Goal: Information Seeking & Learning: Learn about a topic

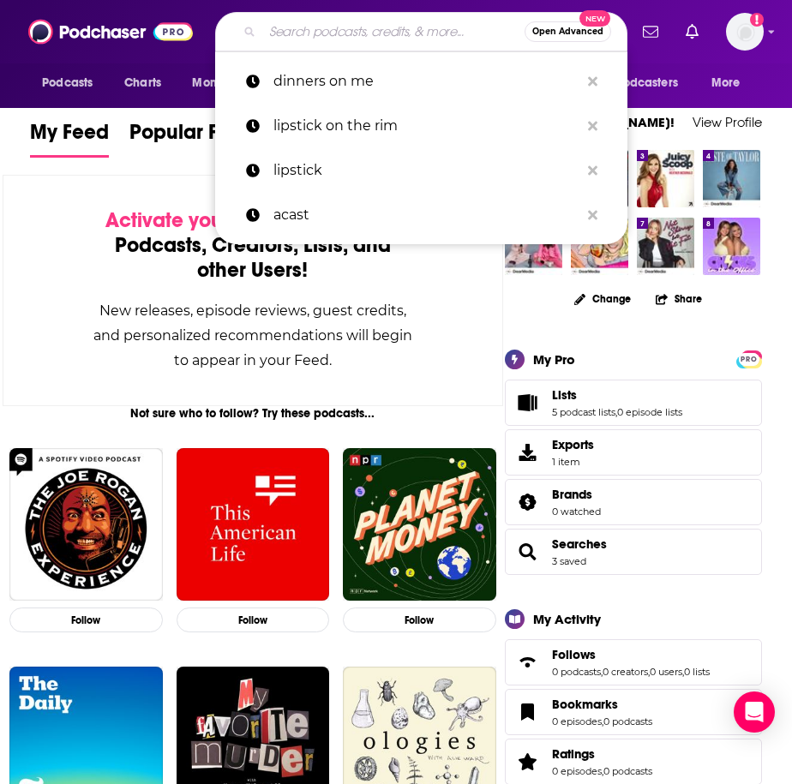
click at [278, 35] on input "Search podcasts, credits, & more..." at bounding box center [393, 31] width 262 height 27
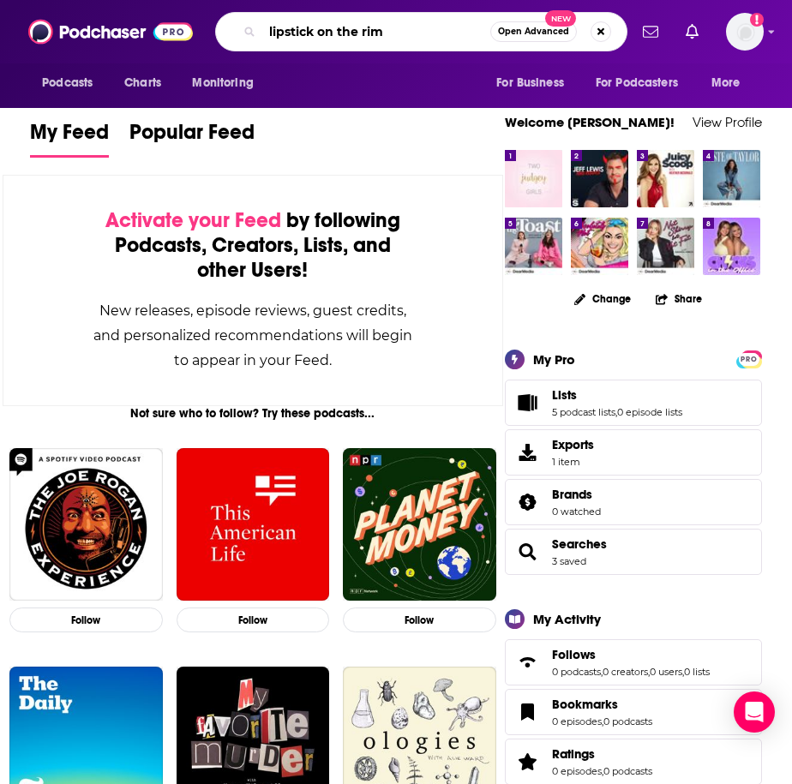
type input "lipstick on the rim"
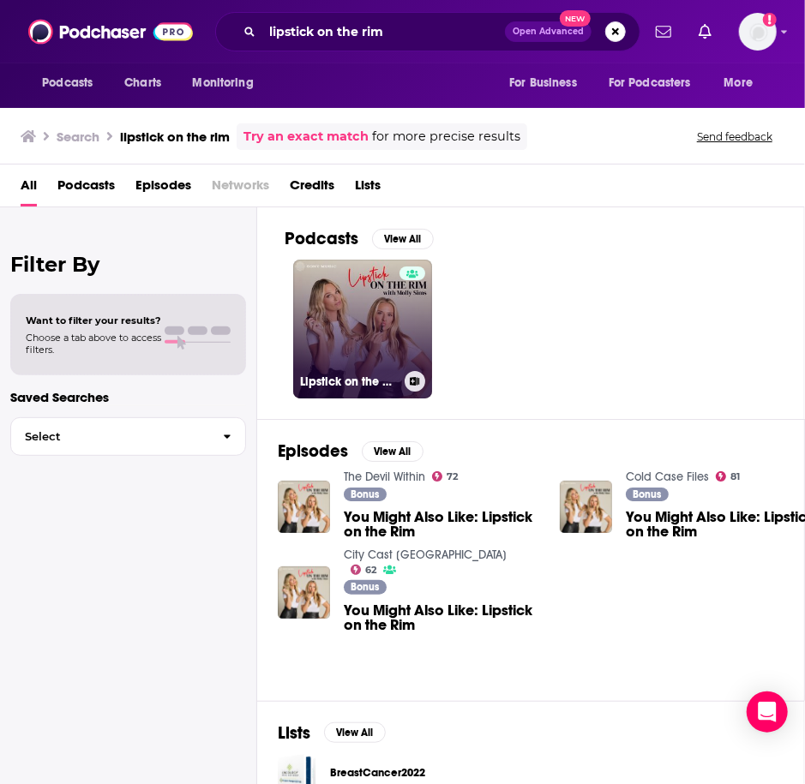
click at [384, 318] on link "Lipstick on the Rim" at bounding box center [362, 329] width 139 height 139
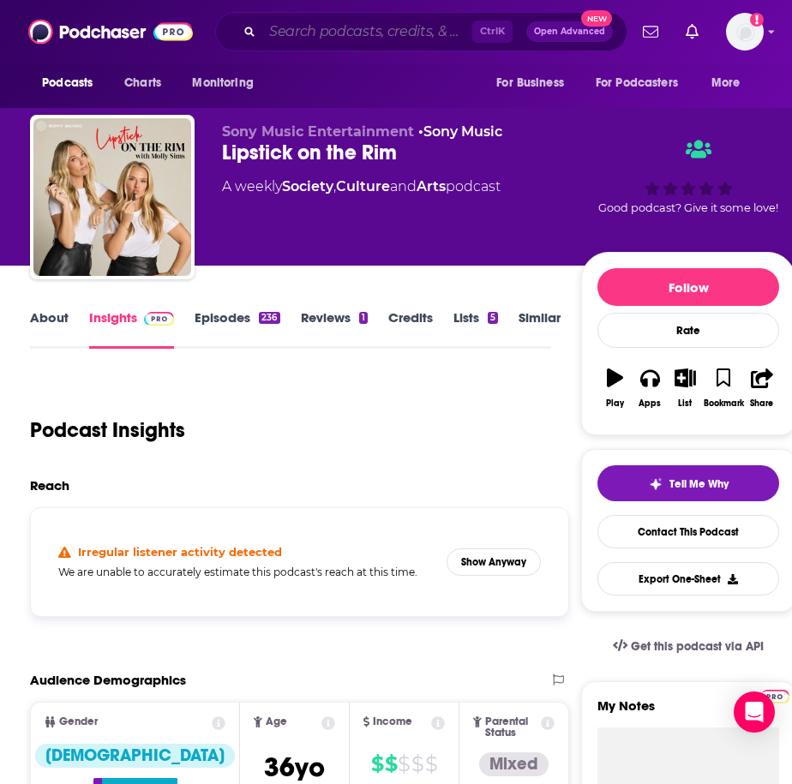
click at [389, 31] on input "Search podcasts, credits, & more..." at bounding box center [367, 31] width 210 height 27
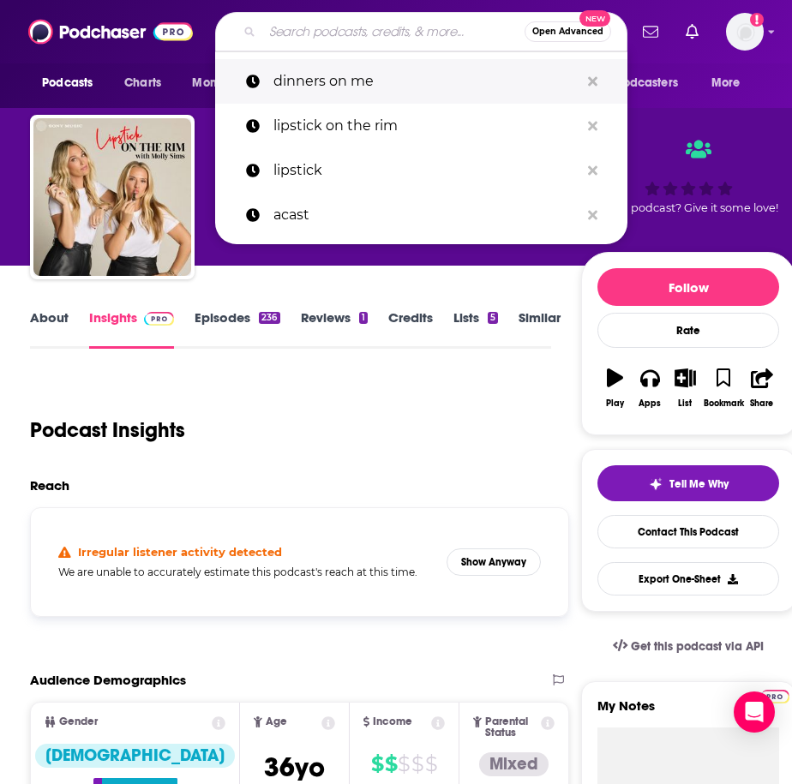
click at [386, 68] on p "dinners on me" at bounding box center [426, 81] width 306 height 45
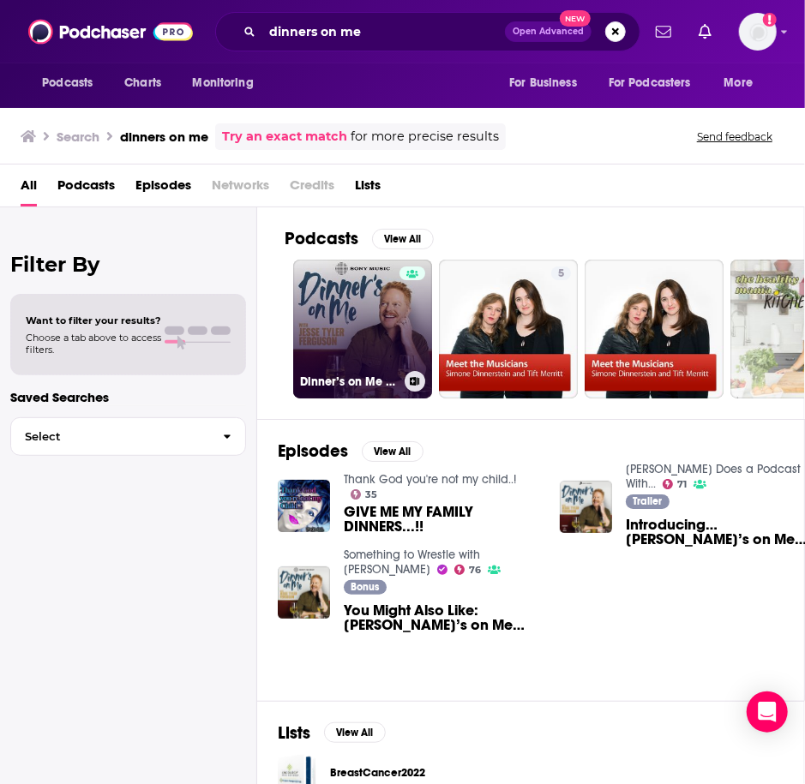
click at [343, 328] on link "Dinner’s on Me with [PERSON_NAME]" at bounding box center [362, 329] width 139 height 139
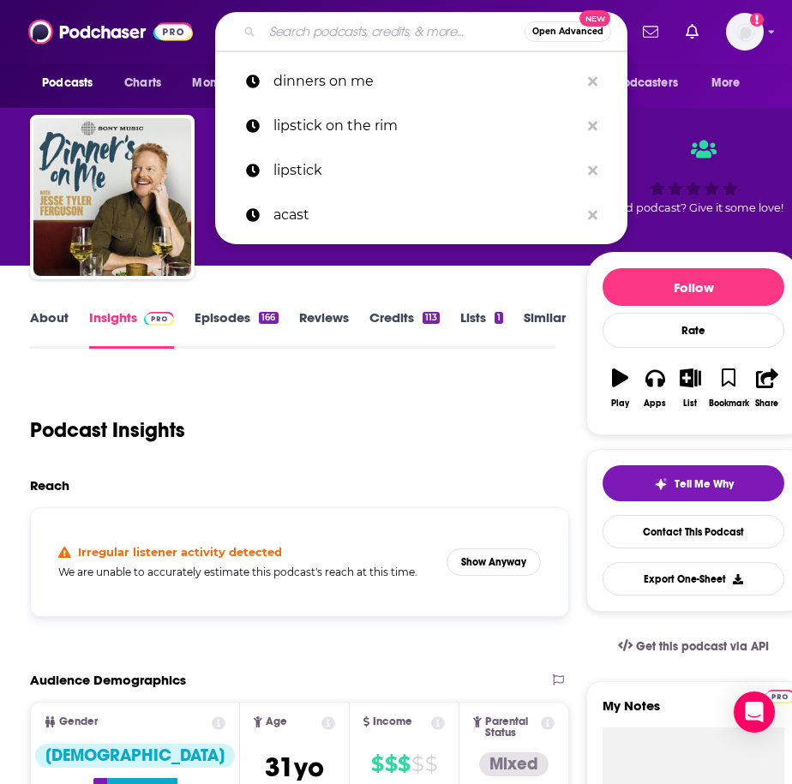
click at [314, 27] on input "Search podcasts, credits, & more..." at bounding box center [393, 31] width 262 height 27
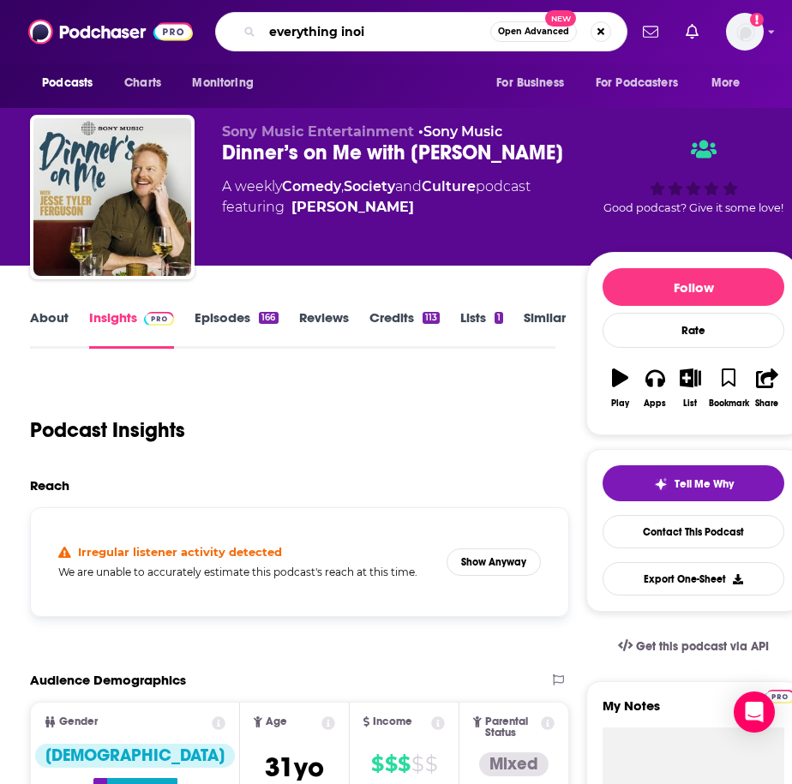
type input "everything inoic"
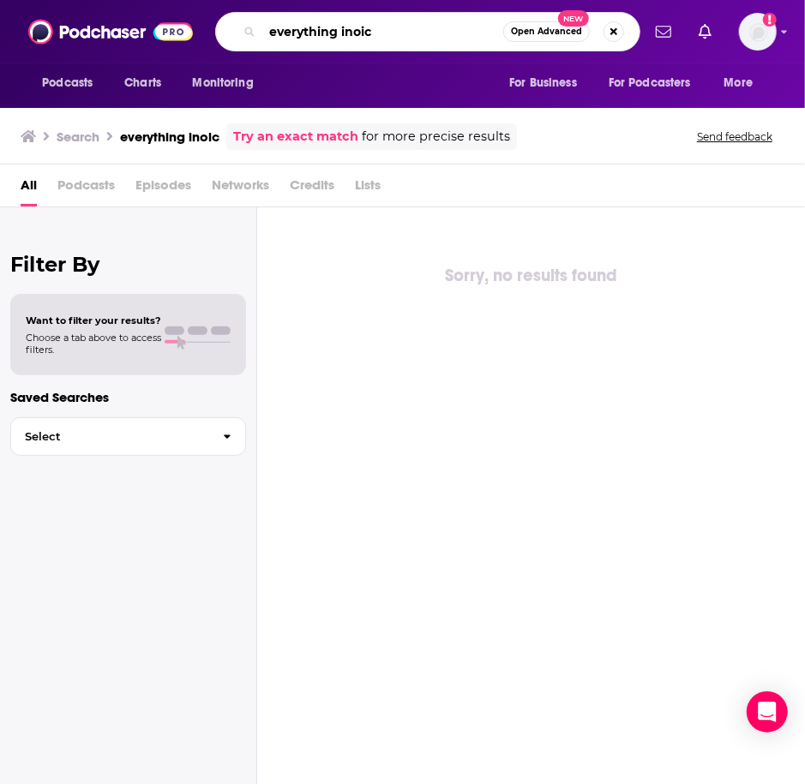
drag, startPoint x: 387, startPoint y: 20, endPoint x: 352, endPoint y: 25, distance: 35.5
click at [335, 26] on input "everything inoic" at bounding box center [382, 31] width 241 height 27
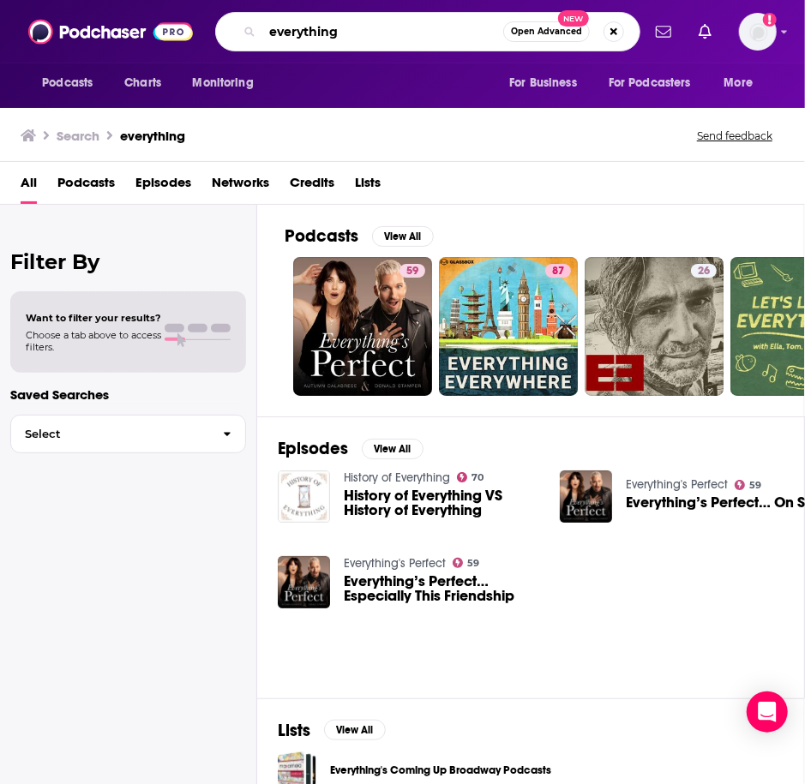
click at [352, 25] on input "everything" at bounding box center [382, 31] width 241 height 27
type input "everything iconic"
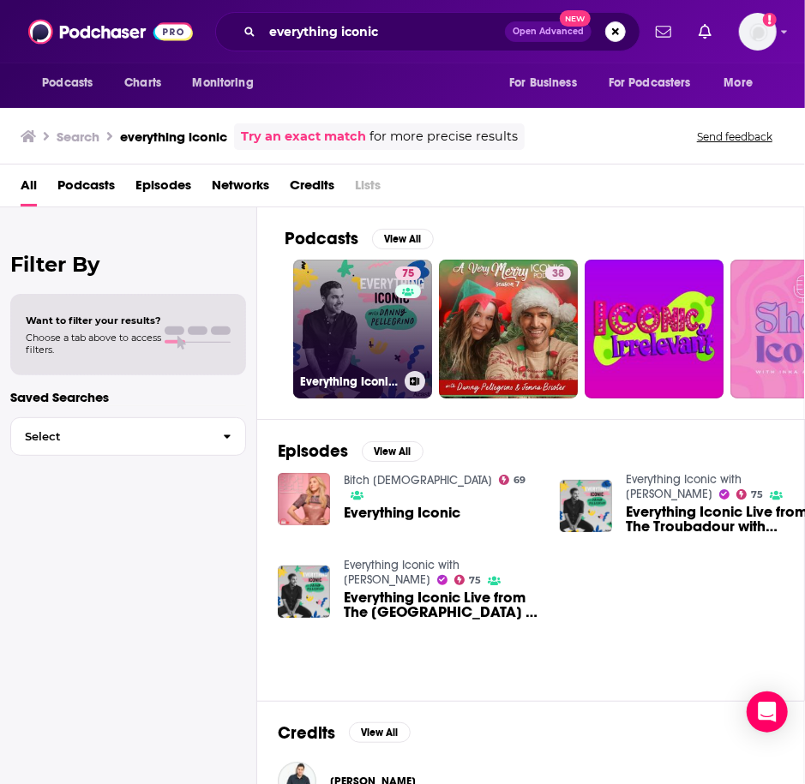
click at [373, 308] on link "75 Everything Iconic with Danny Pellegrino" at bounding box center [362, 329] width 139 height 139
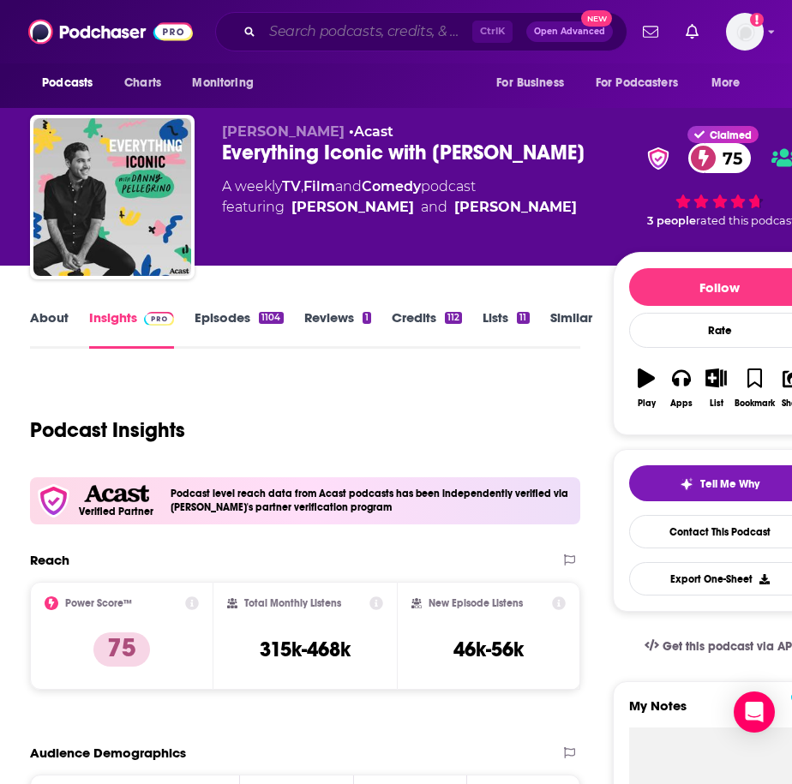
click at [296, 28] on input "Search podcasts, credits, & more..." at bounding box center [367, 31] width 210 height 27
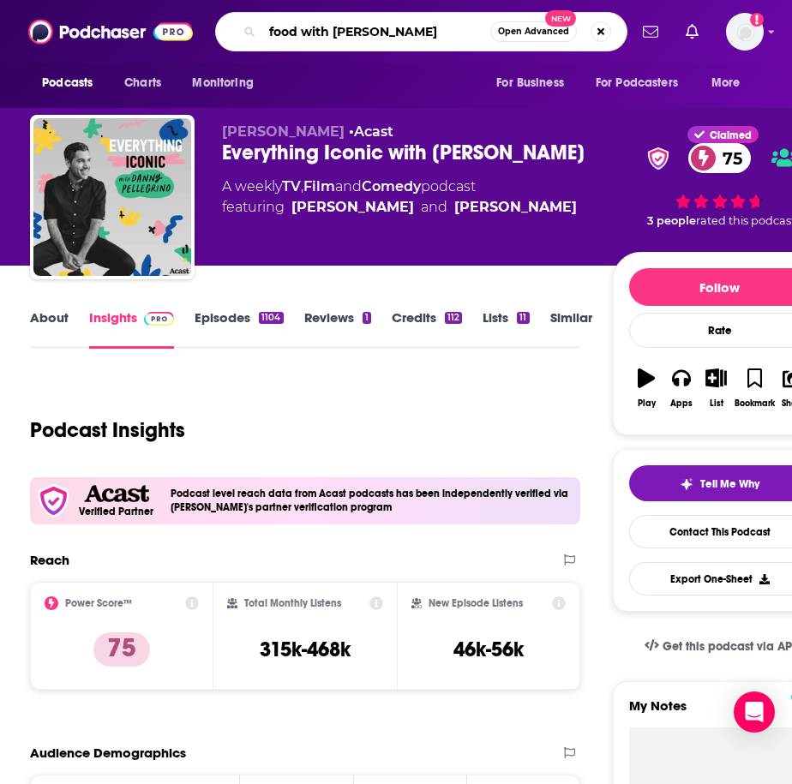
type input "food with [PERSON_NAME]"
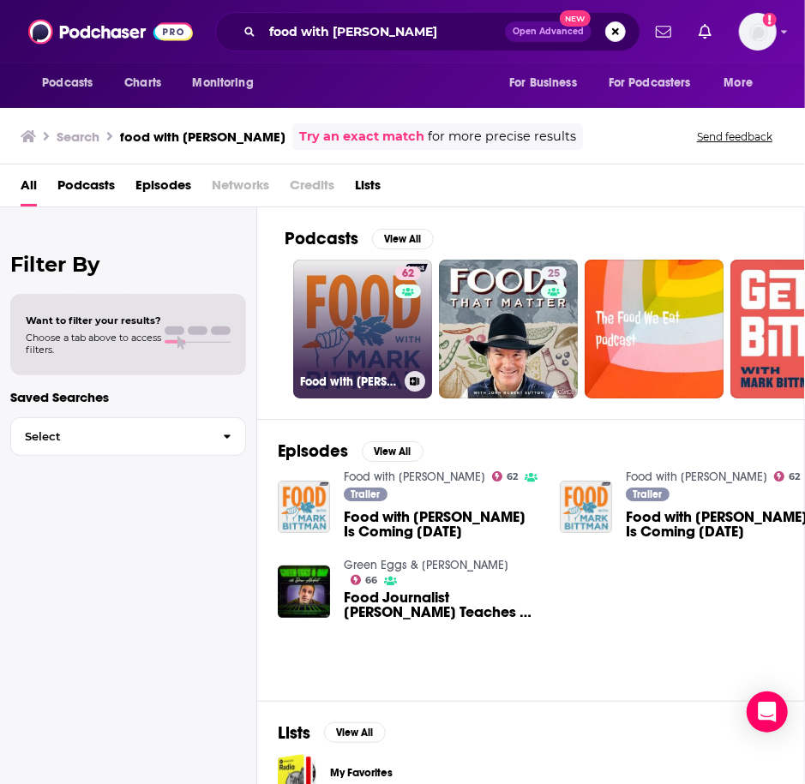
click at [338, 332] on link "62 Food with Mark Bittman" at bounding box center [362, 329] width 139 height 139
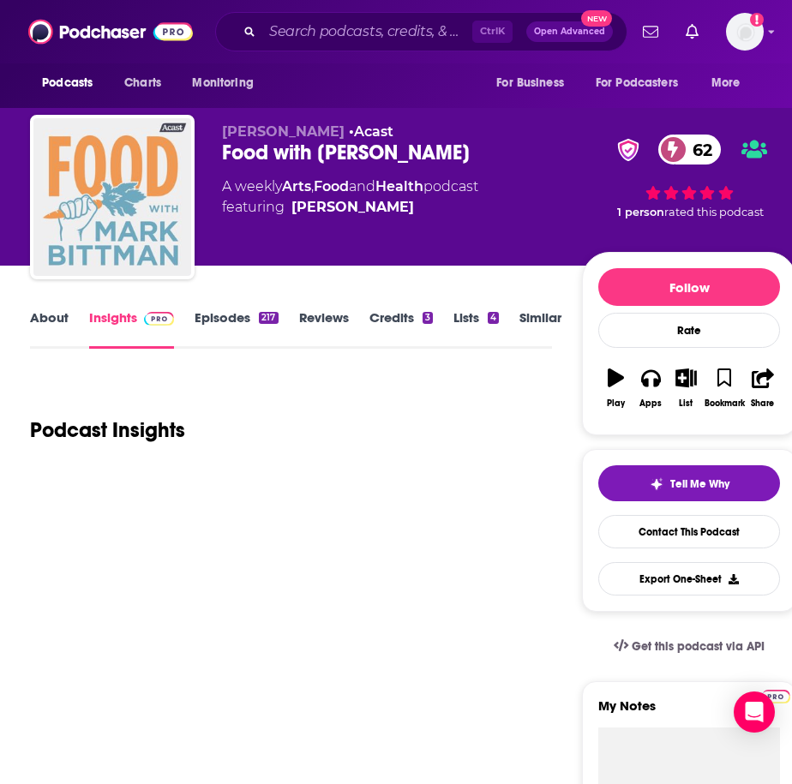
click at [67, 179] on img "Food with Mark Bittman" at bounding box center [112, 197] width 158 height 158
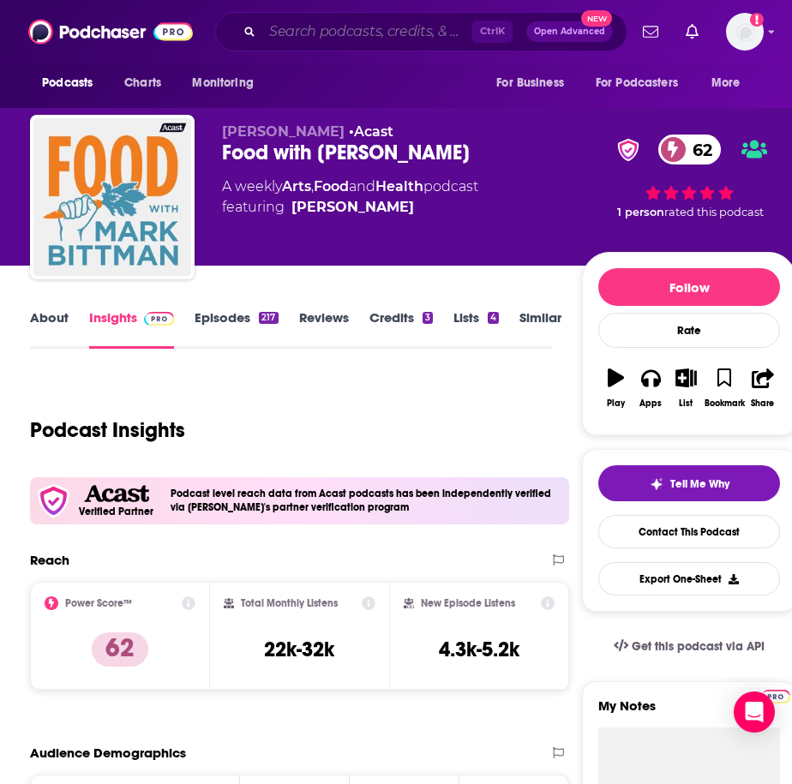
click at [322, 19] on input "Search podcasts, credits, & more..." at bounding box center [367, 31] width 210 height 27
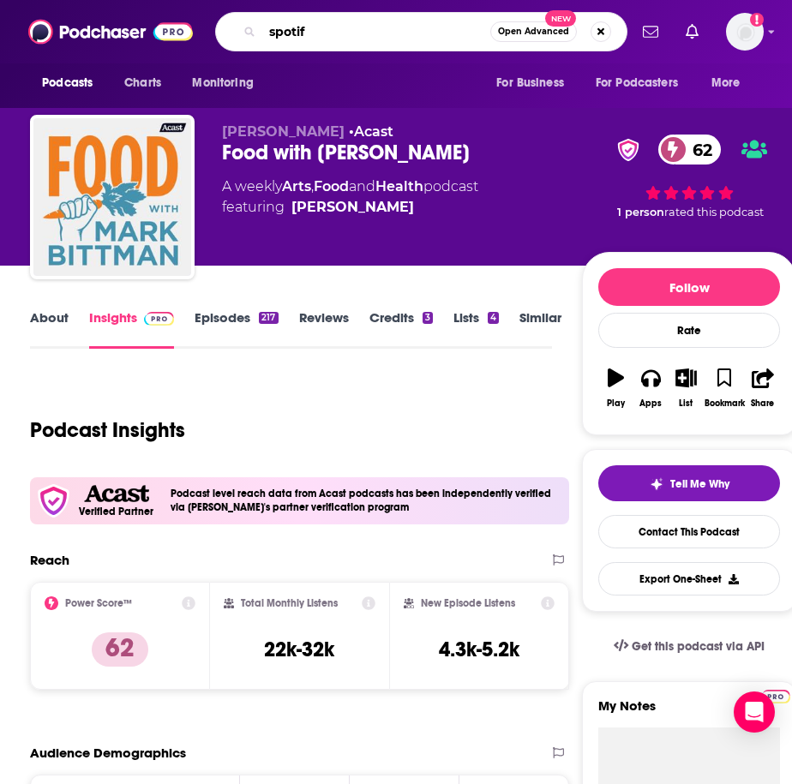
type input "spotify"
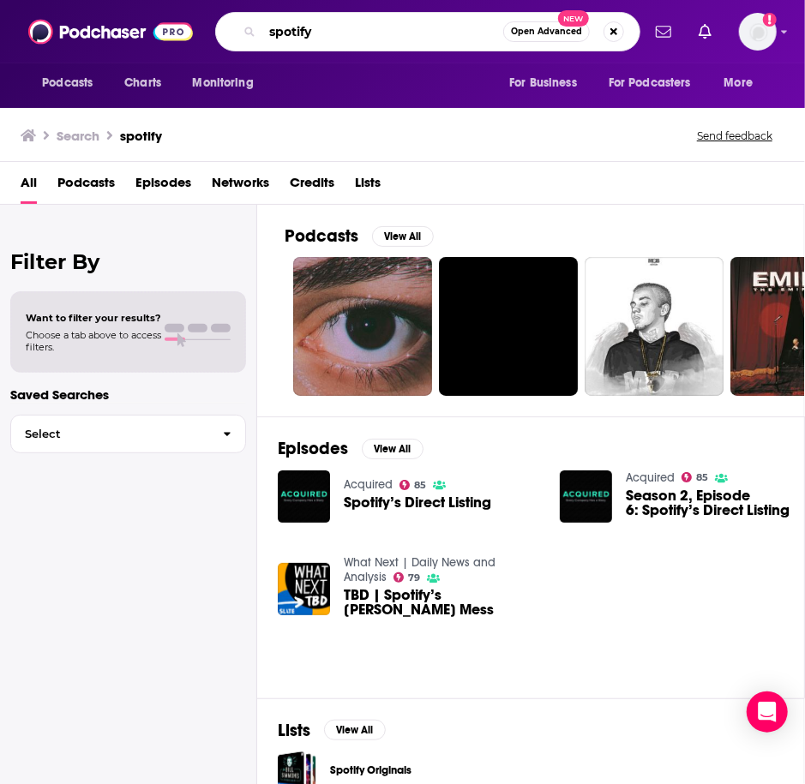
drag, startPoint x: 320, startPoint y: 27, endPoint x: 251, endPoint y: 28, distance: 69.4
click at [251, 28] on div "spotify Open Advanced New" at bounding box center [427, 31] width 425 height 39
type input "spotify"
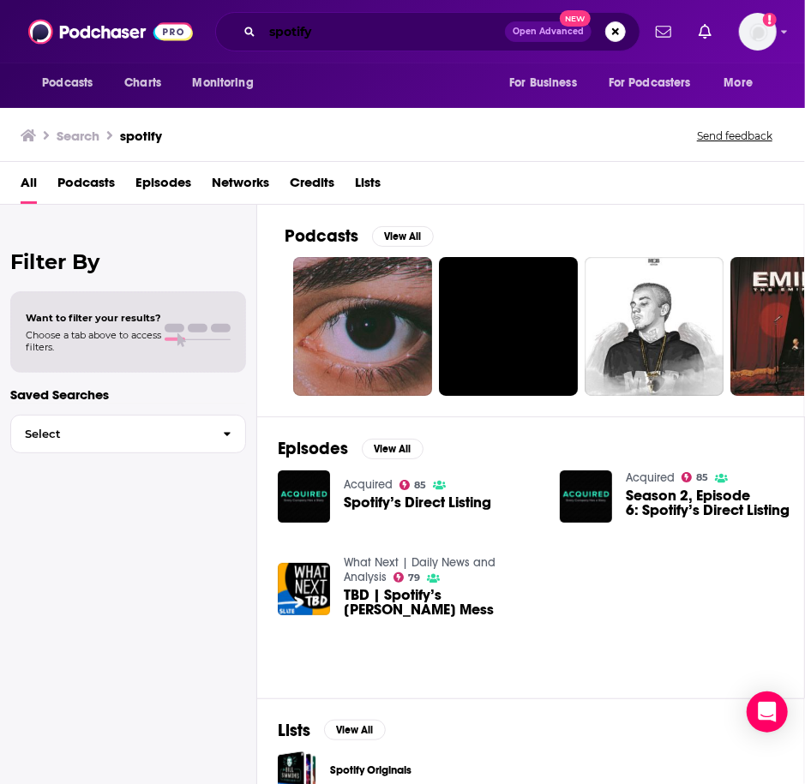
click at [354, 32] on input "spotify" at bounding box center [383, 31] width 242 height 27
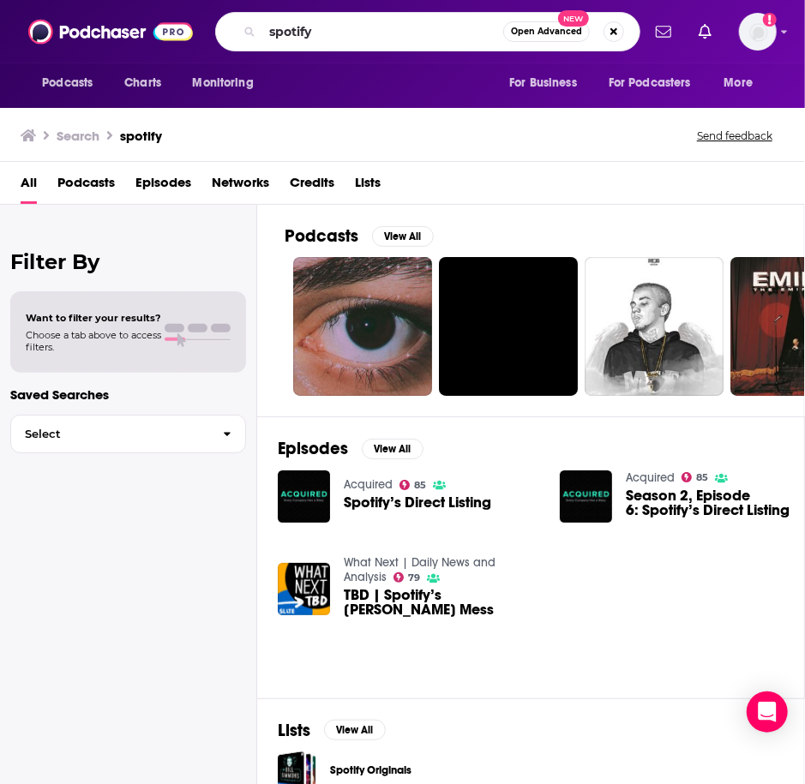
click at [216, 177] on span "Networks" at bounding box center [240, 186] width 57 height 35
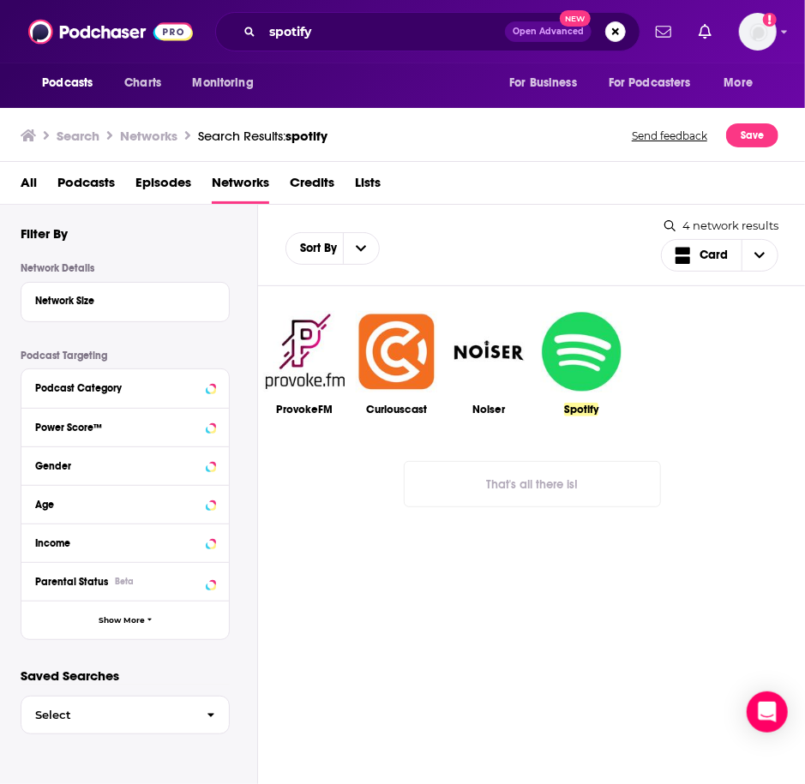
click at [571, 352] on img at bounding box center [581, 351] width 85 height 85
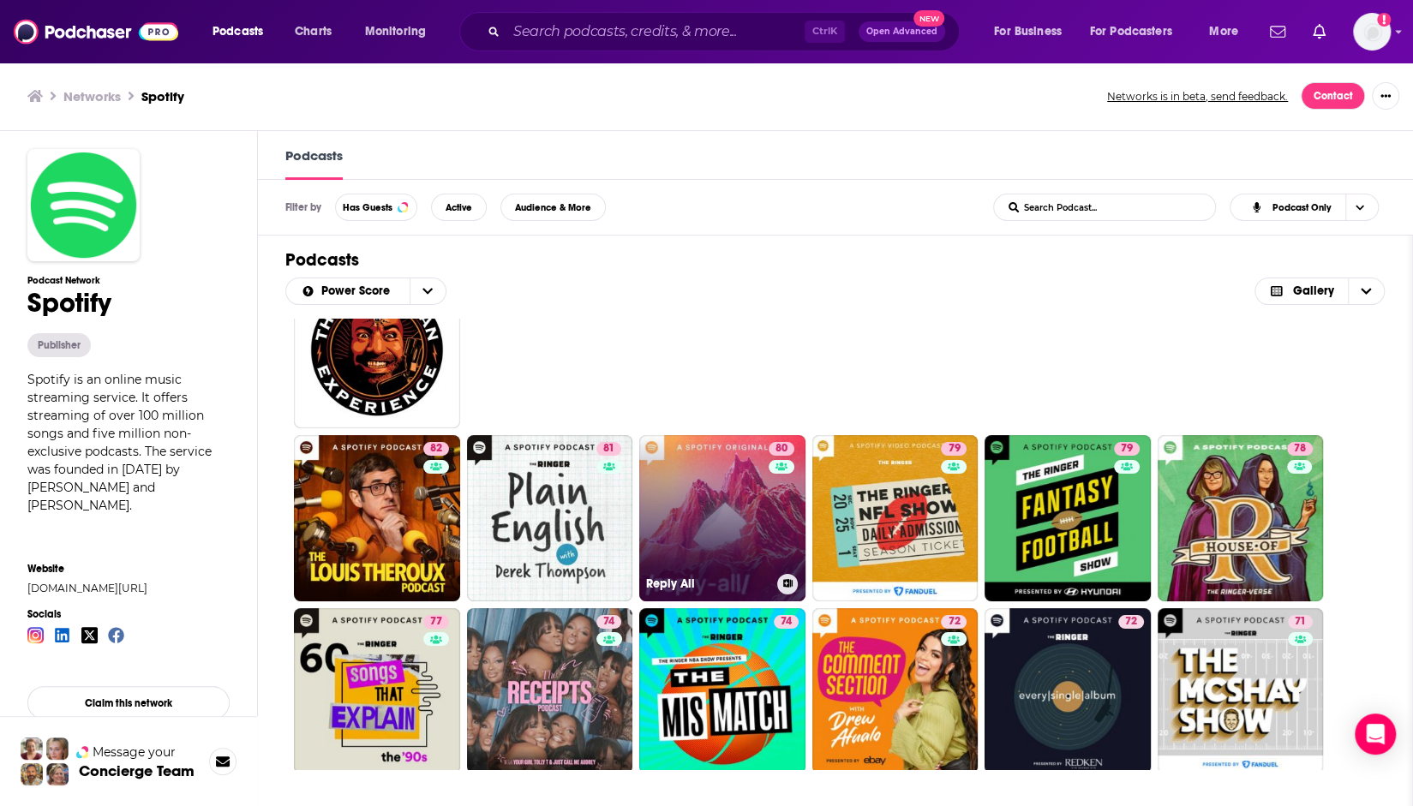
scroll to position [86, 0]
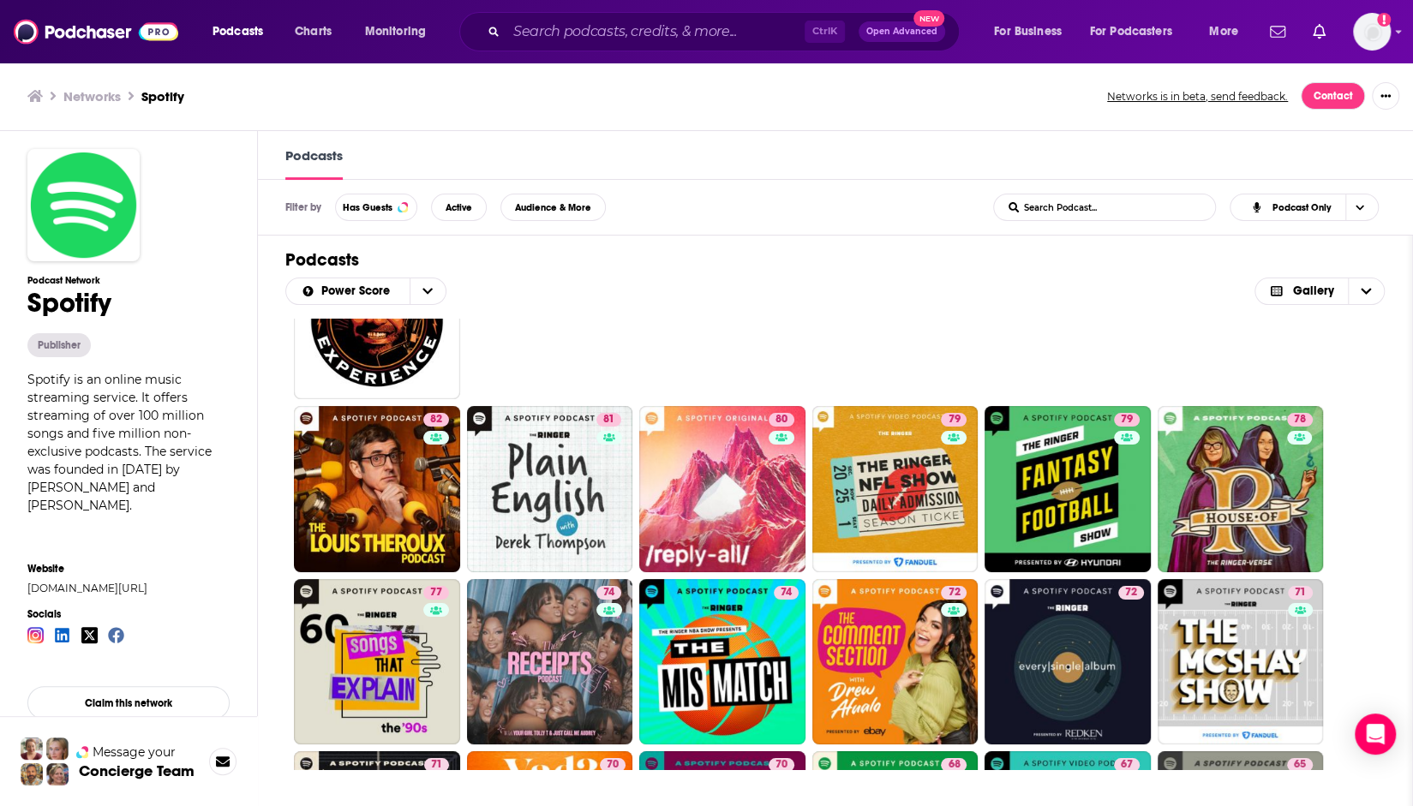
click at [1243, 160] on div "Podcasts" at bounding box center [835, 155] width 1155 height 49
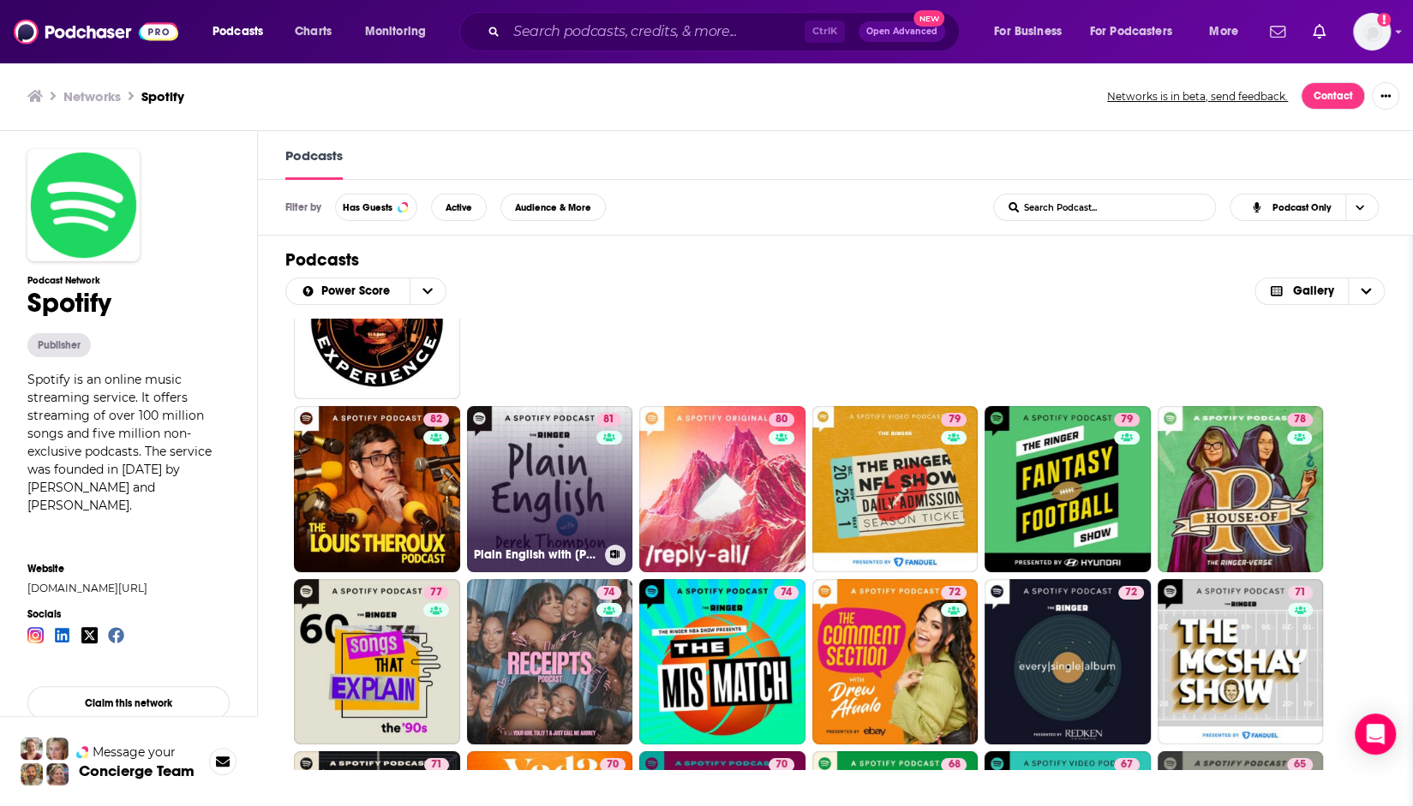
scroll to position [0, 0]
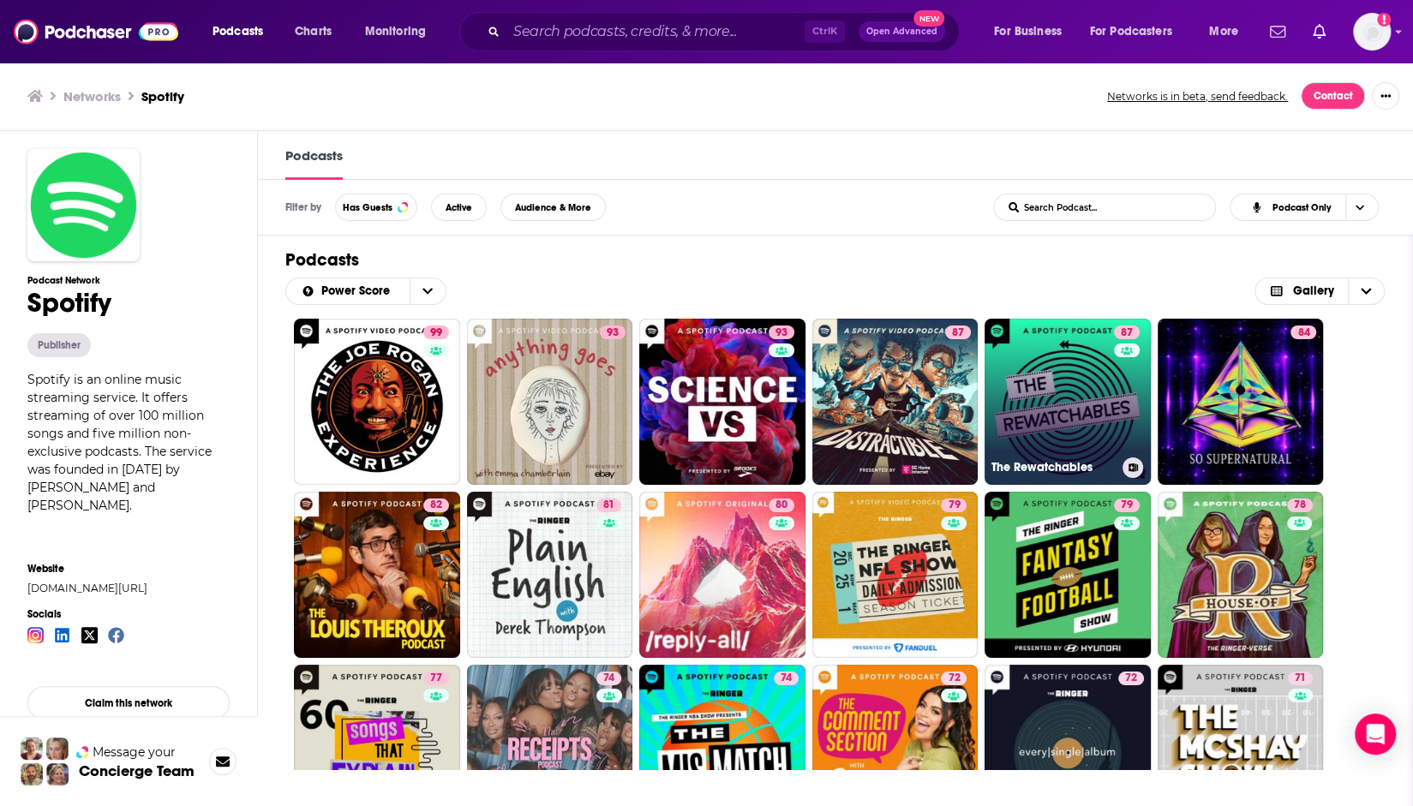
click at [1064, 412] on link "87 The Rewatchables" at bounding box center [1068, 402] width 166 height 166
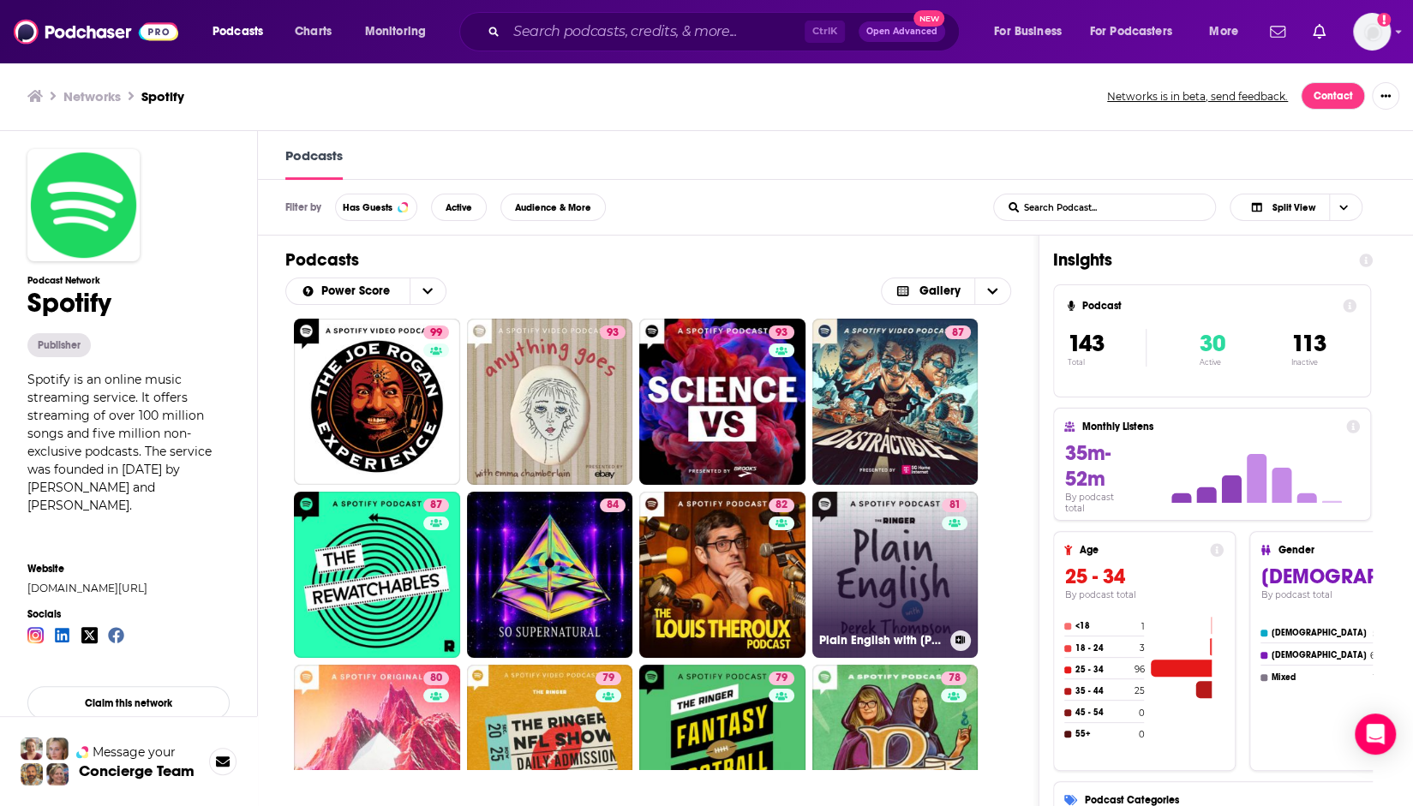
click at [891, 565] on link "81 Plain English with Derek Thompson" at bounding box center [895, 575] width 166 height 166
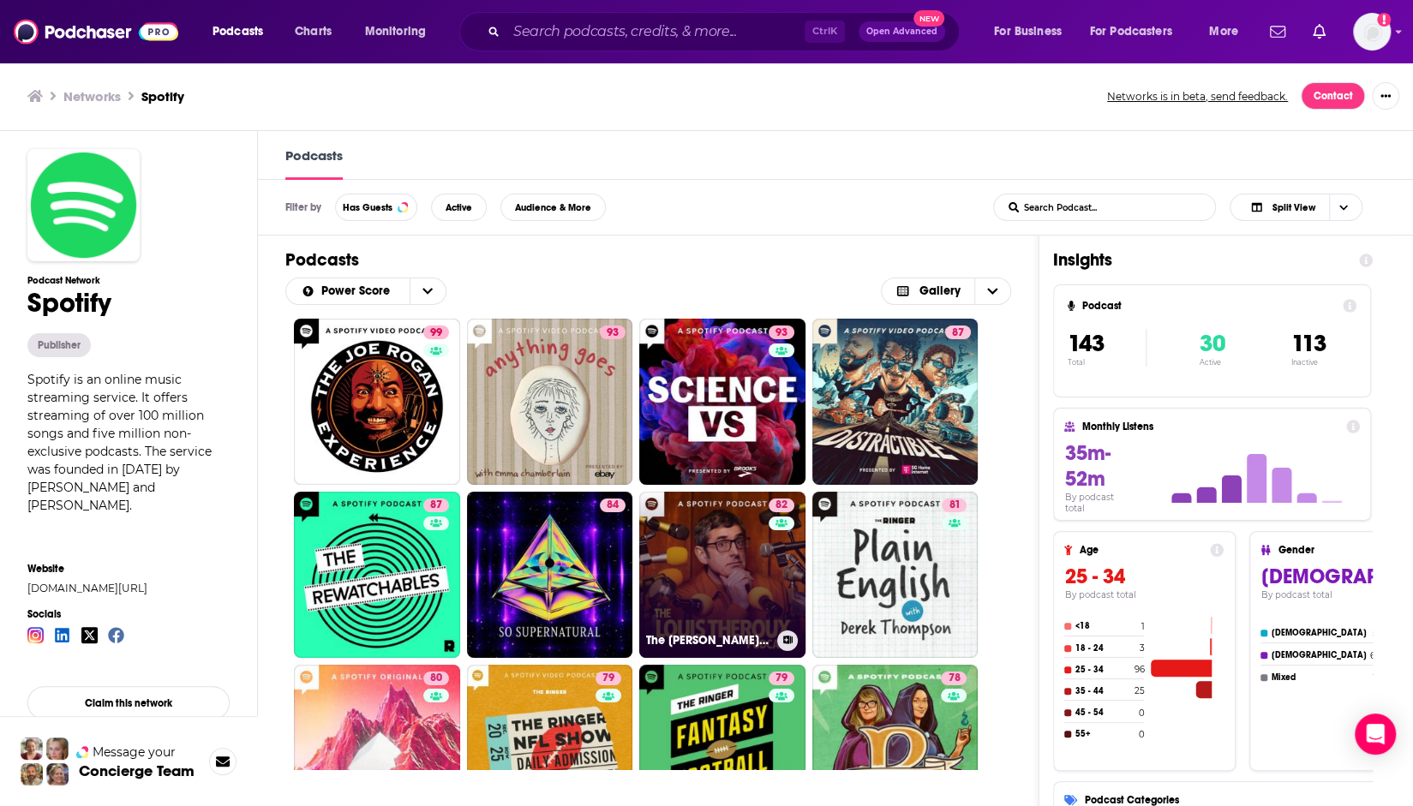
scroll to position [86, 0]
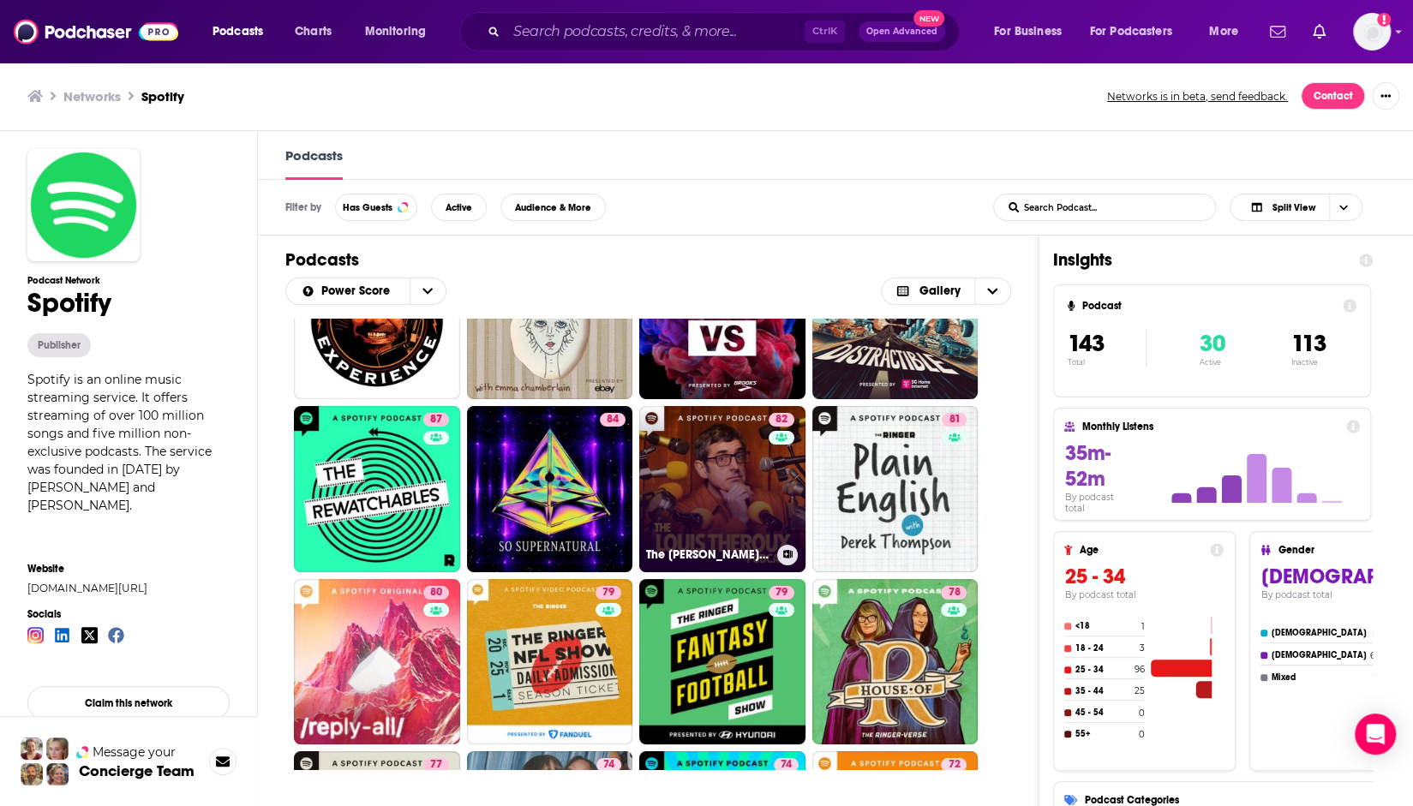
click at [724, 499] on link "82 The Louis Theroux Podcast" at bounding box center [722, 489] width 166 height 166
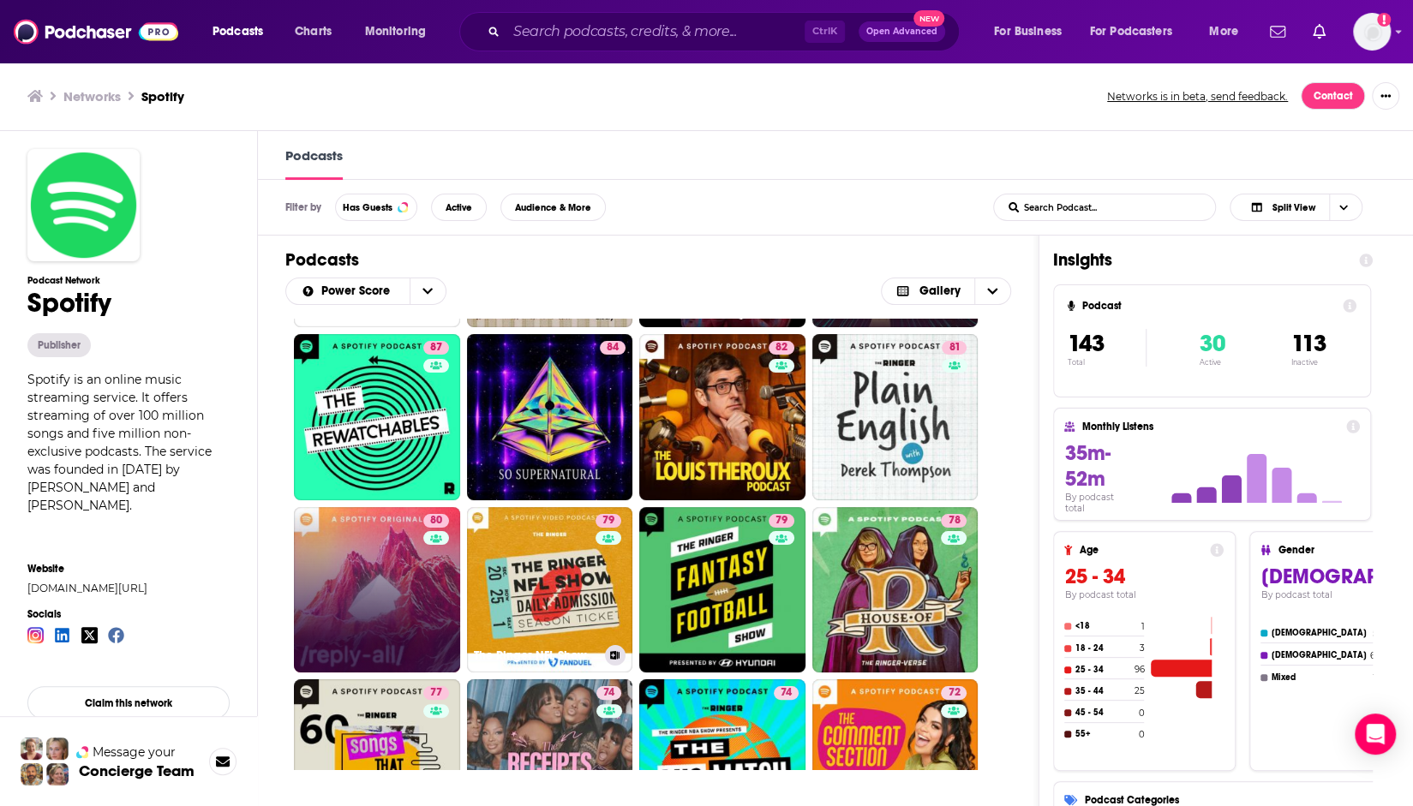
scroll to position [171, 0]
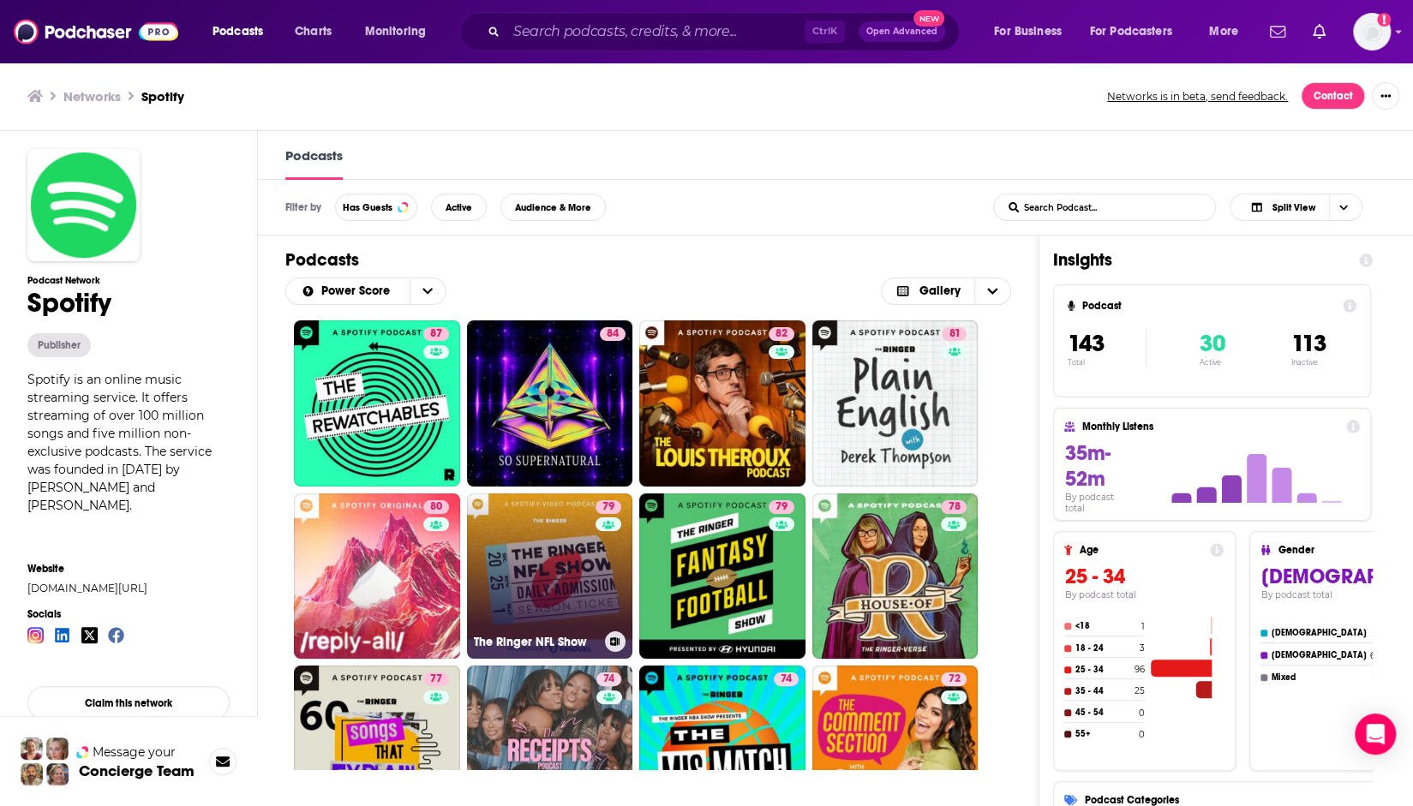
click at [566, 596] on link "79 The Ringer NFL Show" at bounding box center [550, 577] width 166 height 166
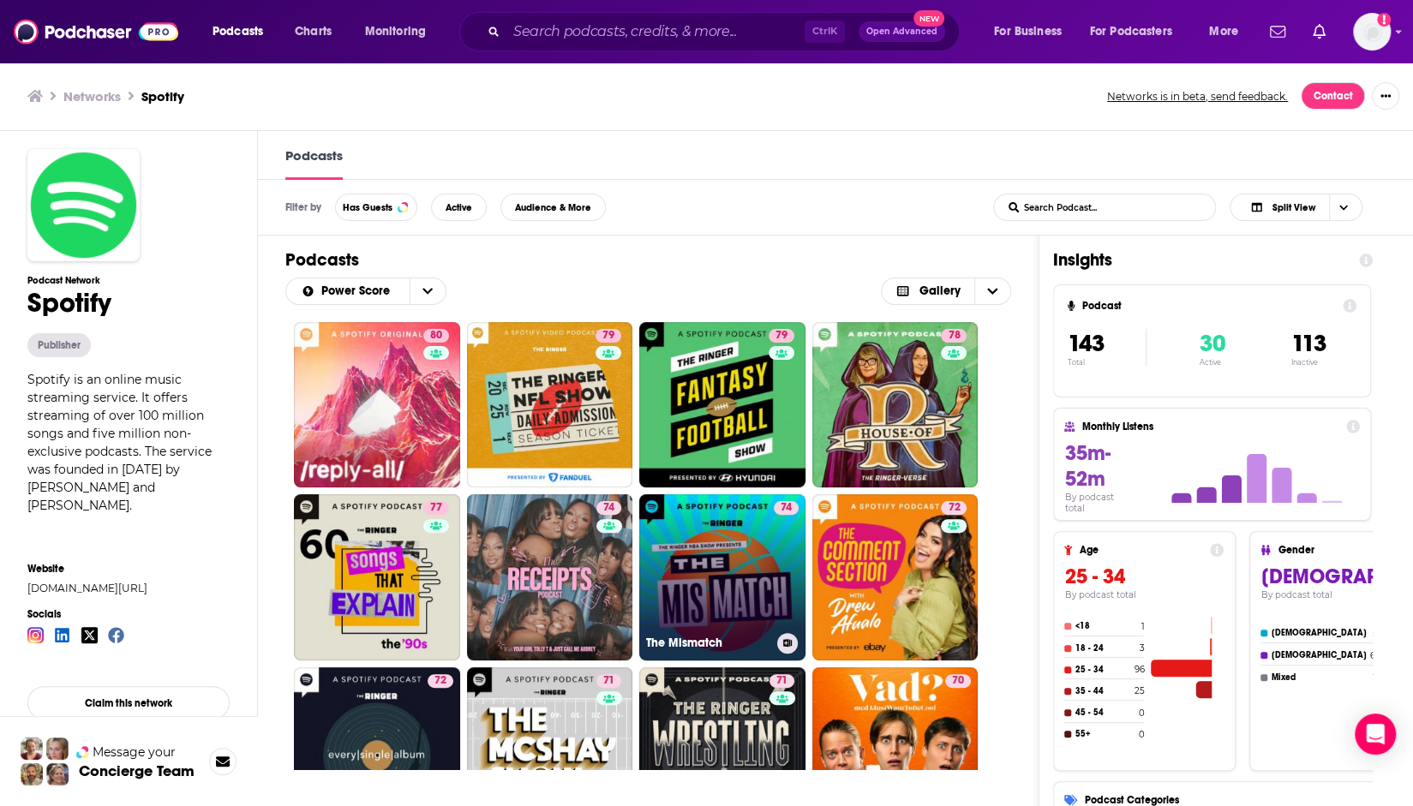
scroll to position [514, 0]
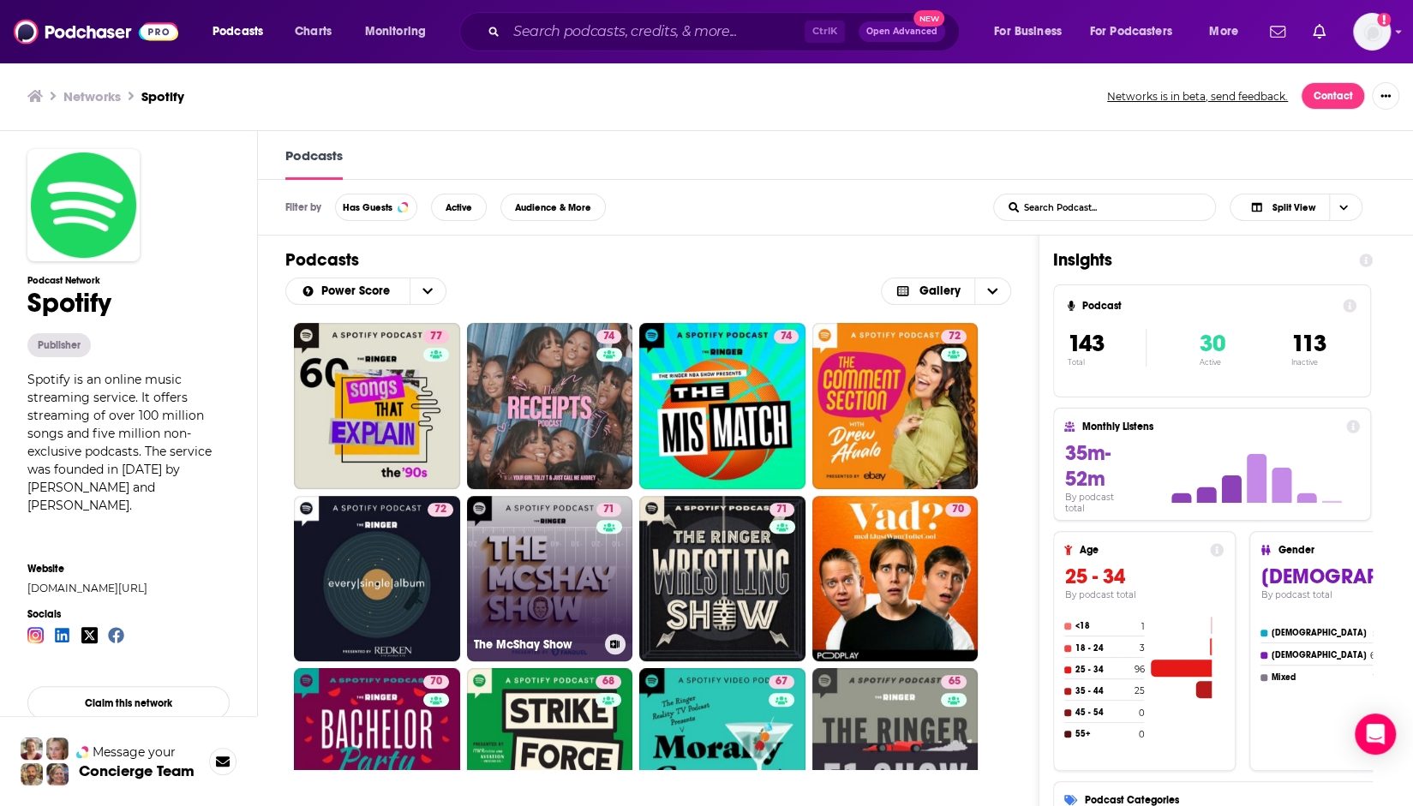
click at [579, 587] on link "71 The McShay Show" at bounding box center [550, 579] width 166 height 166
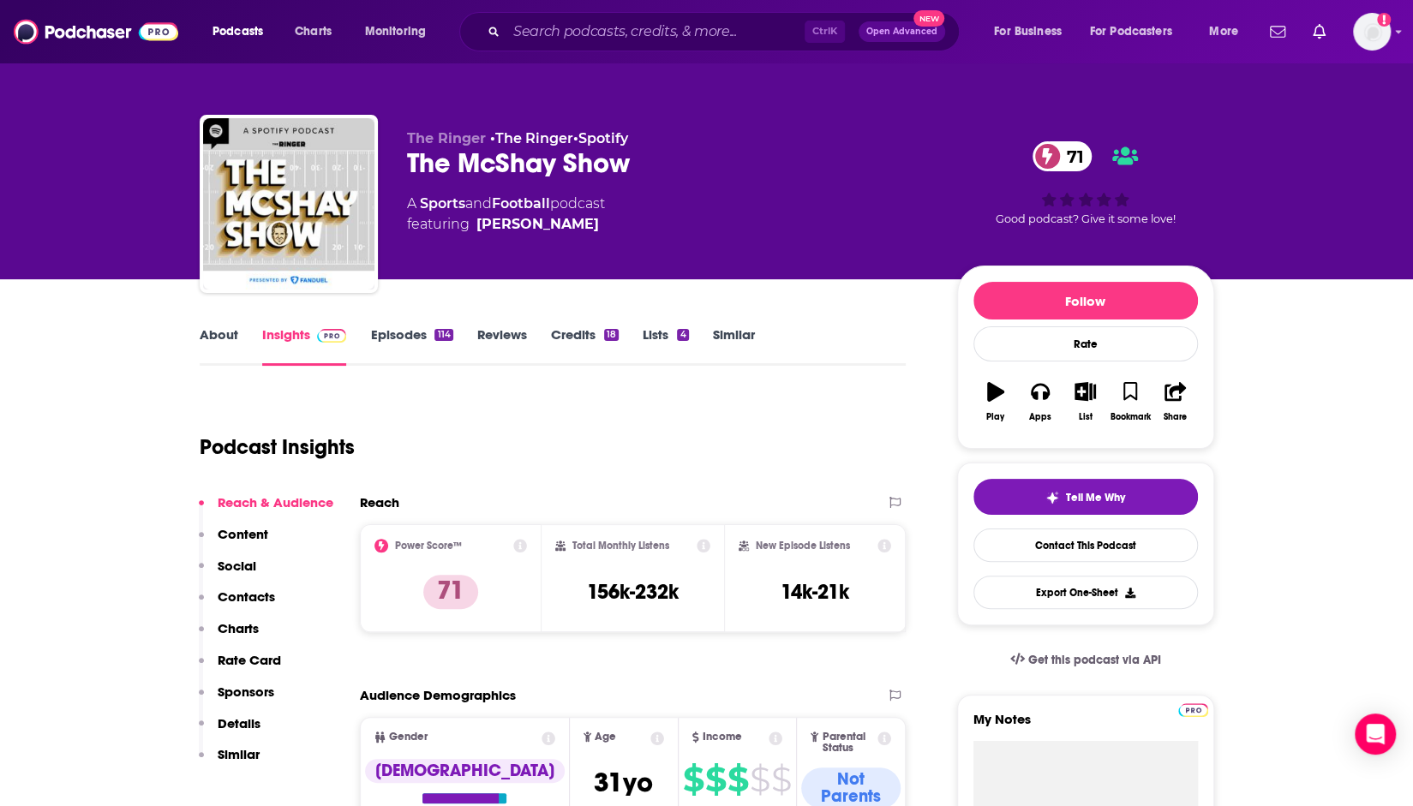
drag, startPoint x: 10, startPoint y: 536, endPoint x: 32, endPoint y: 495, distance: 45.6
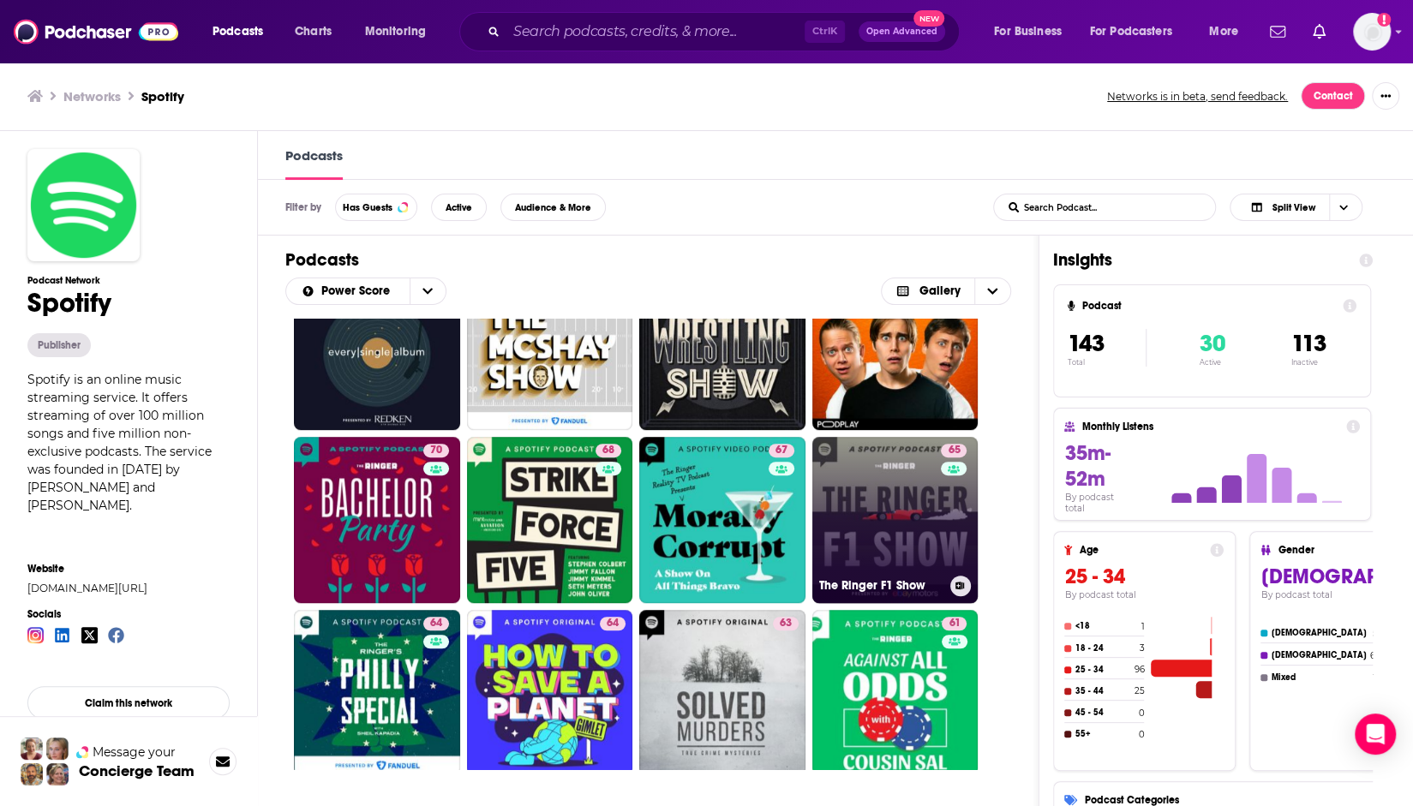
scroll to position [771, 0]
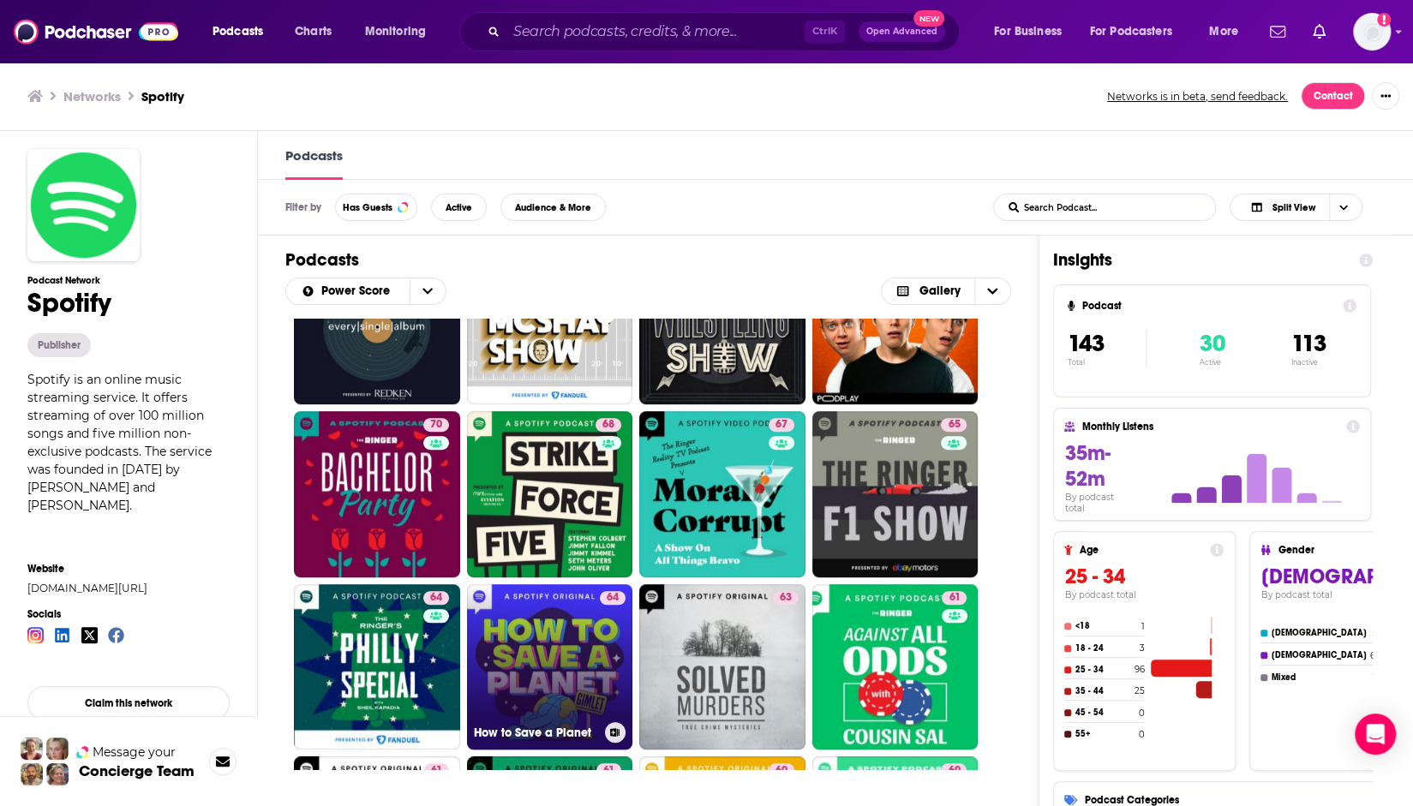
click at [547, 644] on link "64 How to Save a Planet" at bounding box center [550, 667] width 166 height 166
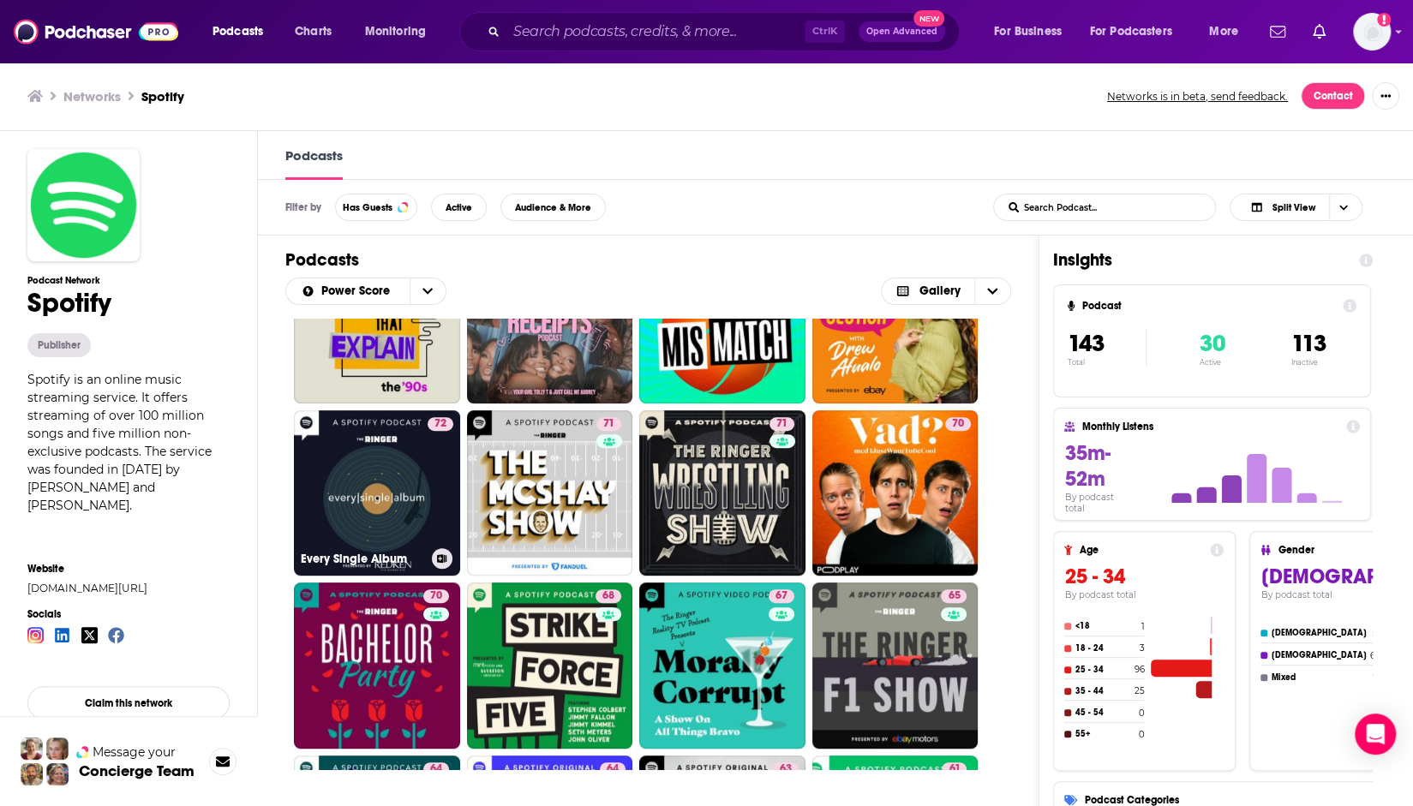
scroll to position [686, 0]
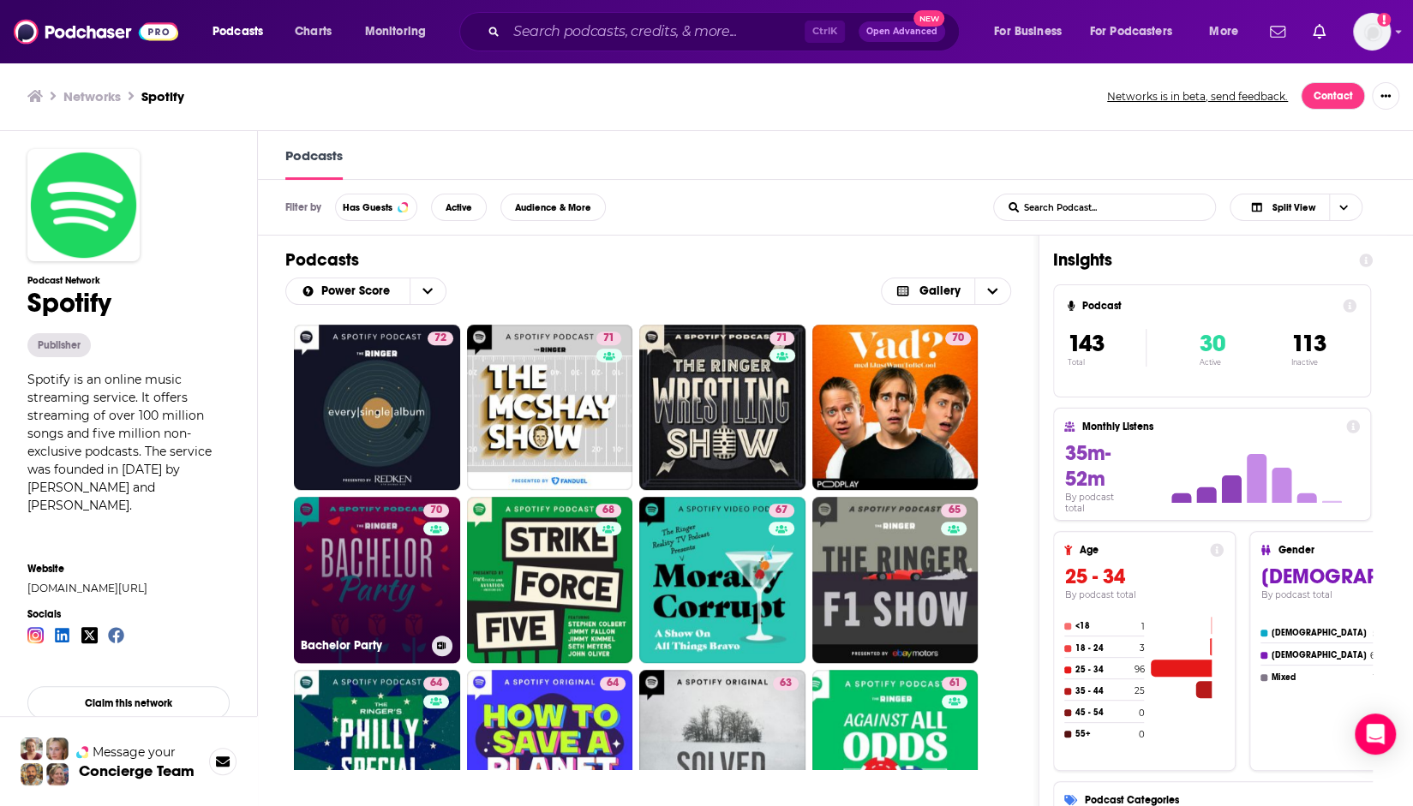
click at [405, 560] on link "70 Bachelor Party" at bounding box center [377, 580] width 166 height 166
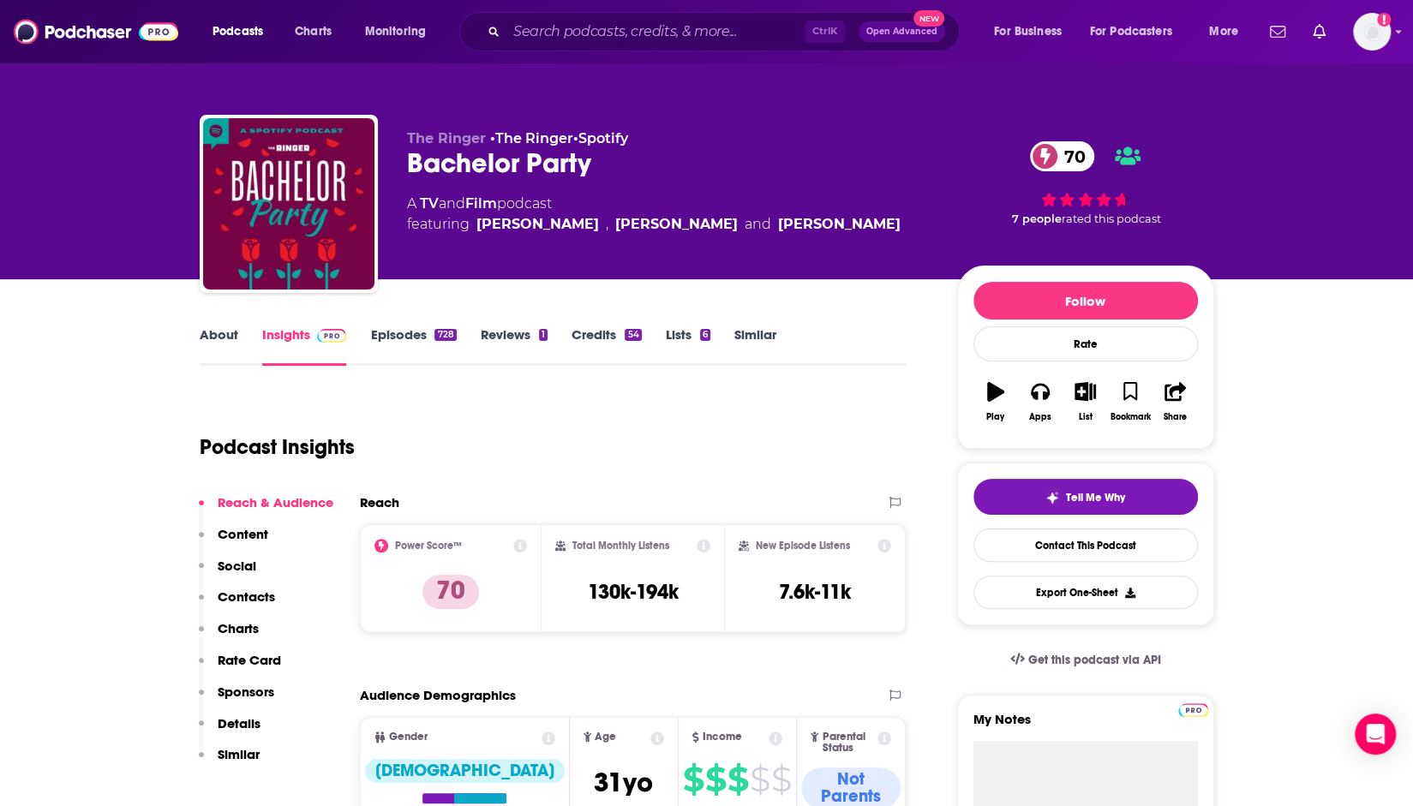
drag, startPoint x: 88, startPoint y: 581, endPoint x: 118, endPoint y: 552, distance: 41.8
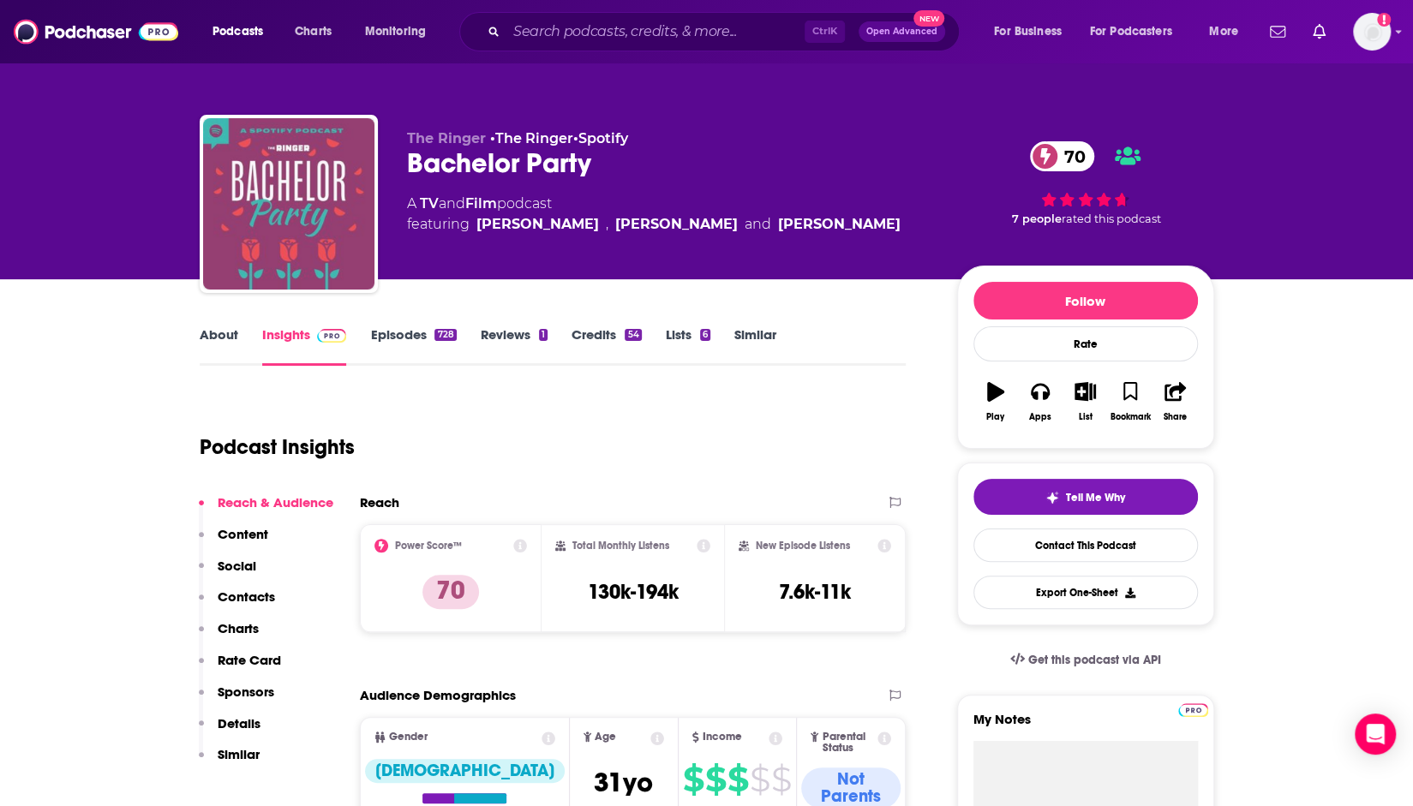
click at [303, 203] on img "Bachelor Party" at bounding box center [288, 203] width 171 height 171
click at [301, 215] on img "Bachelor Party" at bounding box center [288, 203] width 171 height 171
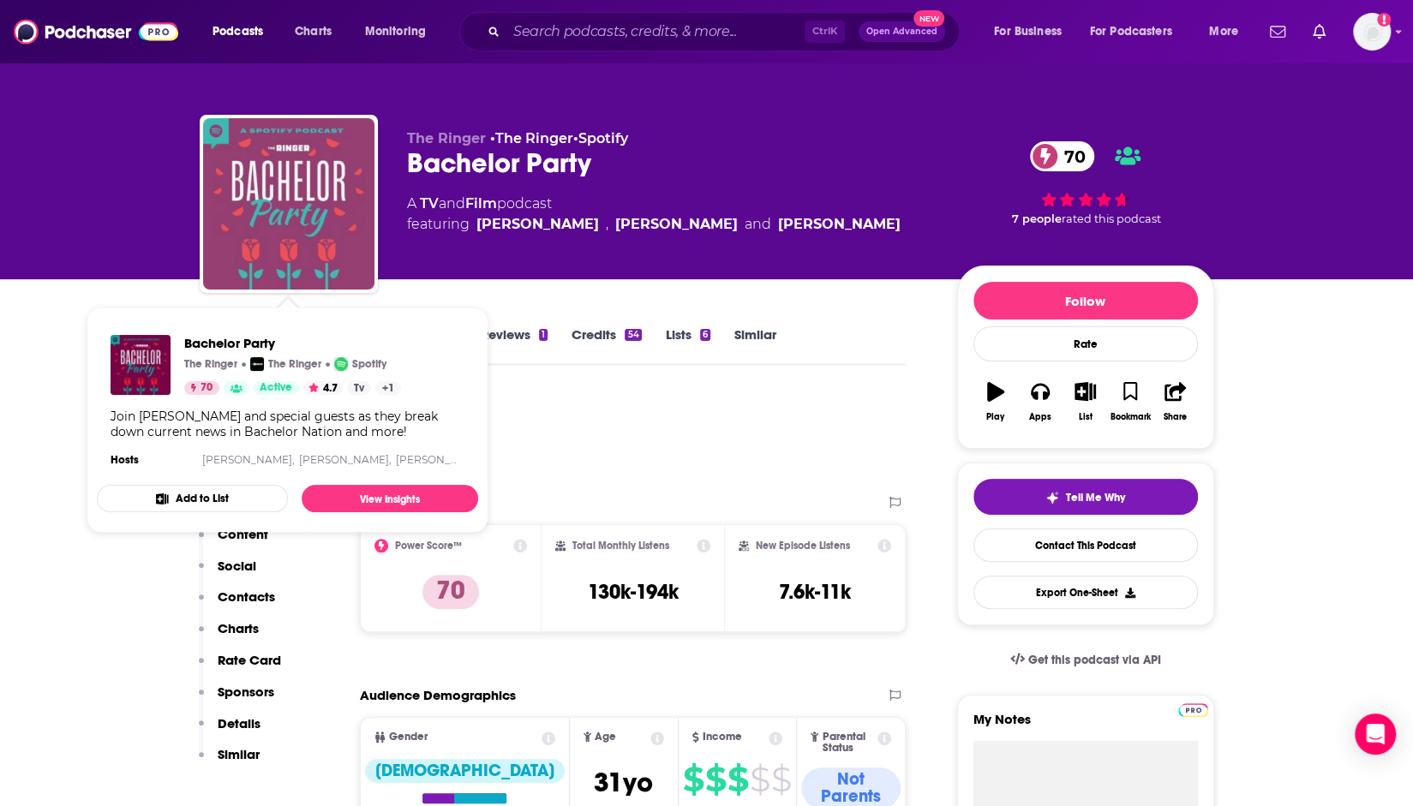
click at [350, 244] on img "Bachelor Party" at bounding box center [288, 203] width 171 height 171
click at [342, 251] on img "Bachelor Party" at bounding box center [288, 203] width 171 height 171
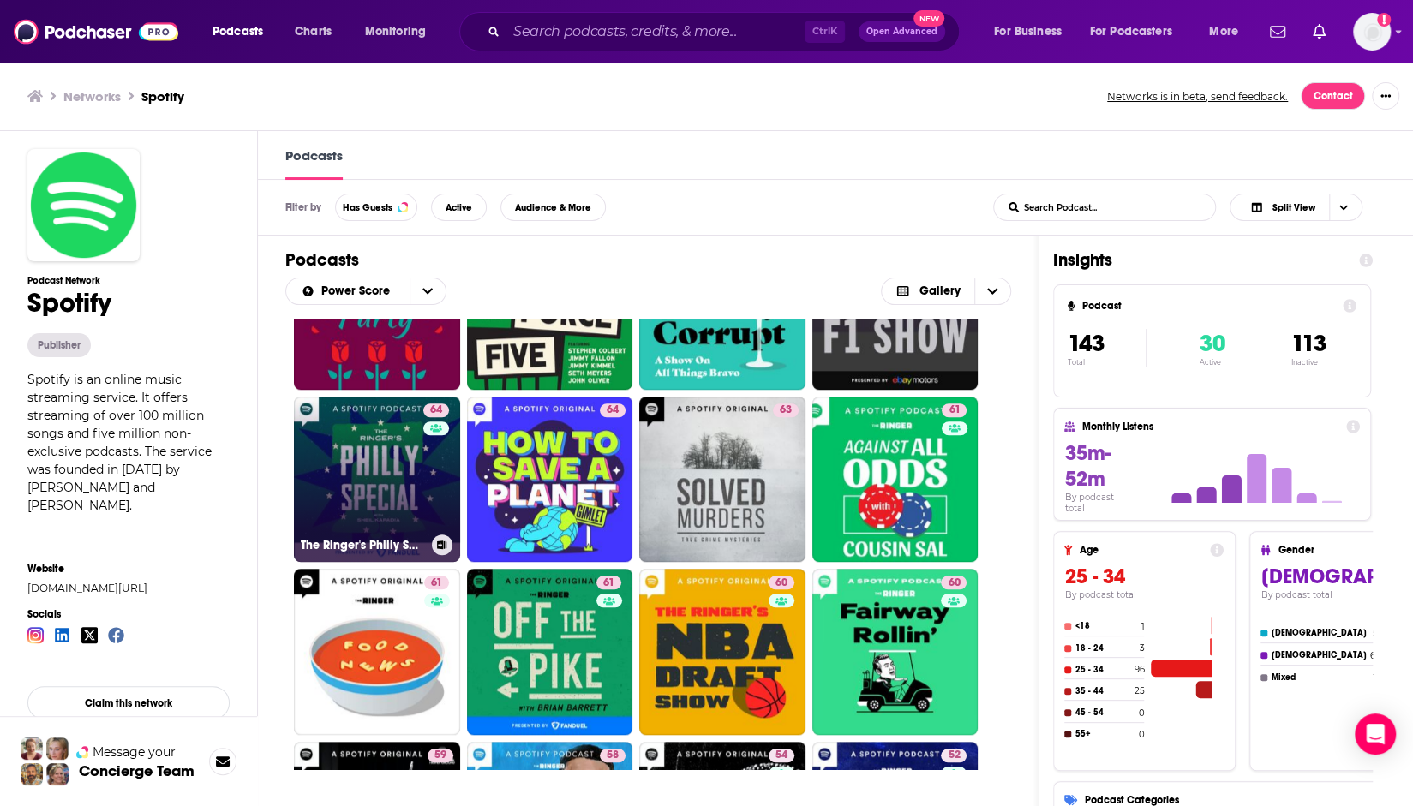
scroll to position [960, 0]
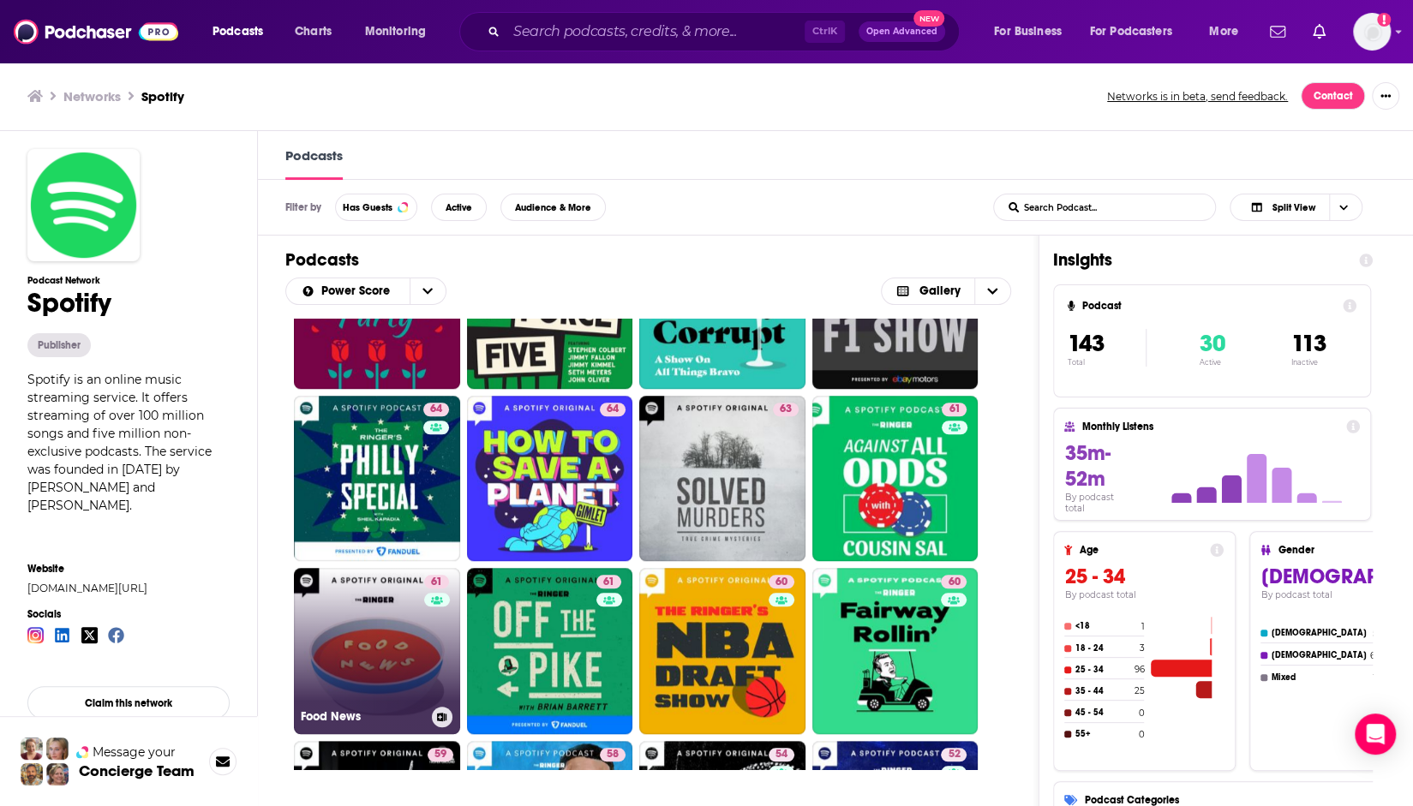
click at [398, 650] on link "61 Food News" at bounding box center [377, 651] width 166 height 166
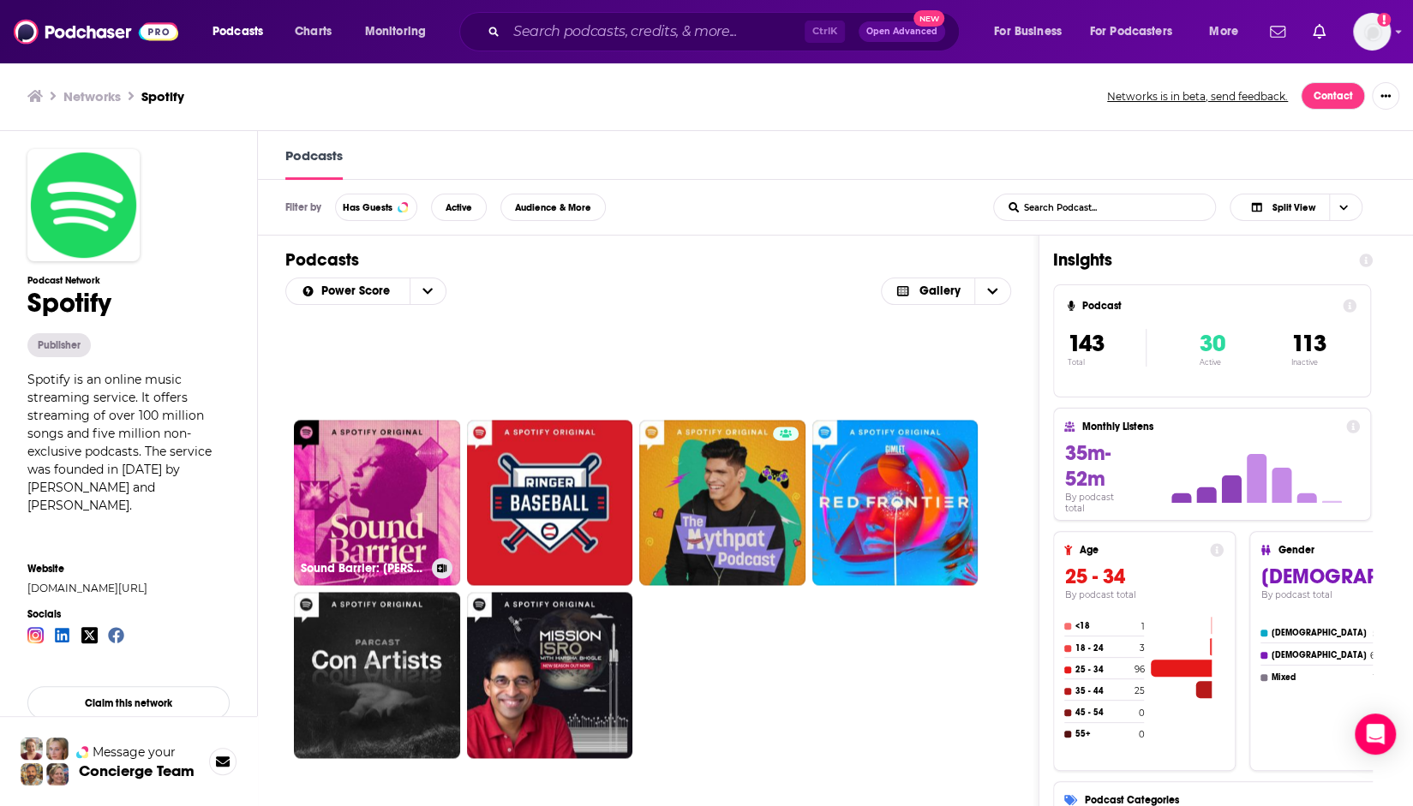
scroll to position [1882, 0]
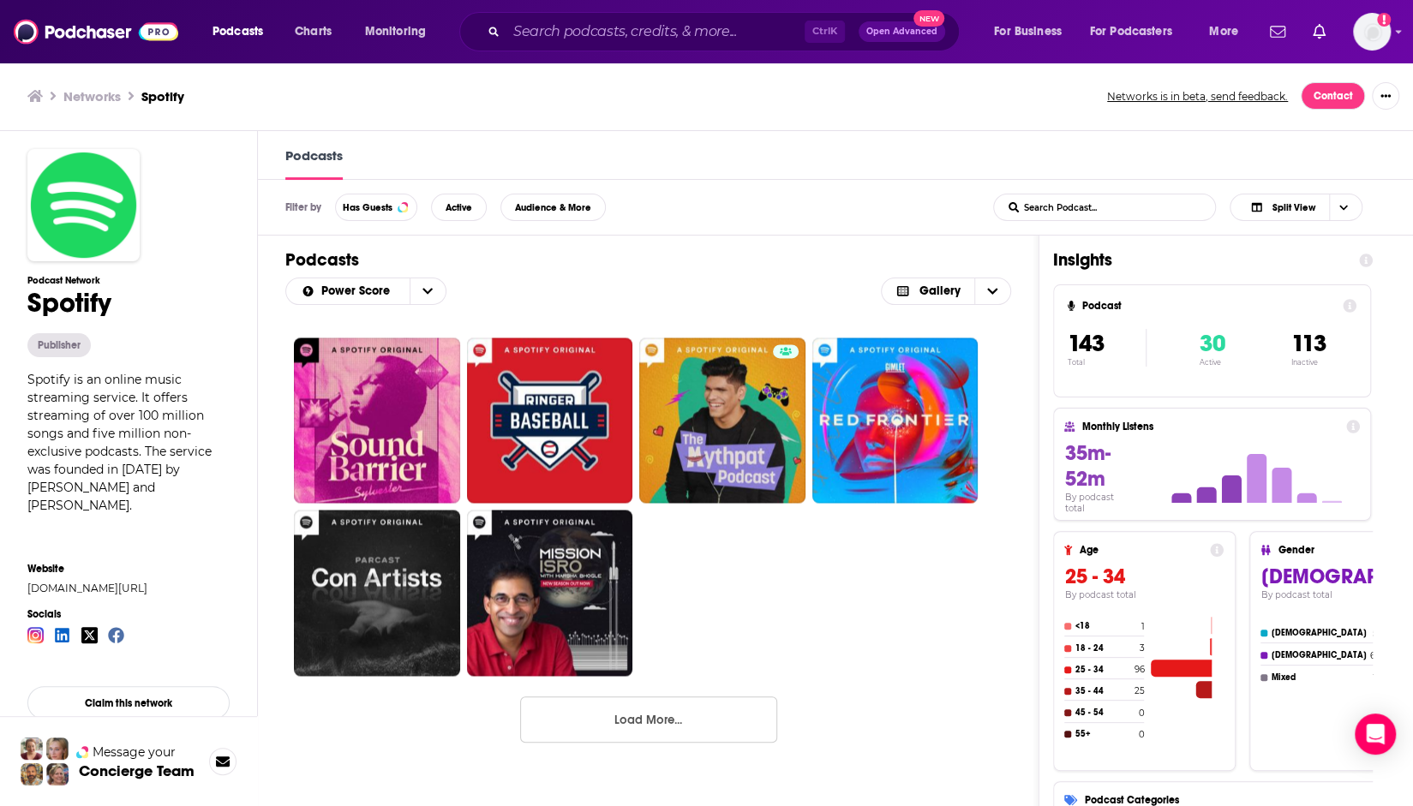
click at [676, 715] on button "Load More..." at bounding box center [648, 720] width 257 height 46
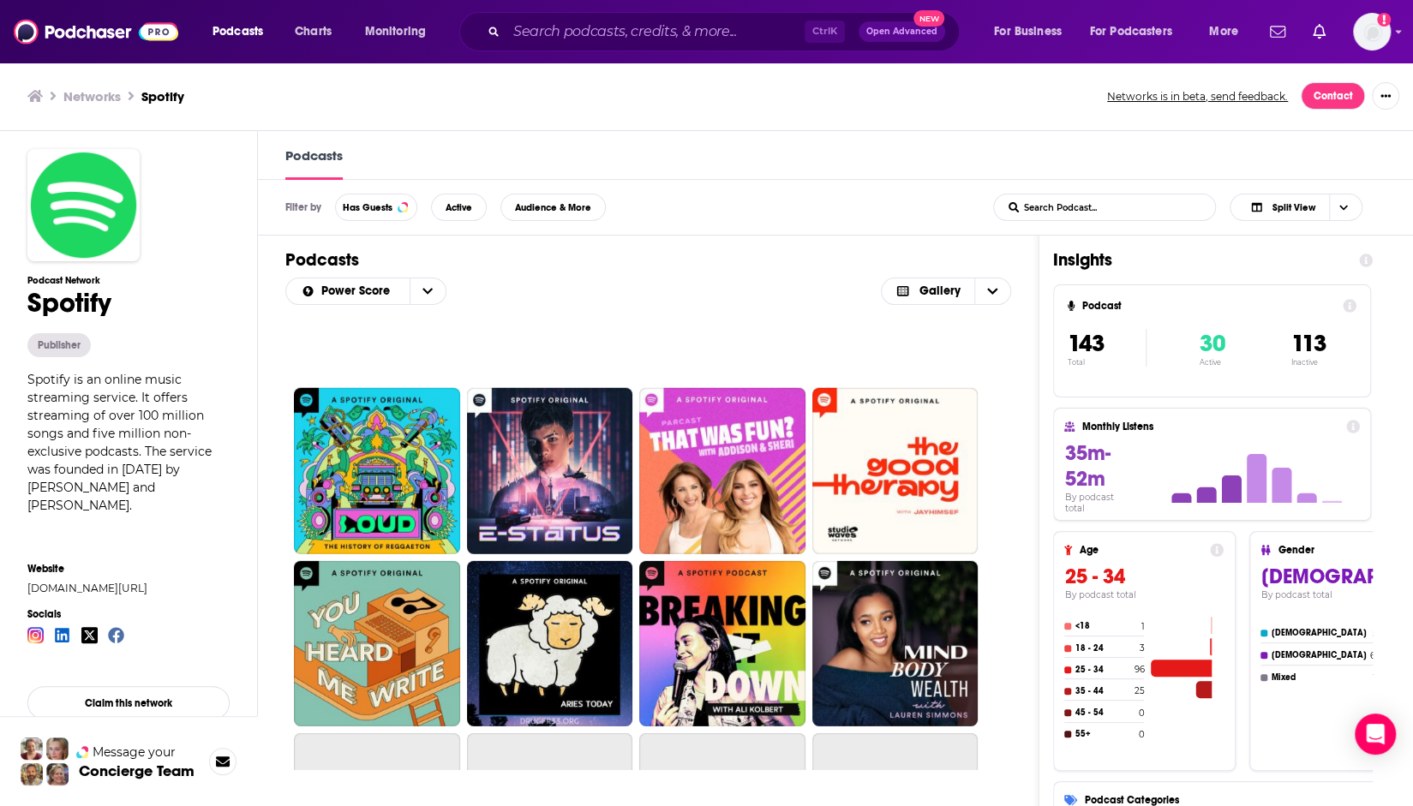
scroll to position [3253, 0]
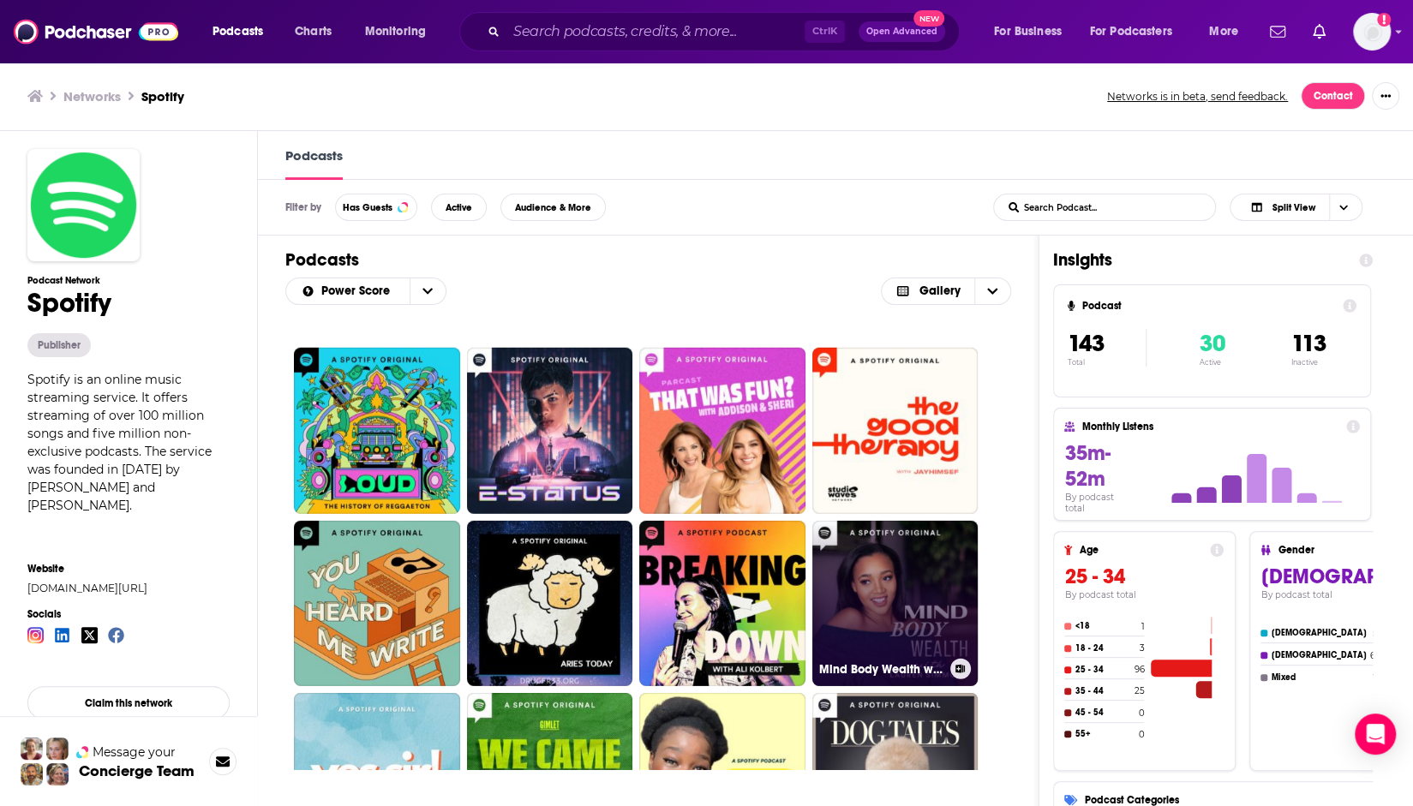
click at [879, 608] on link "Mind Body Wealth with Lauren Simmons" at bounding box center [895, 604] width 166 height 166
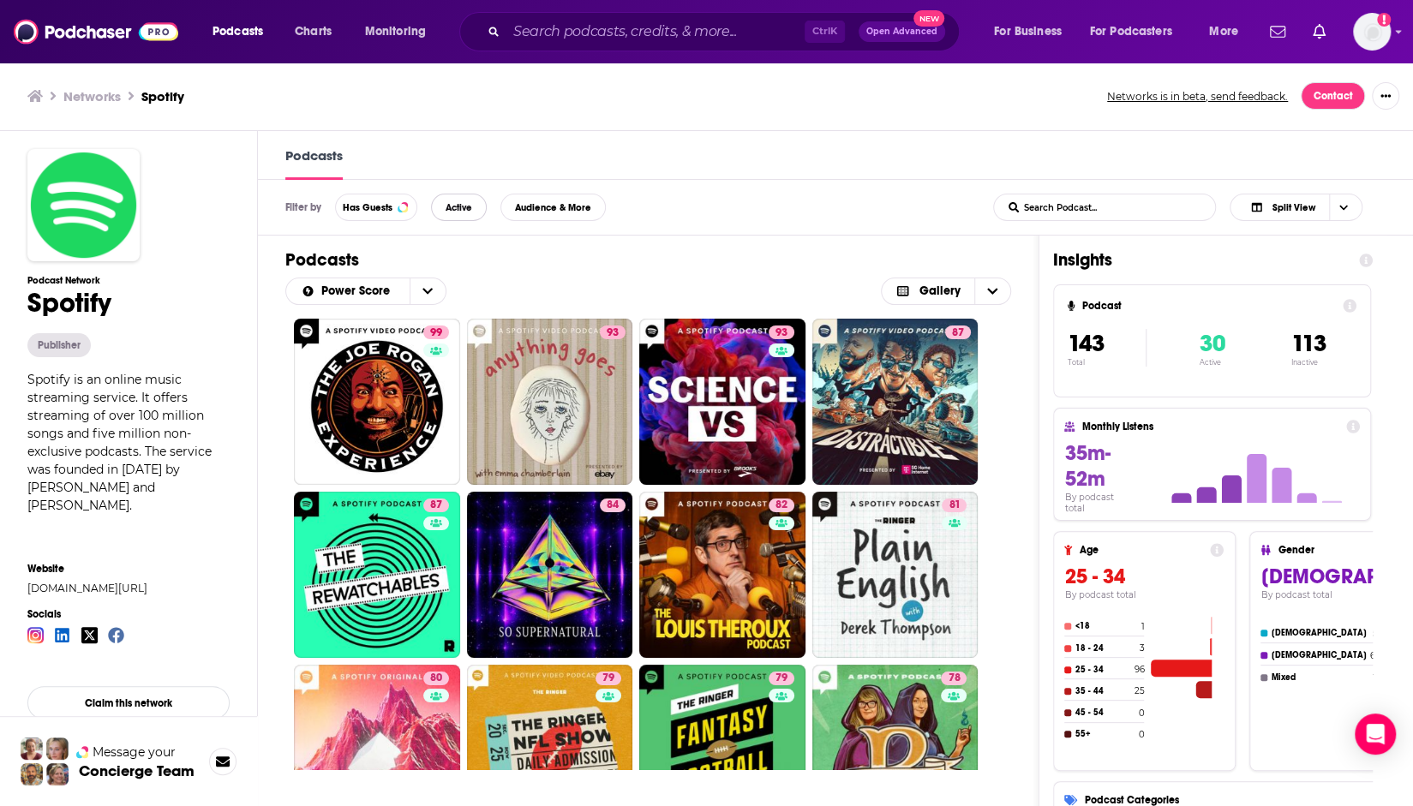
drag, startPoint x: 464, startPoint y: 212, endPoint x: 455, endPoint y: 234, distance: 23.9
click at [461, 218] on button "Active" at bounding box center [459, 207] width 56 height 27
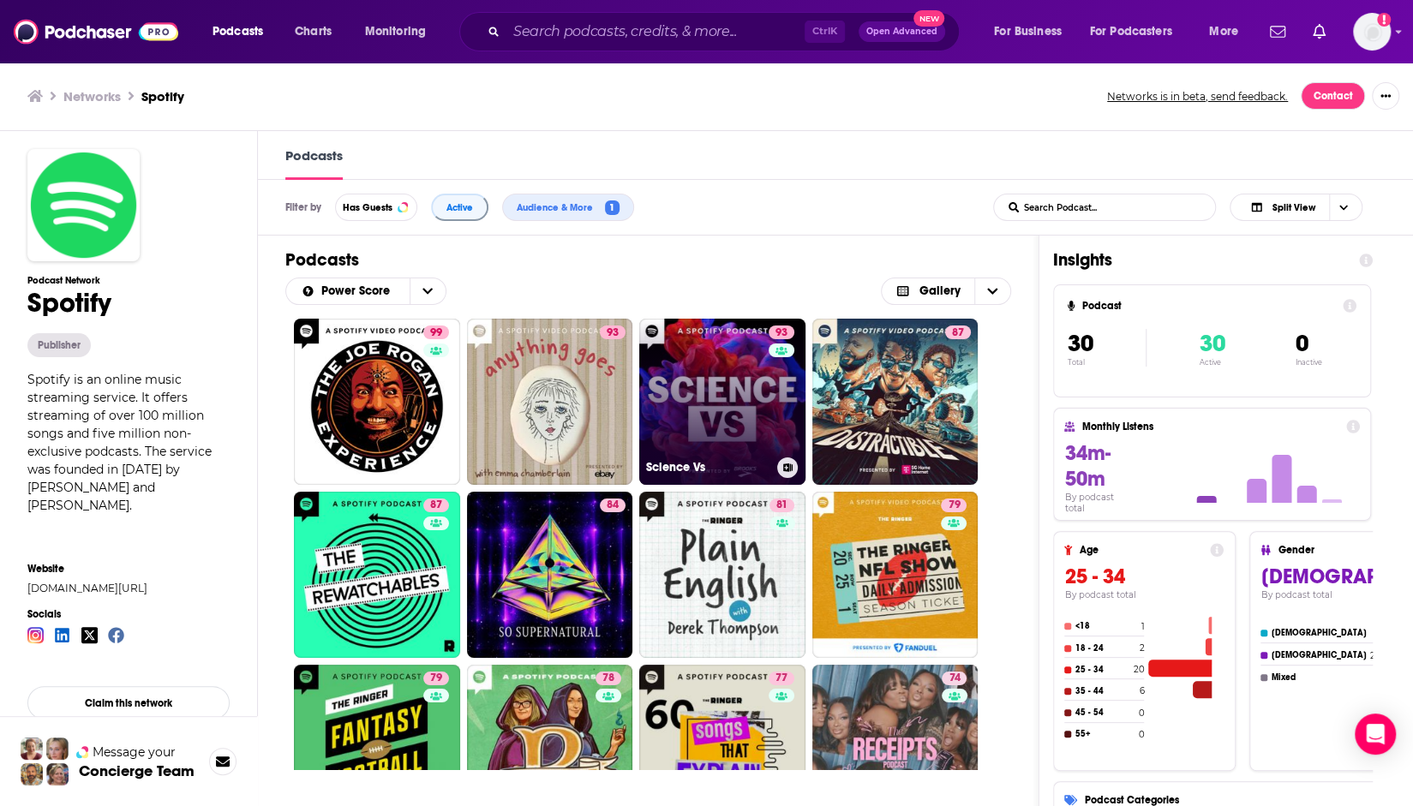
click at [757, 409] on link "93 Science Vs" at bounding box center [722, 402] width 166 height 166
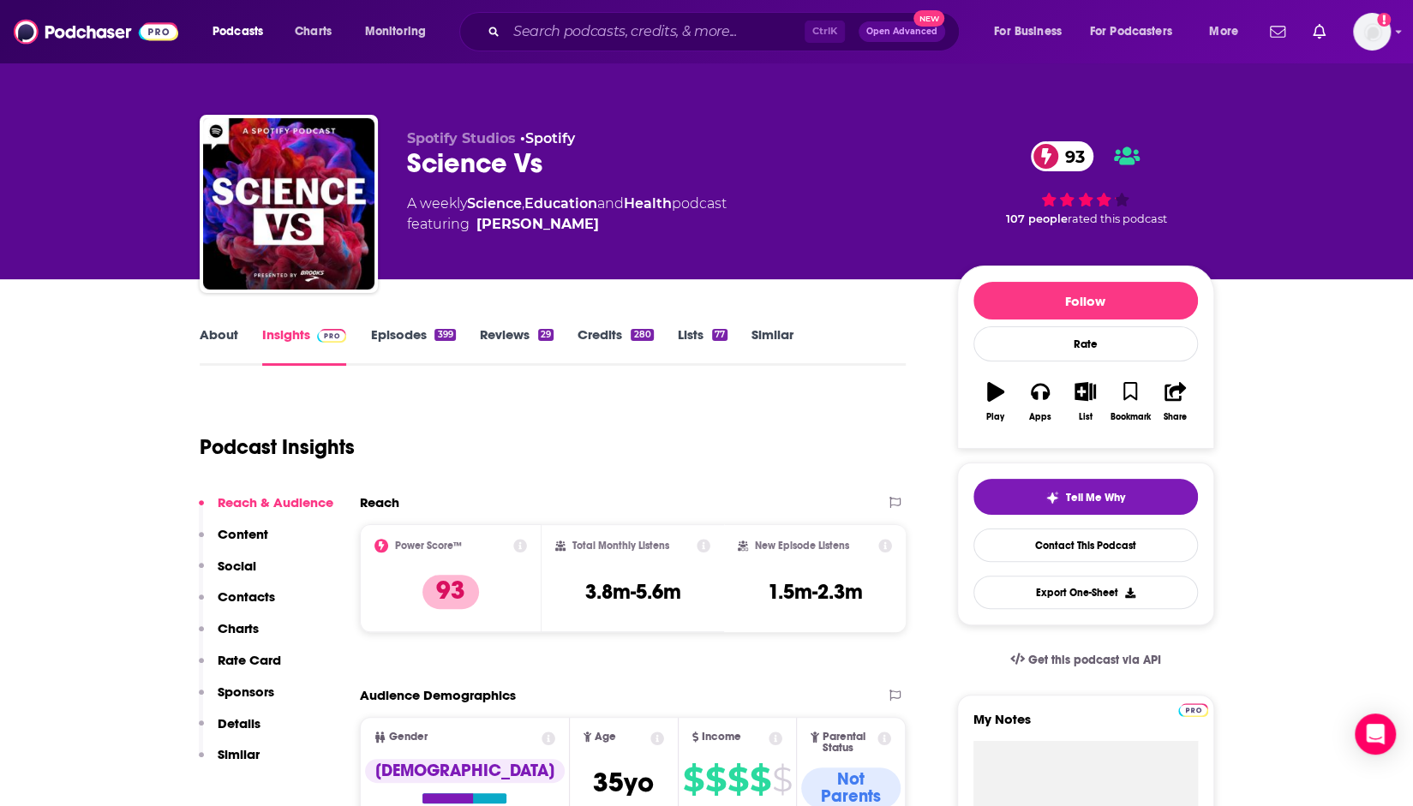
drag, startPoint x: 94, startPoint y: 589, endPoint x: 94, endPoint y: 578, distance: 11.1
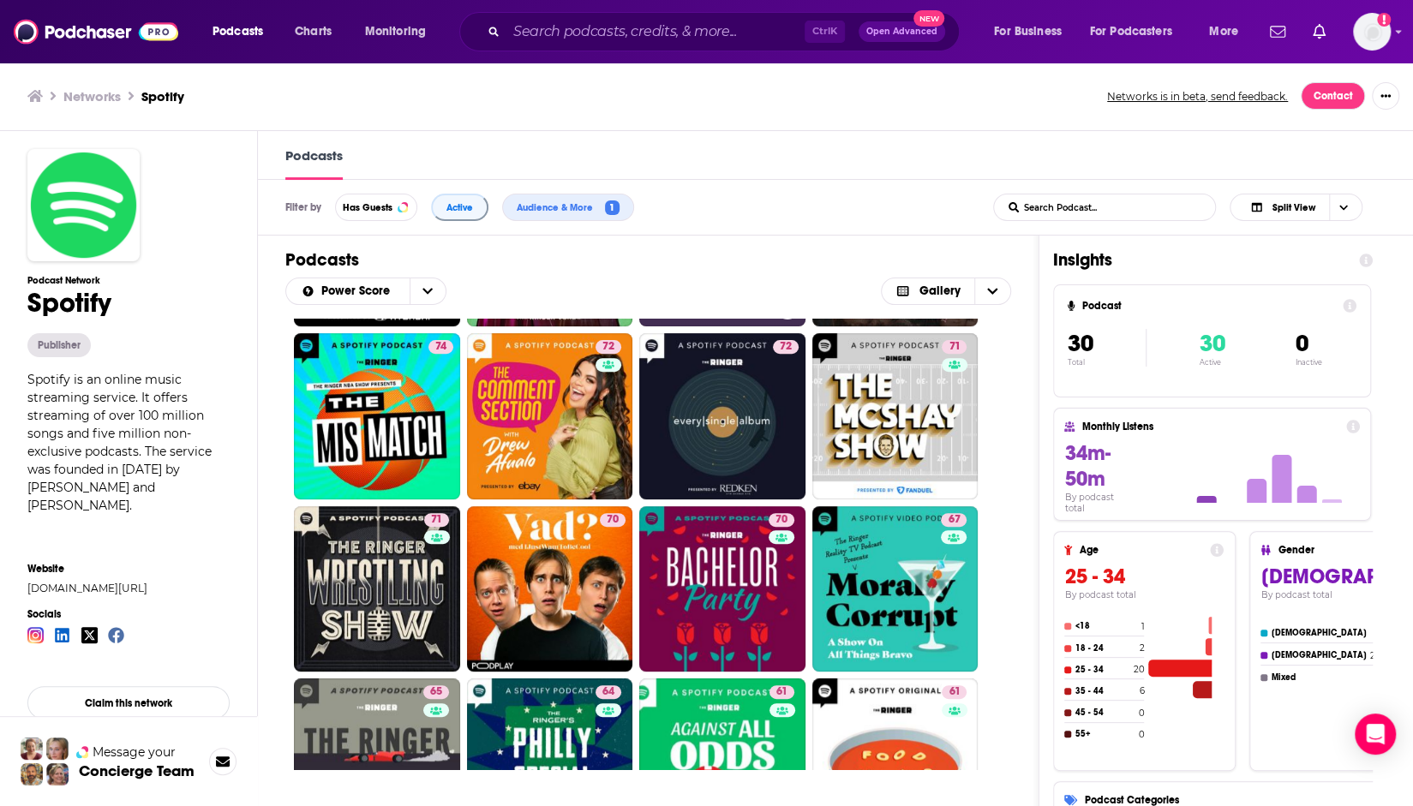
scroll to position [75, 0]
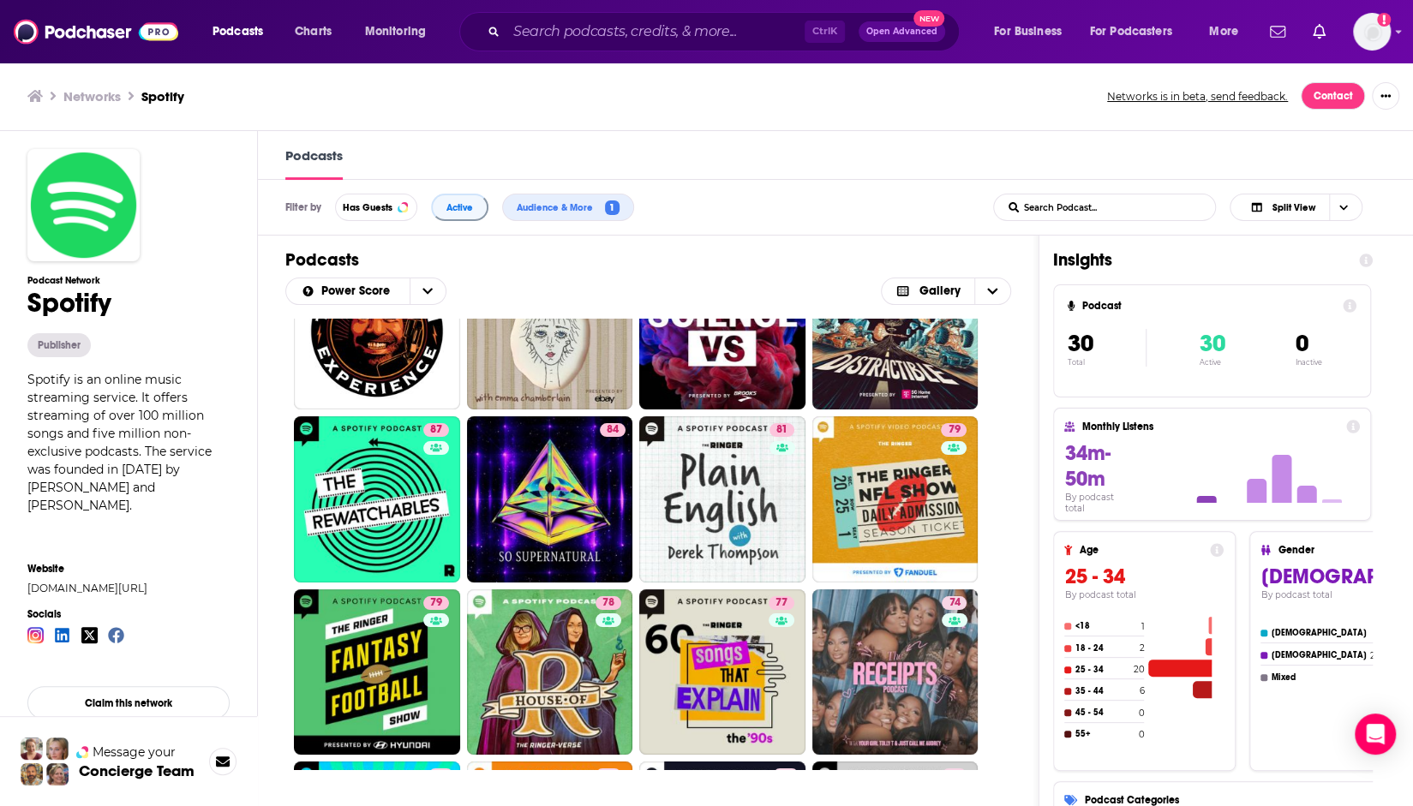
click at [1064, 208] on input "List Search Input" at bounding box center [1083, 208] width 179 height 26
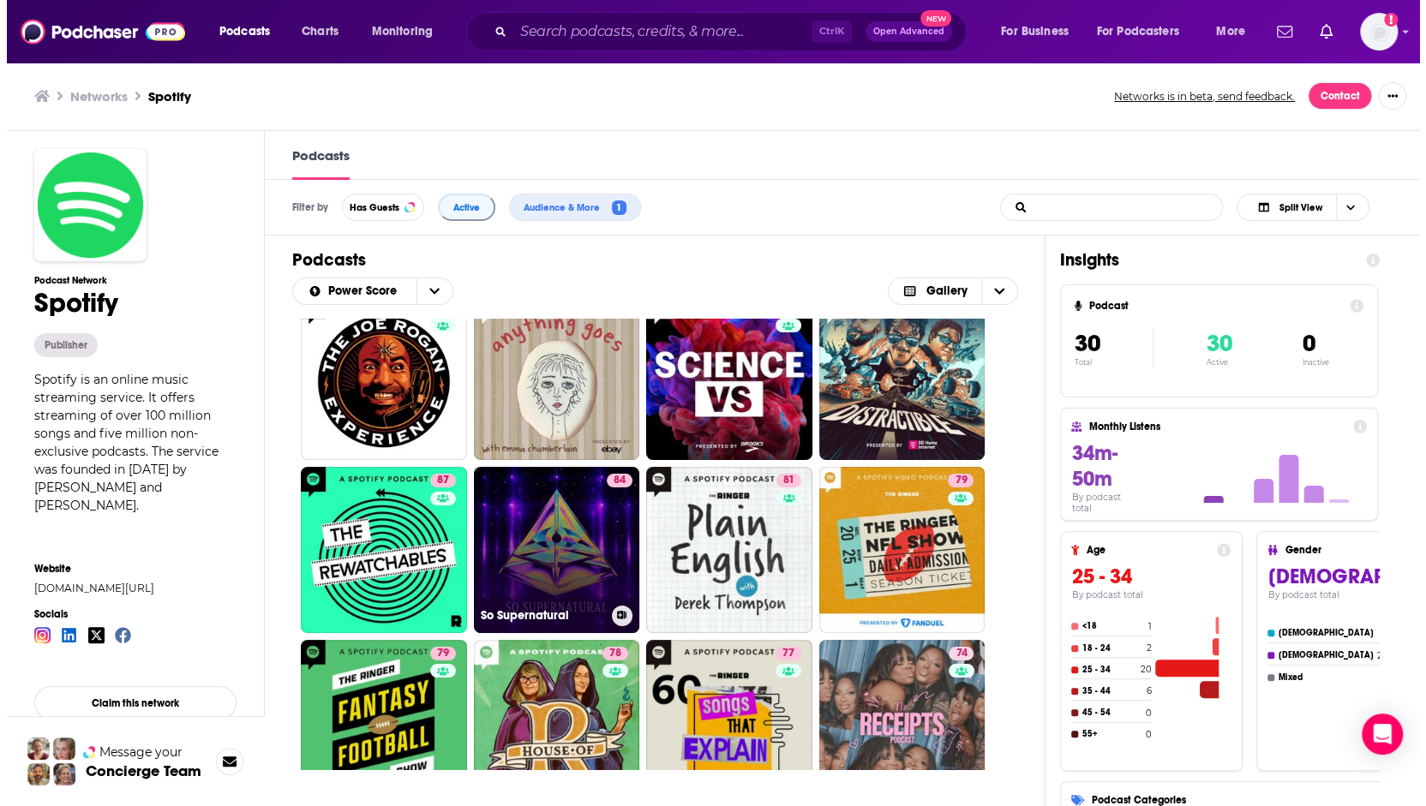
scroll to position [0, 0]
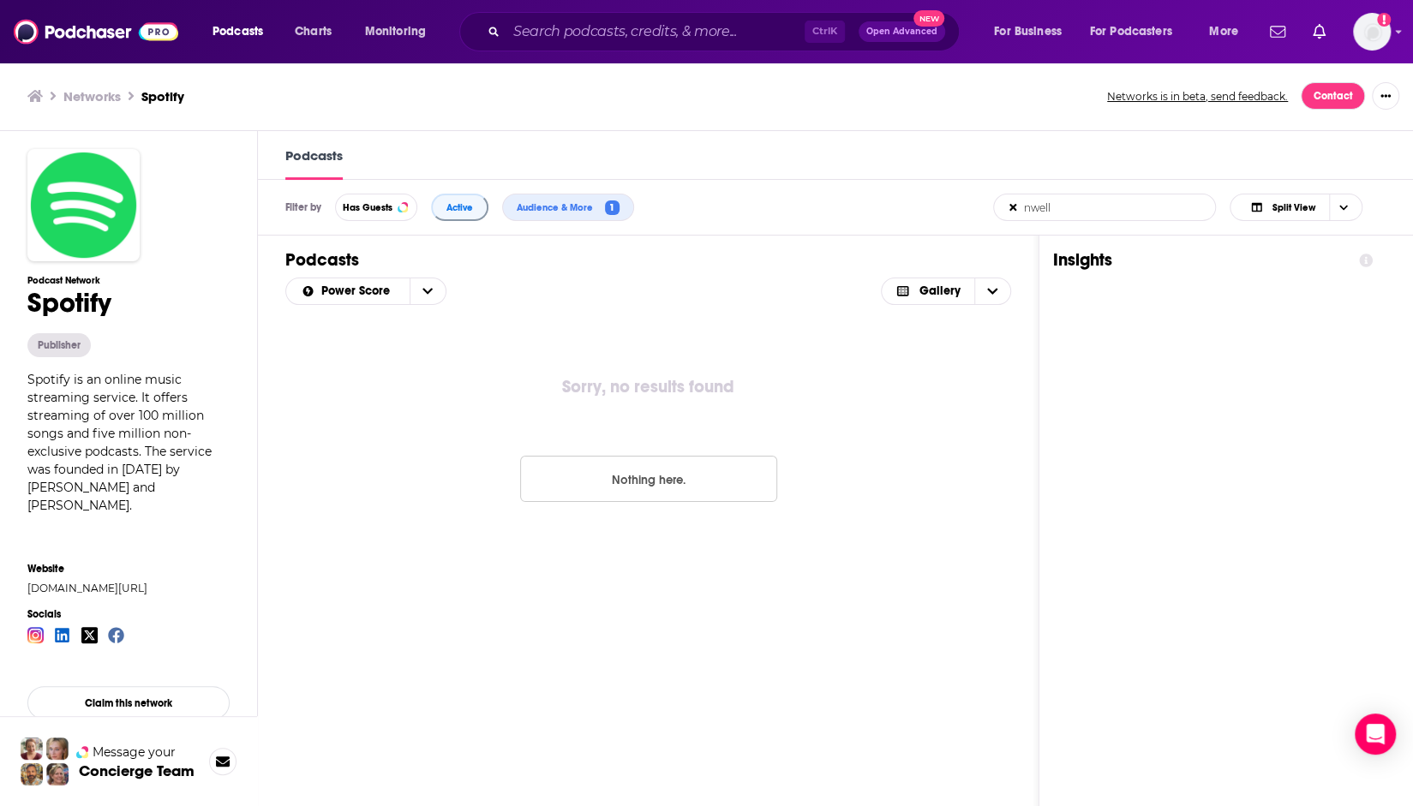
drag, startPoint x: 1057, startPoint y: 209, endPoint x: 1001, endPoint y: 207, distance: 55.8
click at [1001, 207] on input "nwell" at bounding box center [1083, 208] width 179 height 26
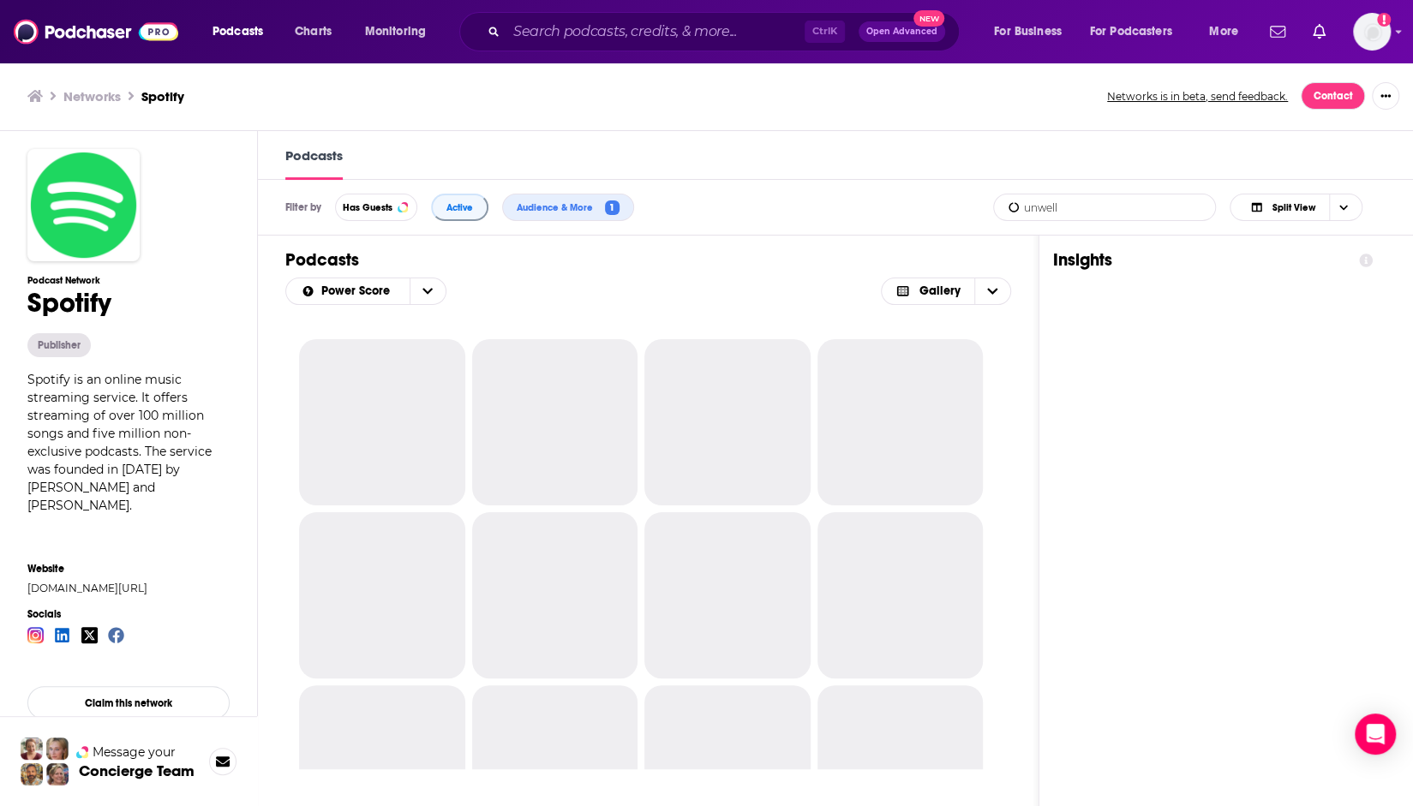
type input "unwell"
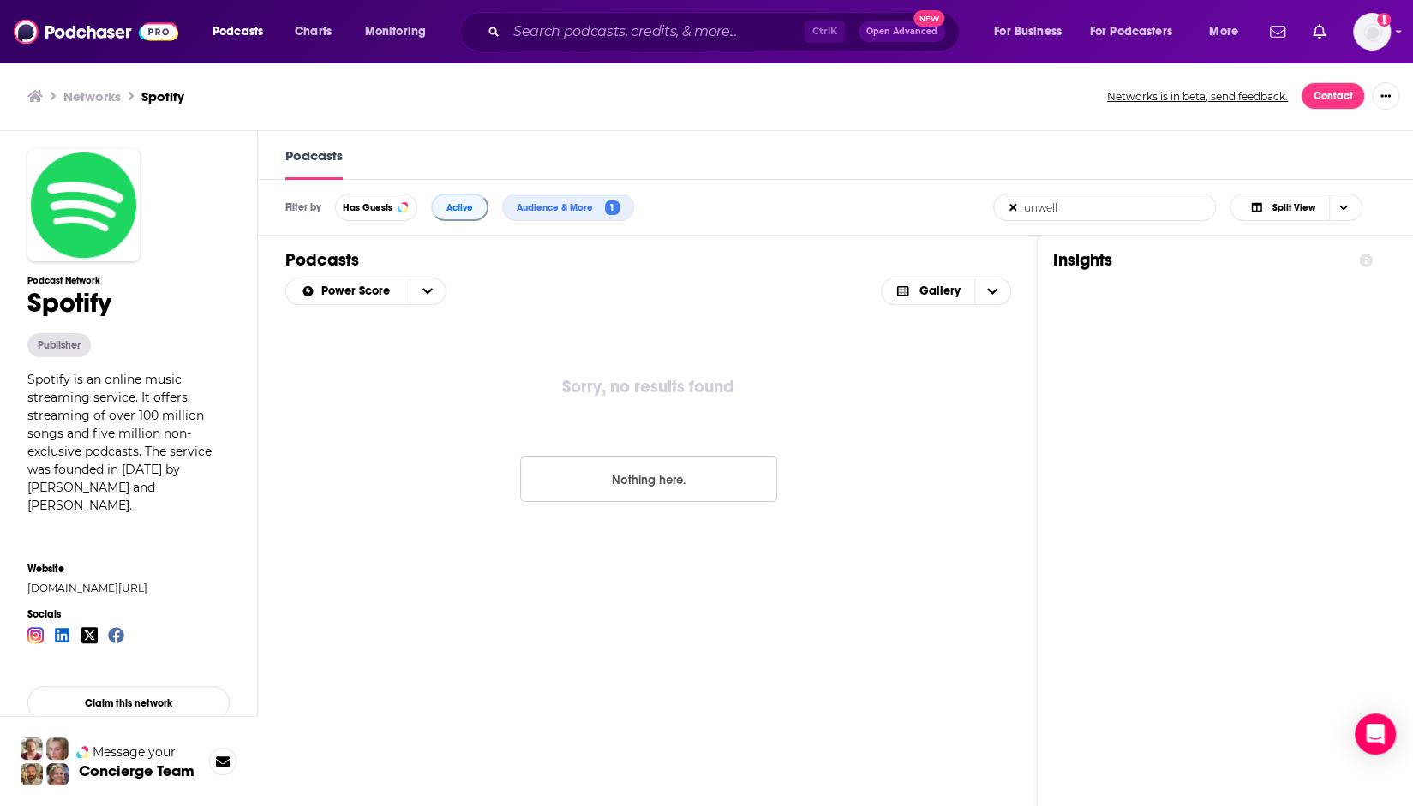
click at [104, 104] on h3 "Networks" at bounding box center [91, 96] width 57 height 16
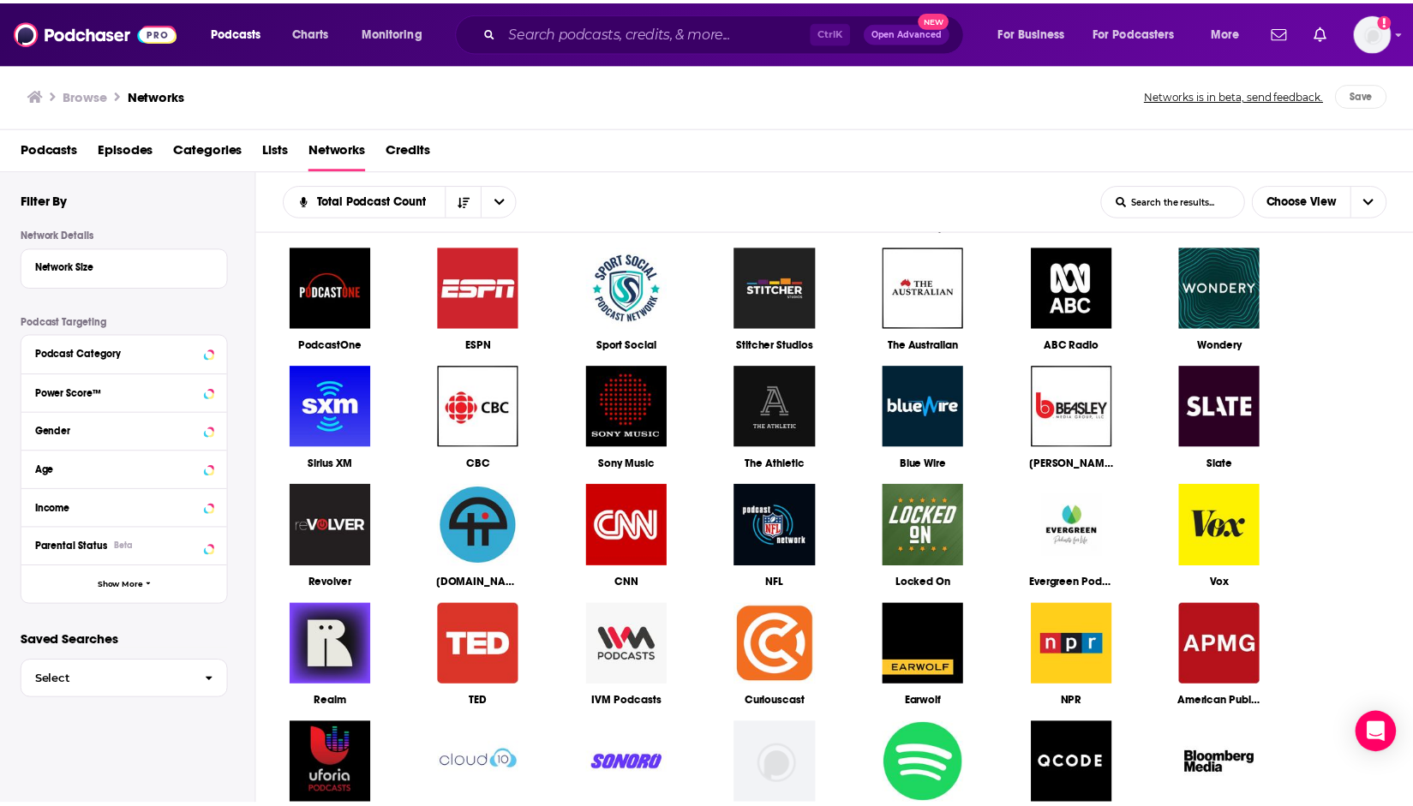
scroll to position [257, 0]
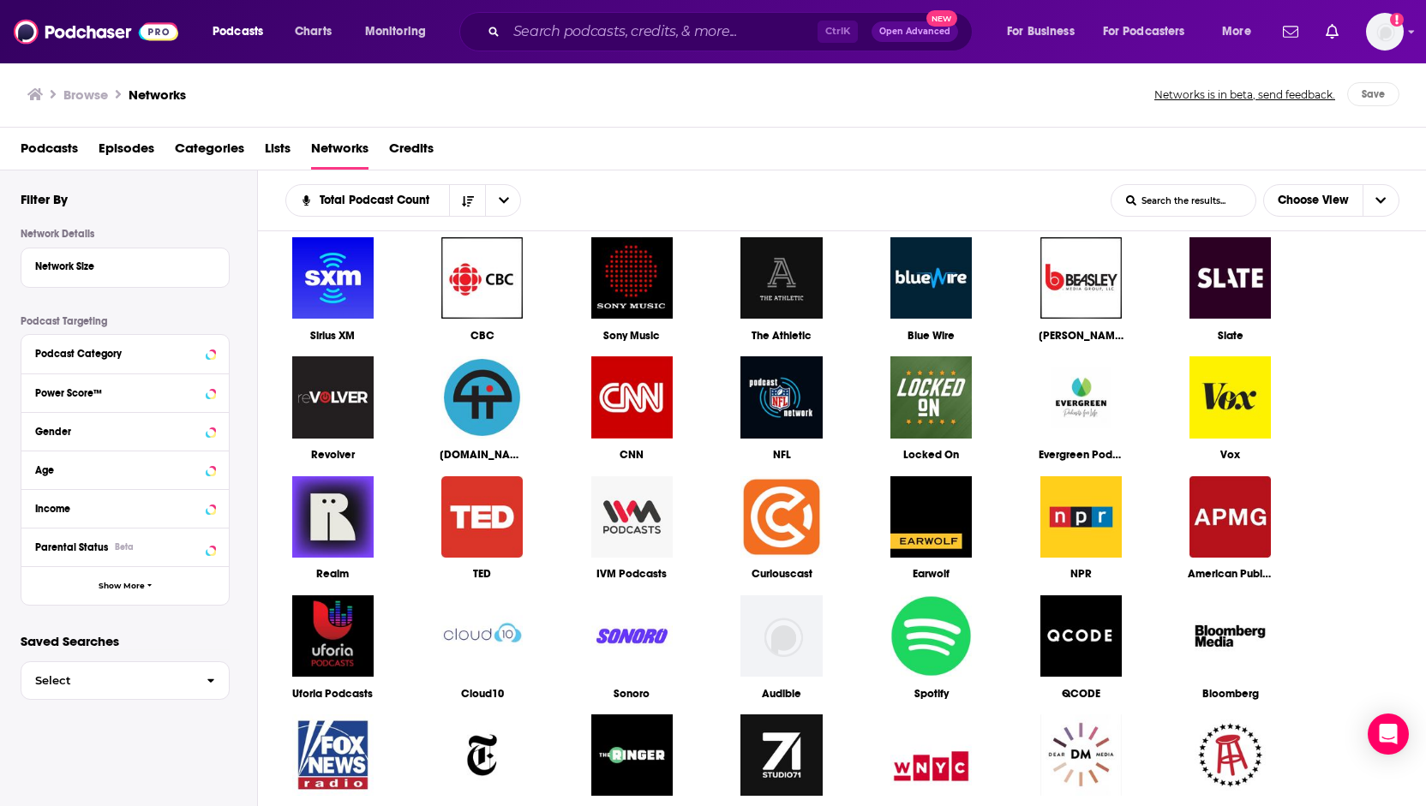
click at [938, 632] on img at bounding box center [931, 636] width 85 height 85
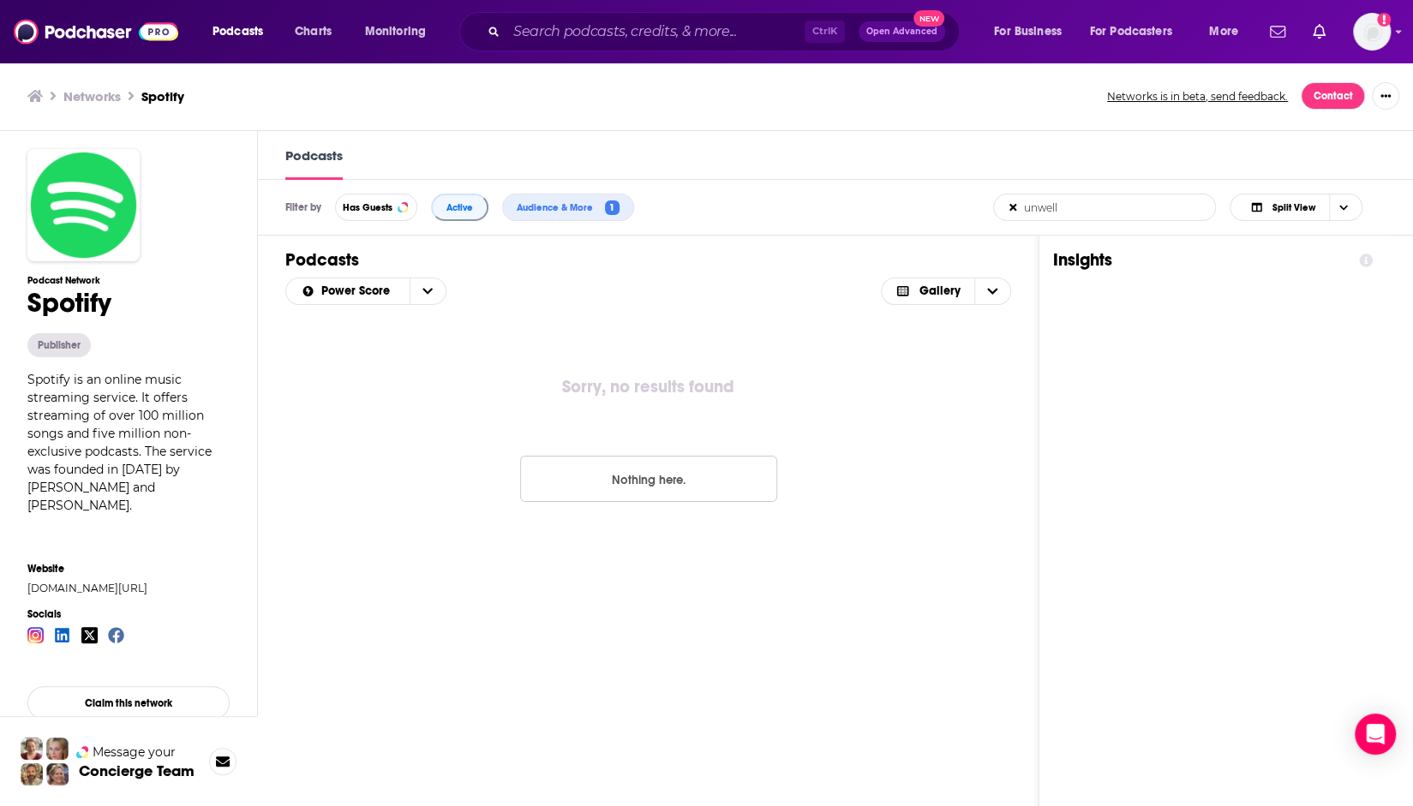
click at [1009, 207] on icon at bounding box center [1012, 207] width 7 height 10
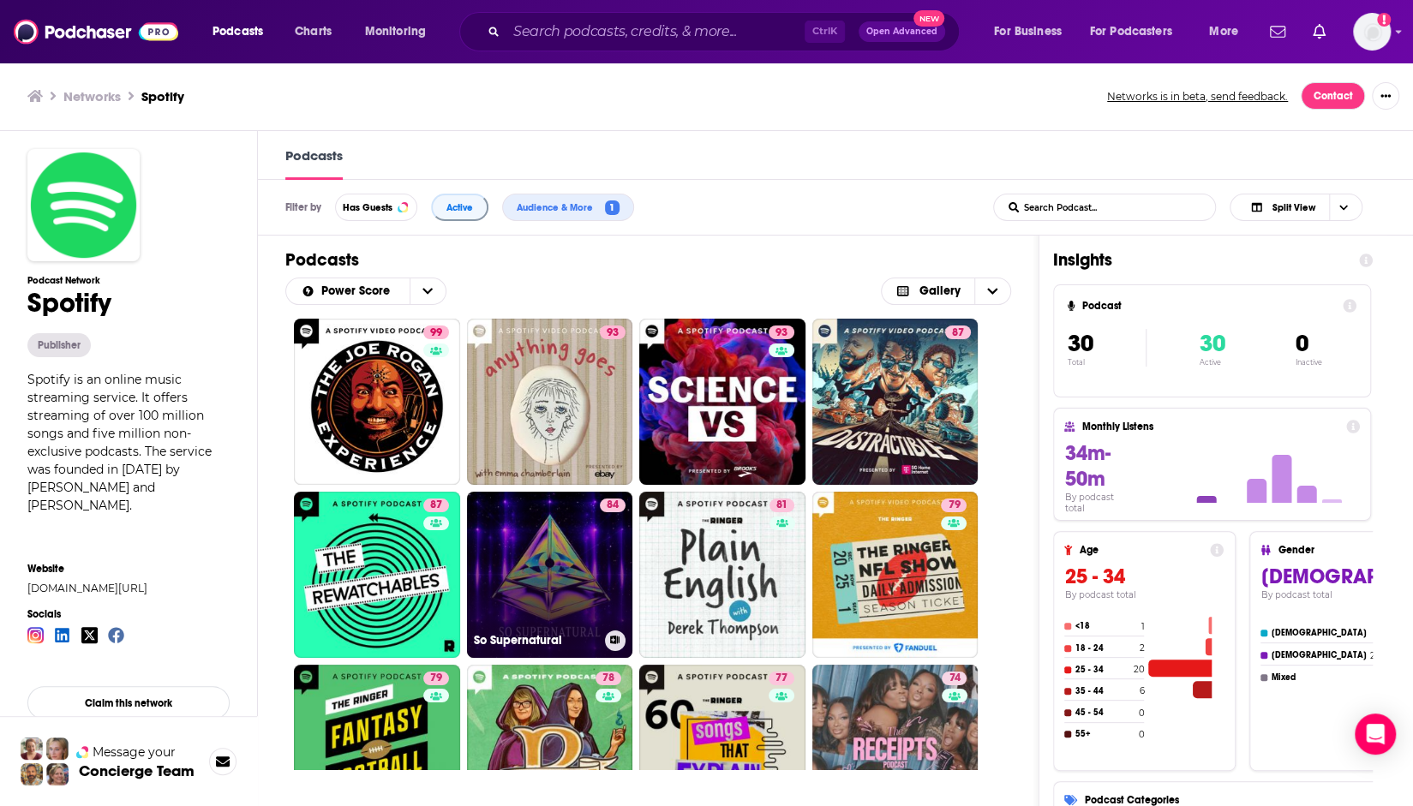
click at [562, 584] on link "84 So Supernatural" at bounding box center [550, 575] width 166 height 166
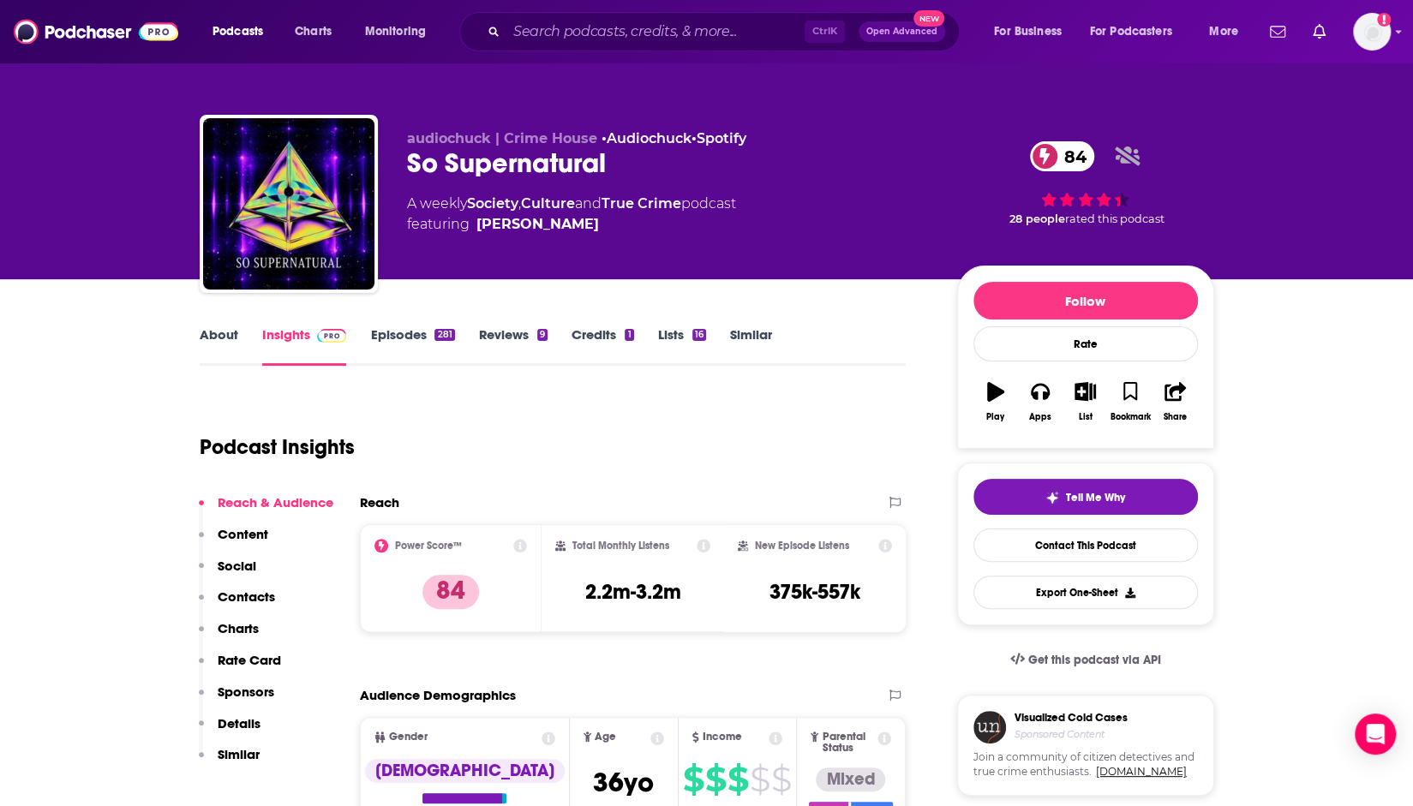
drag, startPoint x: 278, startPoint y: 205, endPoint x: 67, endPoint y: 420, distance: 301.1
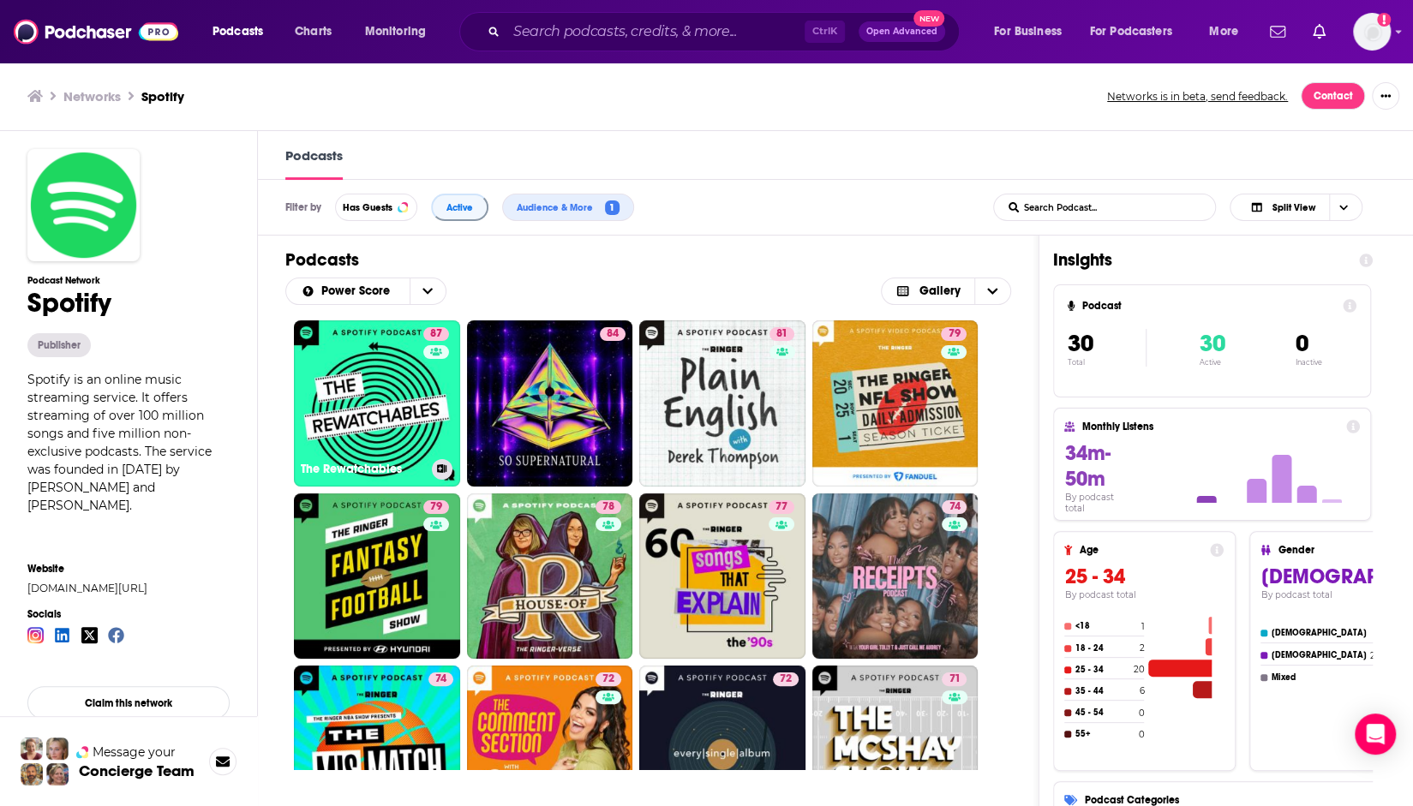
scroll to position [257, 0]
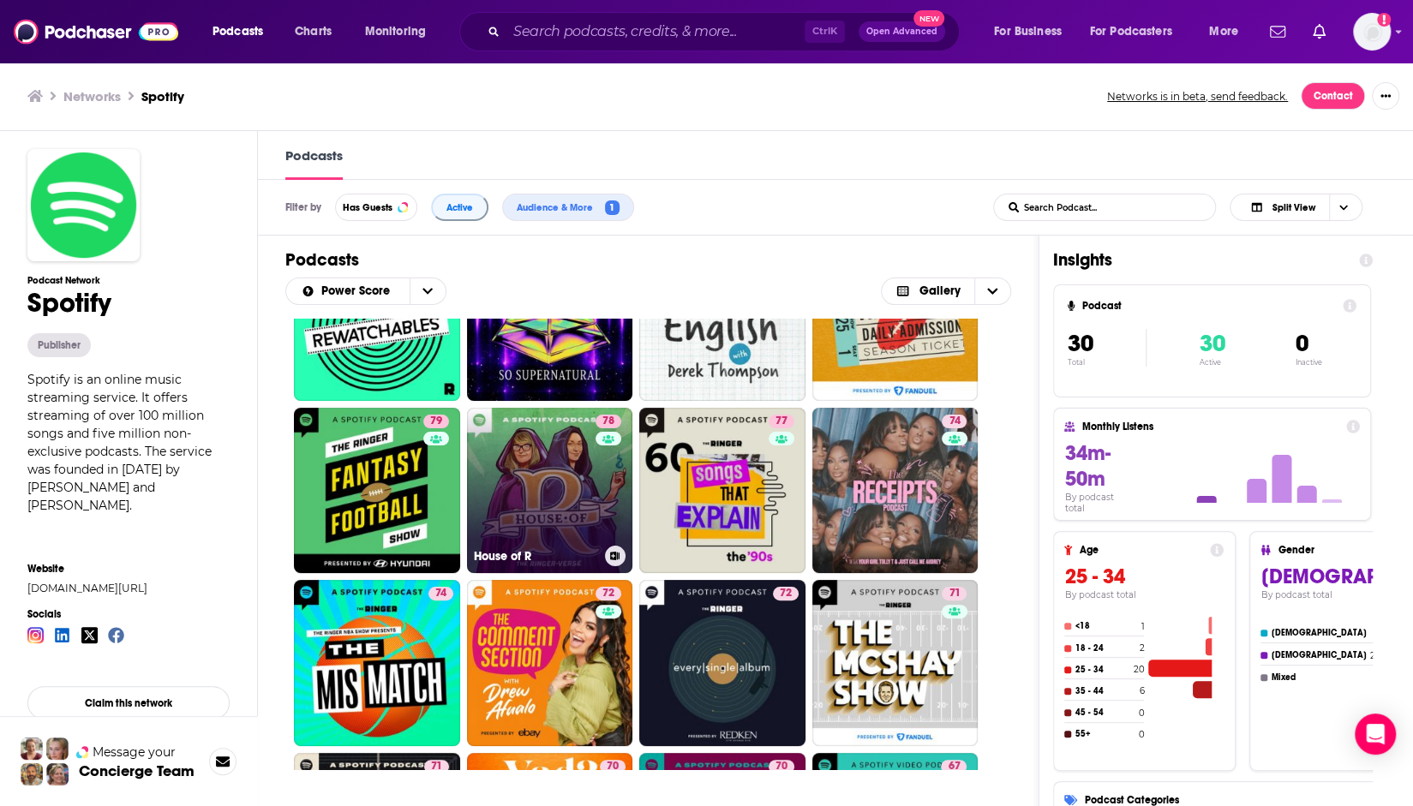
click at [523, 493] on link "78 House of R" at bounding box center [550, 491] width 166 height 166
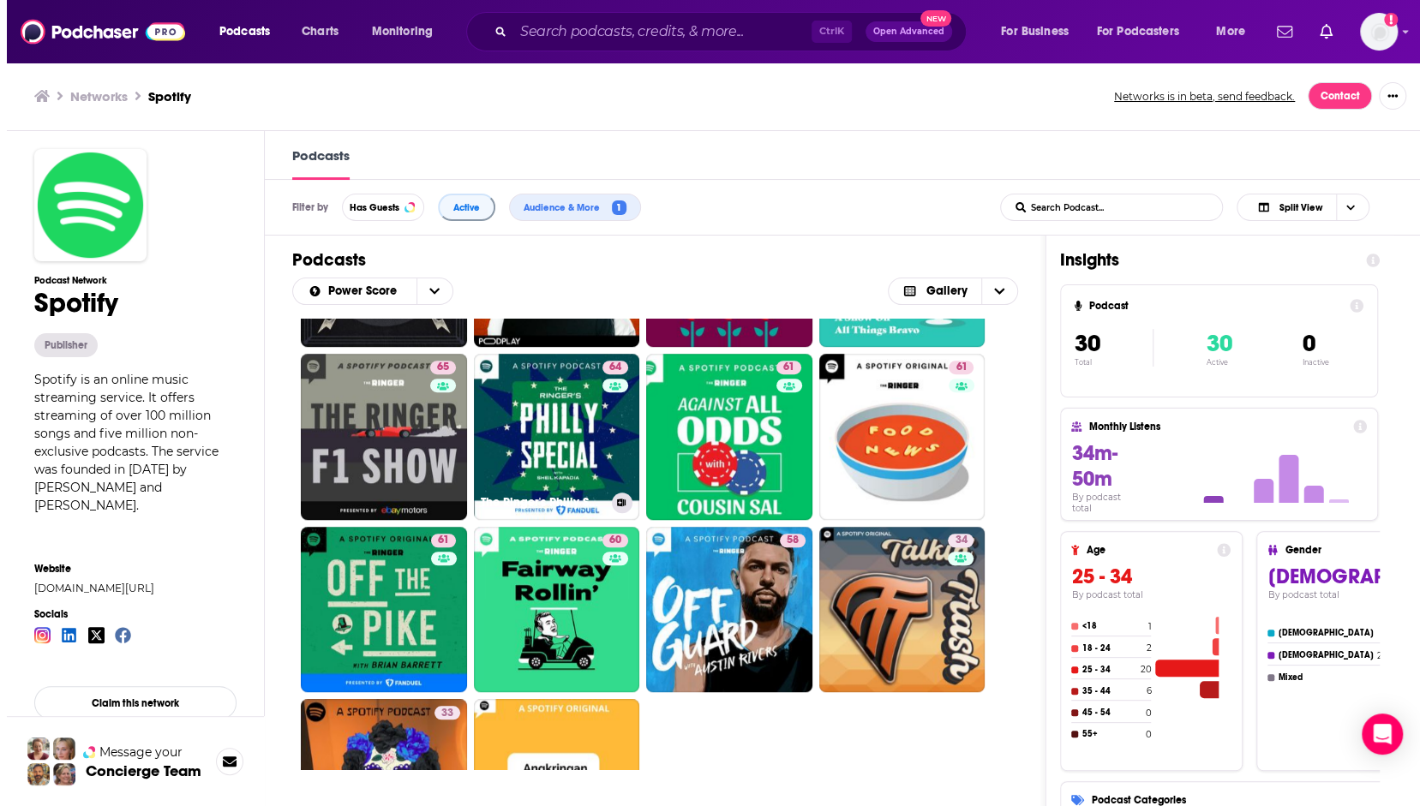
scroll to position [1018, 0]
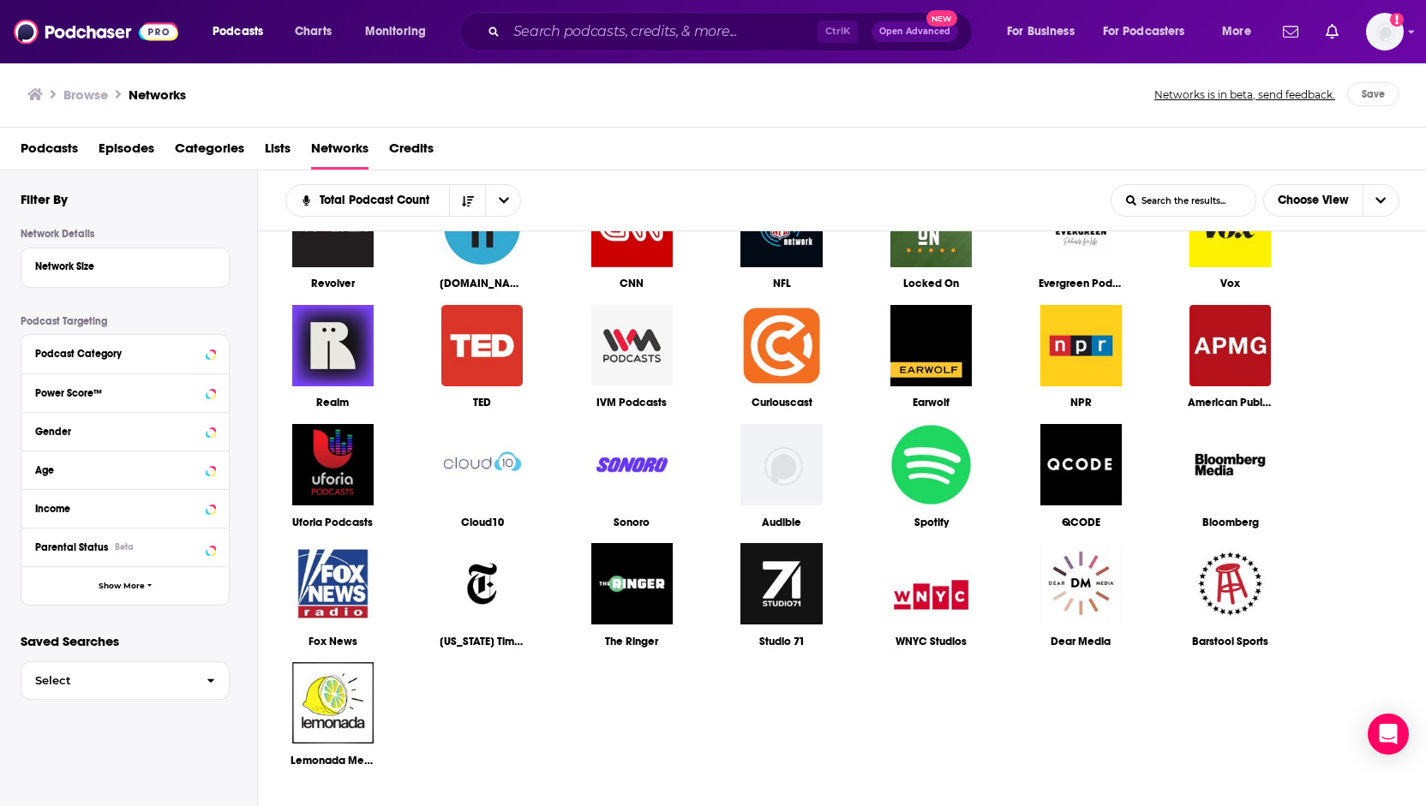
scroll to position [480, 0]
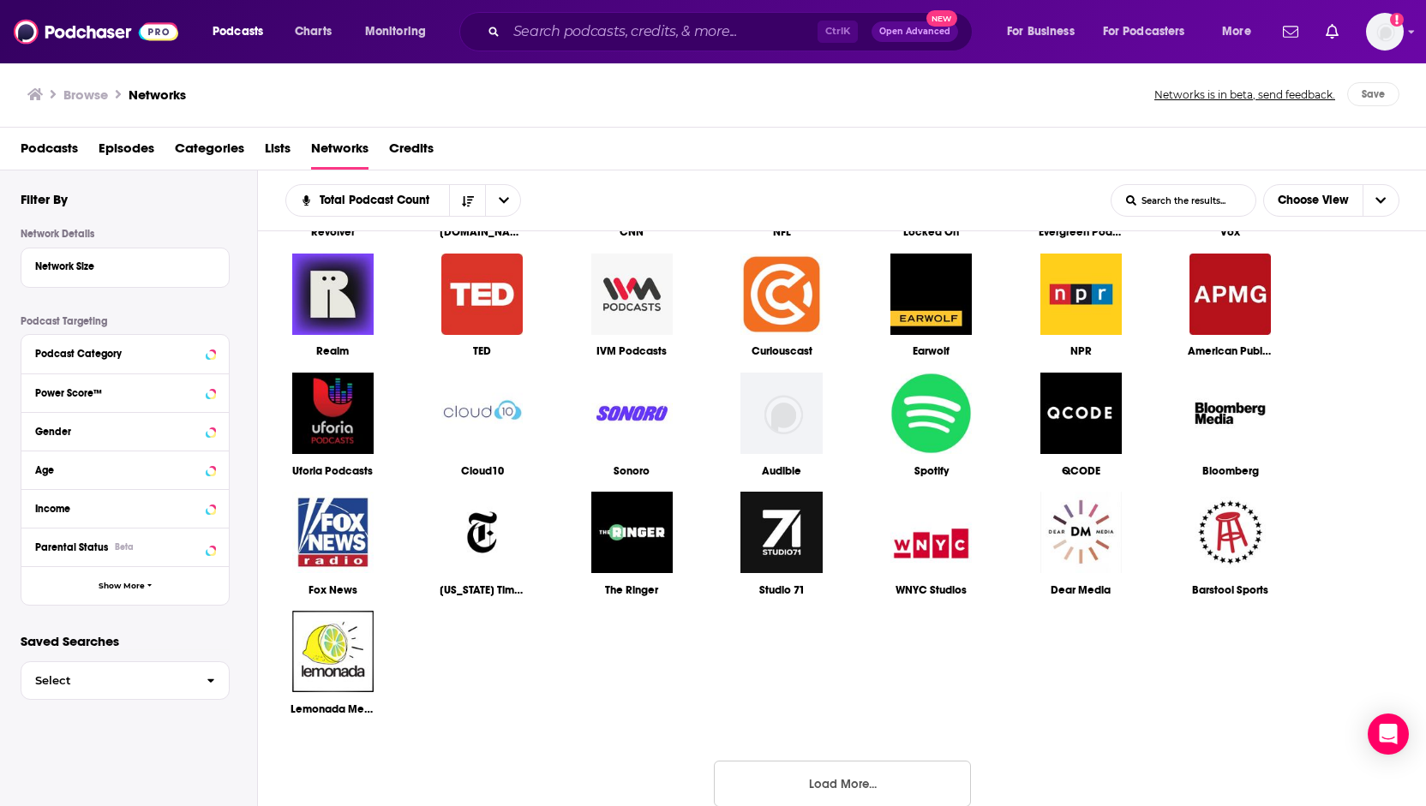
click at [865, 781] on button "Load More..." at bounding box center [842, 784] width 257 height 46
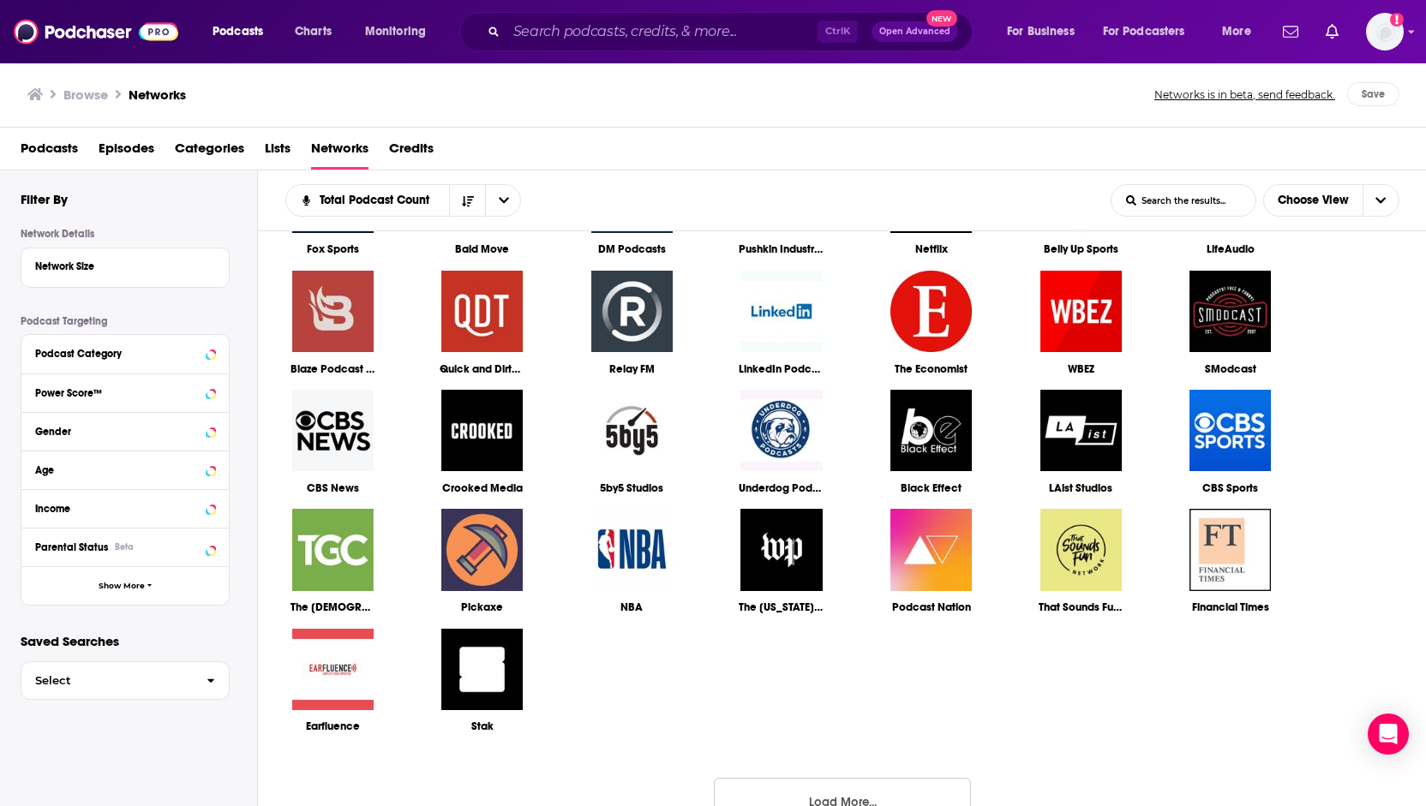
scroll to position [1311, 0]
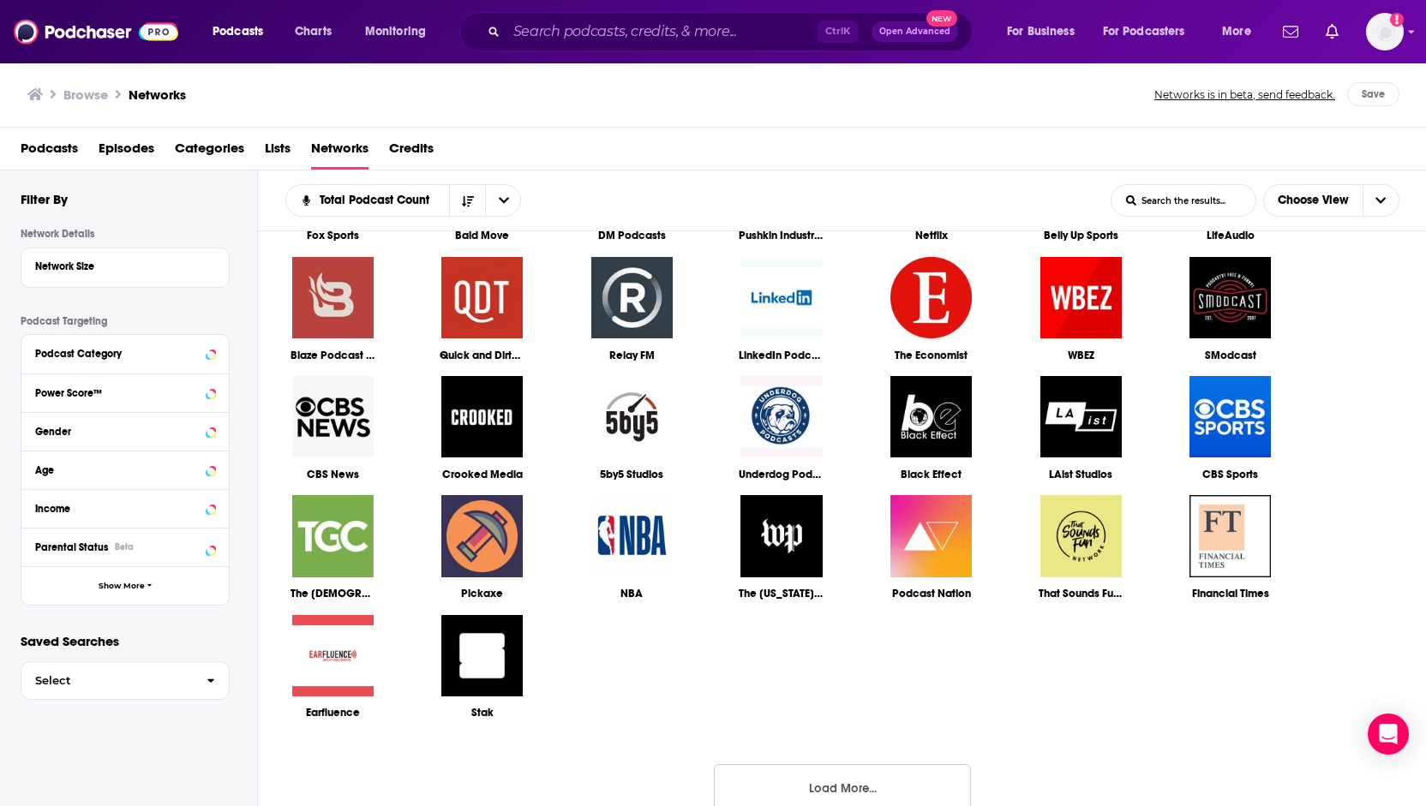
click at [846, 787] on button "Load More..." at bounding box center [842, 787] width 257 height 46
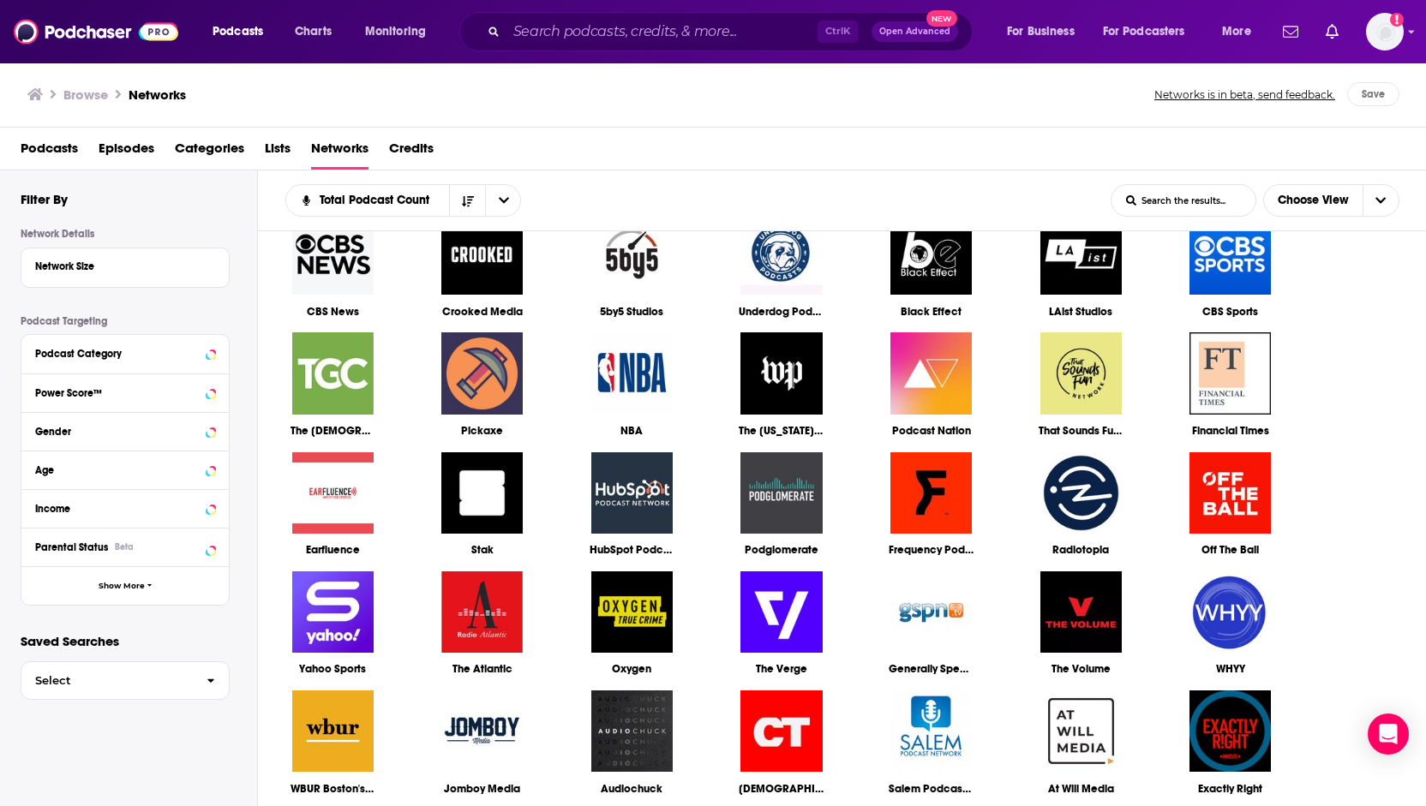
scroll to position [1654, 0]
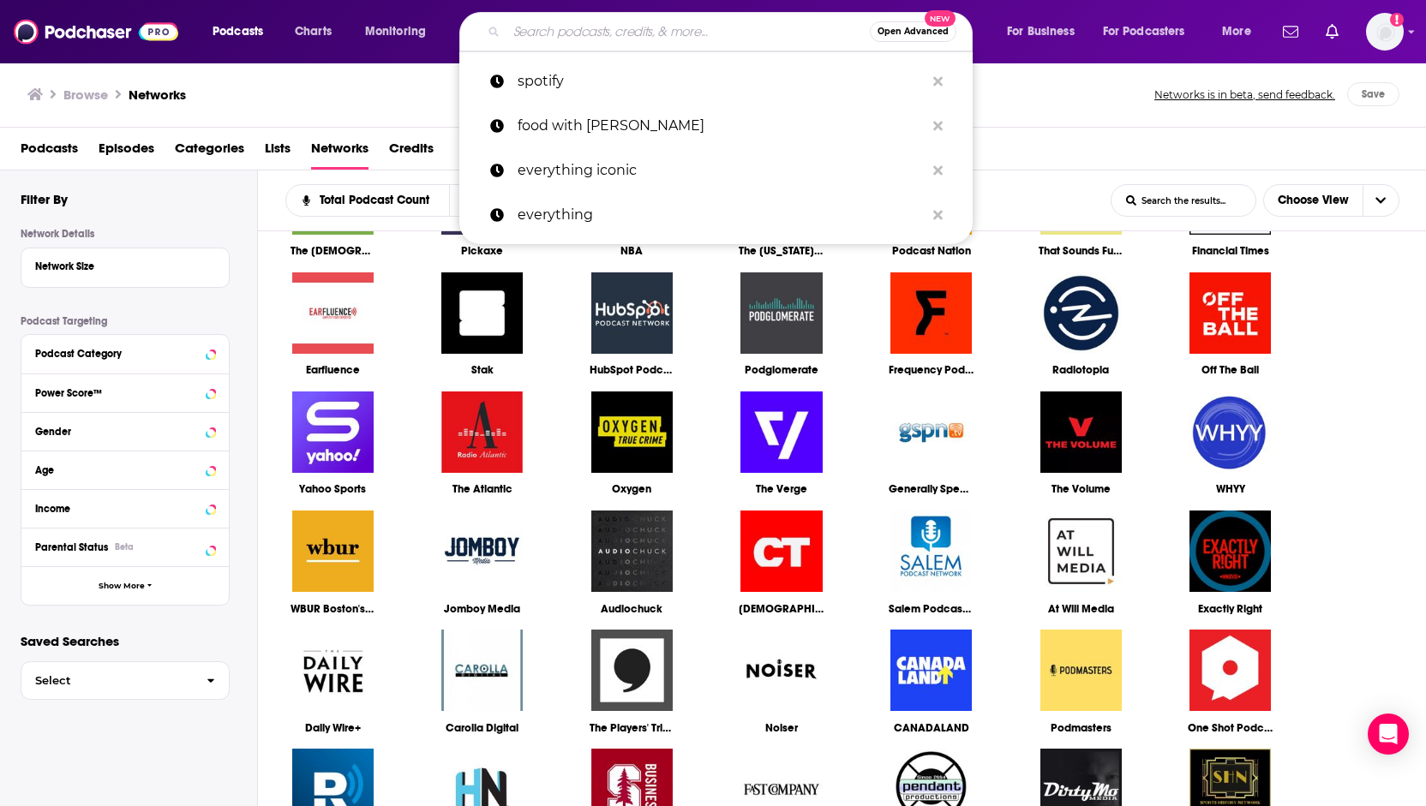
click at [553, 25] on input "Search podcasts, credits, & more..." at bounding box center [687, 31] width 363 height 27
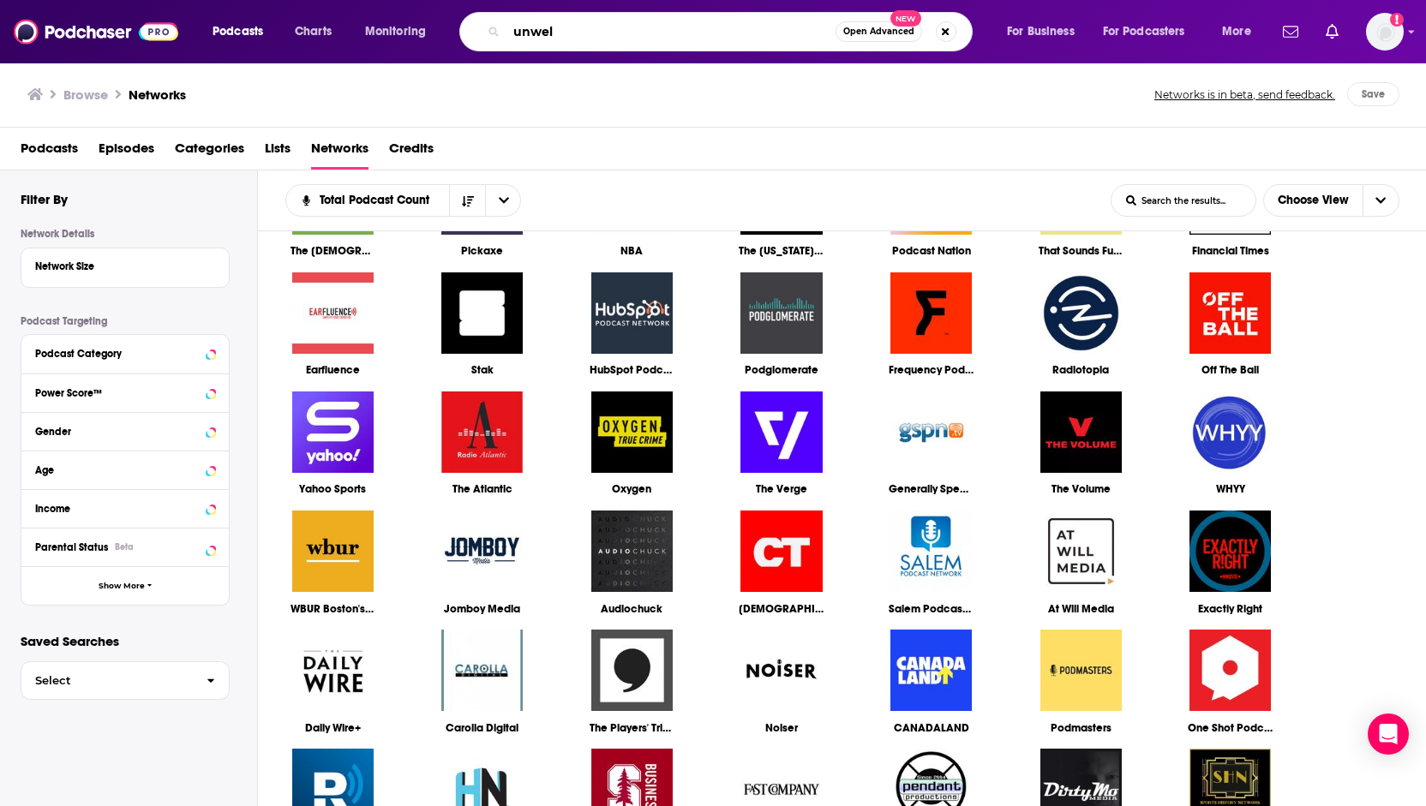
type input "unwell"
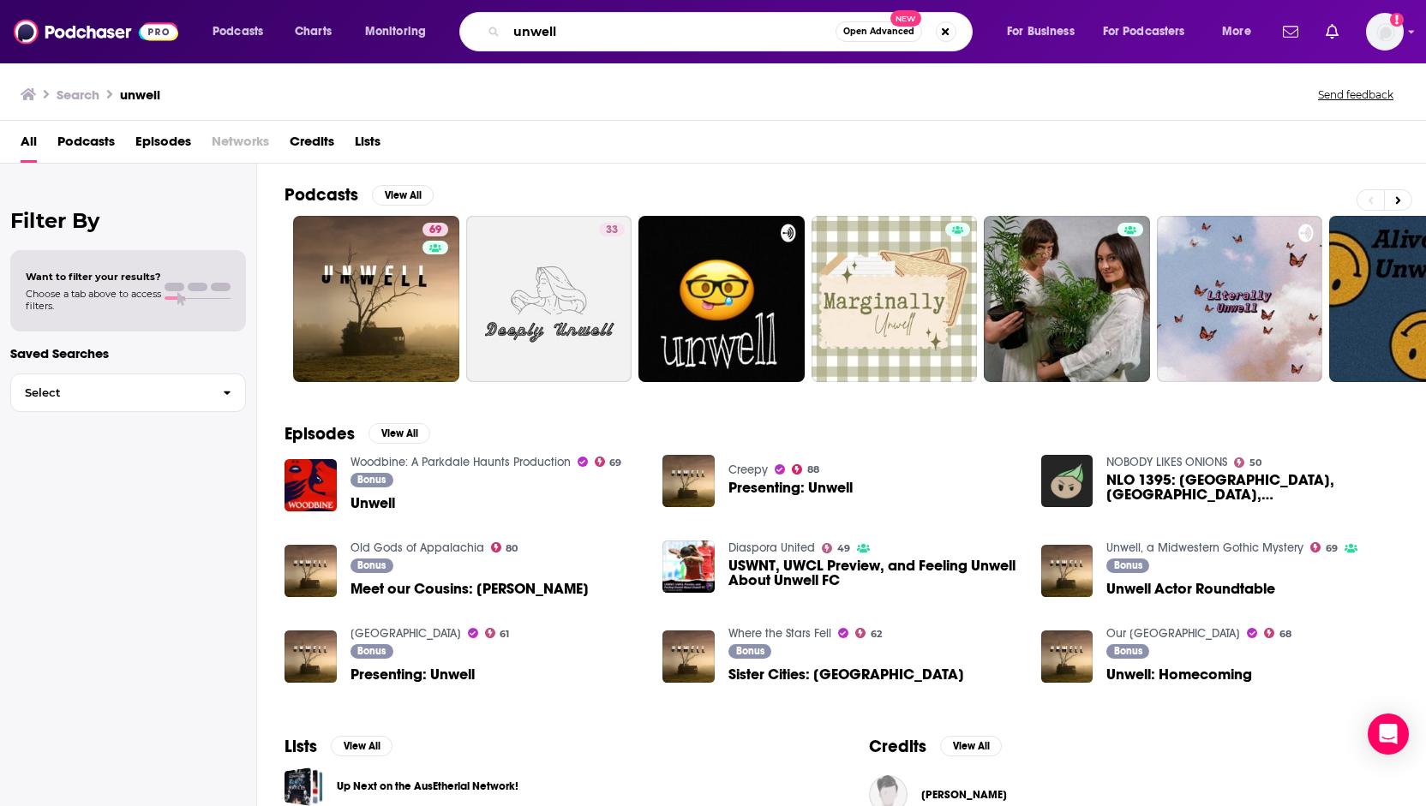
drag, startPoint x: 567, startPoint y: 39, endPoint x: 497, endPoint y: 39, distance: 70.3
click at [497, 39] on div "unwell Open Advanced New" at bounding box center [715, 31] width 513 height 39
type input "higher learning"
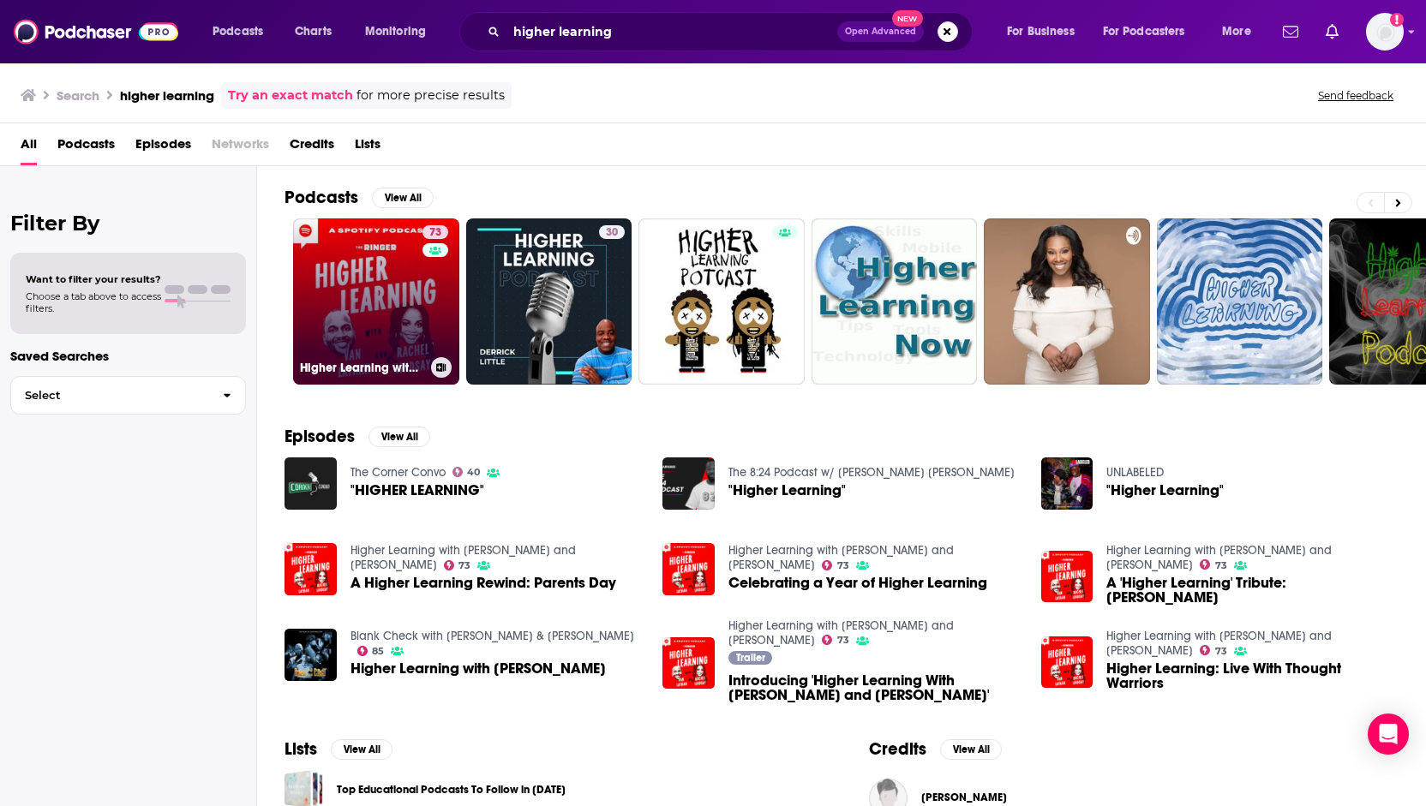
click at [374, 296] on link "73 Higher Learning with [PERSON_NAME] and [PERSON_NAME]" at bounding box center [376, 302] width 166 height 166
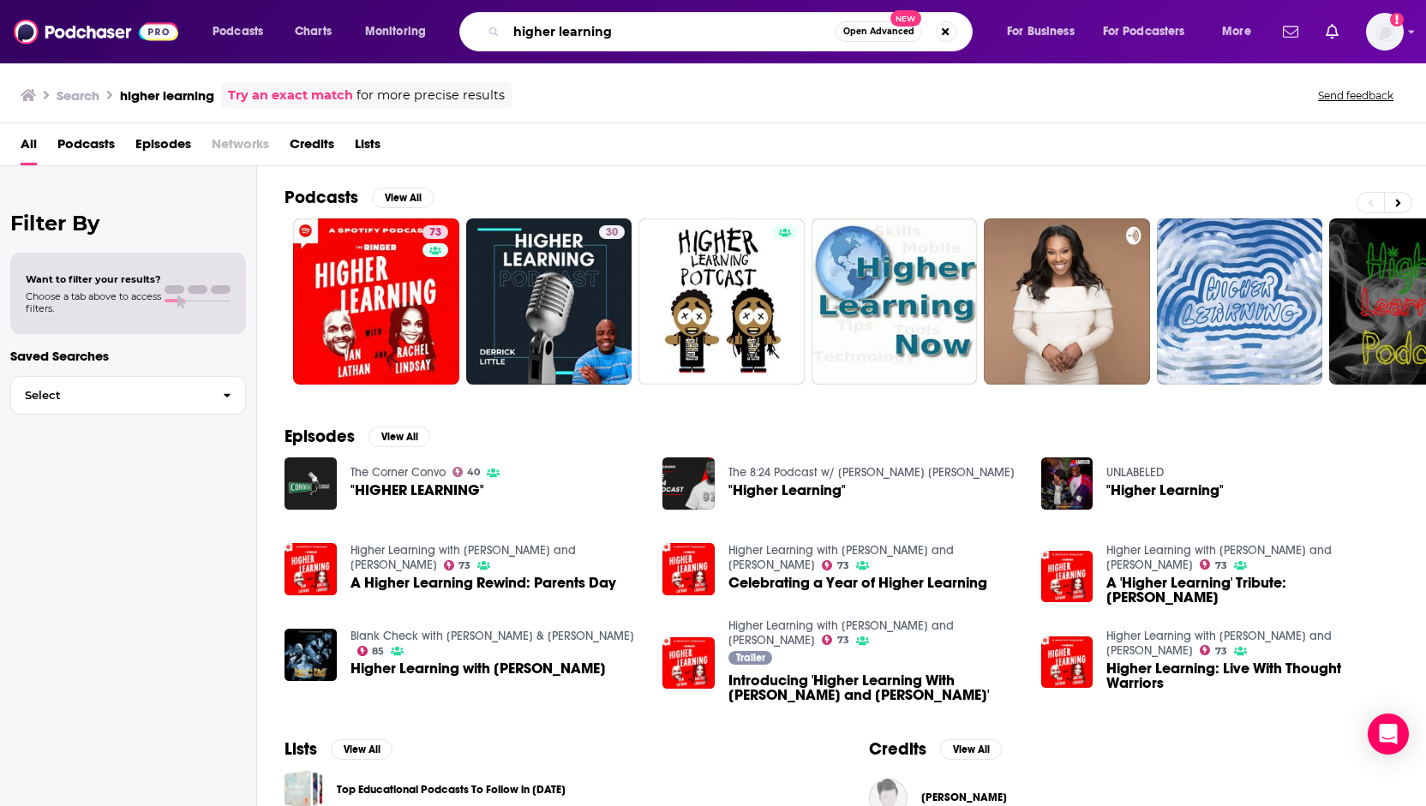
drag, startPoint x: 702, startPoint y: 23, endPoint x: 296, endPoint y: 52, distance: 407.2
click at [296, 52] on div "Podcasts Charts Monitoring higher learning Open Advanced New For Business For P…" at bounding box center [713, 31] width 1426 height 63
type input "food people"
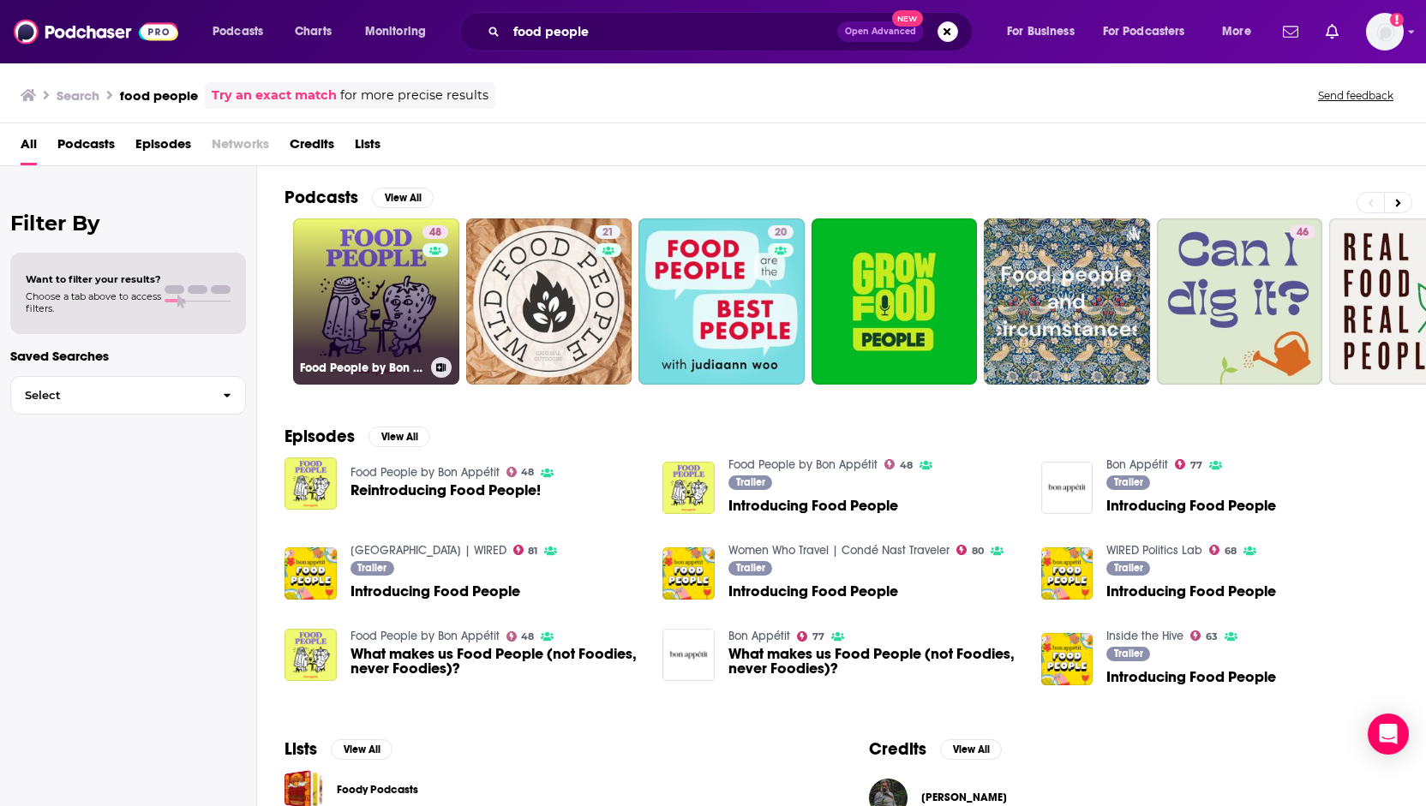
click at [353, 265] on link "48 Food People by Bon Appétit" at bounding box center [376, 302] width 166 height 166
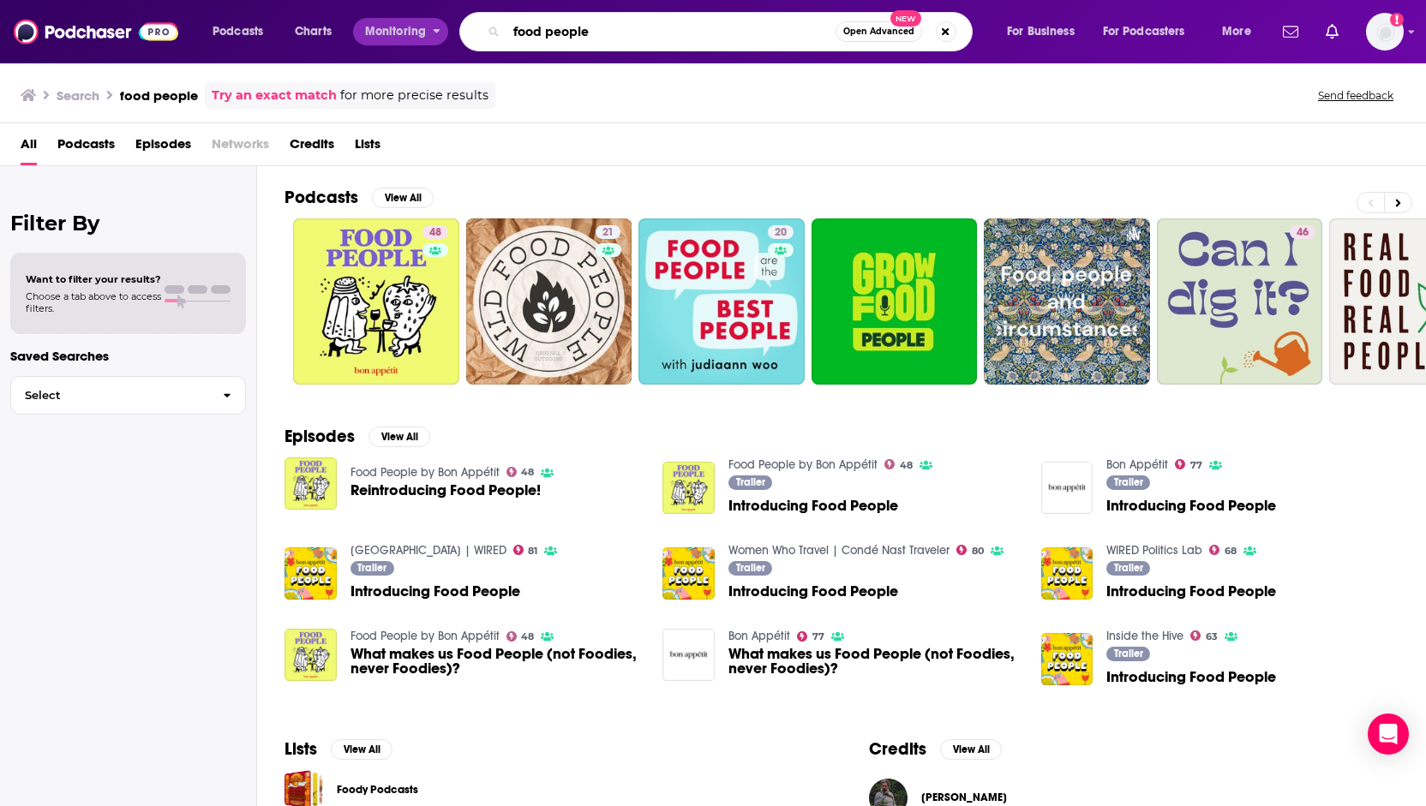
drag, startPoint x: 417, startPoint y: 27, endPoint x: 365, endPoint y: 27, distance: 52.3
click at [365, 27] on div "Podcasts Charts Monitoring food people Open Advanced New For Business For Podca…" at bounding box center [734, 31] width 1067 height 39
type input "the cut"
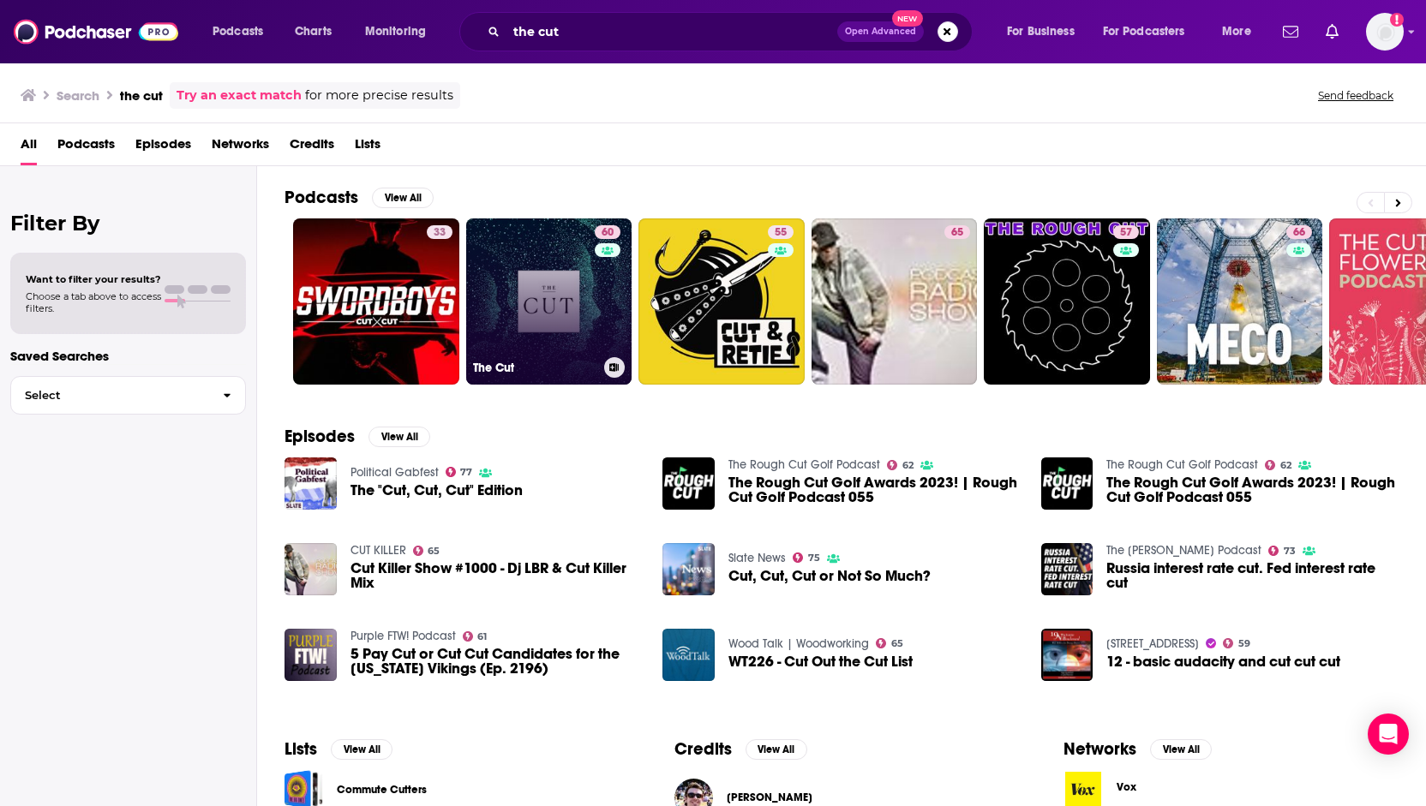
click at [533, 311] on link "60 The Cut" at bounding box center [549, 302] width 166 height 166
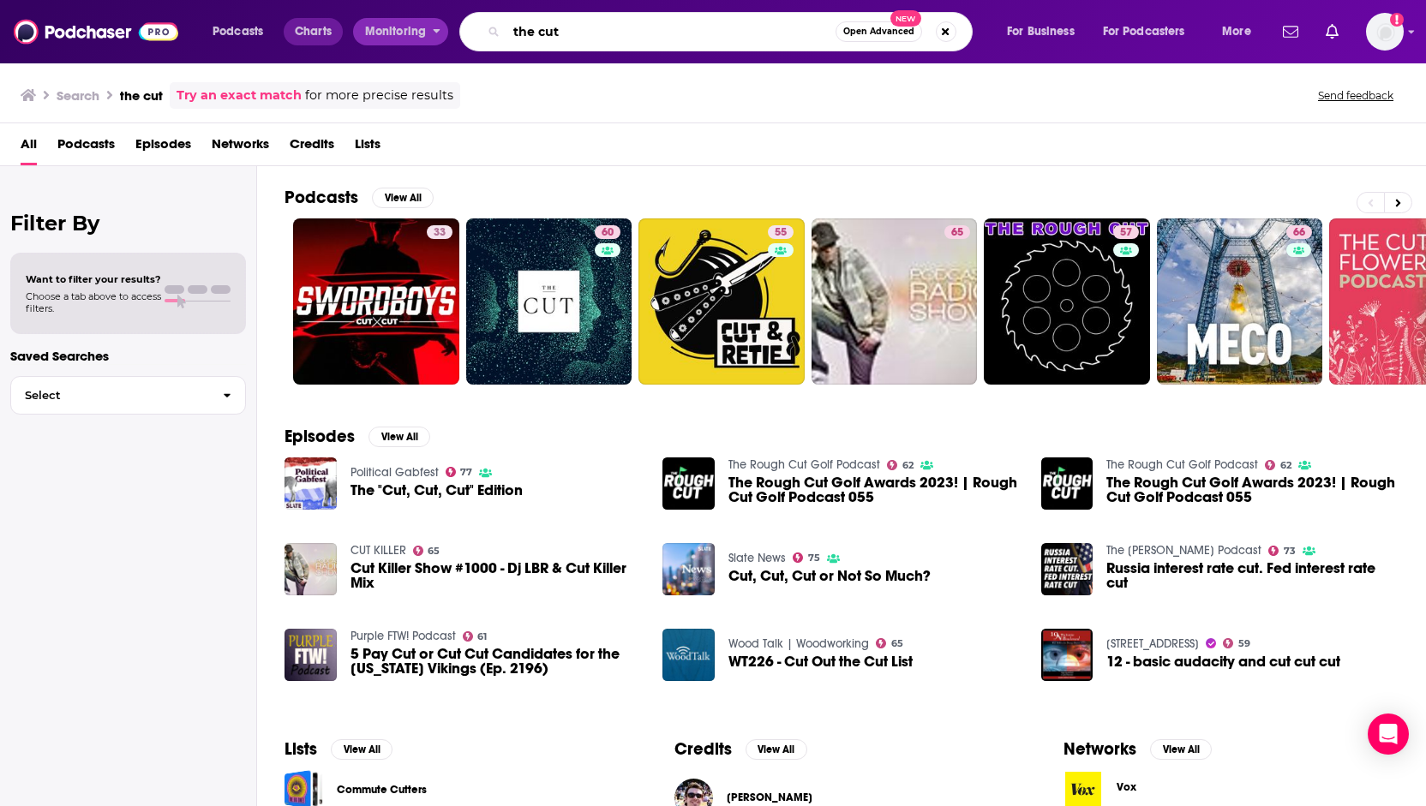
drag, startPoint x: 458, startPoint y: 33, endPoint x: 321, endPoint y: 33, distance: 137.1
click at [326, 35] on div "Podcasts Charts Monitoring the cut Open Advanced New For Business For Podcaster…" at bounding box center [734, 31] width 1067 height 39
type input "on point"
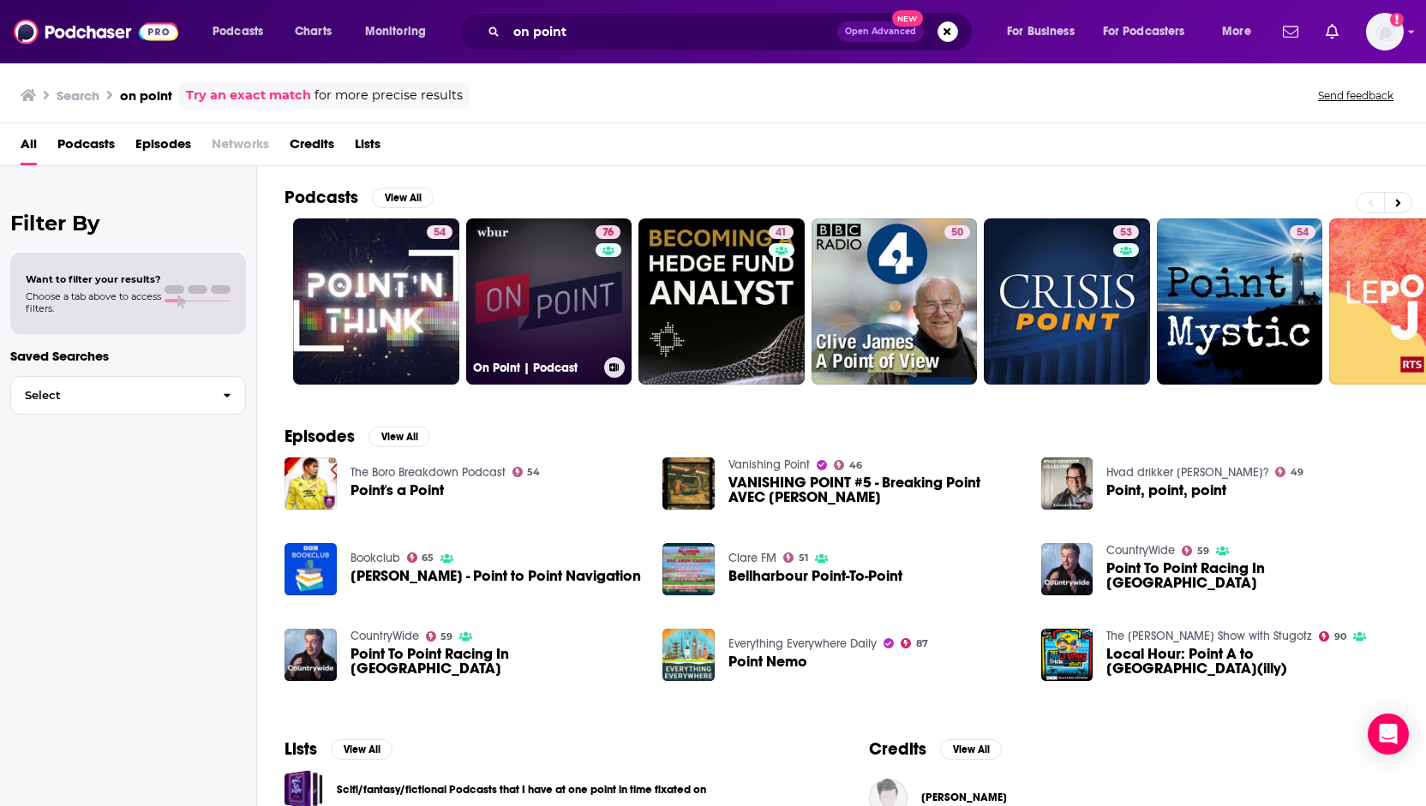
click at [490, 308] on link "76 On Point | Podcast" at bounding box center [549, 302] width 166 height 166
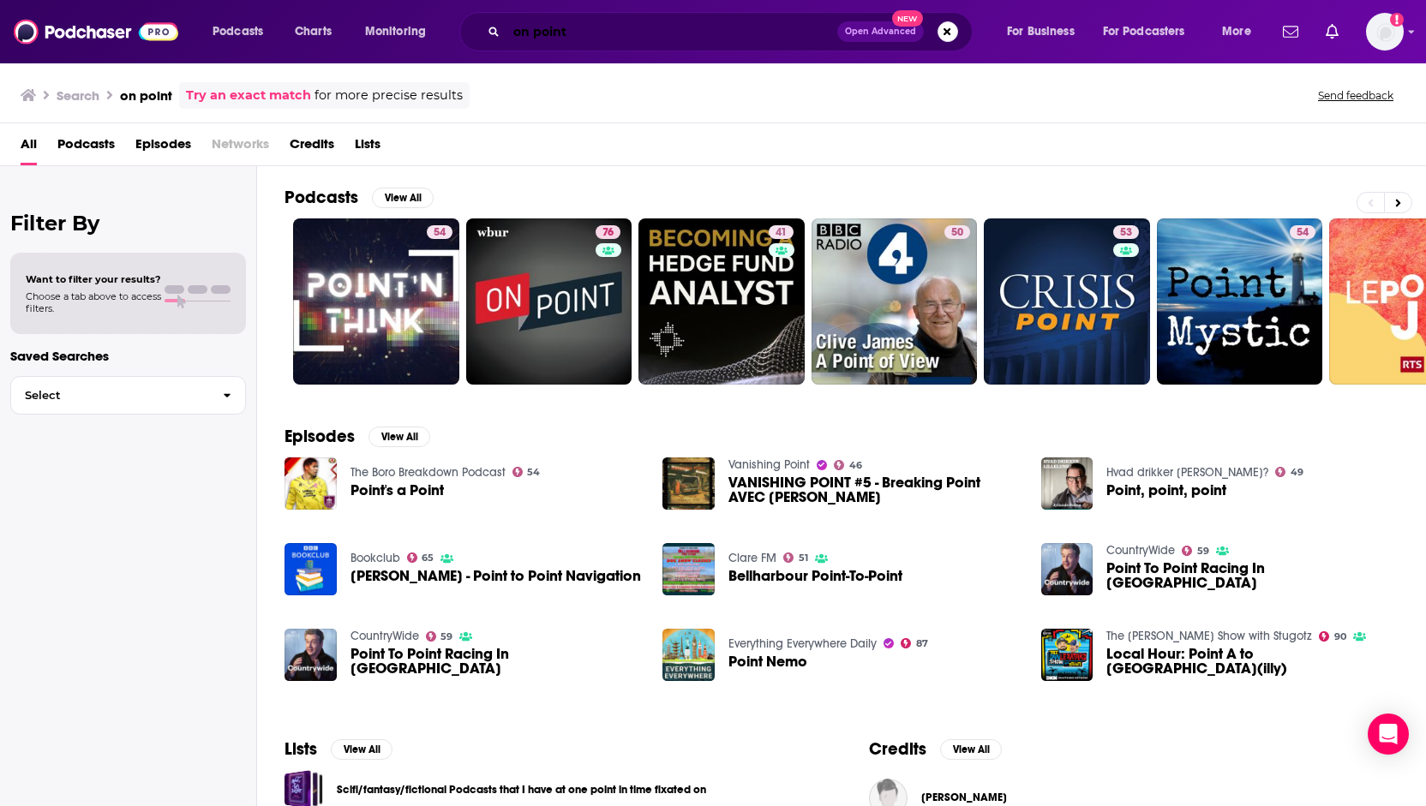
drag, startPoint x: 577, startPoint y: 34, endPoint x: 385, endPoint y: 39, distance: 192.0
click at [385, 39] on div "Podcasts Charts Monitoring on point Open Advanced New For Business For Podcaste…" at bounding box center [734, 31] width 1067 height 39
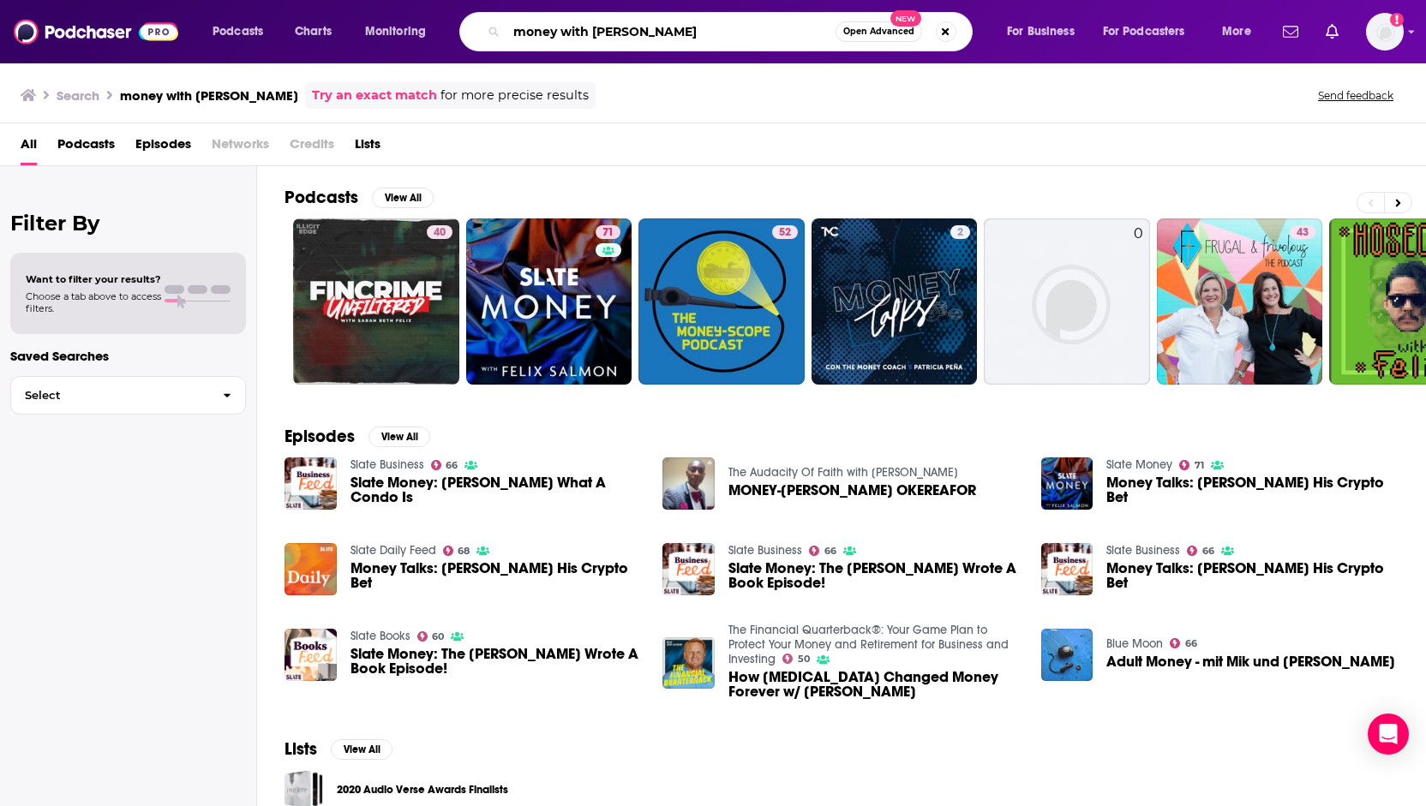
drag, startPoint x: 682, startPoint y: 32, endPoint x: 566, endPoint y: 27, distance: 116.6
click at [566, 27] on input "money with [PERSON_NAME]" at bounding box center [670, 31] width 329 height 27
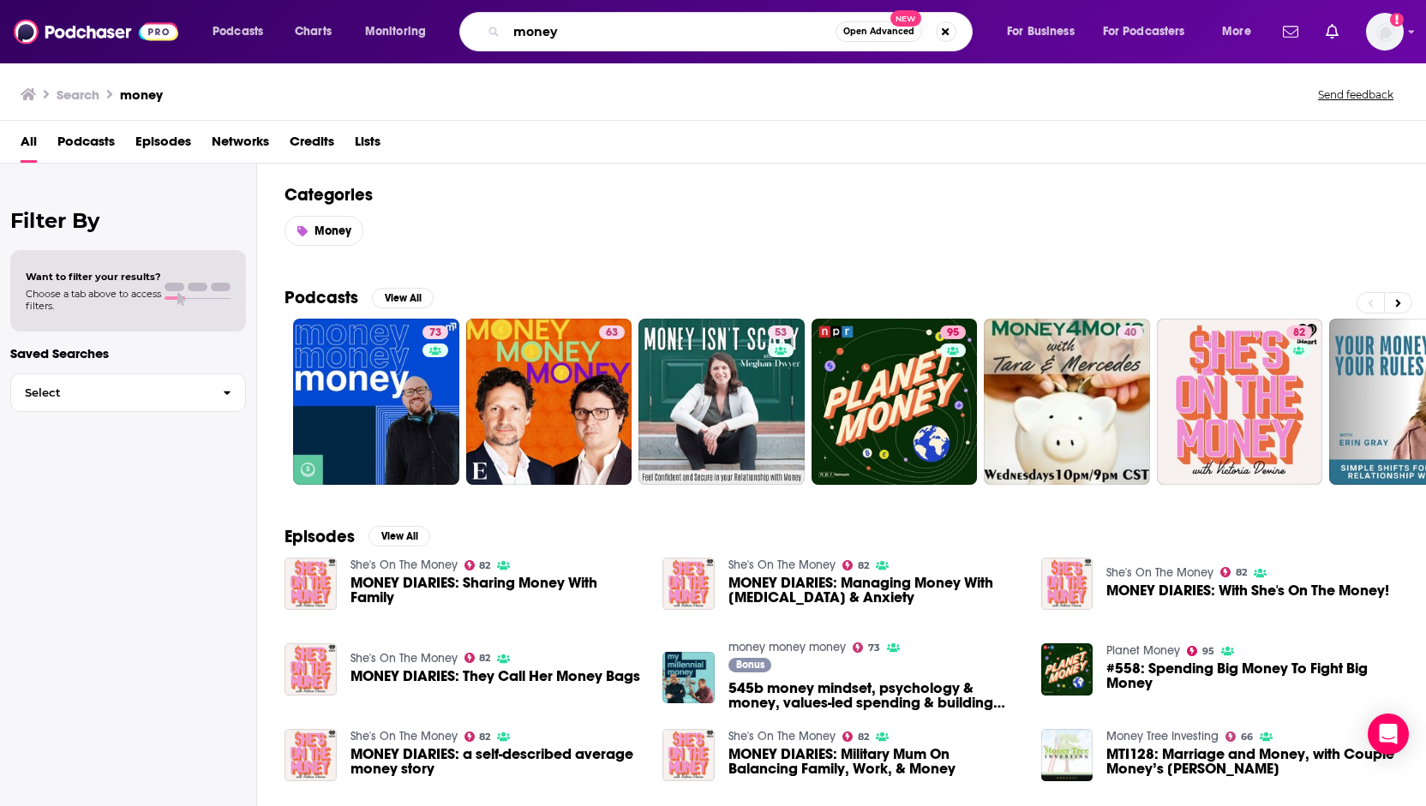
drag, startPoint x: 607, startPoint y: 32, endPoint x: 458, endPoint y: 23, distance: 149.3
click at [458, 23] on div "Podcasts Charts Monitoring money Open Advanced New For Business For Podcasters …" at bounding box center [734, 31] width 1067 height 39
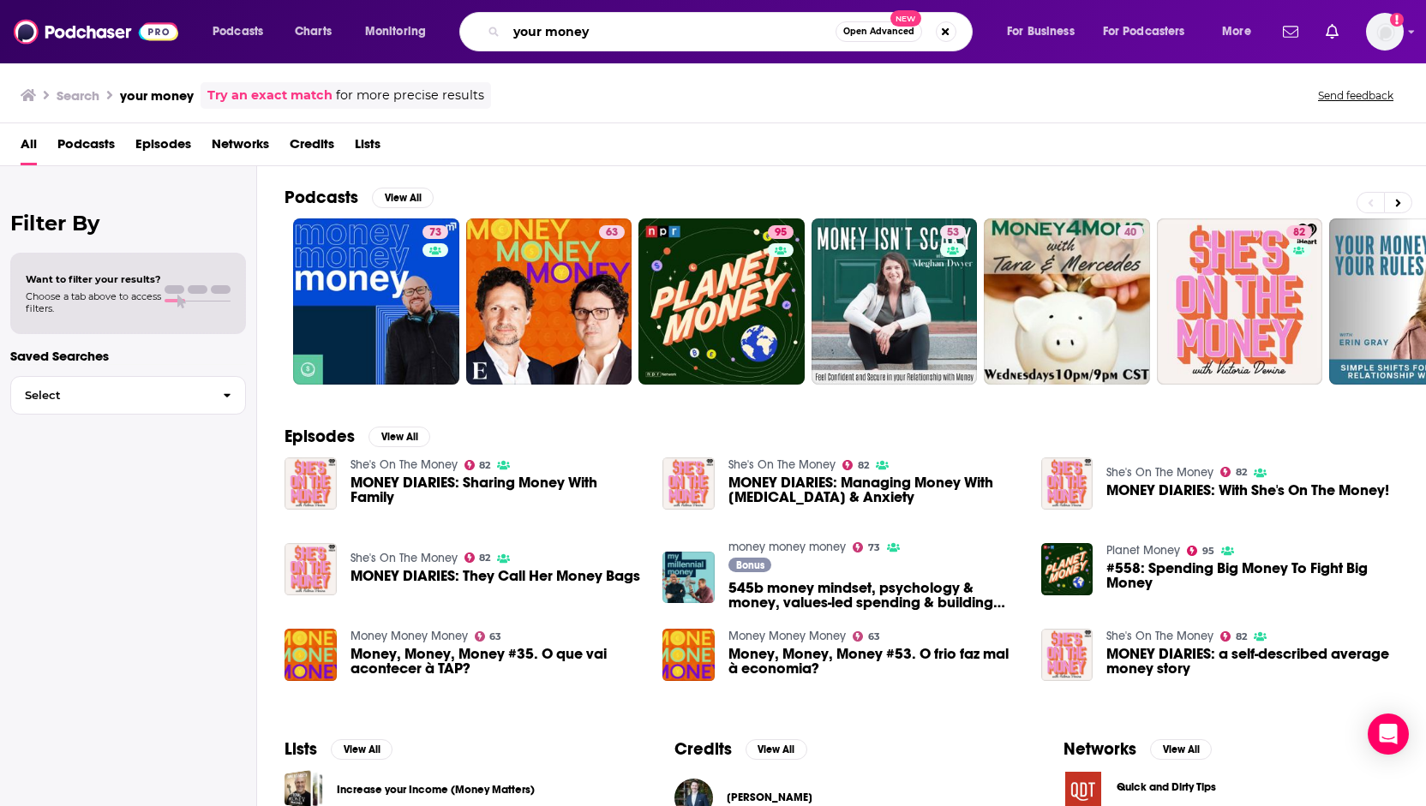
click at [622, 36] on input "your money" at bounding box center [670, 31] width 329 height 27
type input "your money briefing"
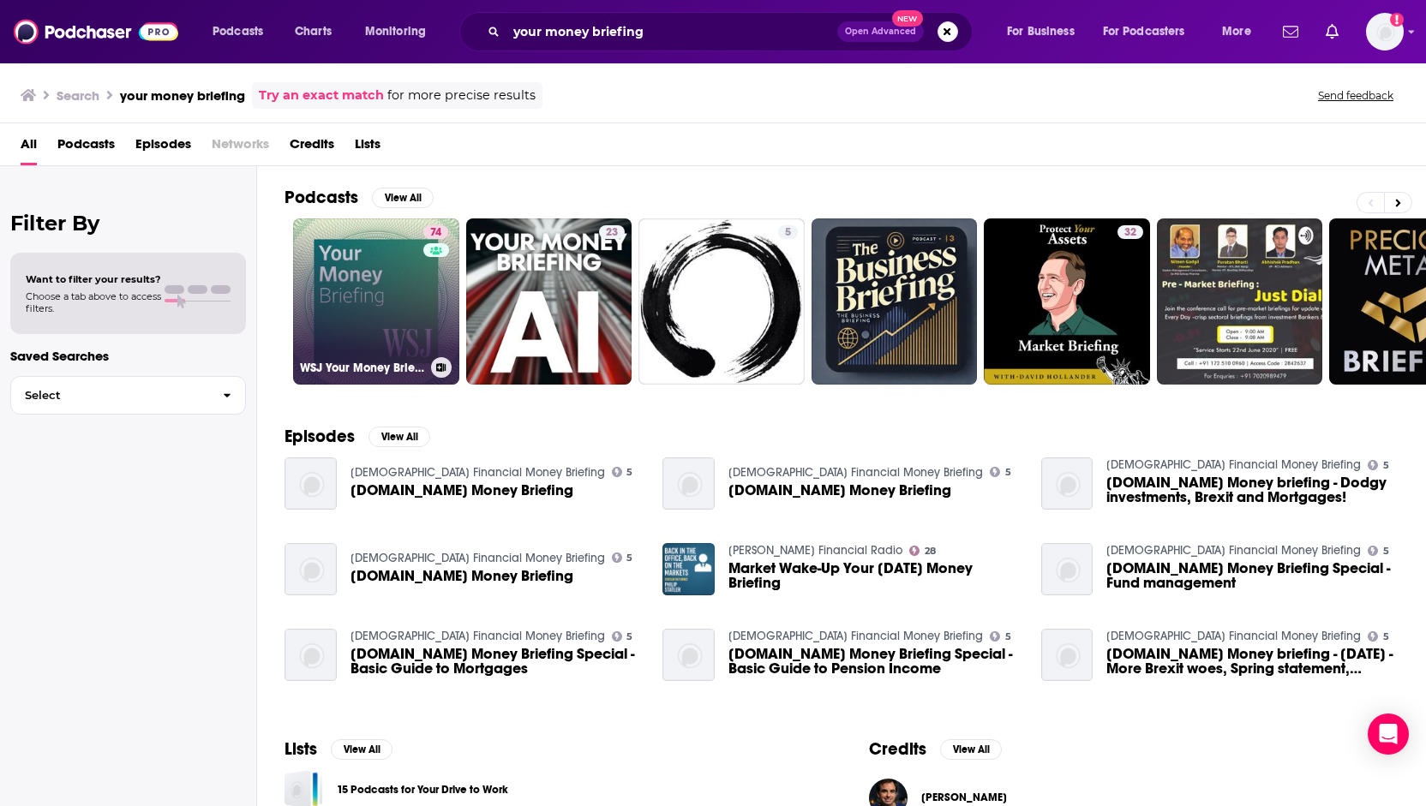
click at [381, 274] on link "74 WSJ Your Money Briefing" at bounding box center [376, 302] width 166 height 166
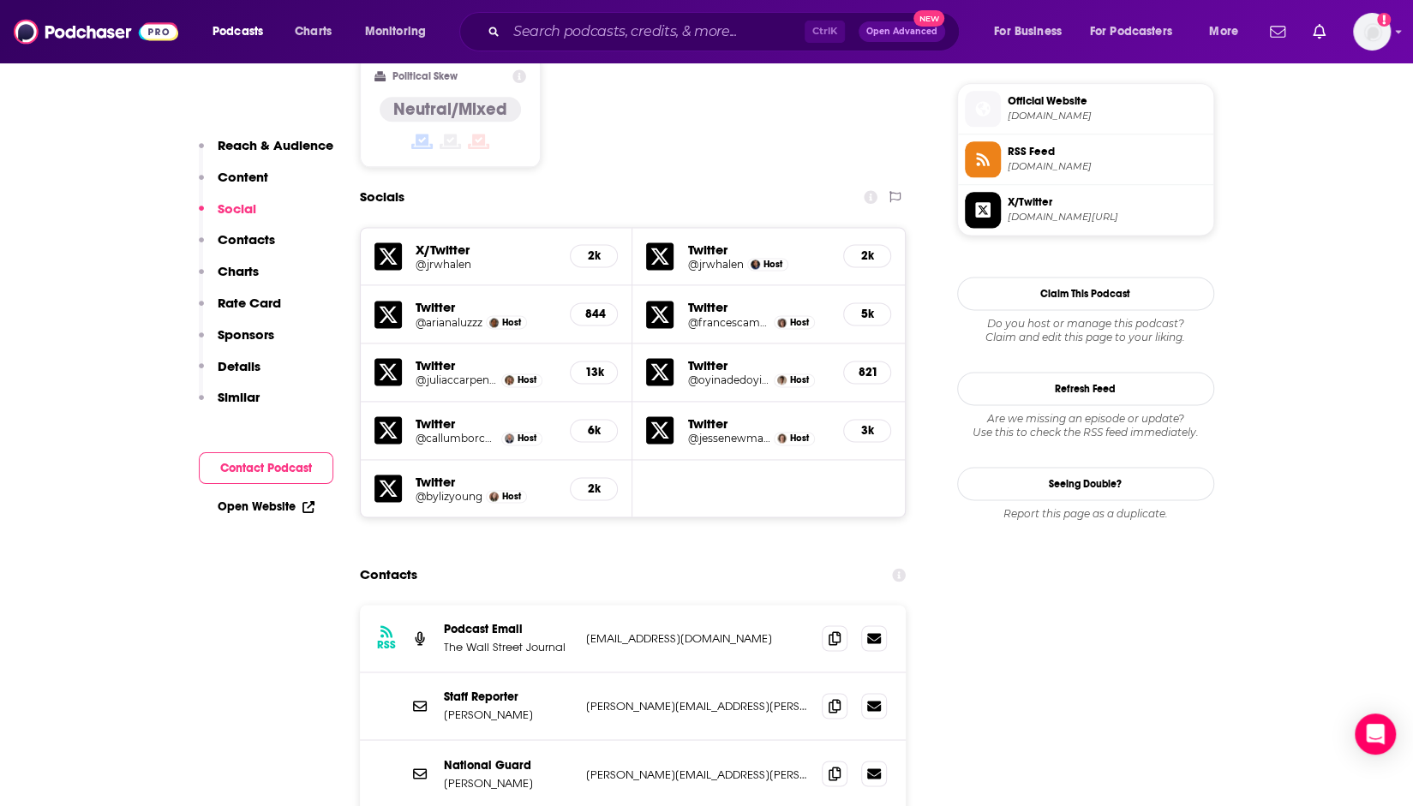
scroll to position [1714, 0]
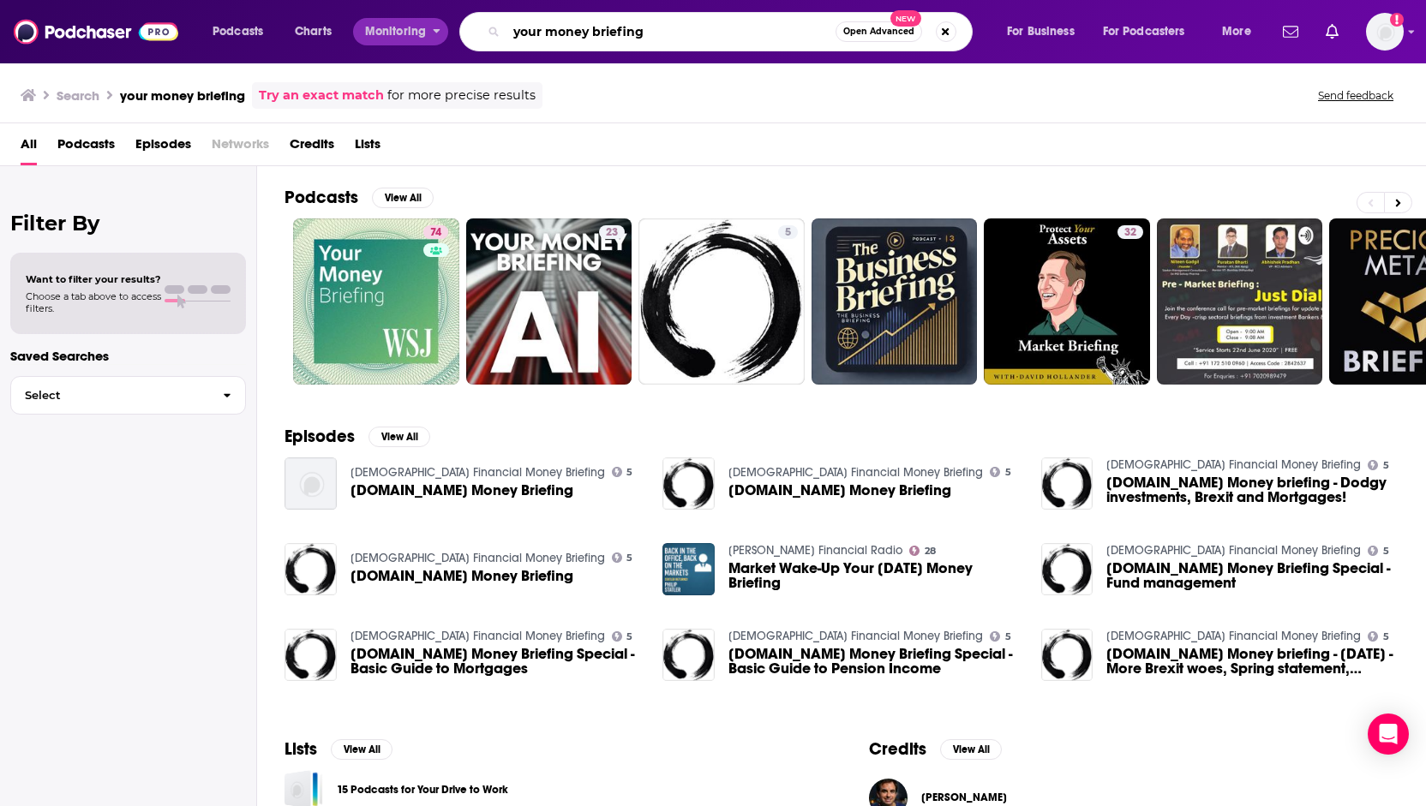
drag, startPoint x: 655, startPoint y: 25, endPoint x: 434, endPoint y: 32, distance: 221.2
click at [434, 32] on div "Podcasts Charts Monitoring your money briefing Open Advanced New For Business F…" at bounding box center [734, 31] width 1067 height 39
type input "the ringer"
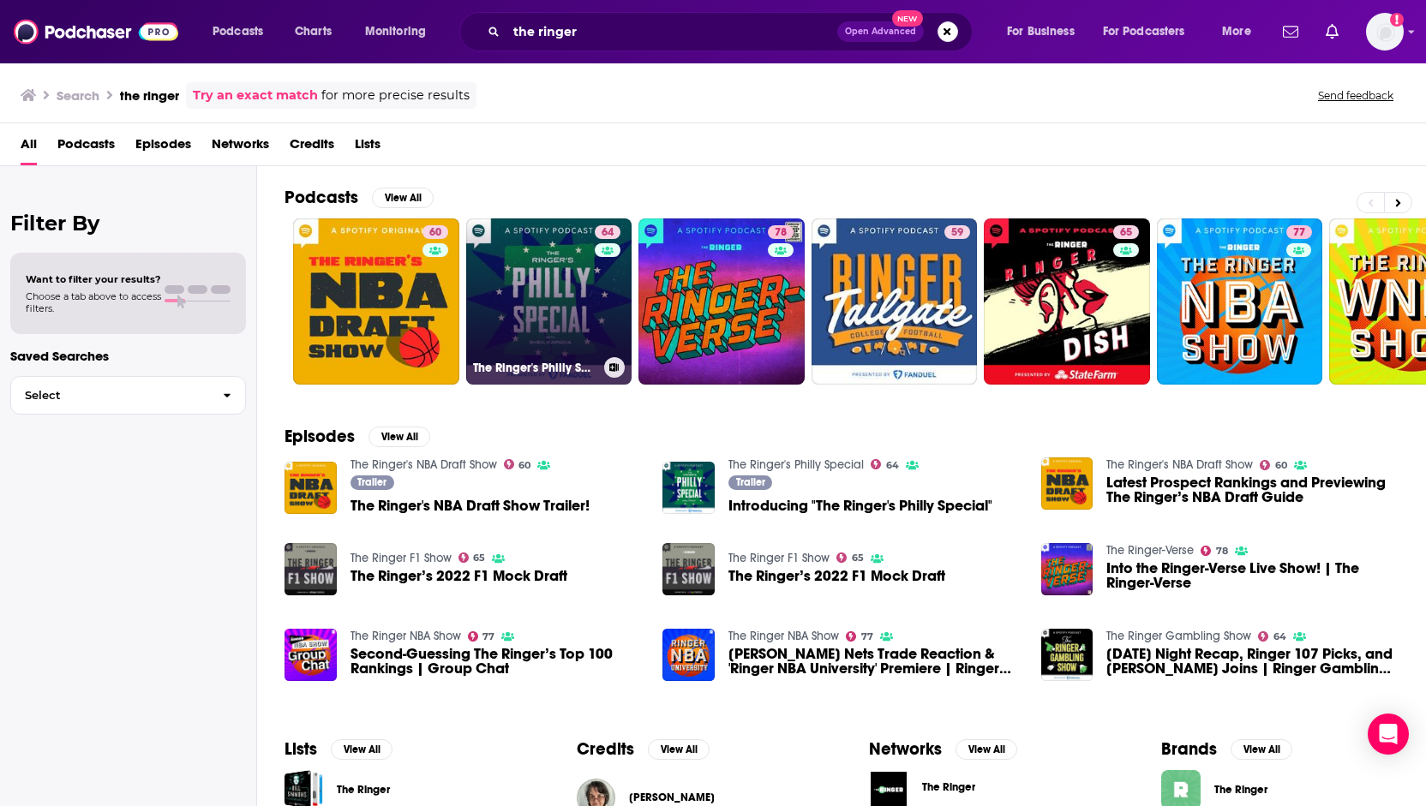
click at [536, 299] on link "64 The Ringer's Philly Special" at bounding box center [549, 302] width 166 height 166
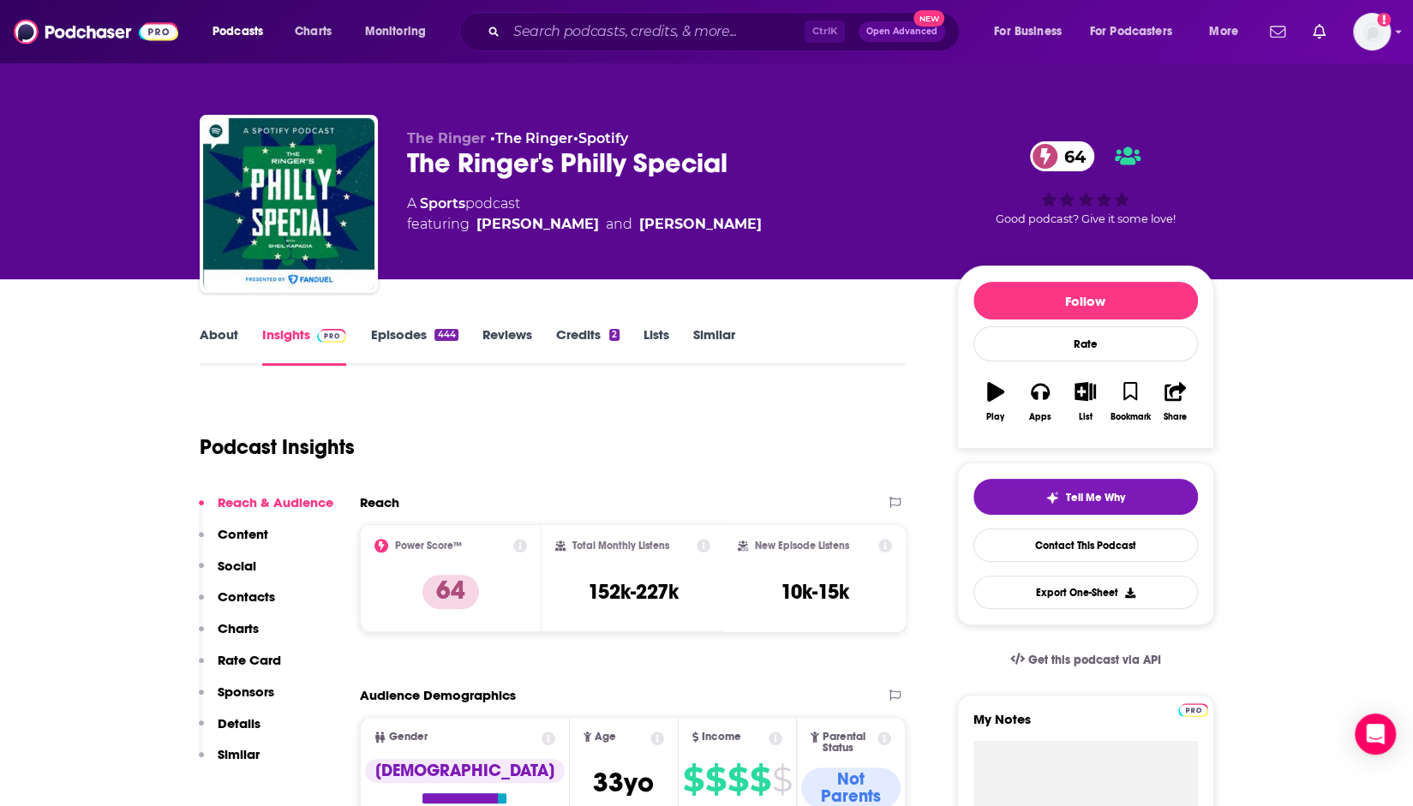
drag, startPoint x: 90, startPoint y: 513, endPoint x: 82, endPoint y: 142, distance: 371.1
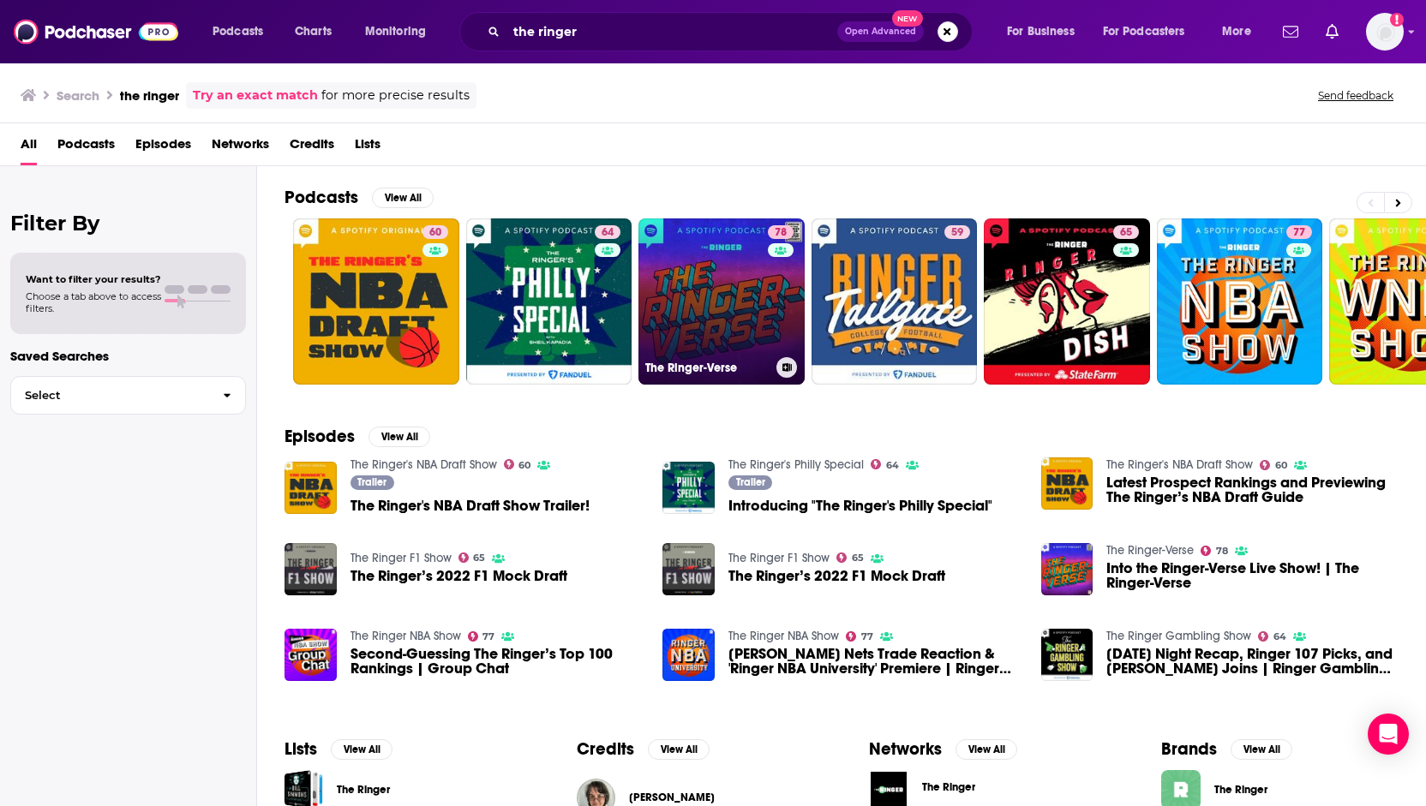
click at [713, 312] on link "78 The Ringer-Verse" at bounding box center [721, 302] width 166 height 166
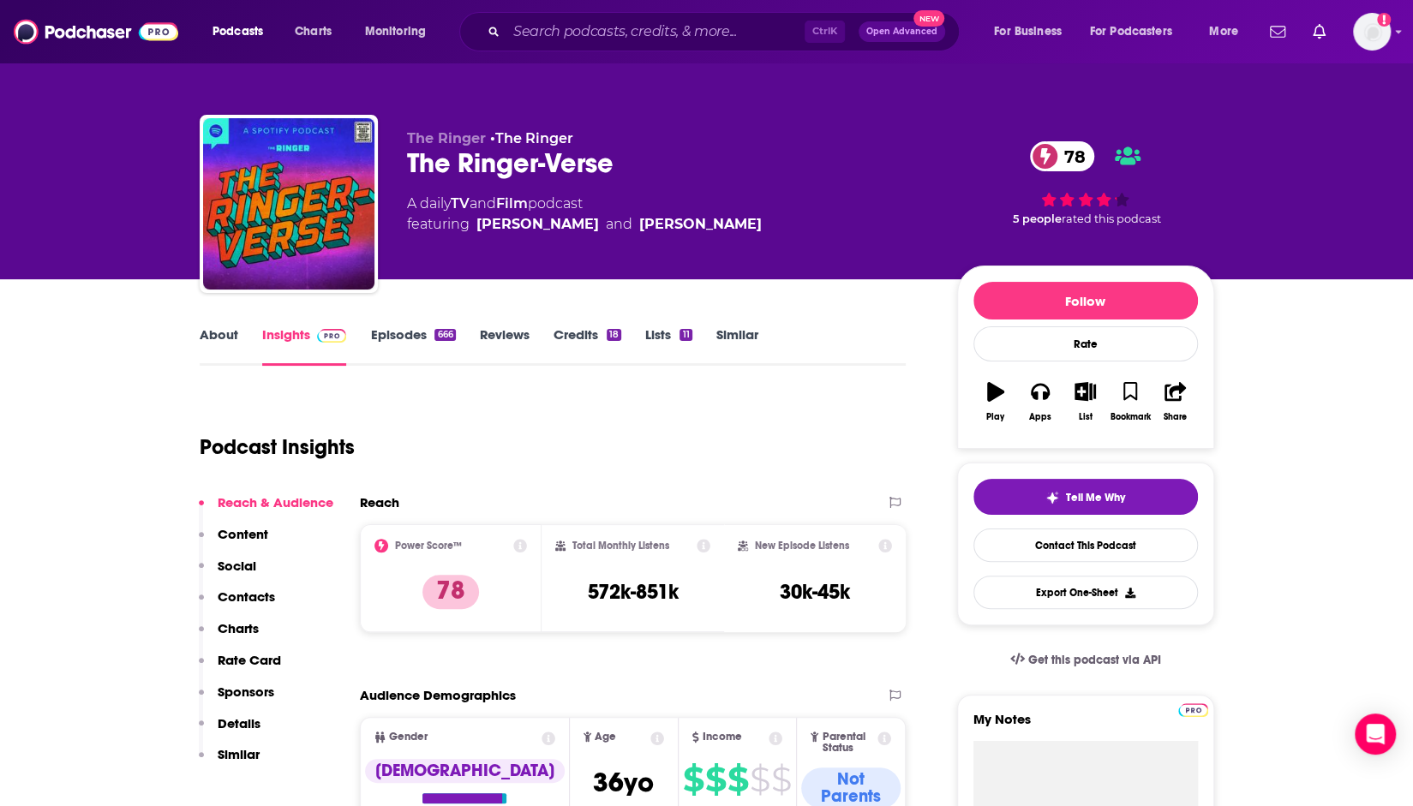
drag, startPoint x: 65, startPoint y: 458, endPoint x: 48, endPoint y: 154, distance: 304.7
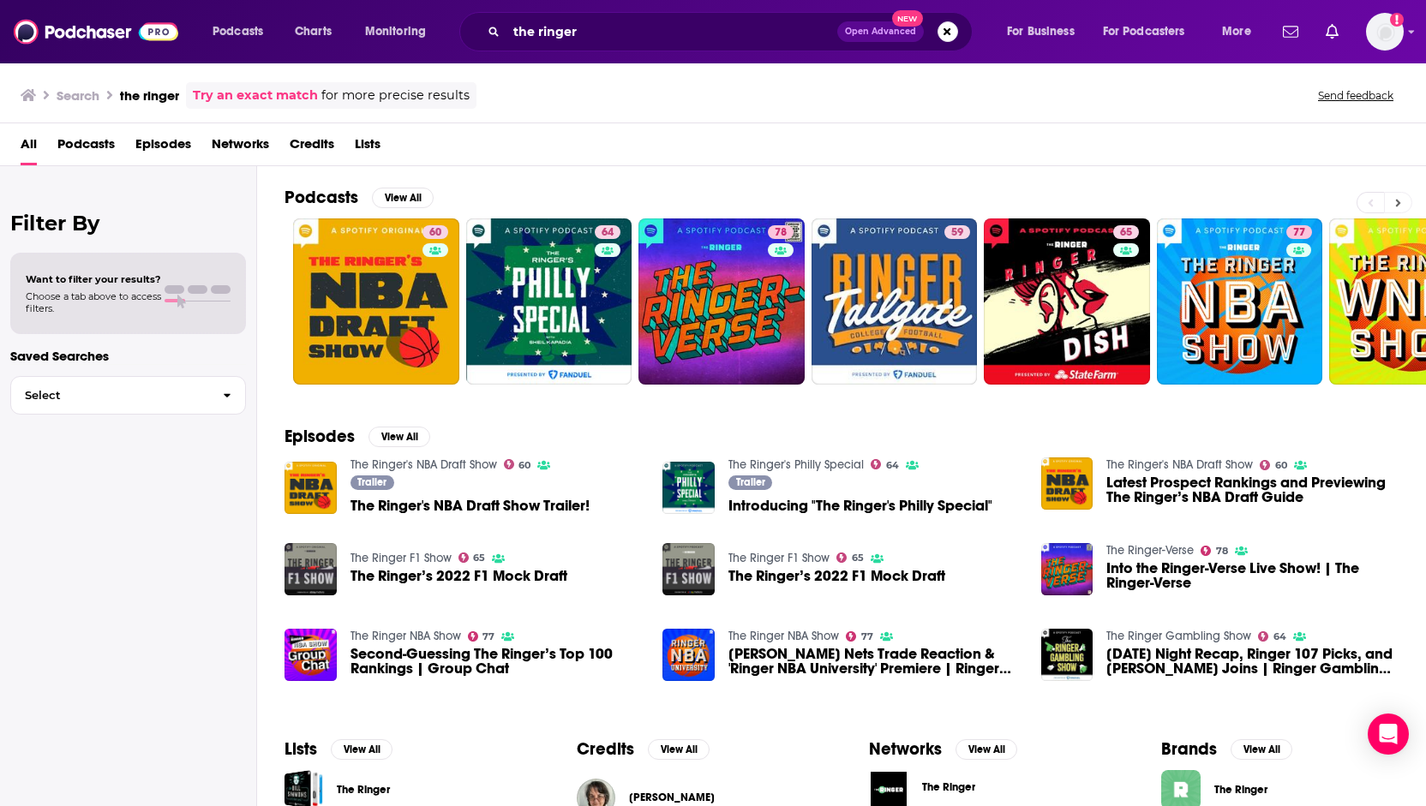
click at [1402, 195] on button at bounding box center [1398, 202] width 28 height 21
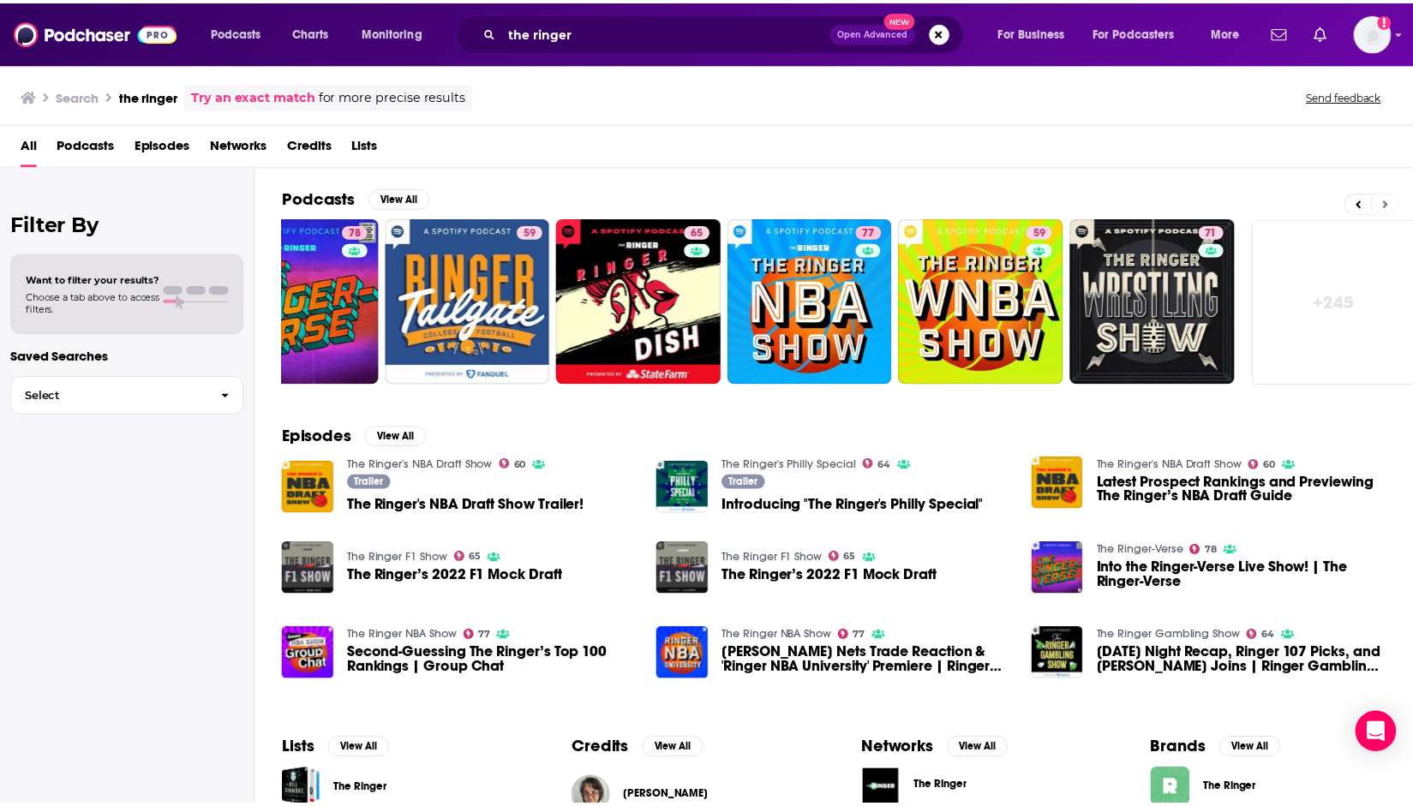
scroll to position [0, 432]
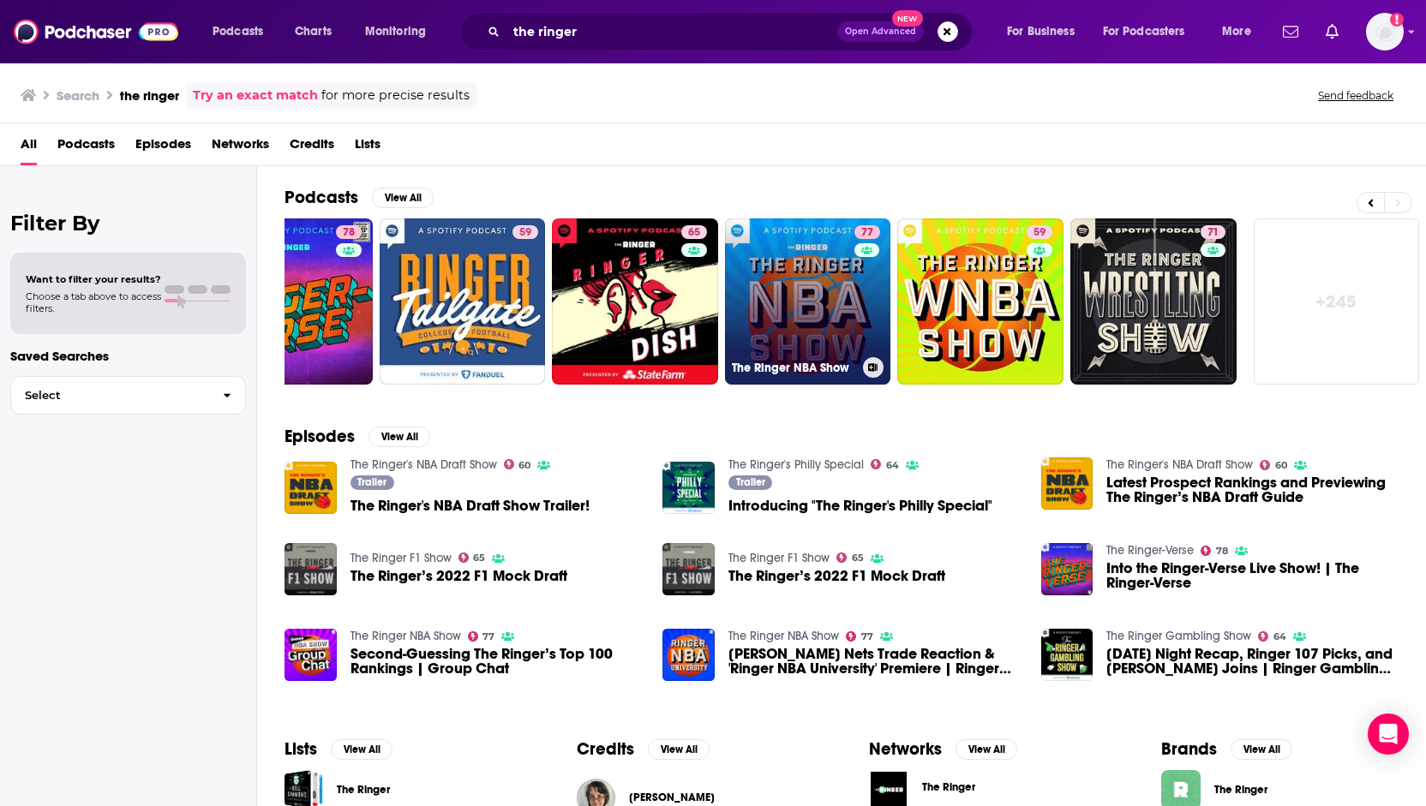
click at [845, 286] on link "77 The Ringer NBA Show" at bounding box center [808, 302] width 166 height 166
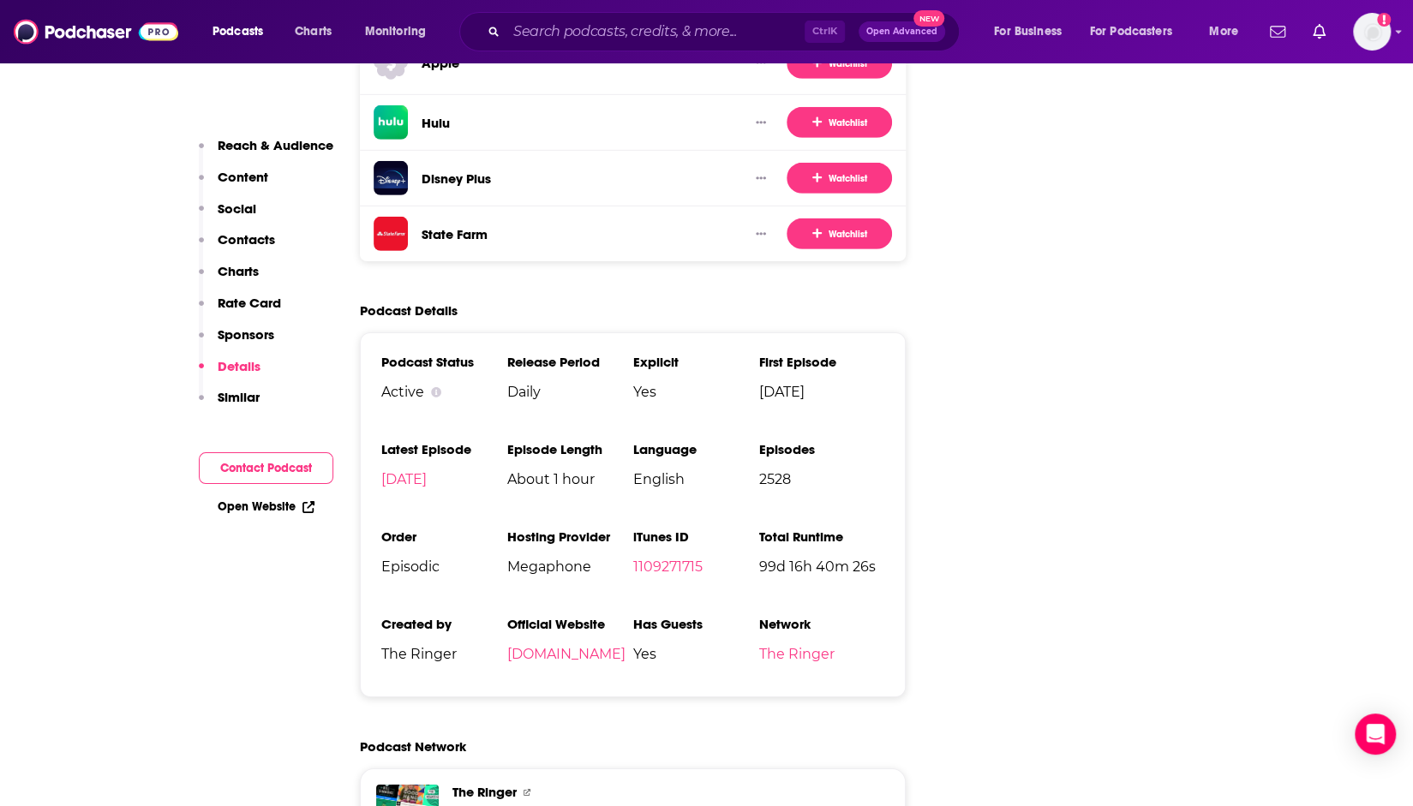
scroll to position [3428, 0]
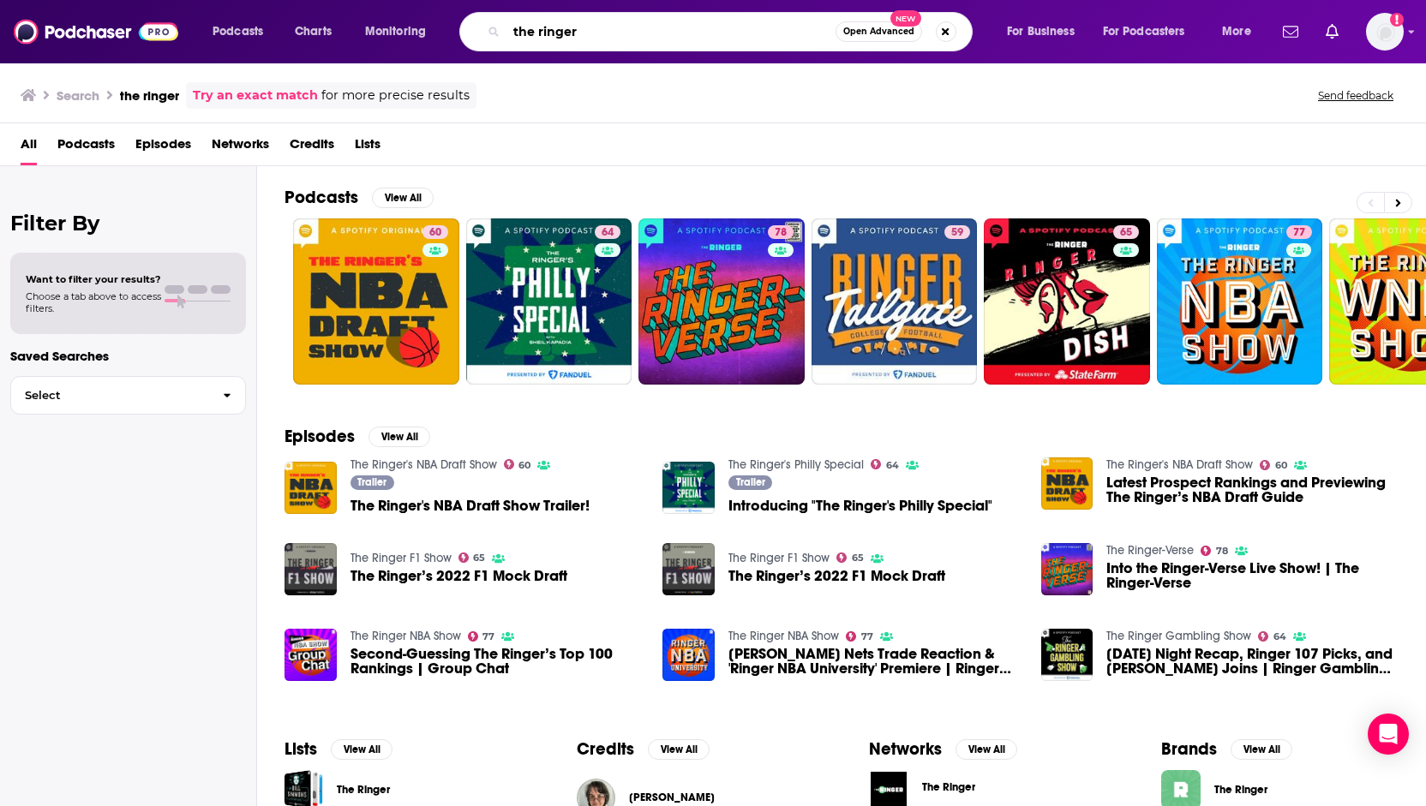
click at [547, 25] on input "the ringer" at bounding box center [670, 31] width 329 height 27
drag, startPoint x: 603, startPoint y: 32, endPoint x: 344, endPoint y: 5, distance: 260.1
click at [344, 5] on div "Podcasts Charts Monitoring the ringer Open Advanced New For Business For Podcas…" at bounding box center [713, 31] width 1426 height 63
type input "spotify"
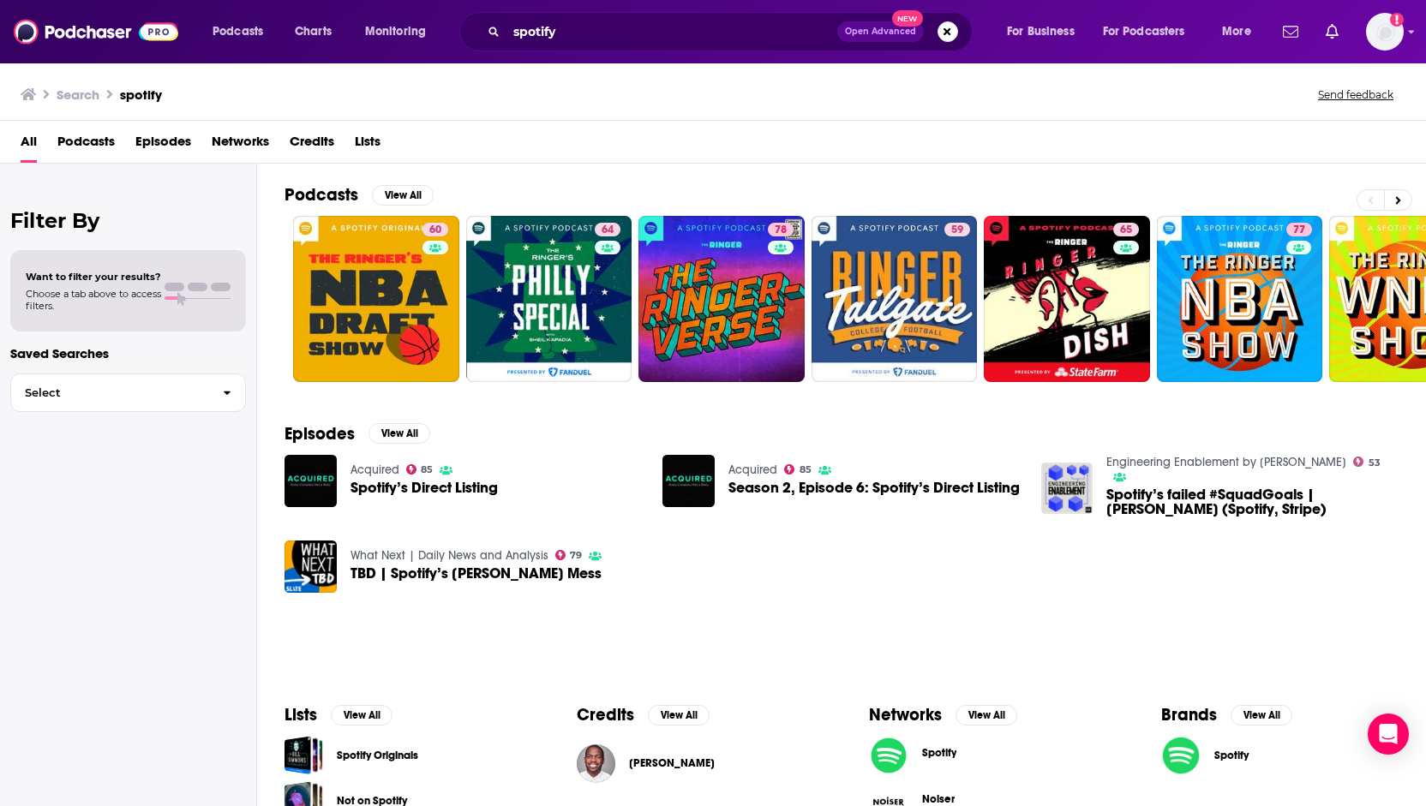
click at [265, 138] on span "Networks" at bounding box center [240, 145] width 57 height 35
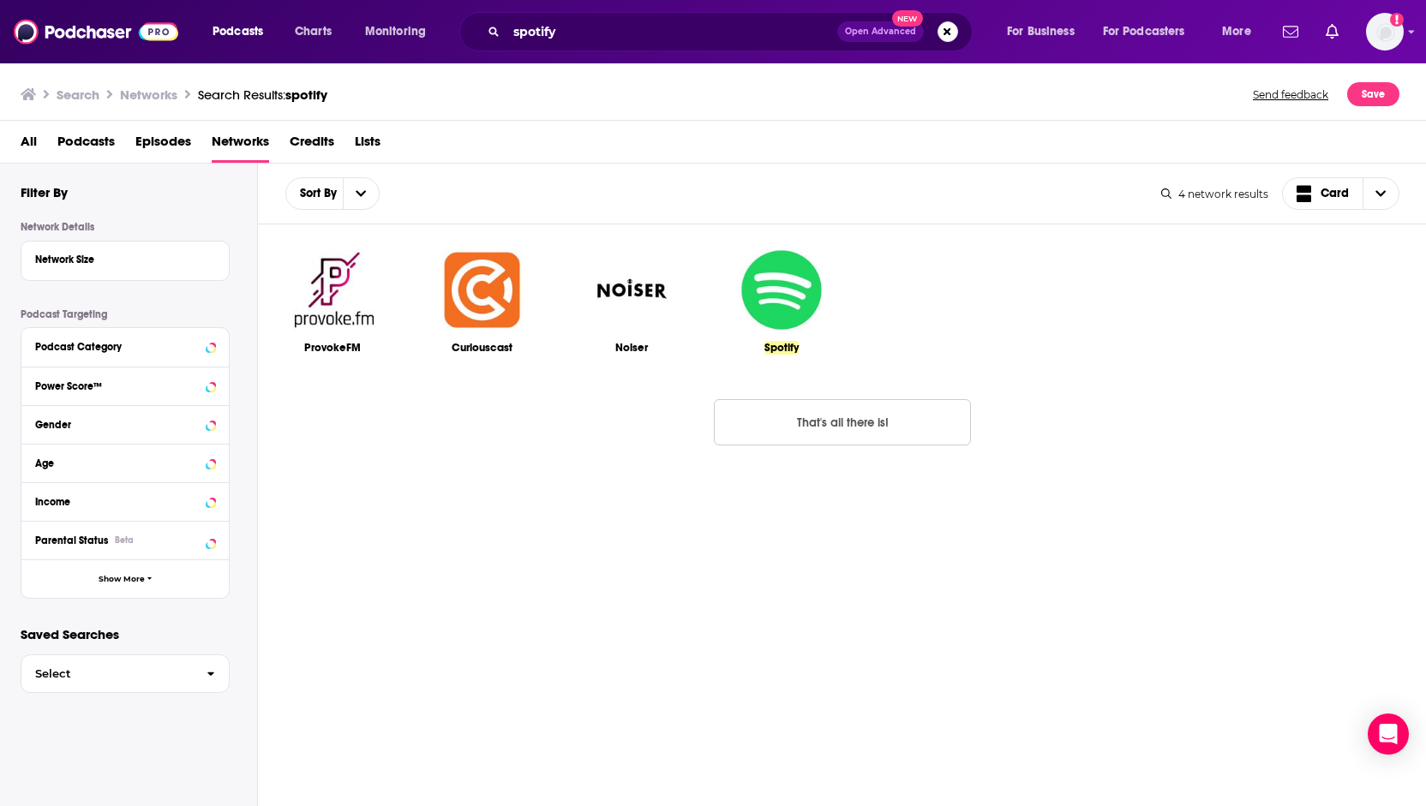
click at [792, 291] on img at bounding box center [781, 290] width 85 height 85
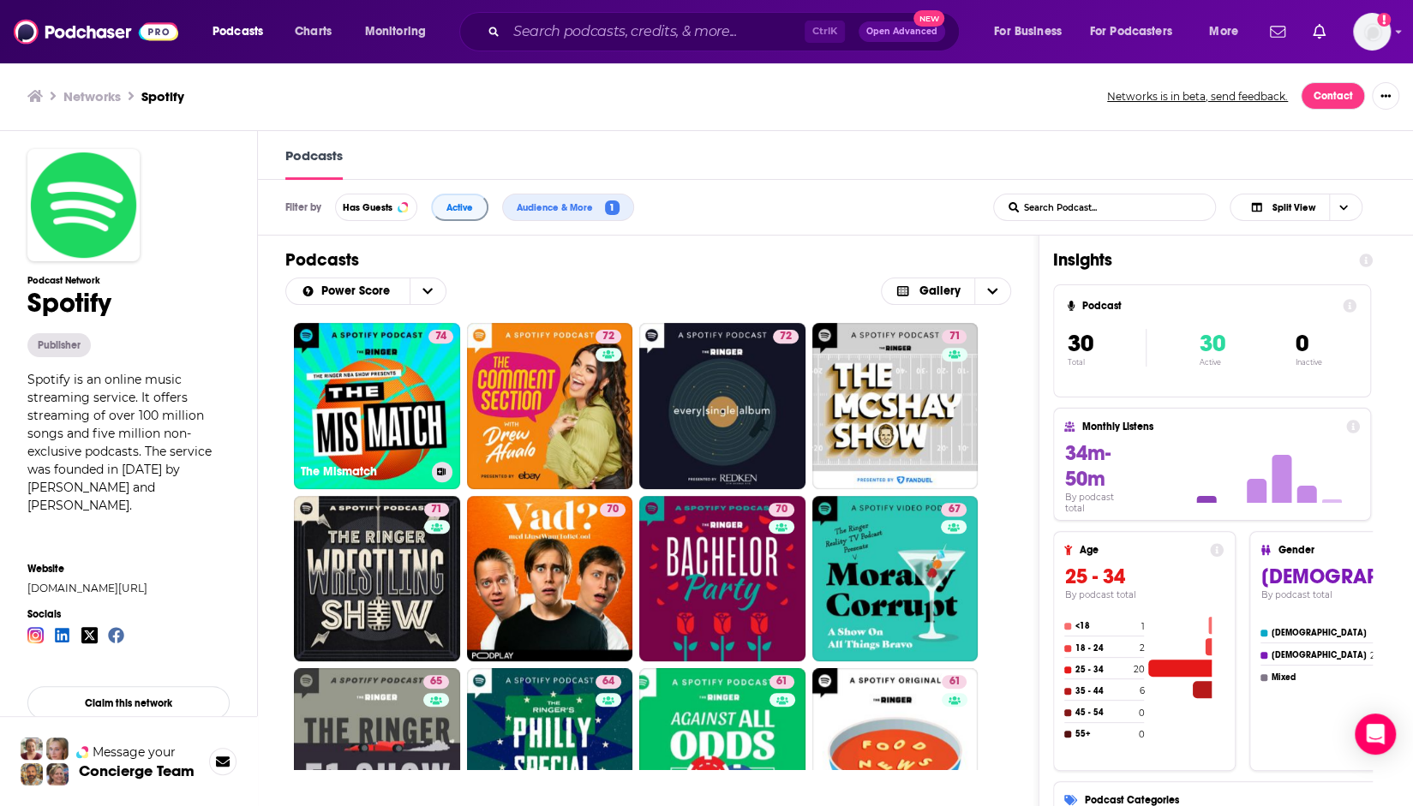
scroll to position [600, 0]
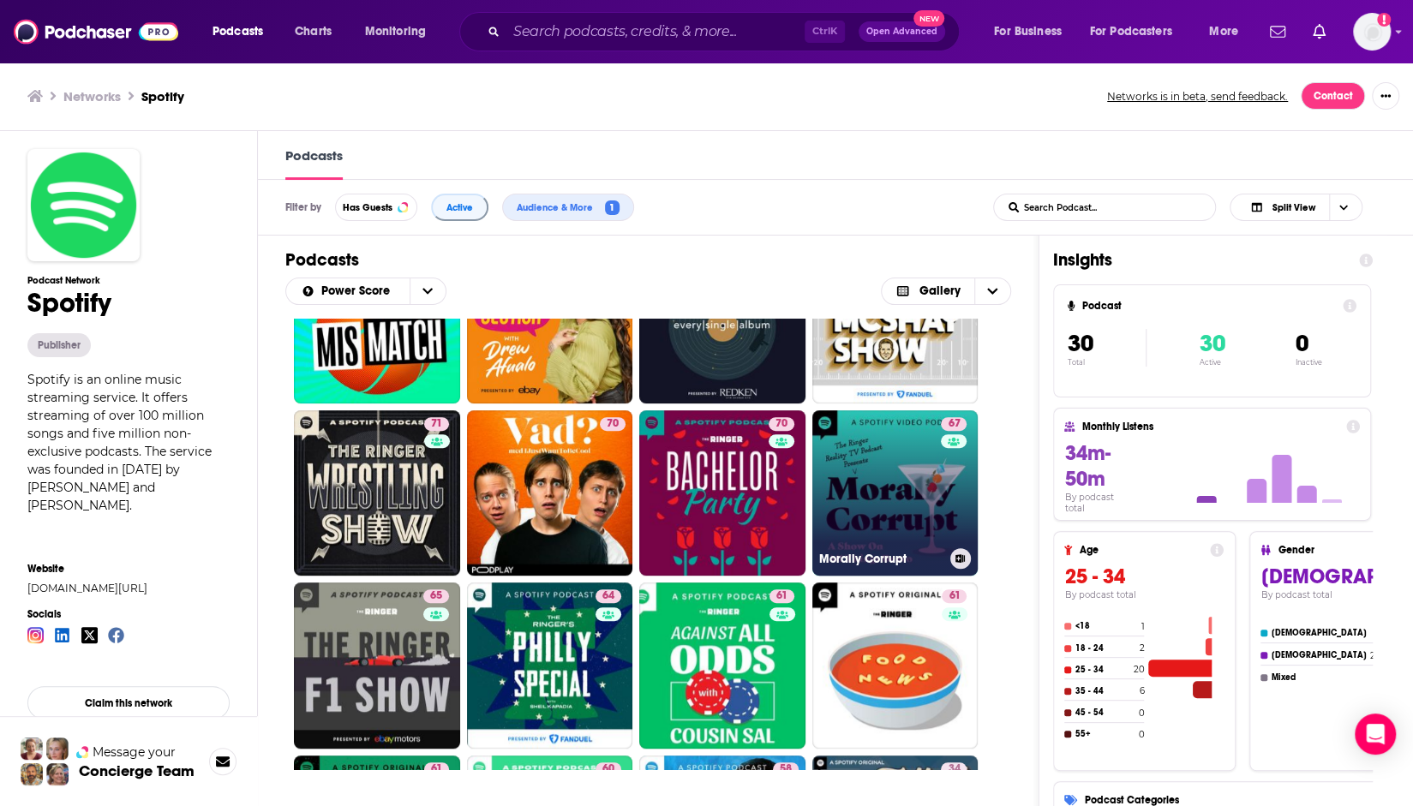
click at [918, 469] on link "67 Morally Corrupt" at bounding box center [895, 493] width 166 height 166
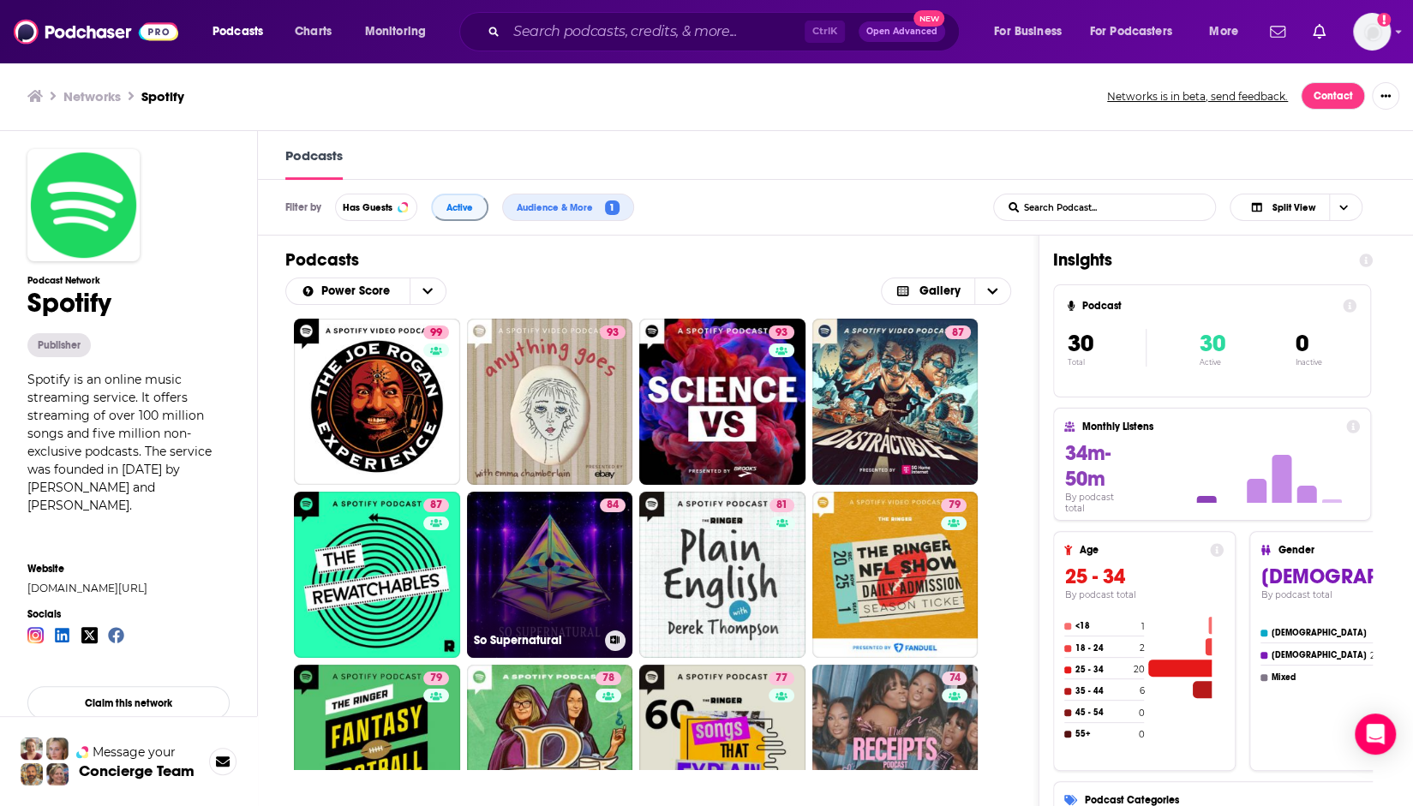
scroll to position [428, 0]
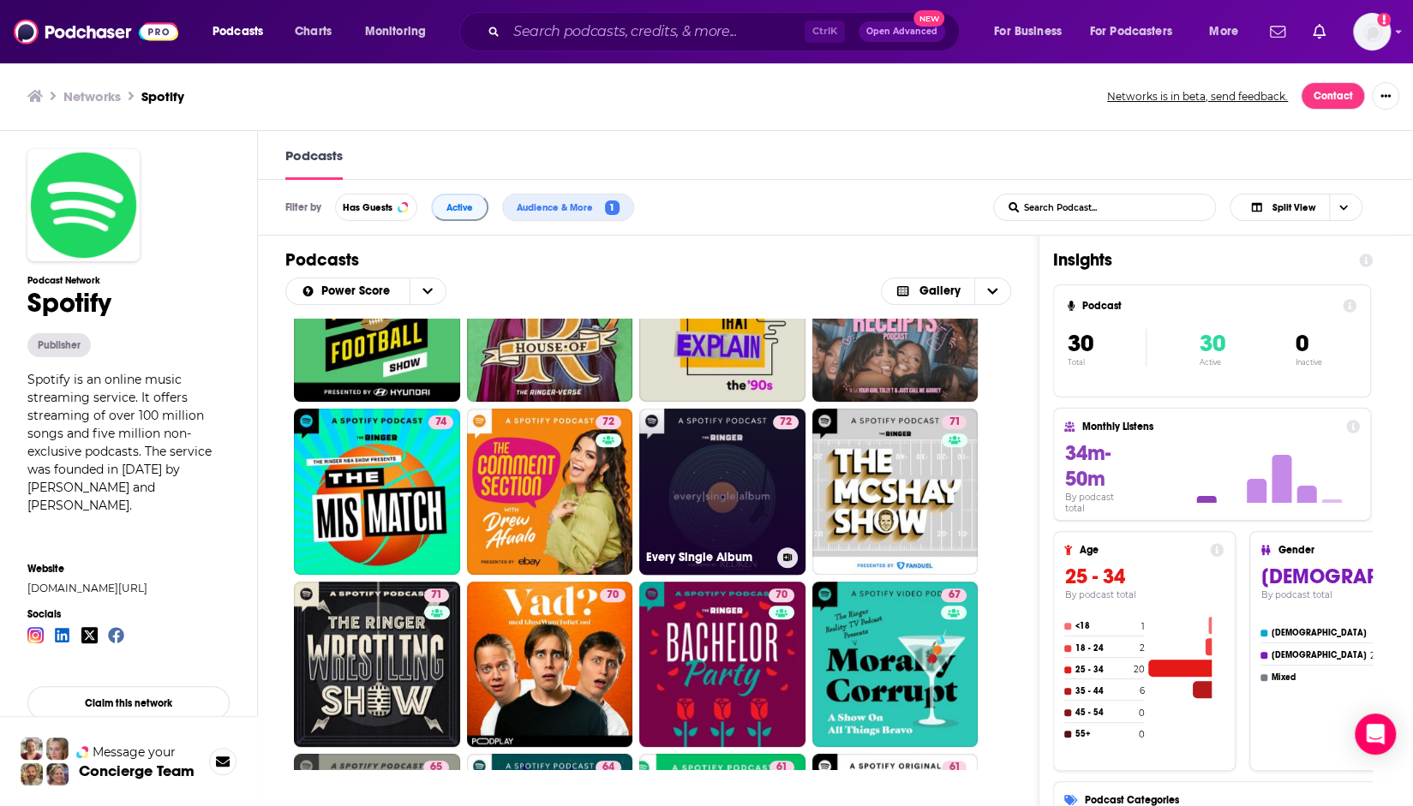
click at [739, 483] on link "72 Every Single Album" at bounding box center [722, 492] width 166 height 166
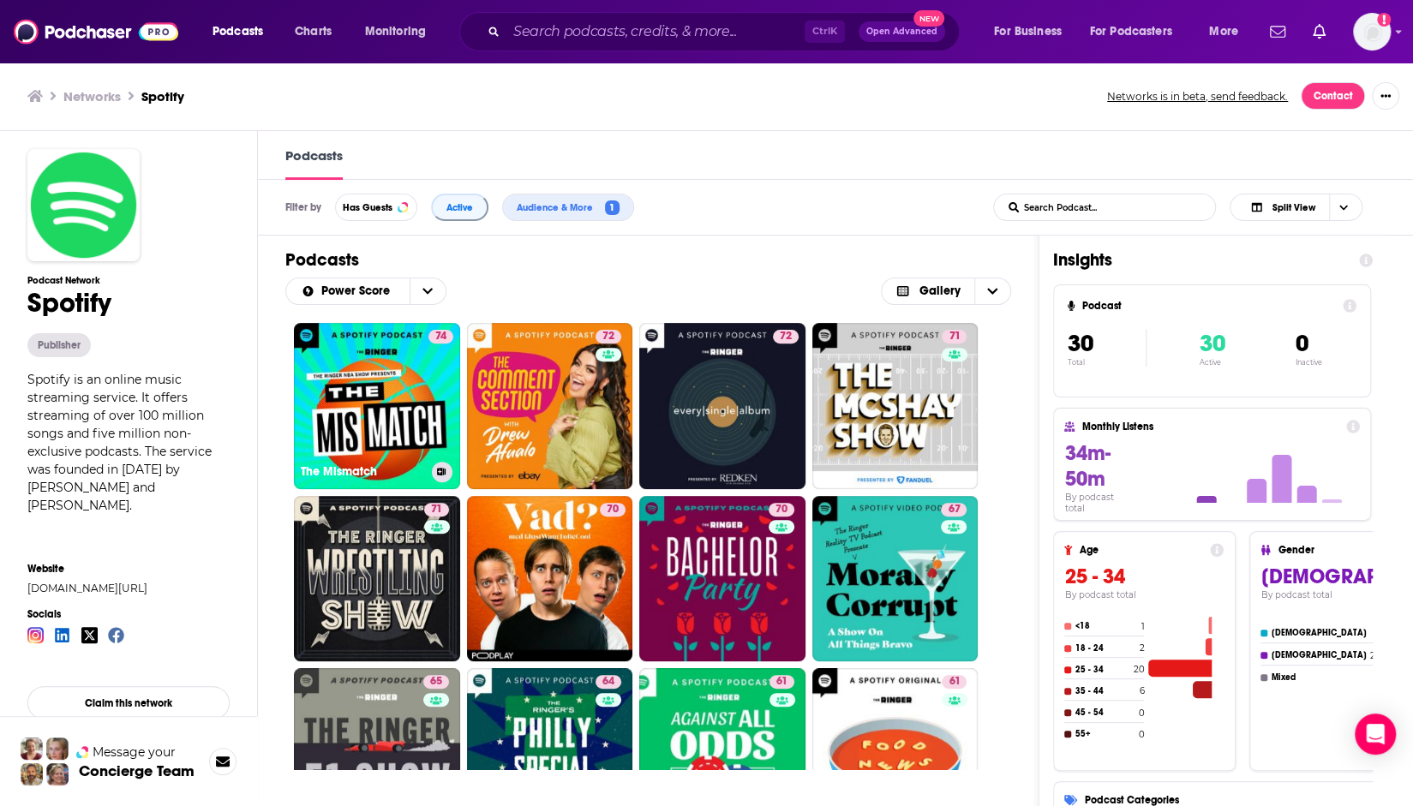
scroll to position [857, 0]
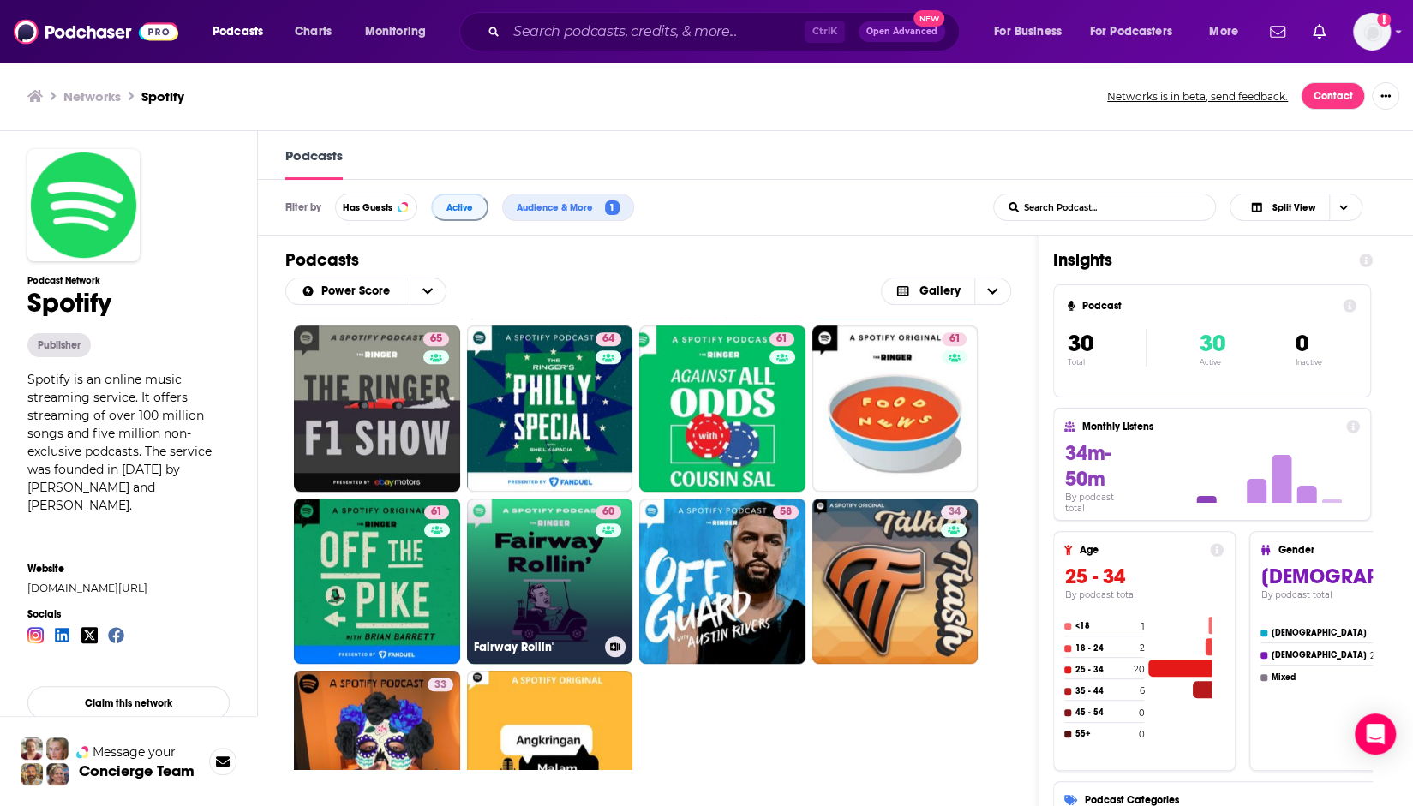
click at [573, 578] on link "60 Fairway Rollin'" at bounding box center [550, 582] width 166 height 166
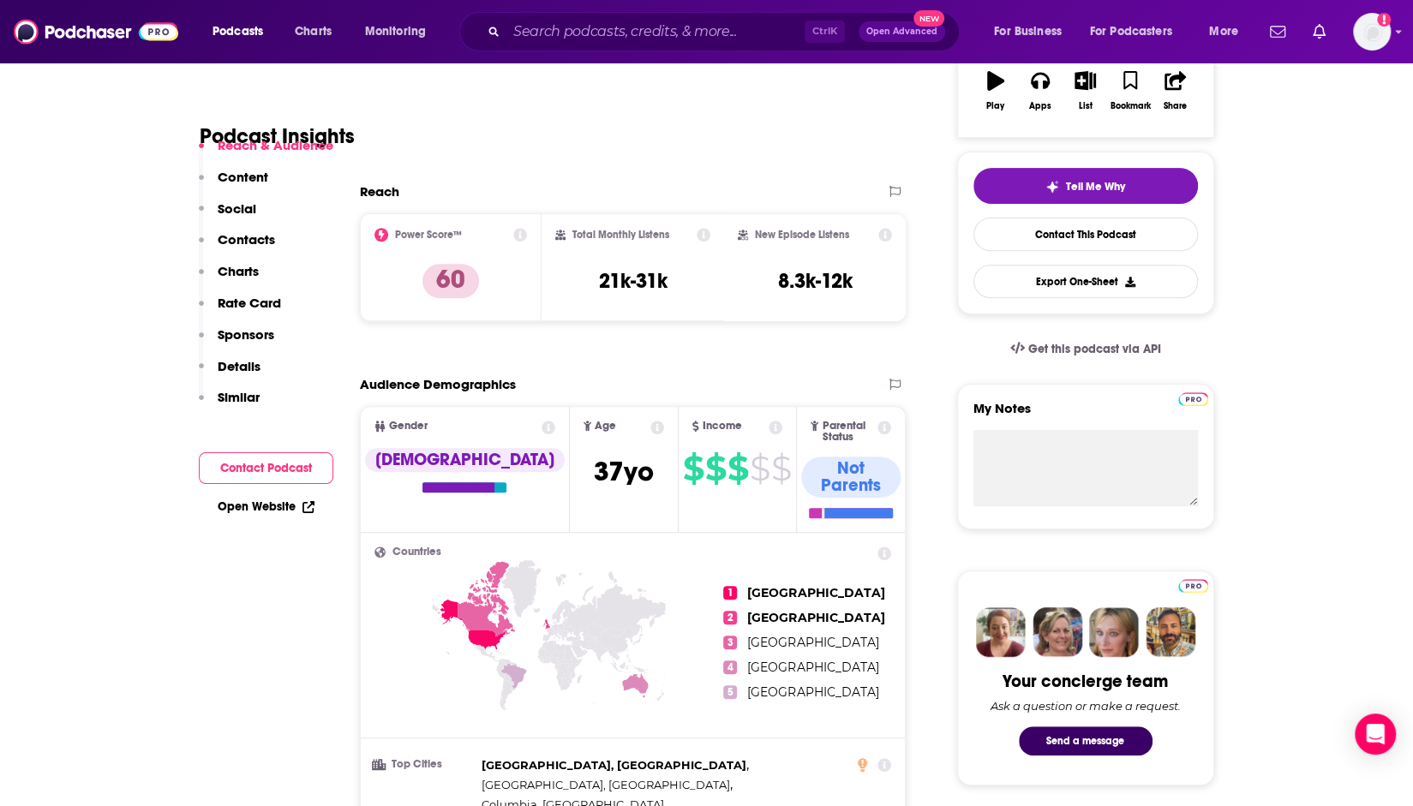
scroll to position [343, 0]
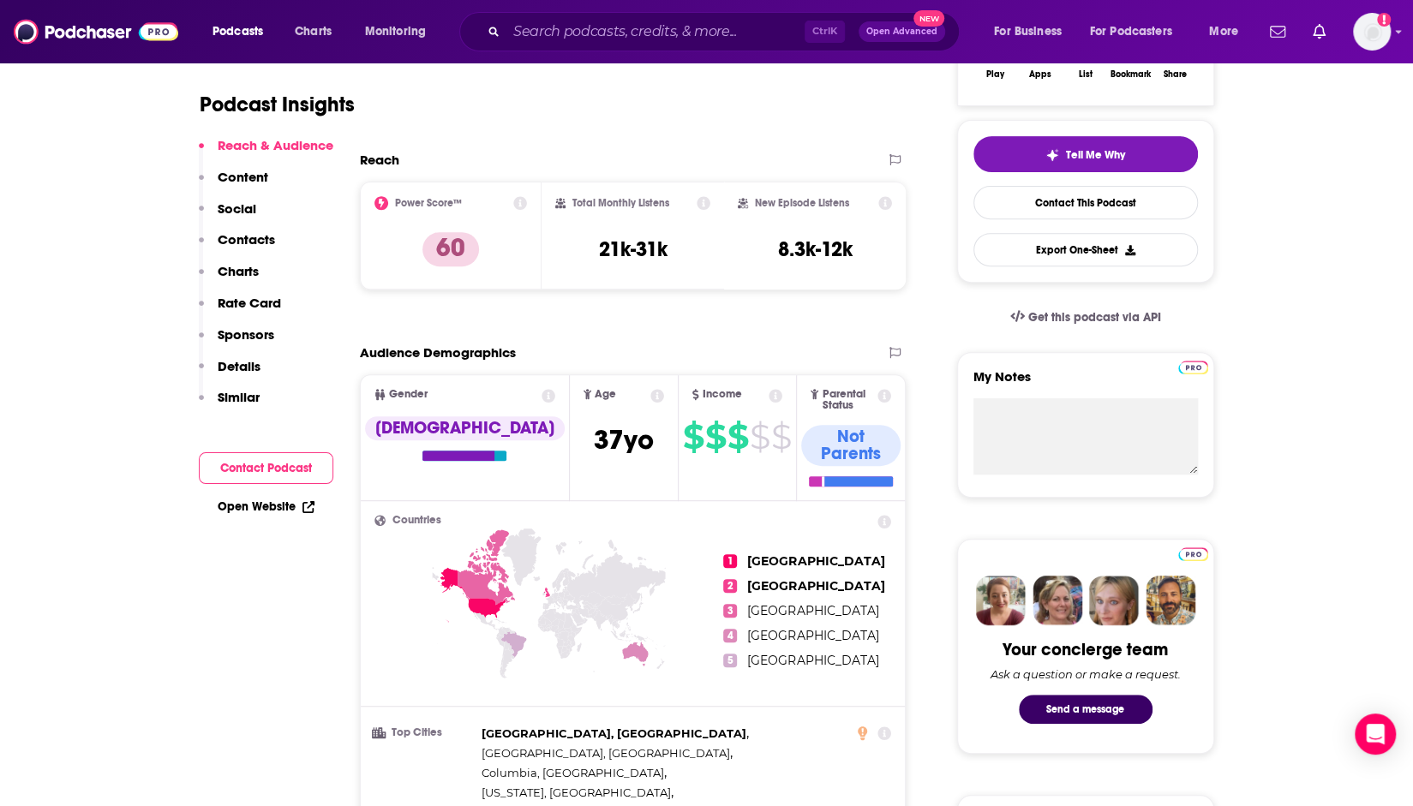
click at [522, 35] on input "Search podcasts, credits, & more..." at bounding box center [655, 31] width 298 height 27
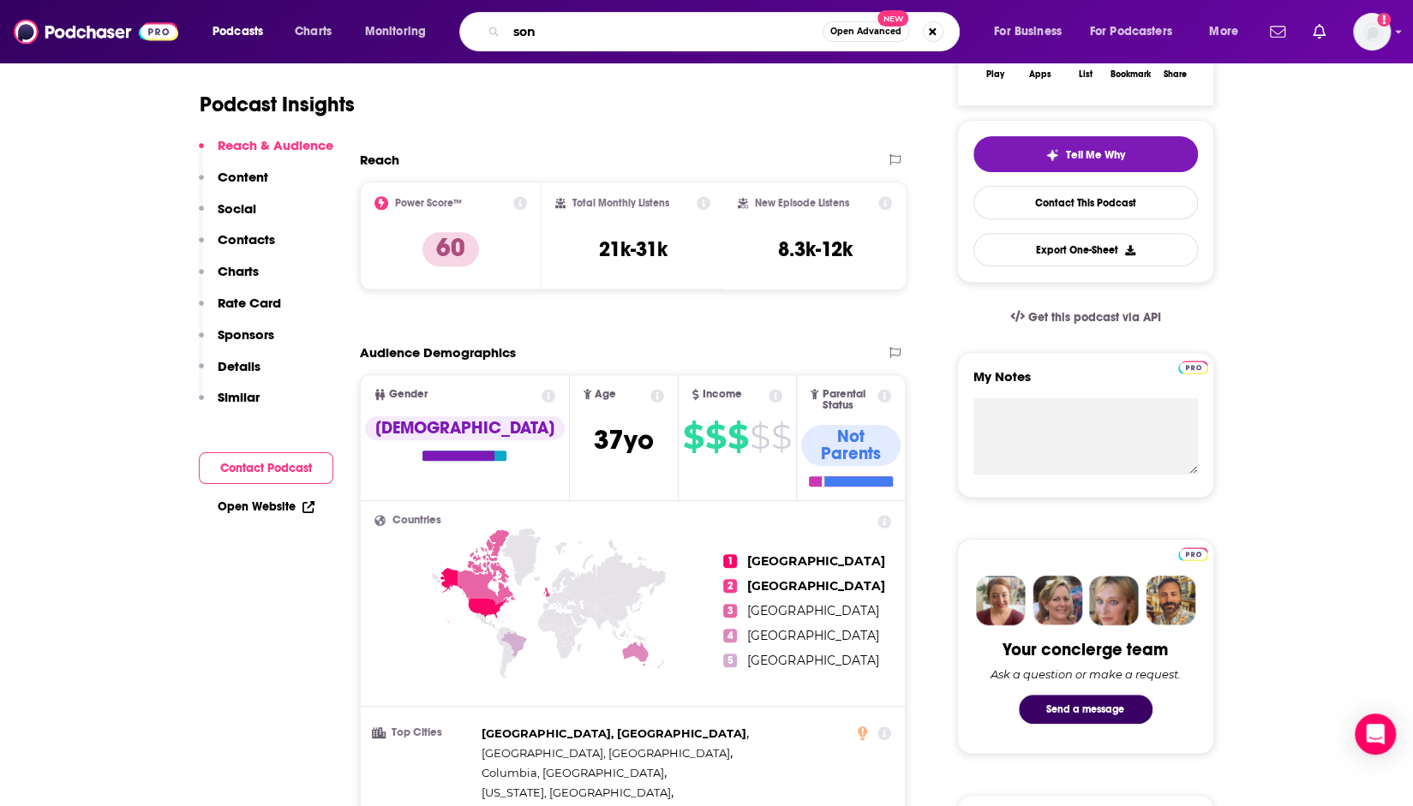
type input "sony"
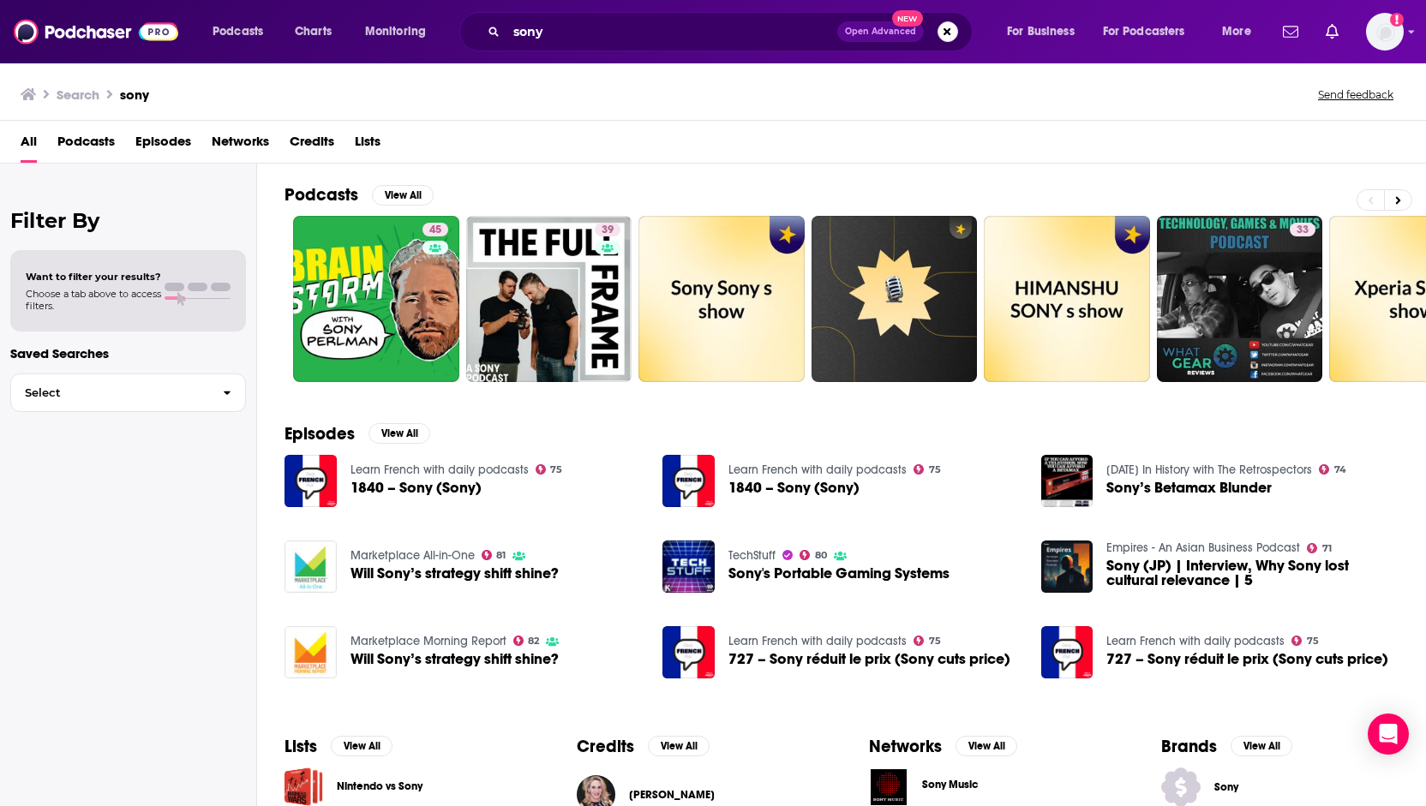
click at [232, 136] on span "Networks" at bounding box center [240, 145] width 57 height 35
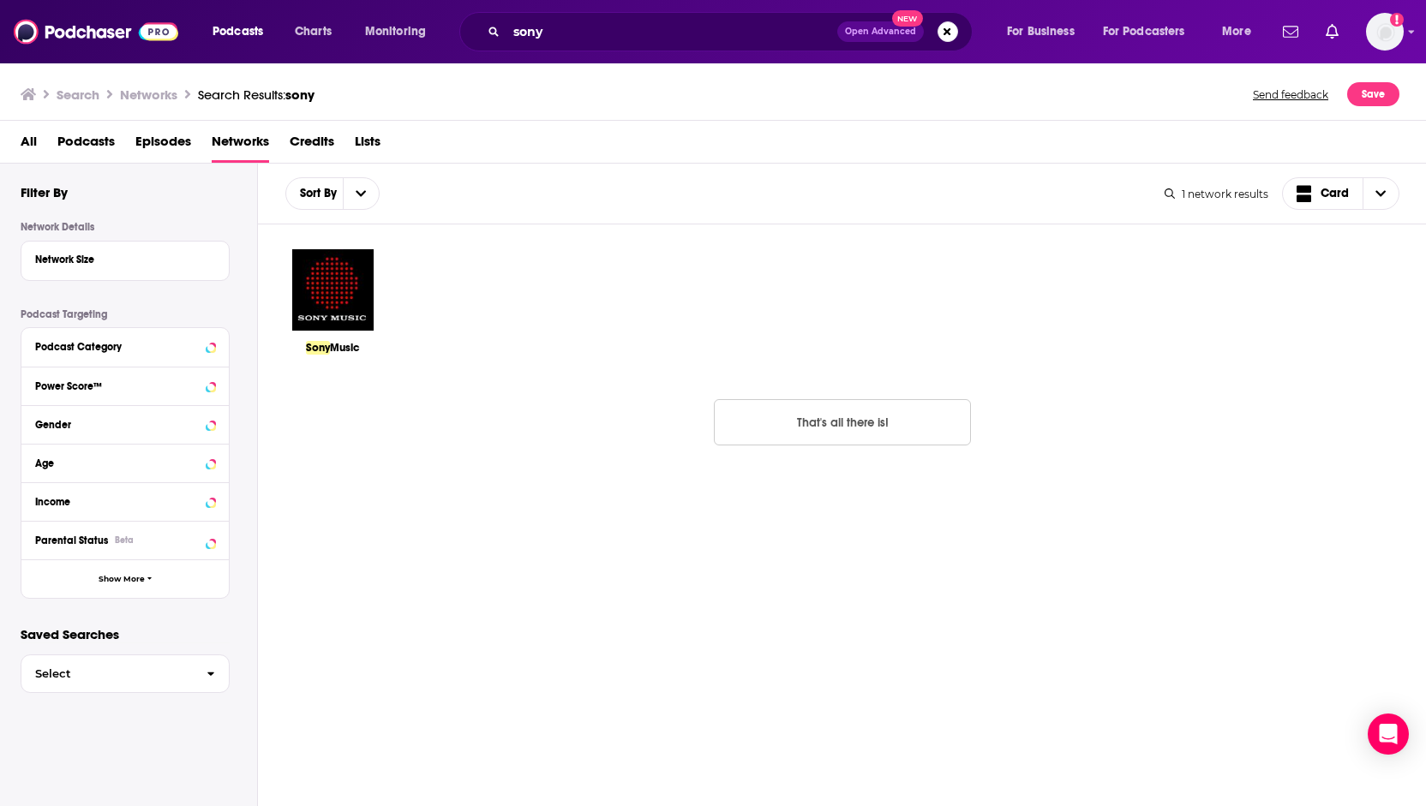
click at [332, 280] on img at bounding box center [332, 290] width 85 height 85
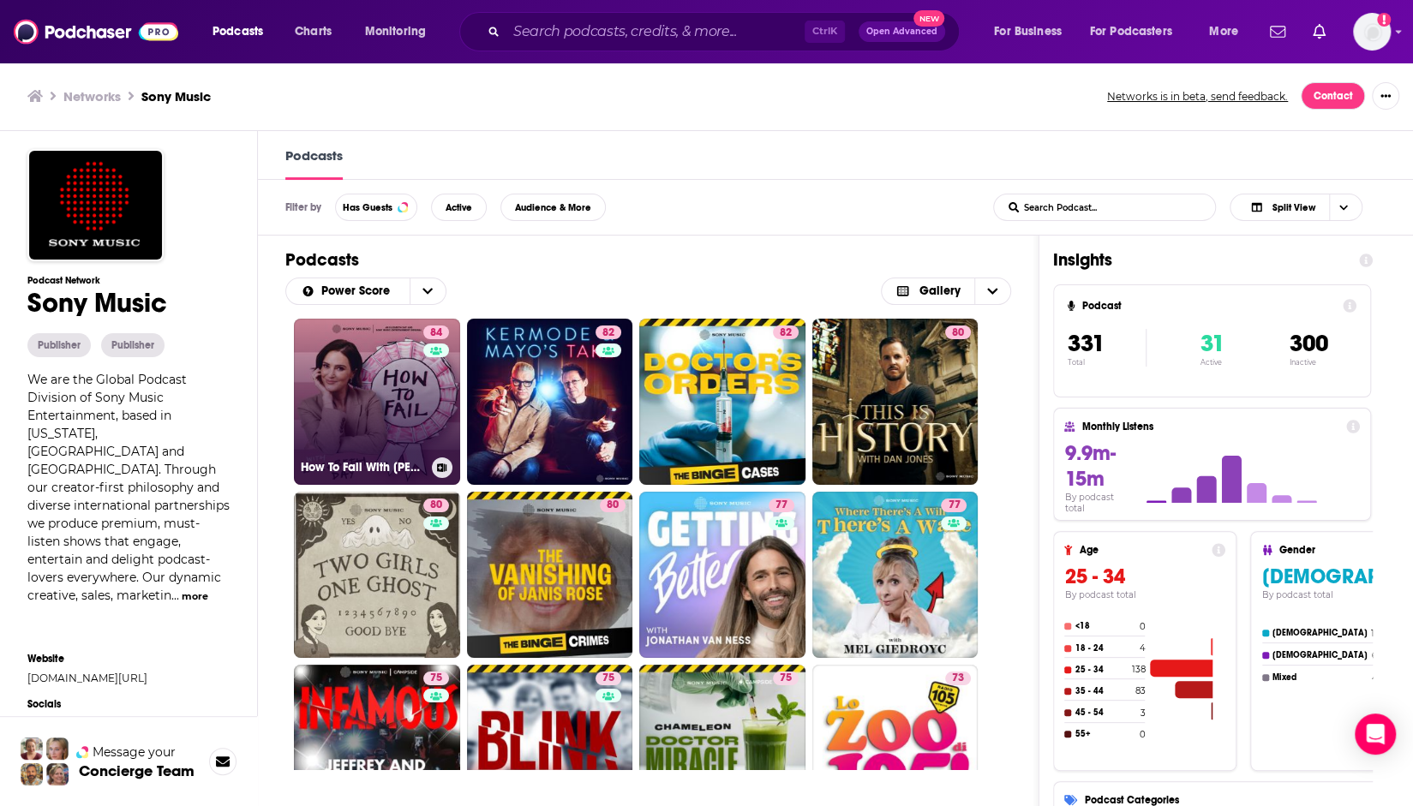
click at [346, 409] on link "84 How To Fail With [PERSON_NAME]" at bounding box center [377, 402] width 166 height 166
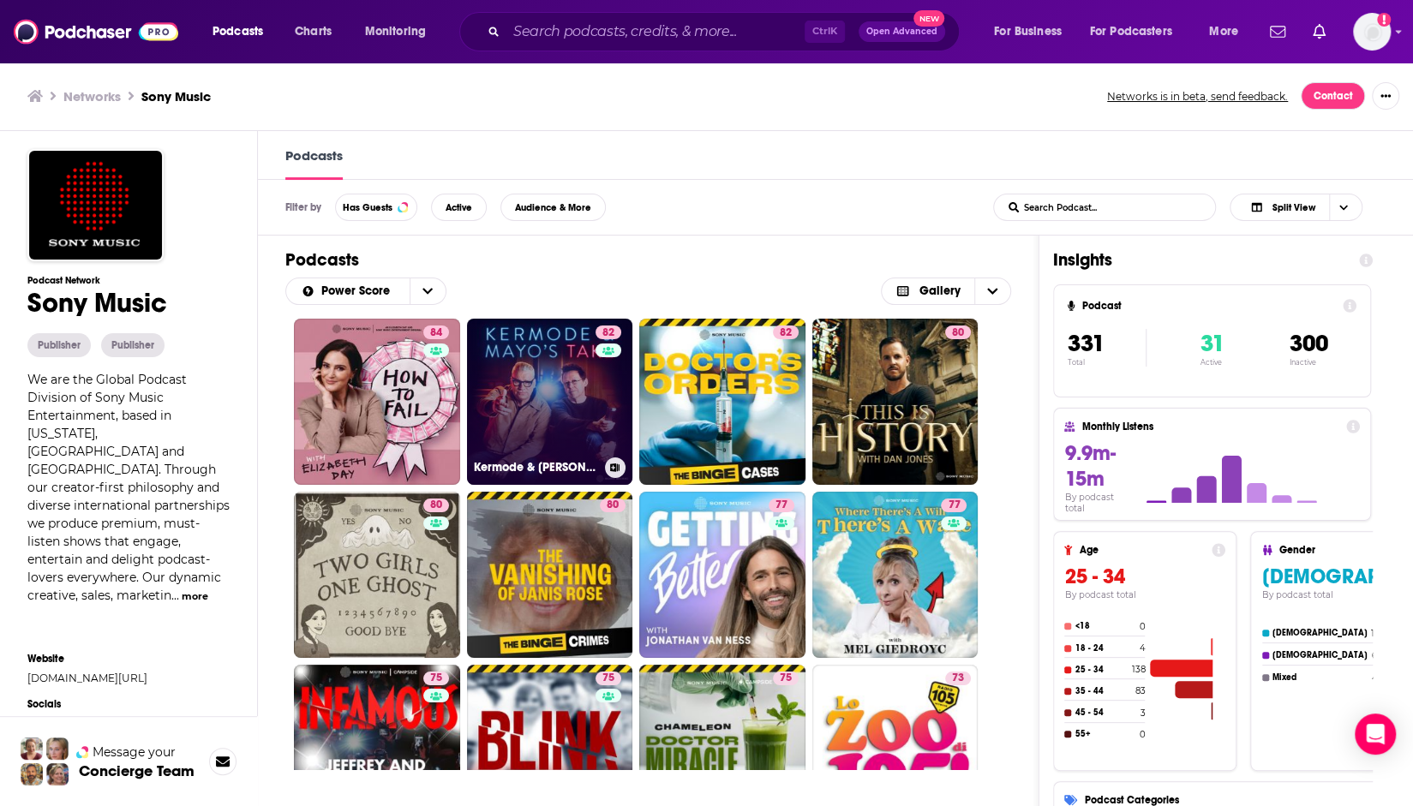
click at [560, 416] on link "82 Kermode & [PERSON_NAME] Take" at bounding box center [550, 402] width 166 height 166
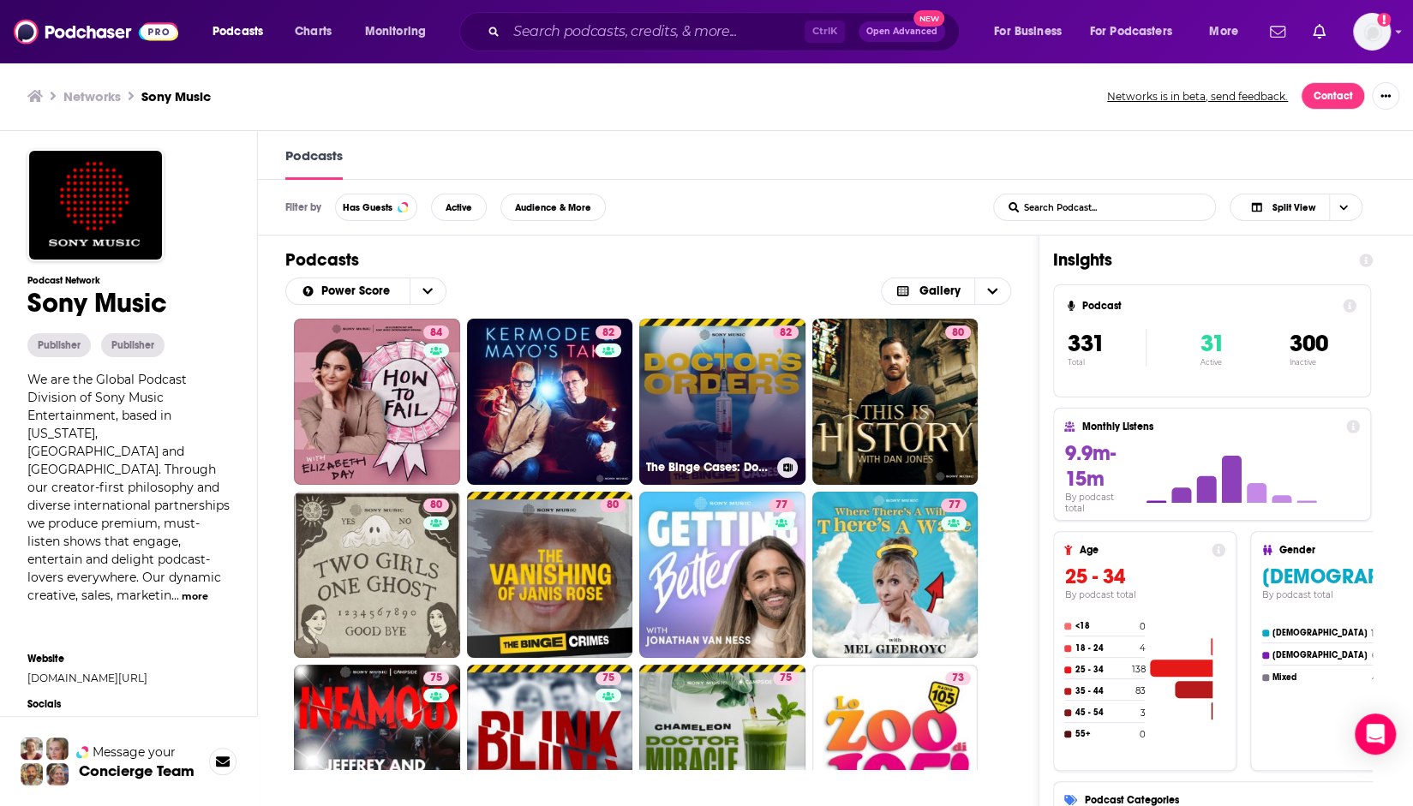
click at [684, 418] on link "82 The Binge Cases: Doctor's Orders" at bounding box center [722, 402] width 166 height 166
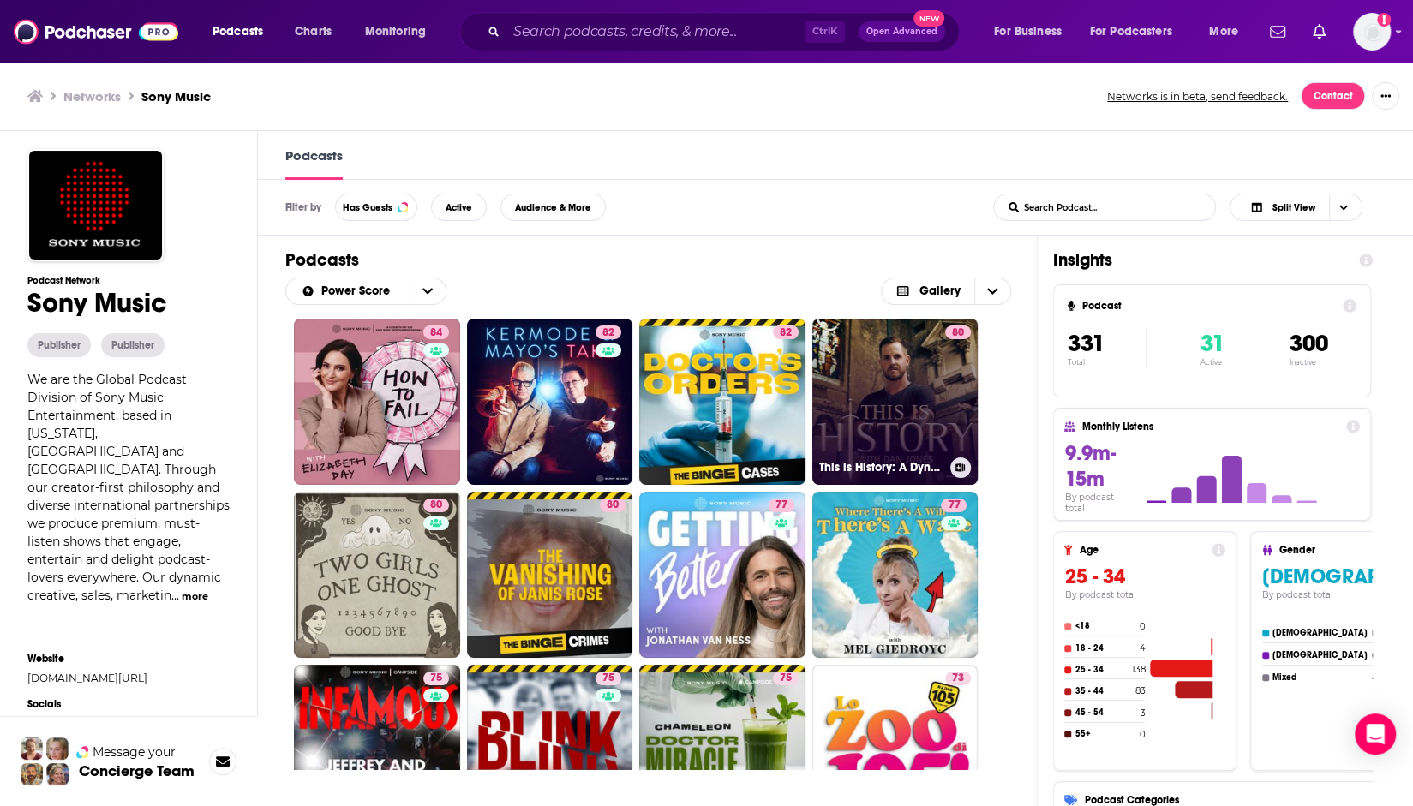
click at [884, 390] on link "80 This is History: A Dynasty to Die For" at bounding box center [895, 402] width 166 height 166
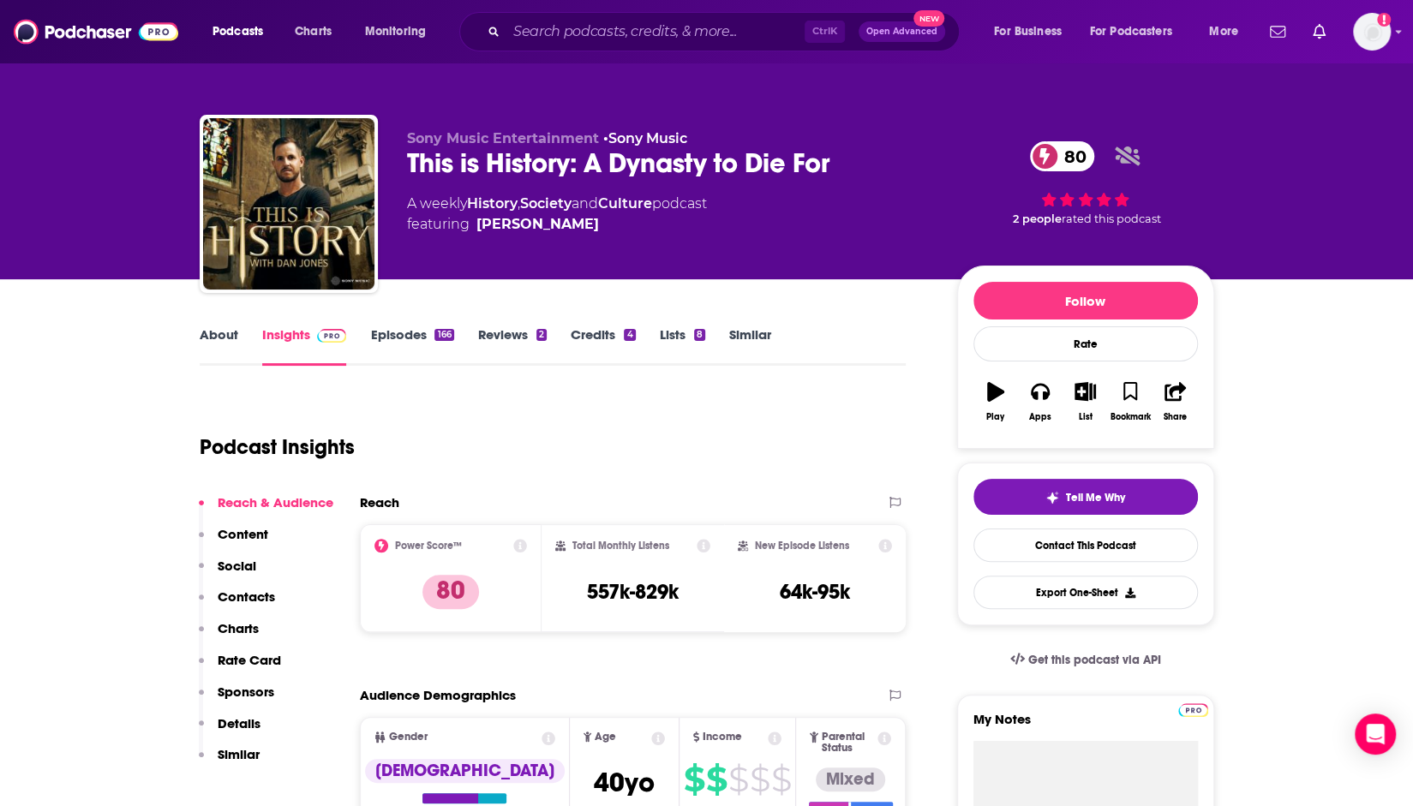
drag, startPoint x: 63, startPoint y: 639, endPoint x: 38, endPoint y: 541, distance: 101.8
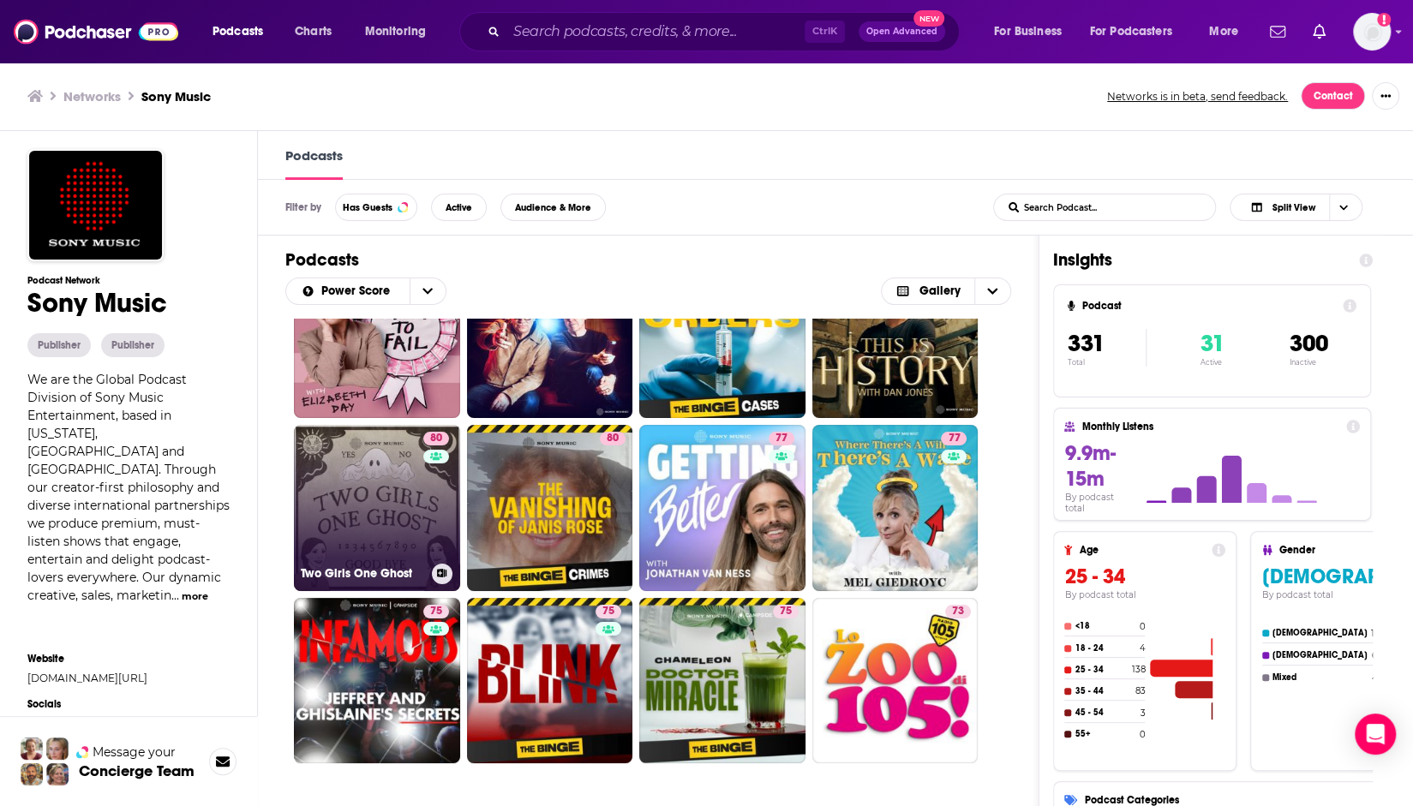
scroll to position [86, 0]
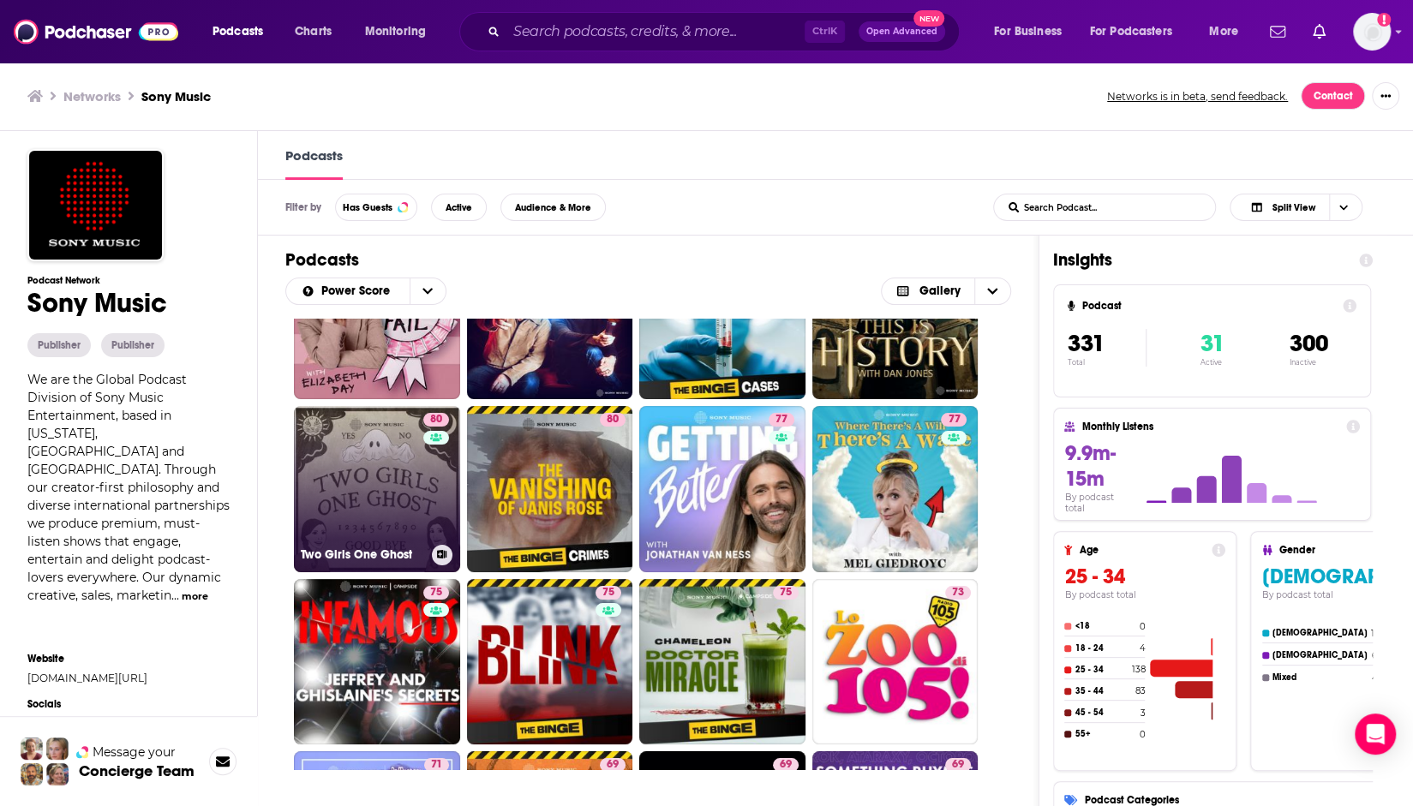
click at [387, 469] on link "80 Two Girls One Ghost" at bounding box center [377, 489] width 166 height 166
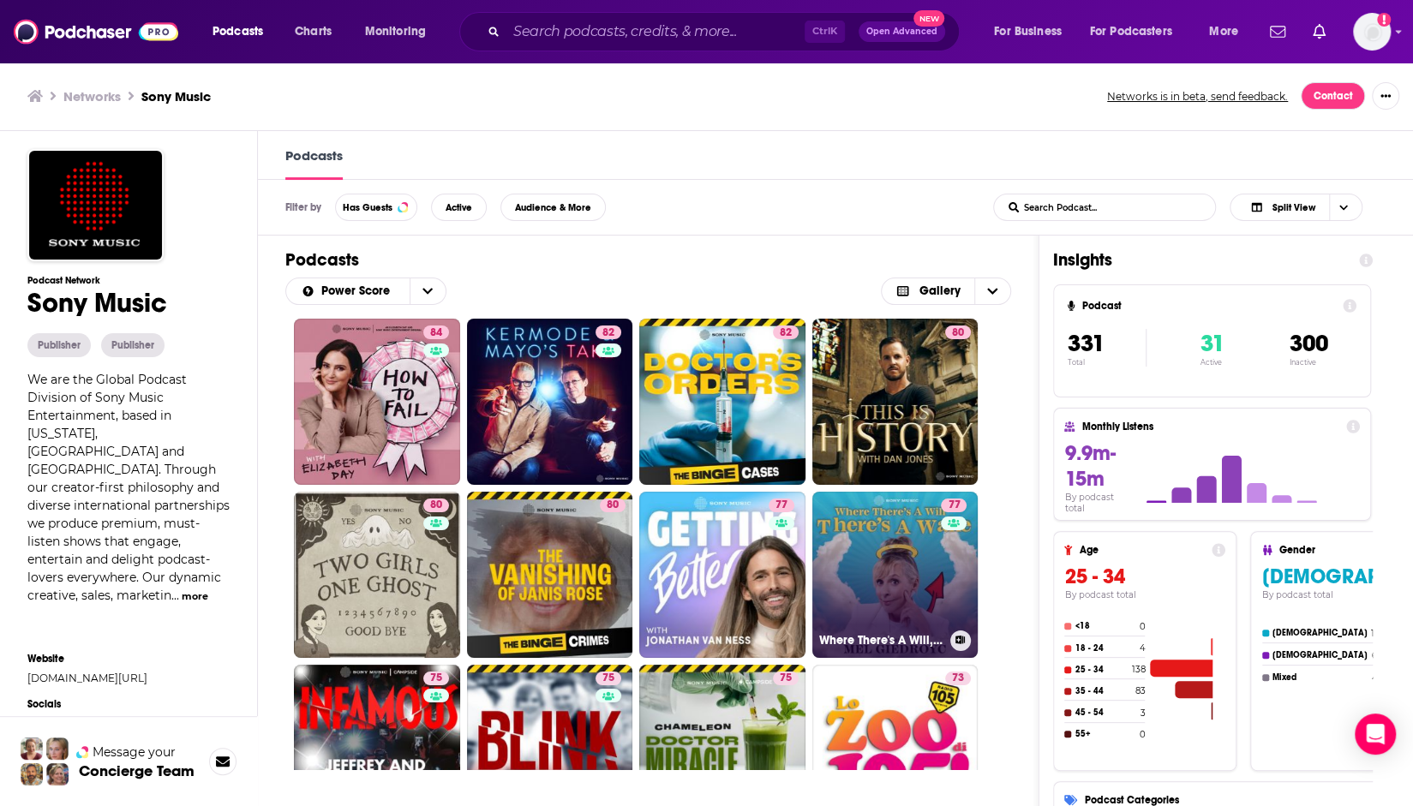
click at [924, 563] on link "77 Where There's A Will, There's A Wake" at bounding box center [895, 575] width 166 height 166
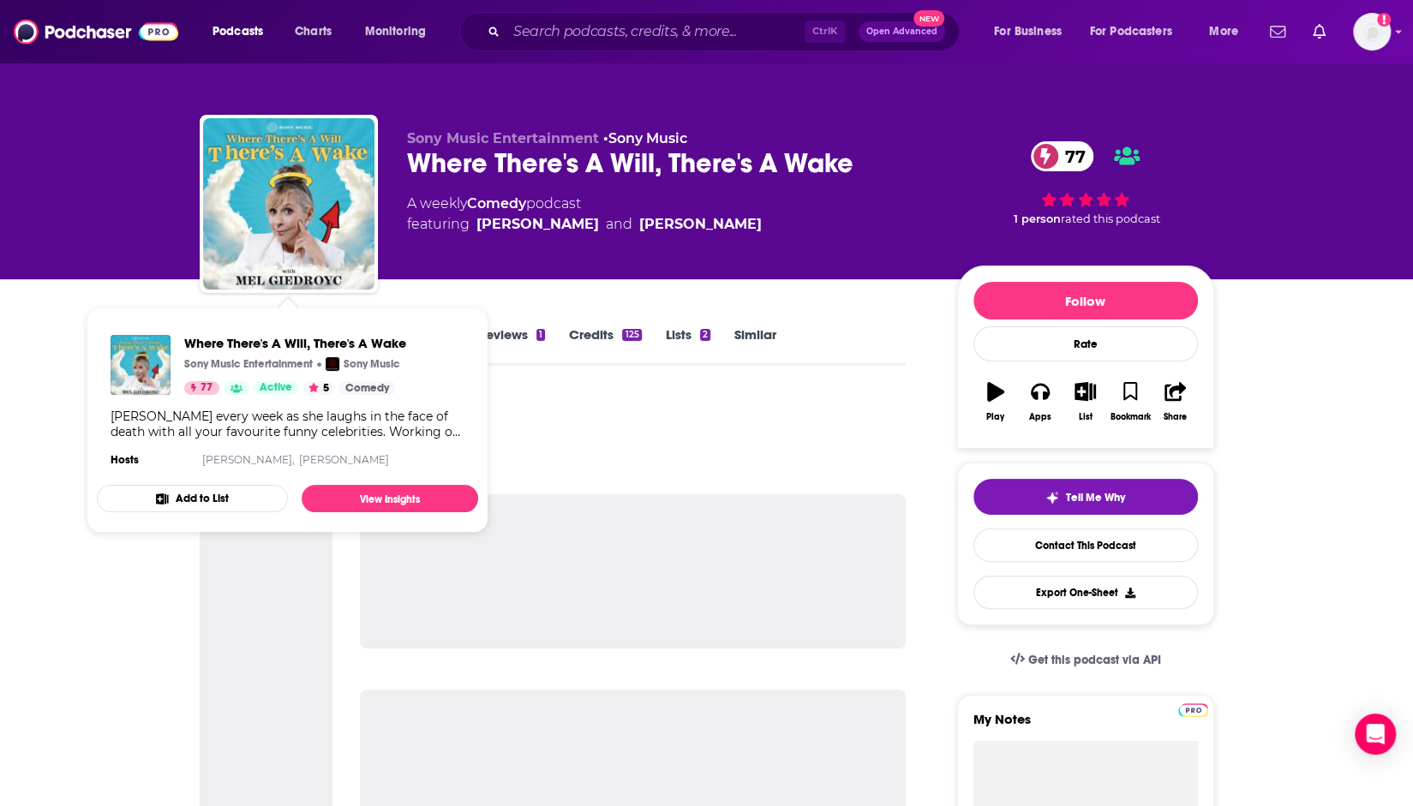
drag, startPoint x: 272, startPoint y: 222, endPoint x: 354, endPoint y: 301, distance: 113.3
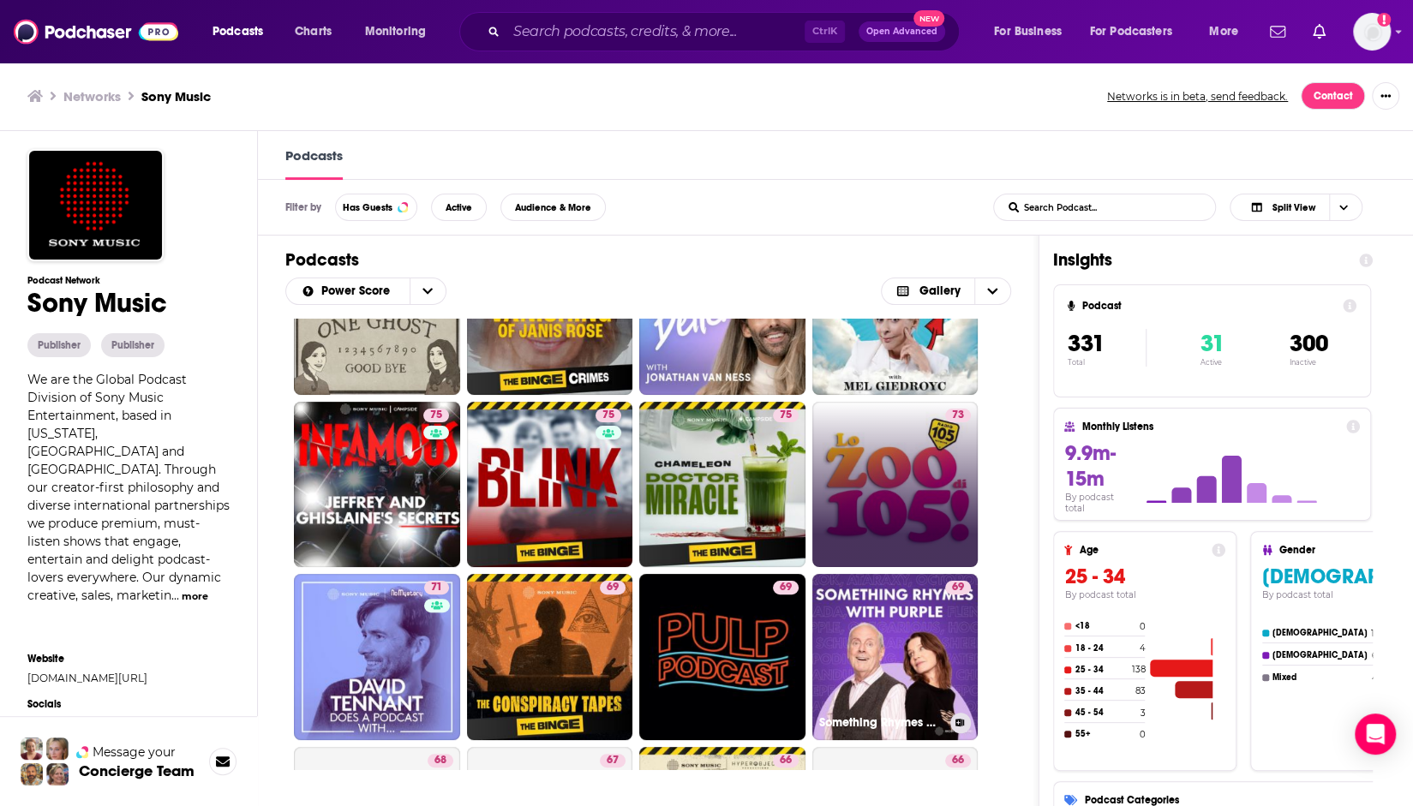
scroll to position [343, 0]
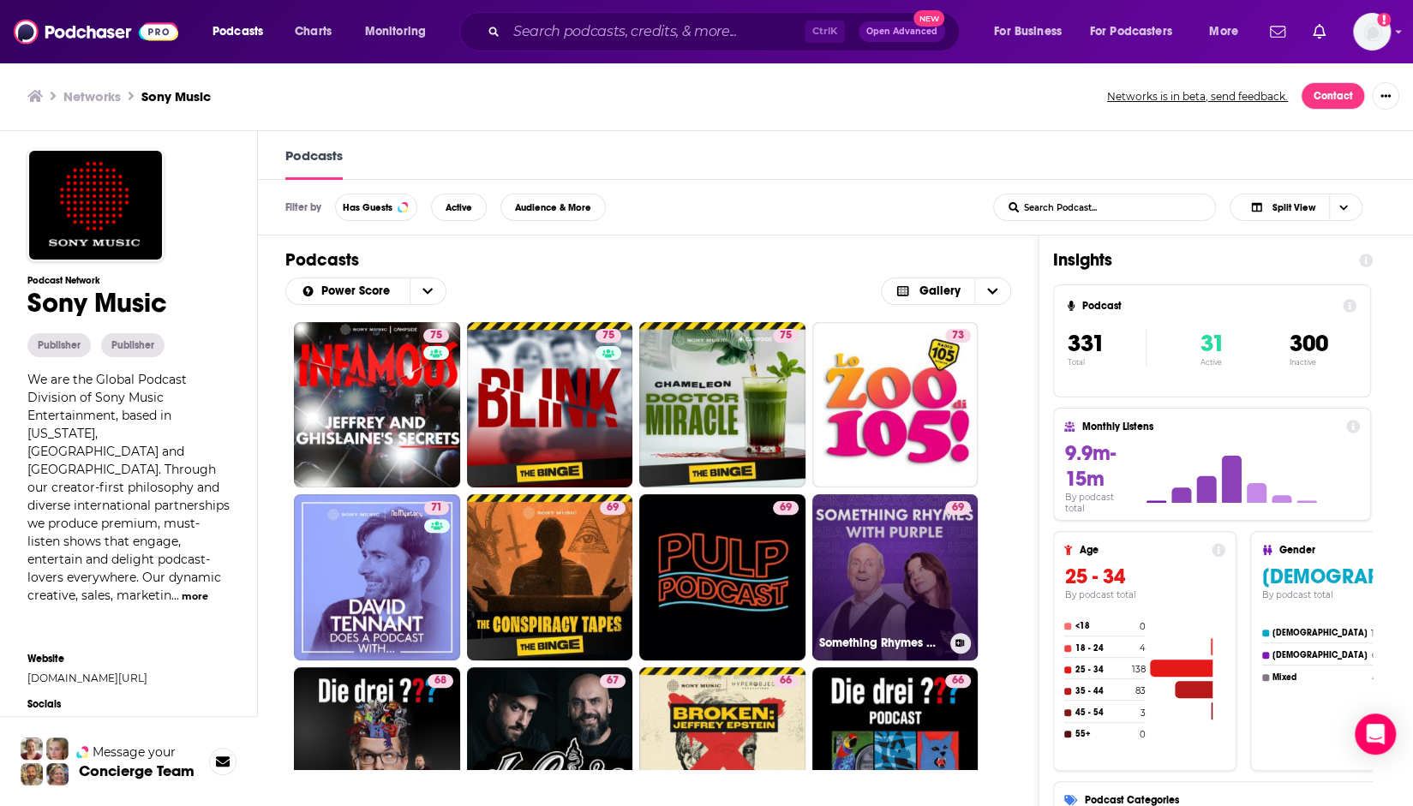
click at [895, 584] on link "69 Something Rhymes with Purple" at bounding box center [895, 577] width 166 height 166
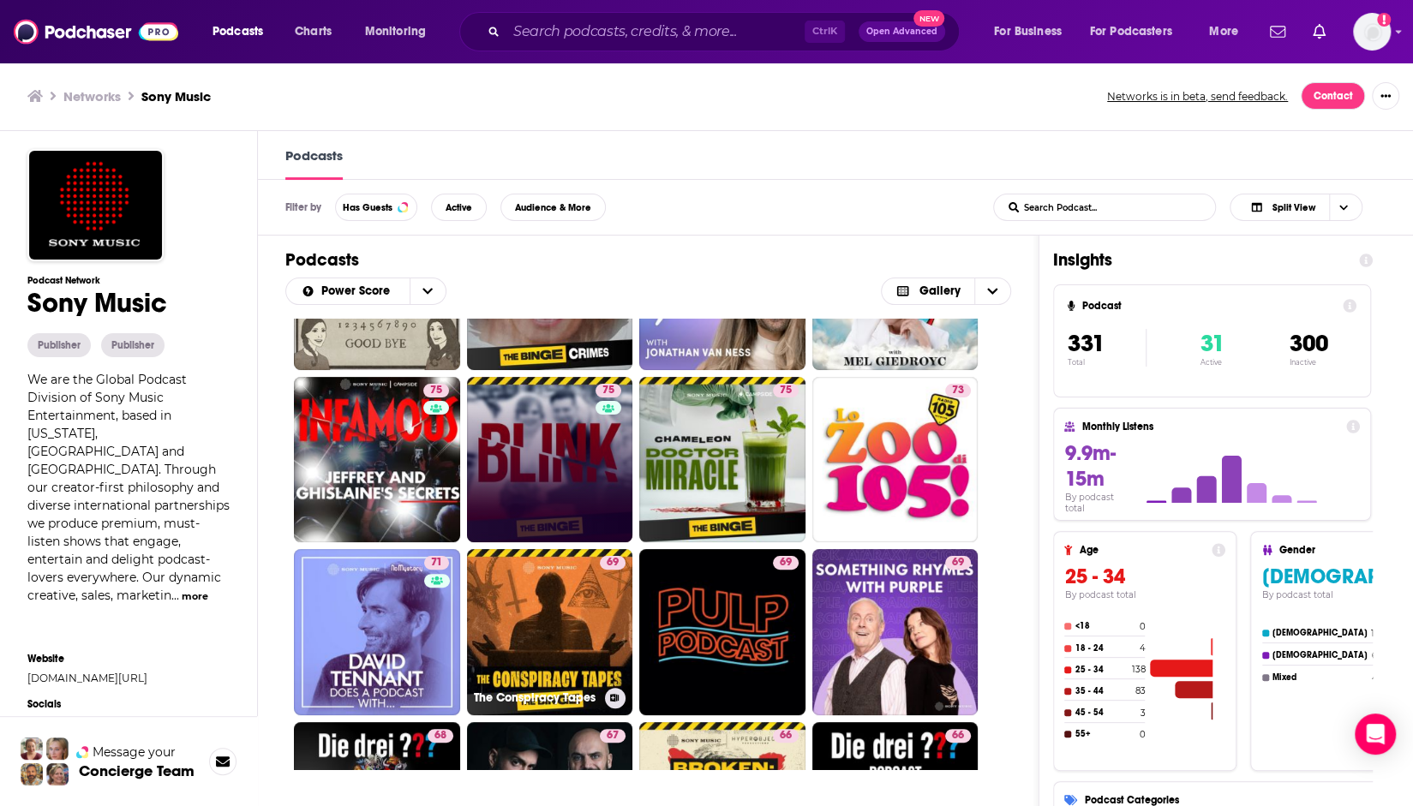
scroll to position [343, 0]
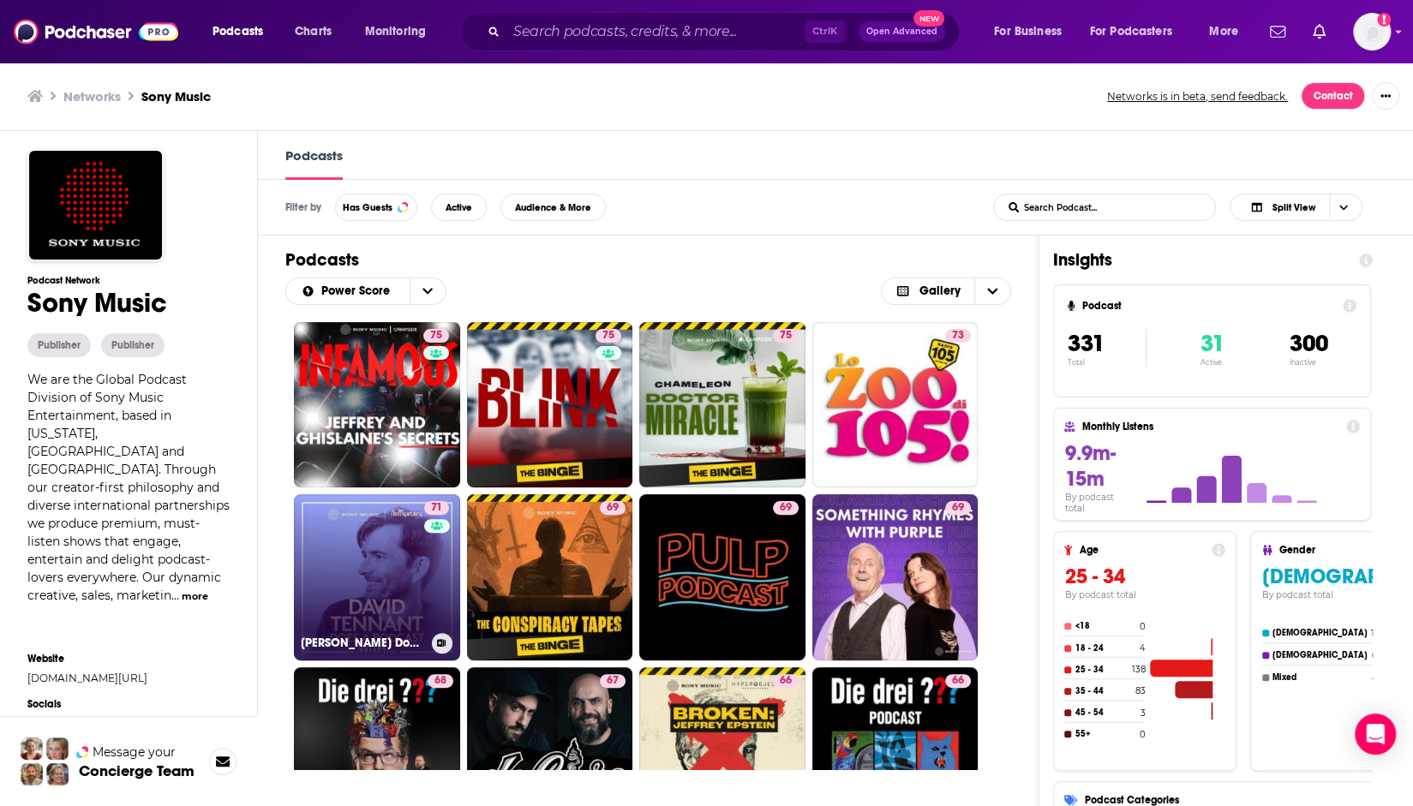
click at [403, 589] on link "71 [PERSON_NAME] Does a Podcast With…" at bounding box center [377, 577] width 166 height 166
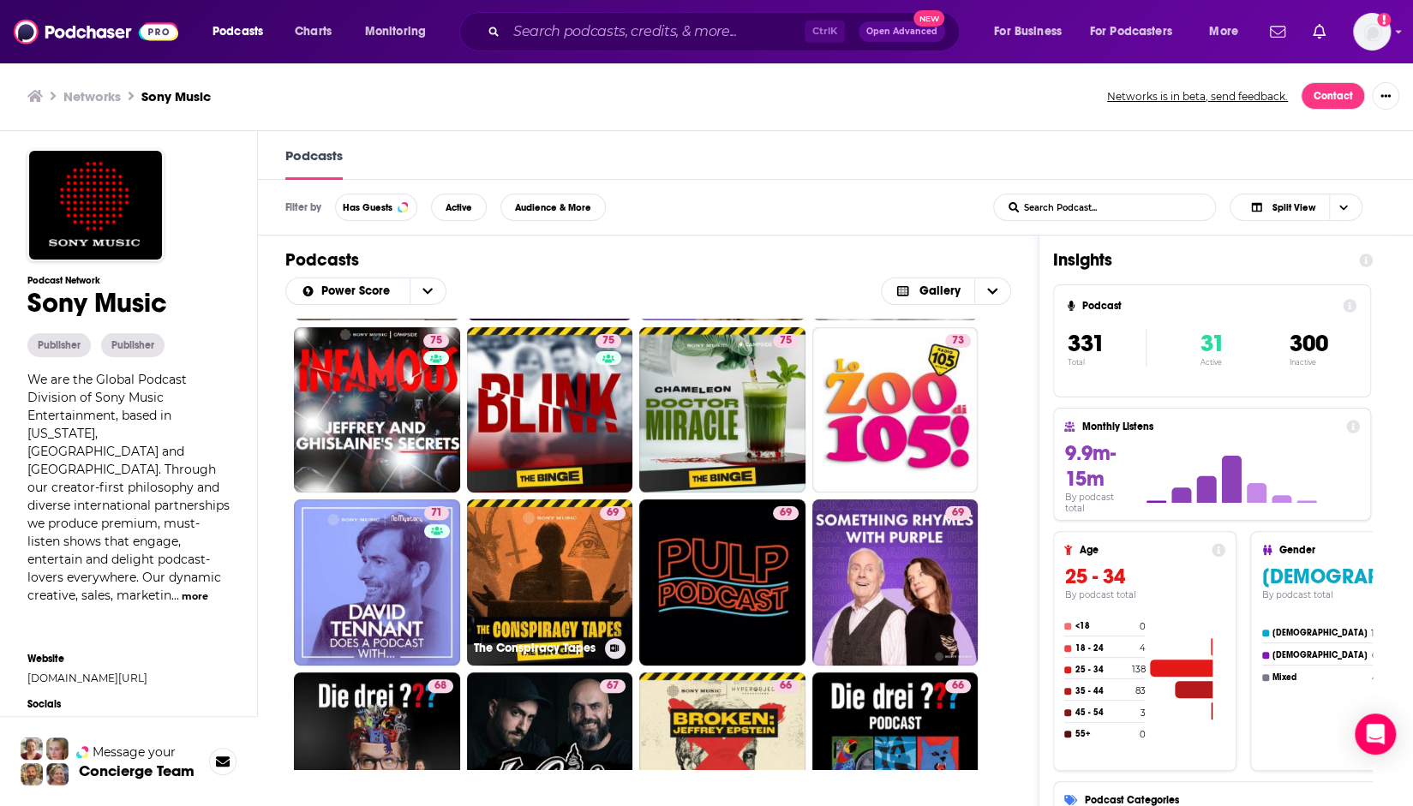
scroll to position [343, 0]
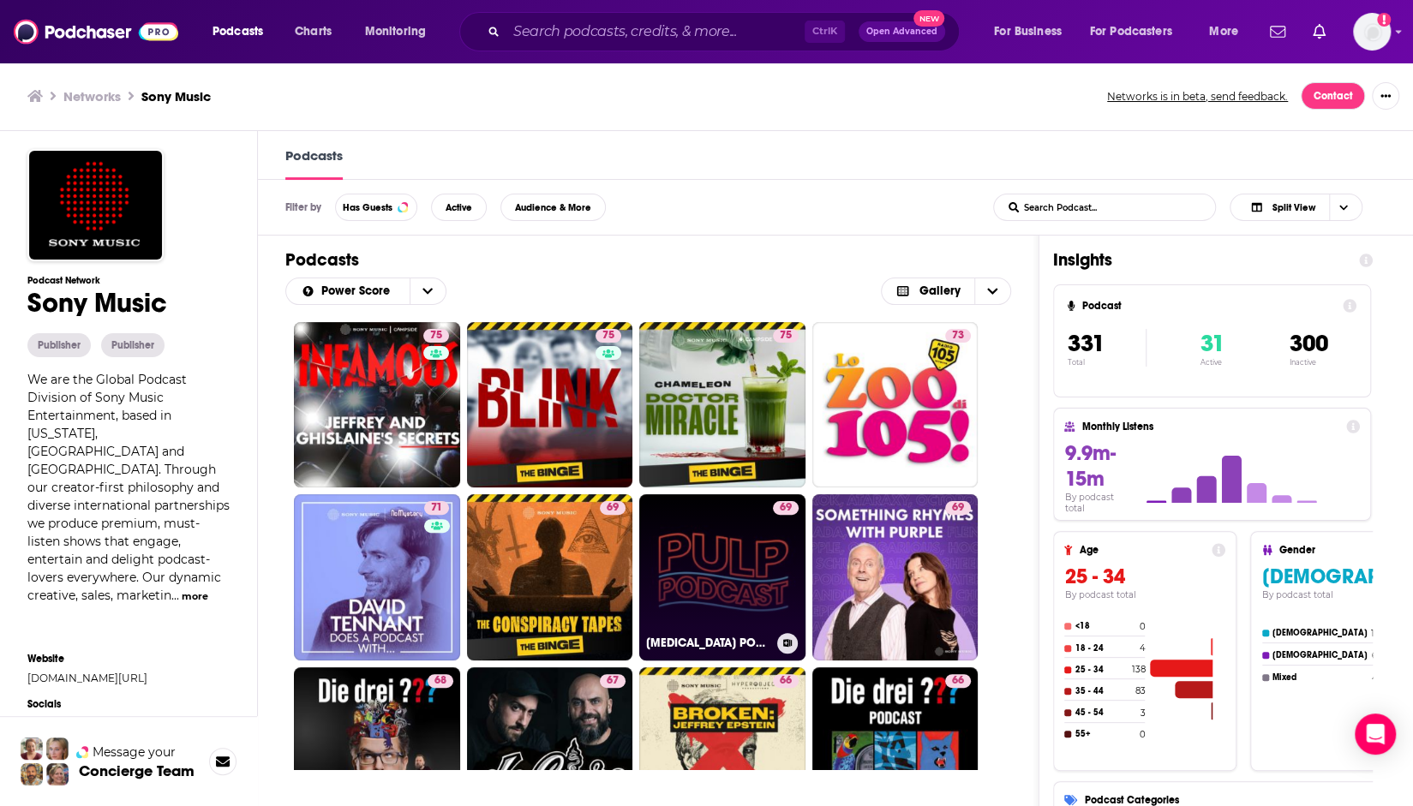
click at [704, 568] on link "69 [MEDICAL_DATA] PODCAST" at bounding box center [722, 577] width 166 height 166
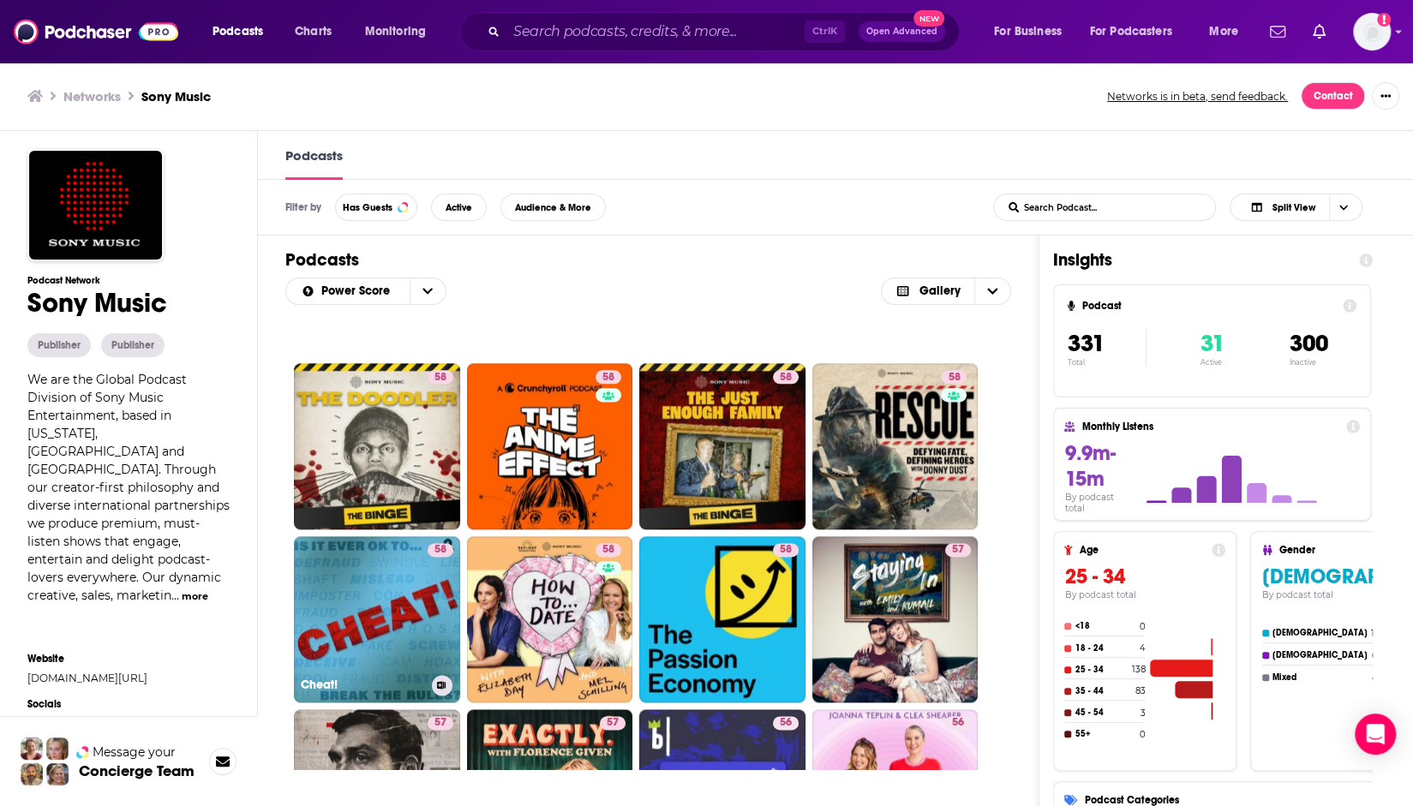
scroll to position [1542, 0]
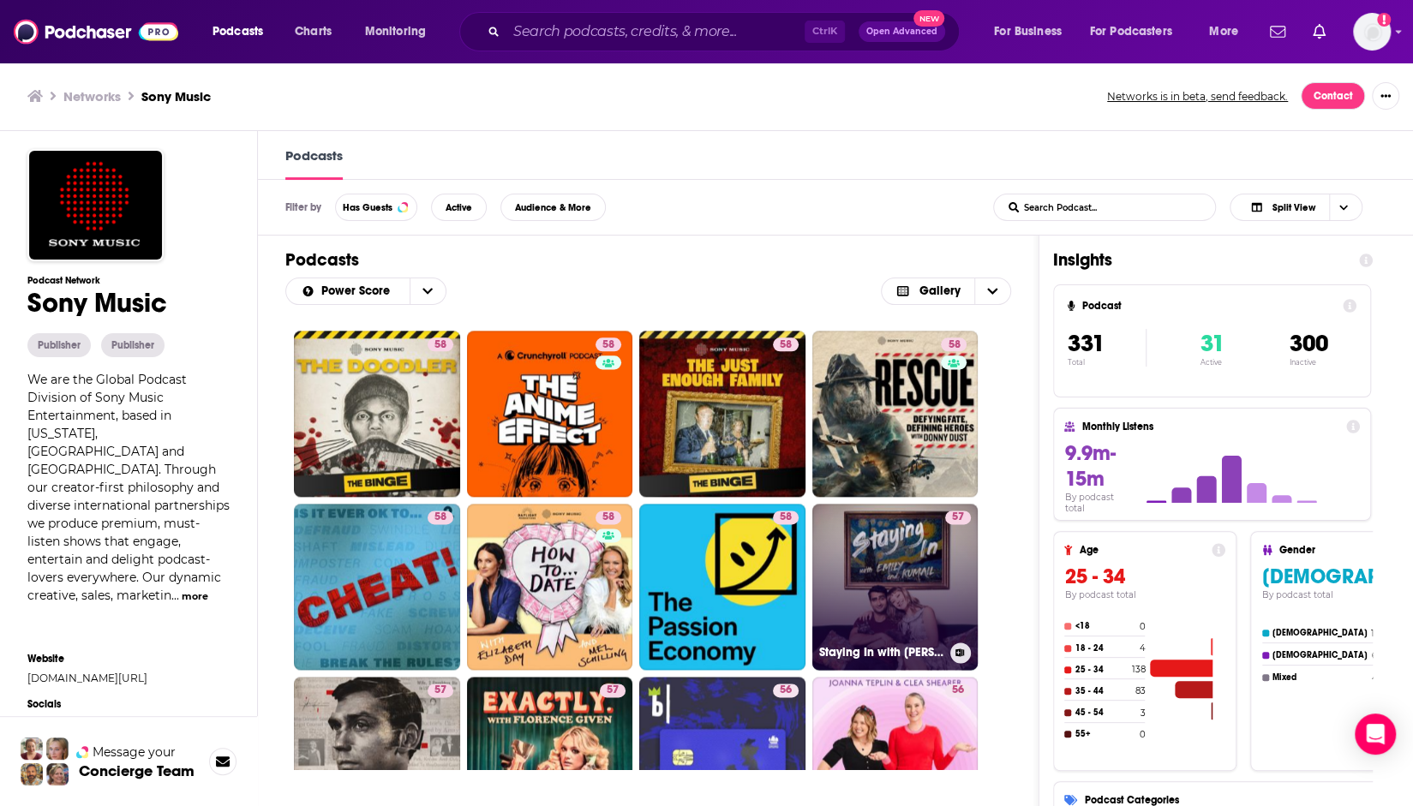
click at [883, 594] on link "57 Staying In with [PERSON_NAME] & [PERSON_NAME]" at bounding box center [895, 587] width 166 height 166
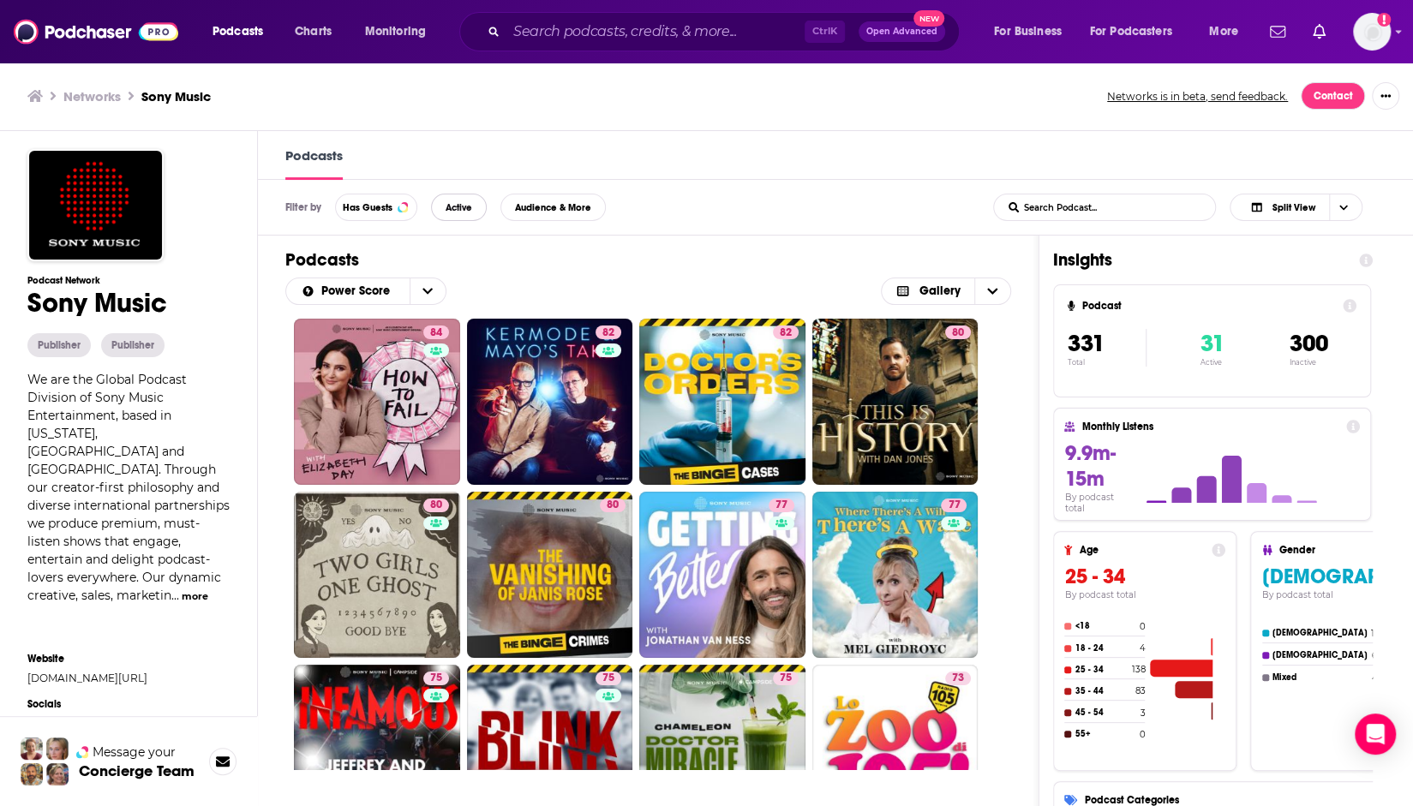
click at [446, 205] on span "Active" at bounding box center [459, 207] width 27 height 9
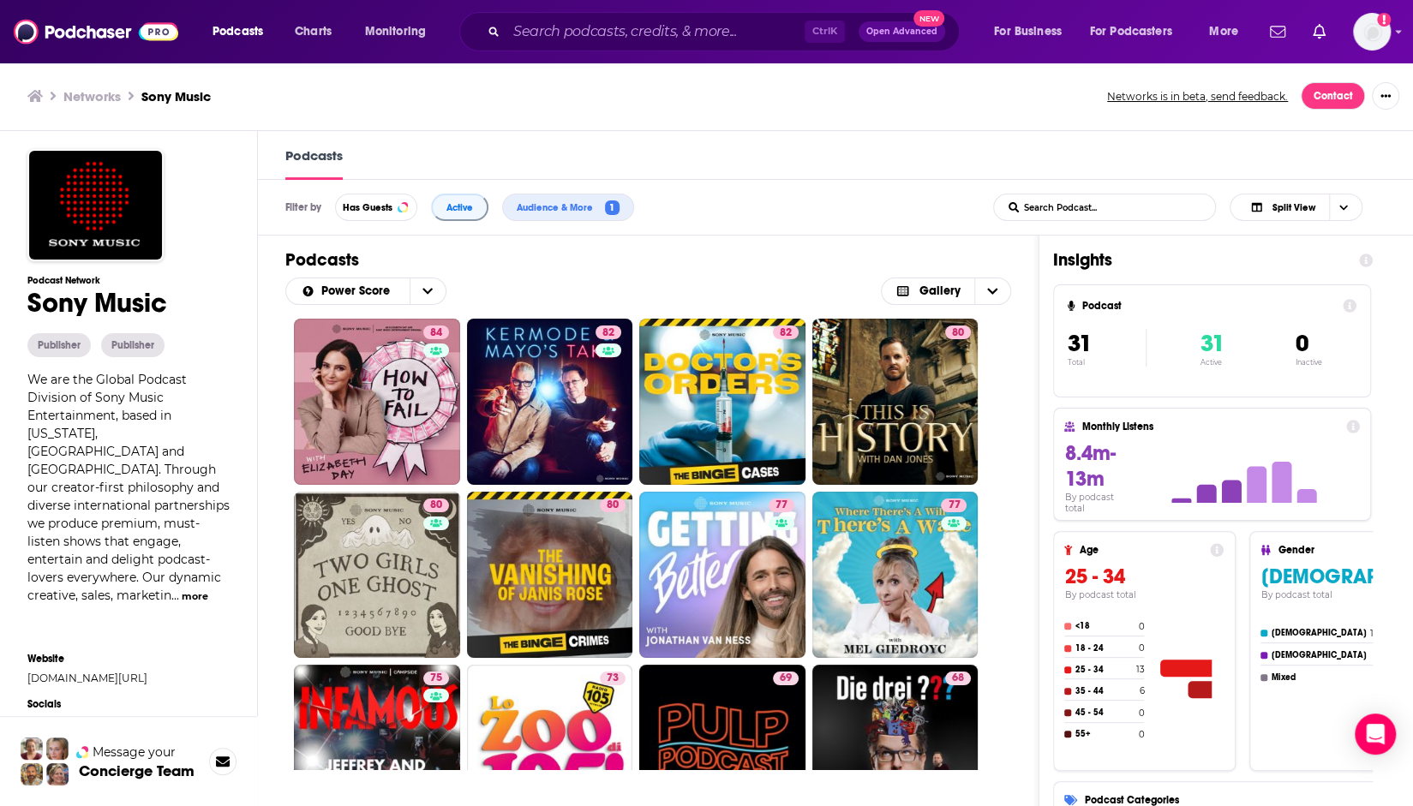
click at [265, 582] on div "84 82 82 80 80 80 77 77 75 73 69 68 67 66 63 62 60 58 51 49 46 38 36 26 23 22 6…" at bounding box center [648, 544] width 781 height 451
click at [1028, 383] on div "84 82 82 80 80 80 77 77 75 73 69 68 67 66 63 62 60 58 51 49 46 38 36 26 23 22 6…" at bounding box center [648, 544] width 781 height 451
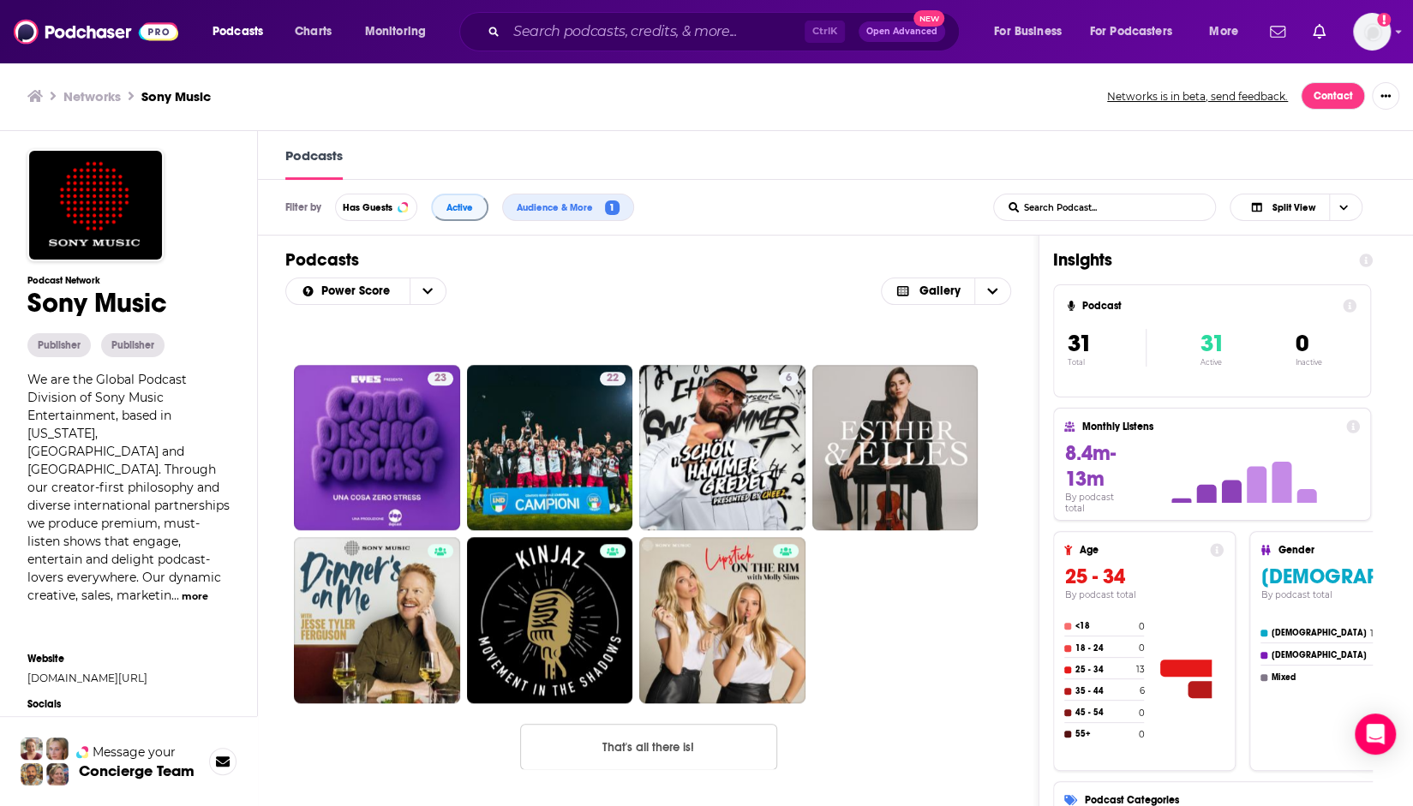
scroll to position [1018, 0]
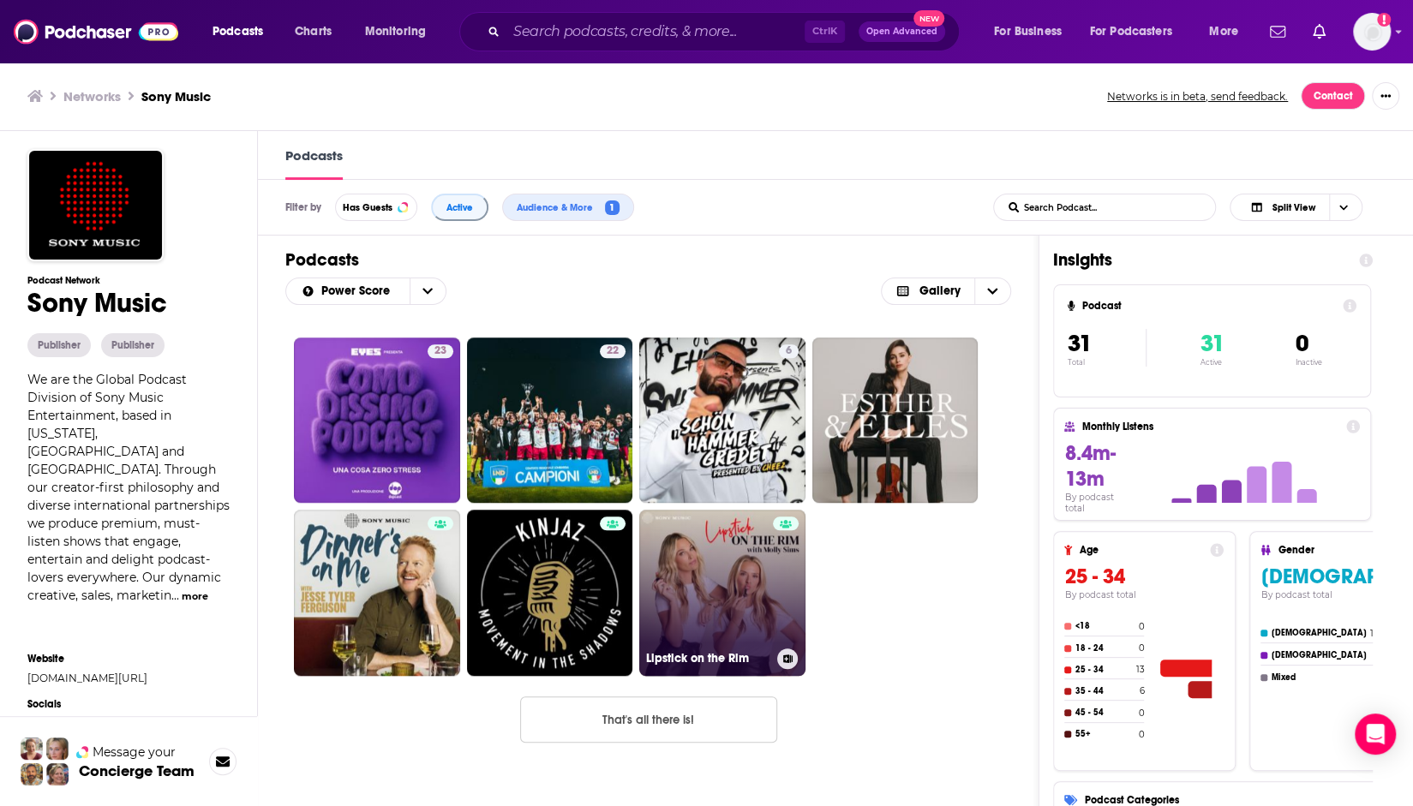
click at [732, 542] on link "Lipstick on the Rim" at bounding box center [722, 593] width 166 height 166
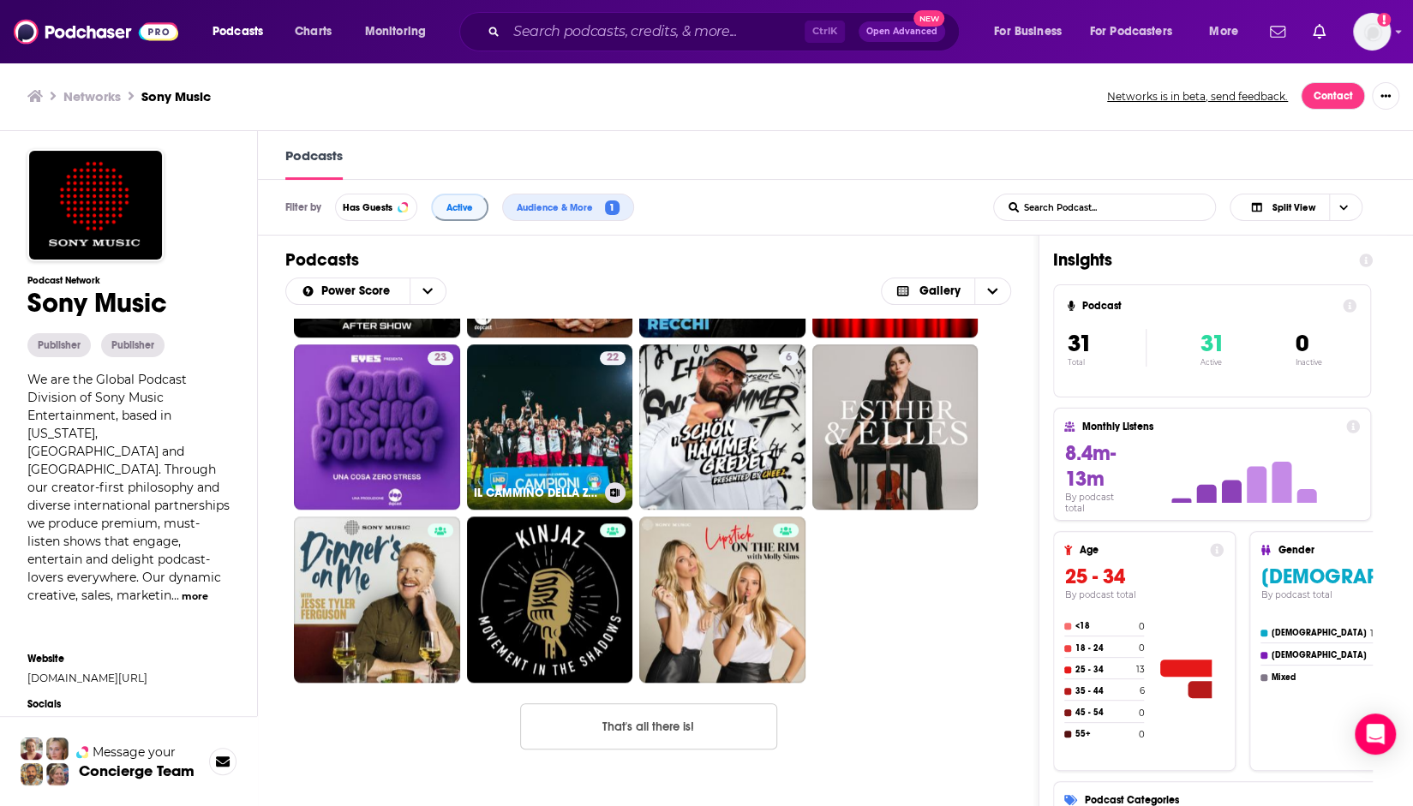
scroll to position [1018, 0]
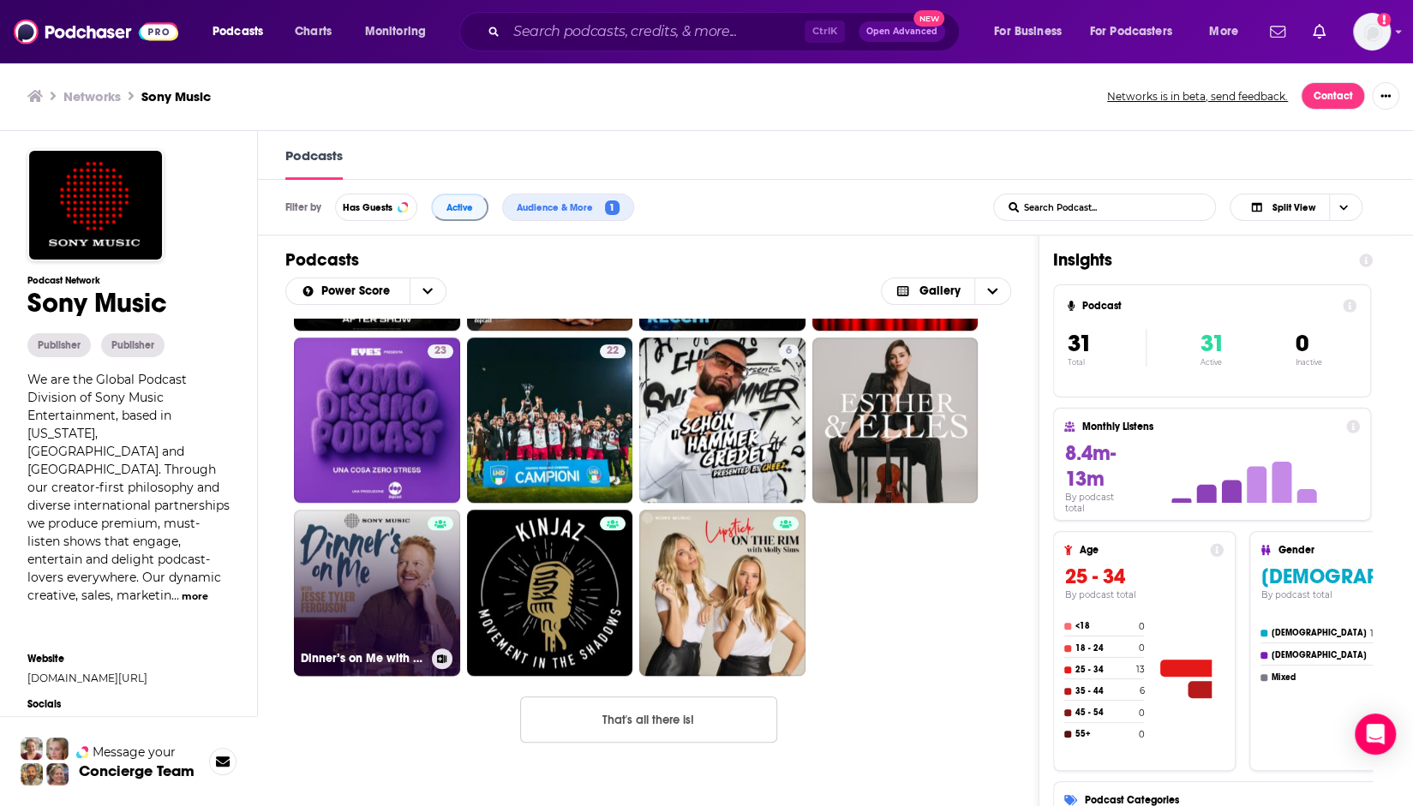
click at [364, 581] on link "Dinner’s on Me with [PERSON_NAME]" at bounding box center [377, 593] width 166 height 166
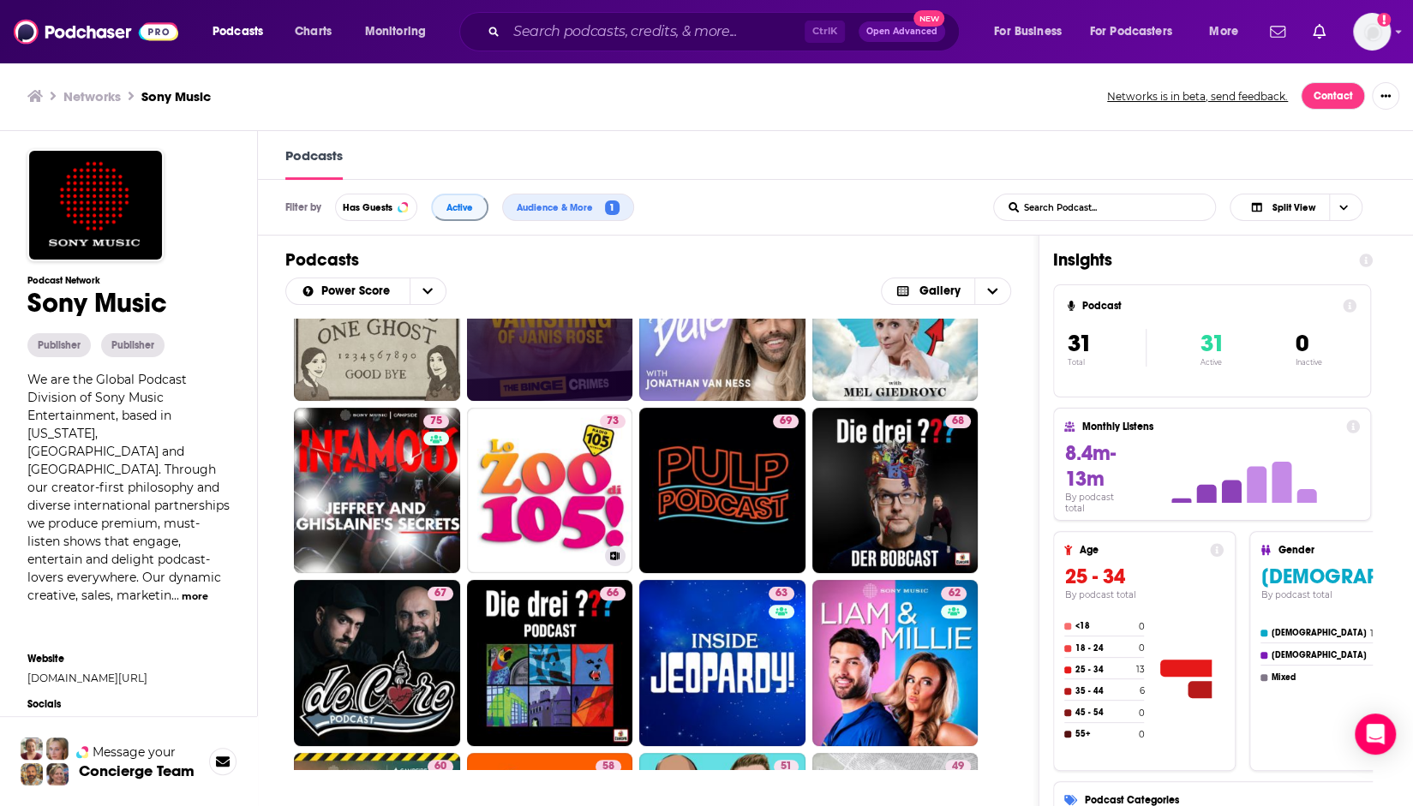
scroll to position [343, 0]
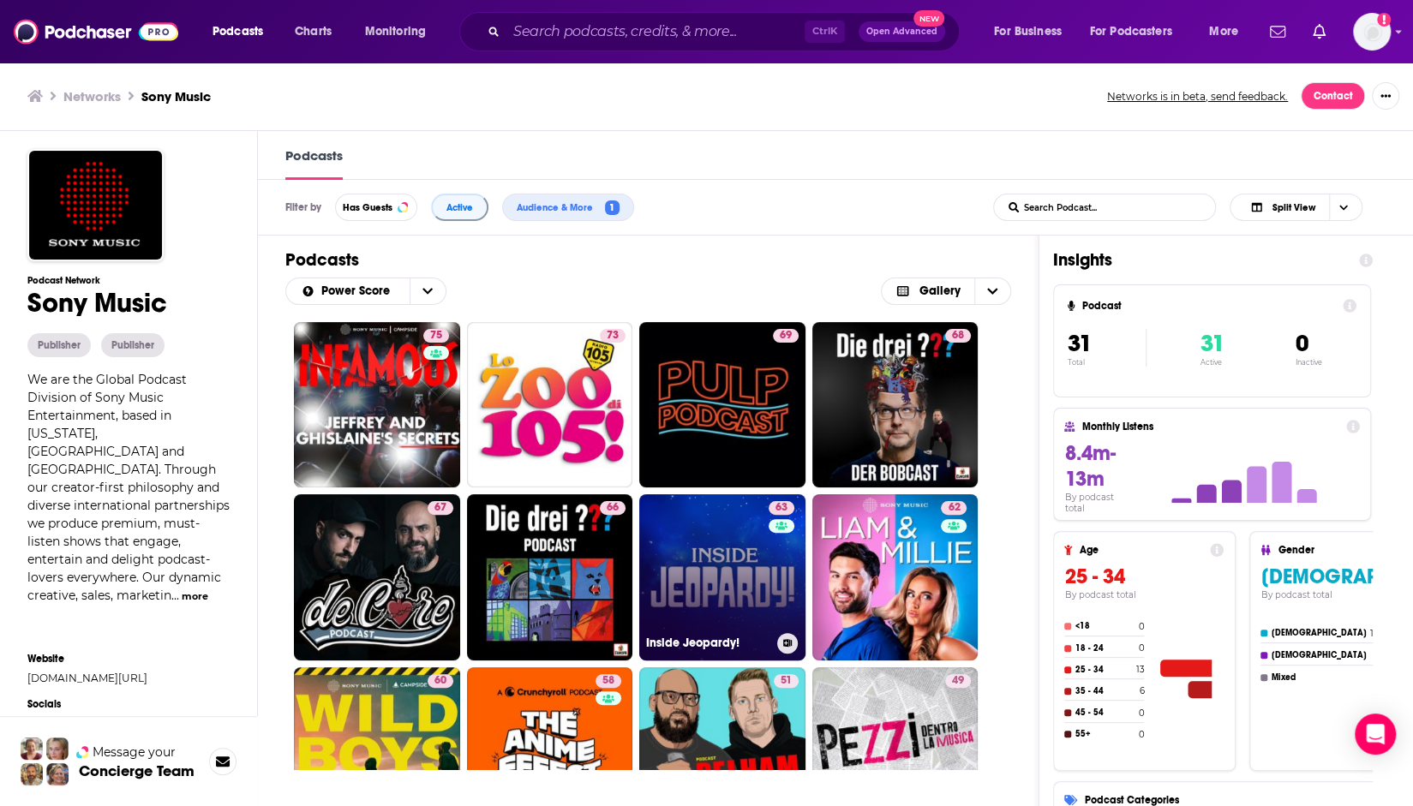
click at [725, 575] on link "63 Inside Jeopardy!" at bounding box center [722, 577] width 166 height 166
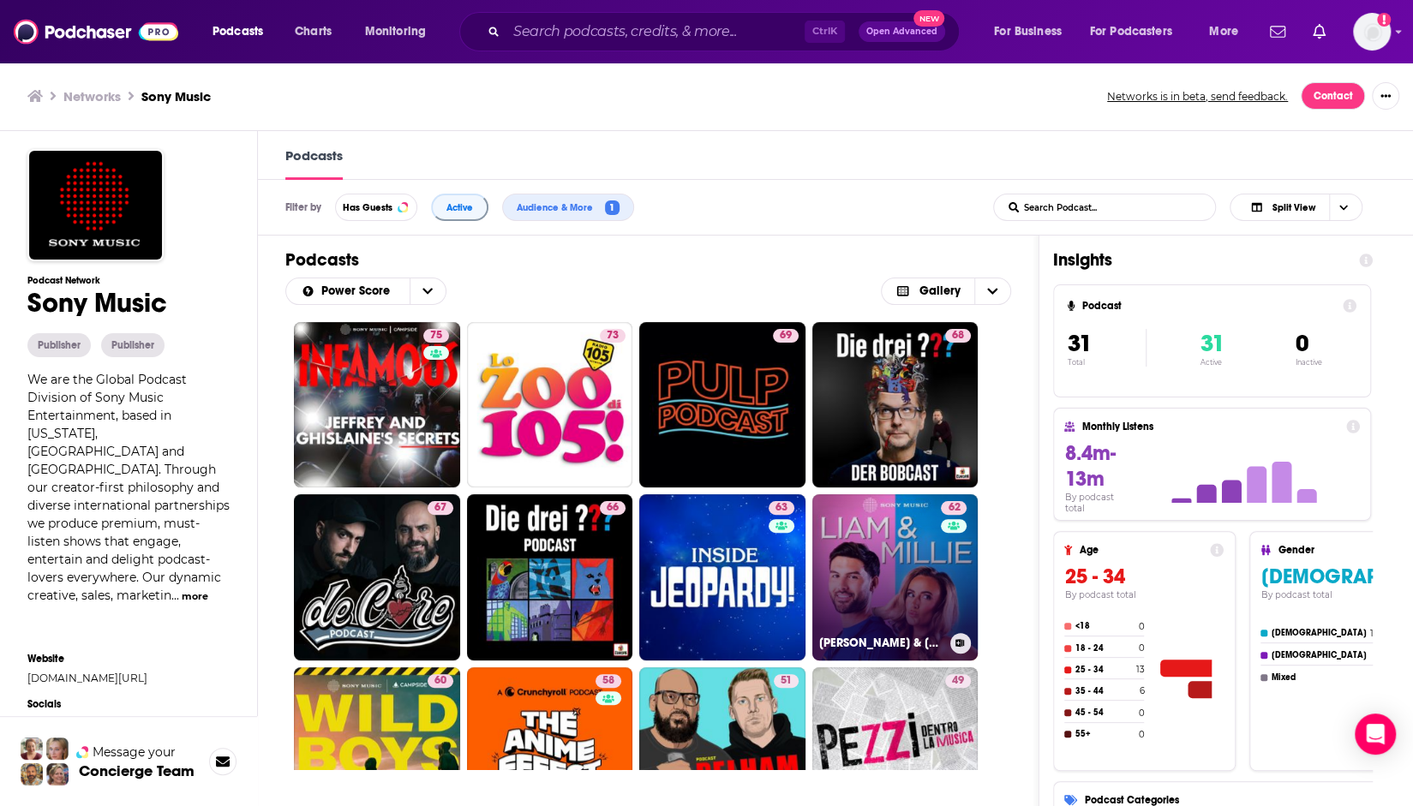
scroll to position [428, 0]
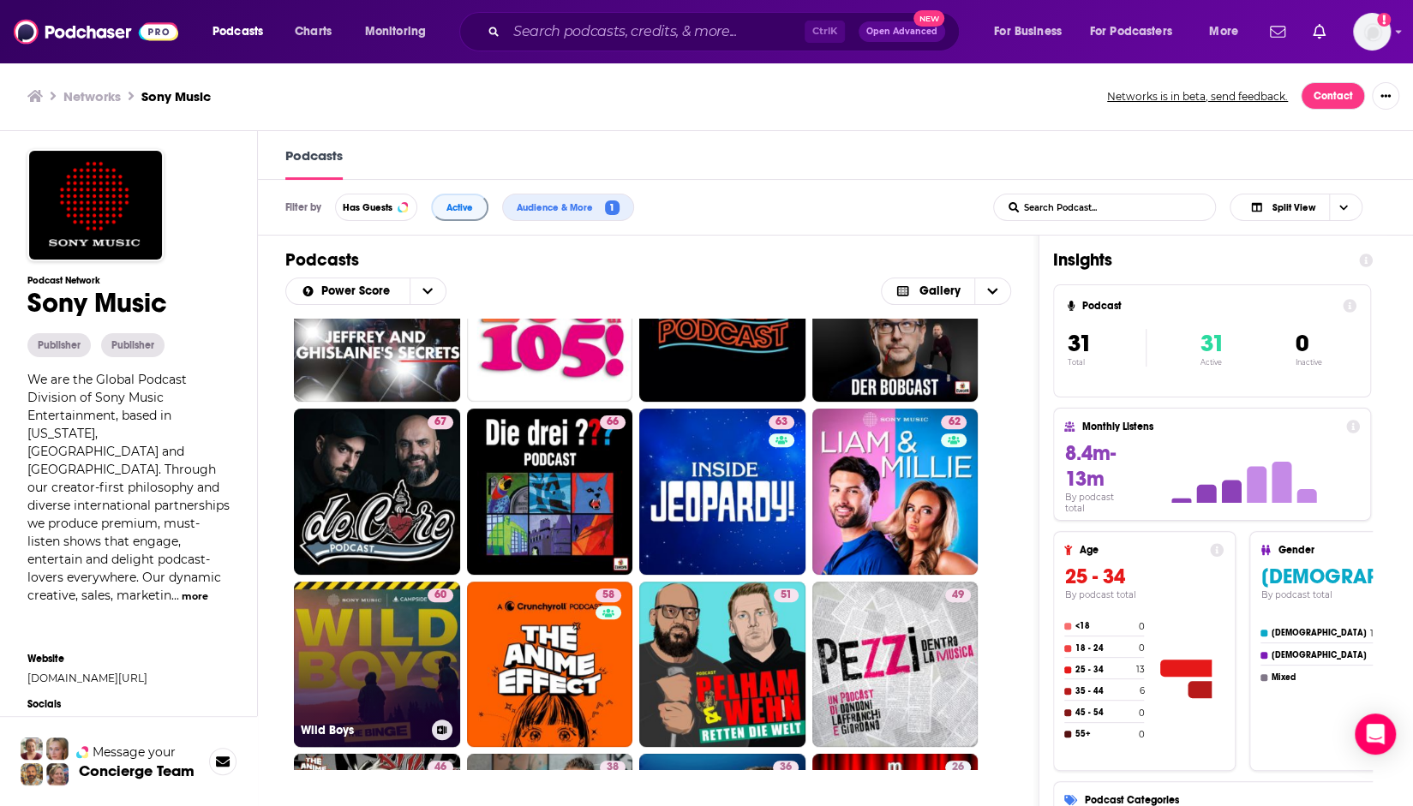
click at [380, 629] on link "60 Wild Boys" at bounding box center [377, 665] width 166 height 166
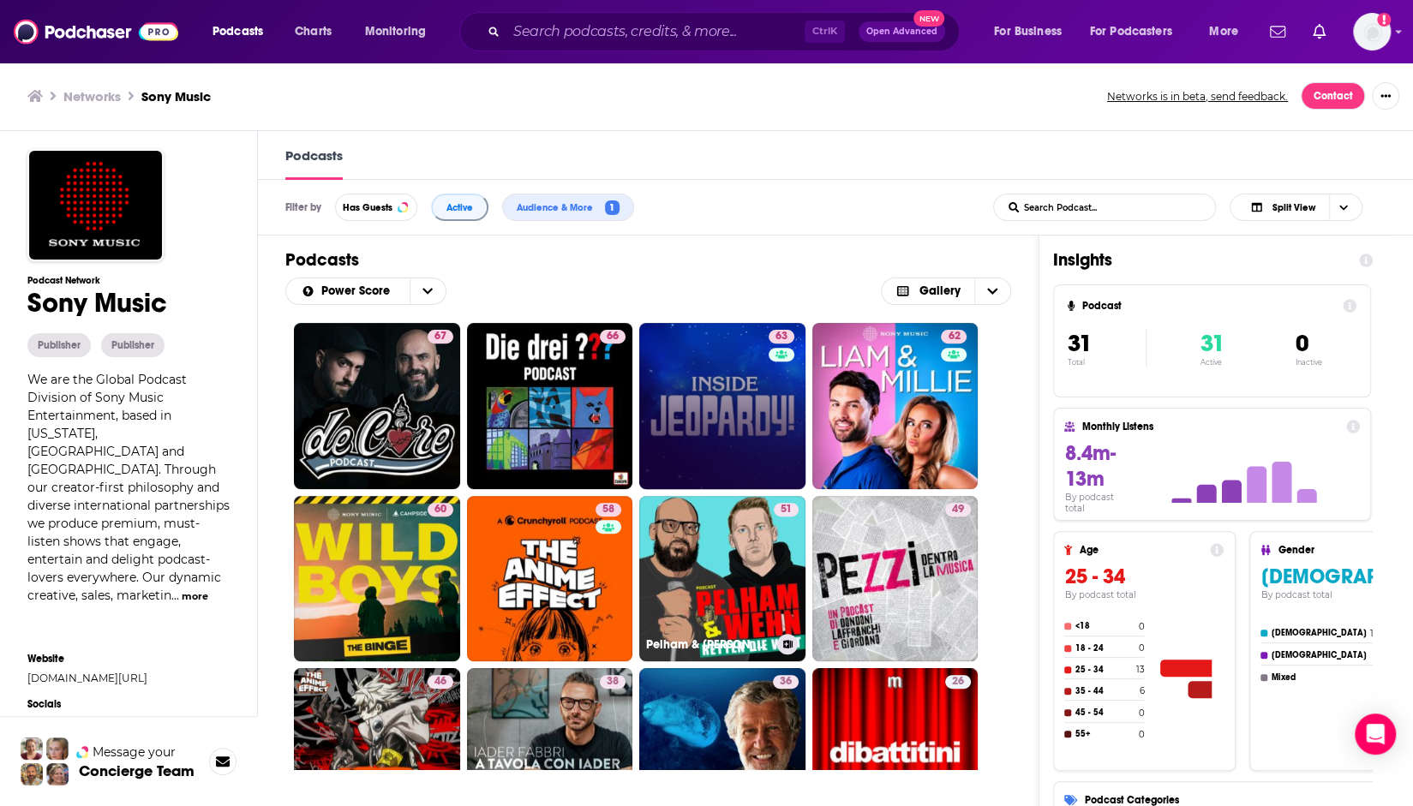
scroll to position [686, 0]
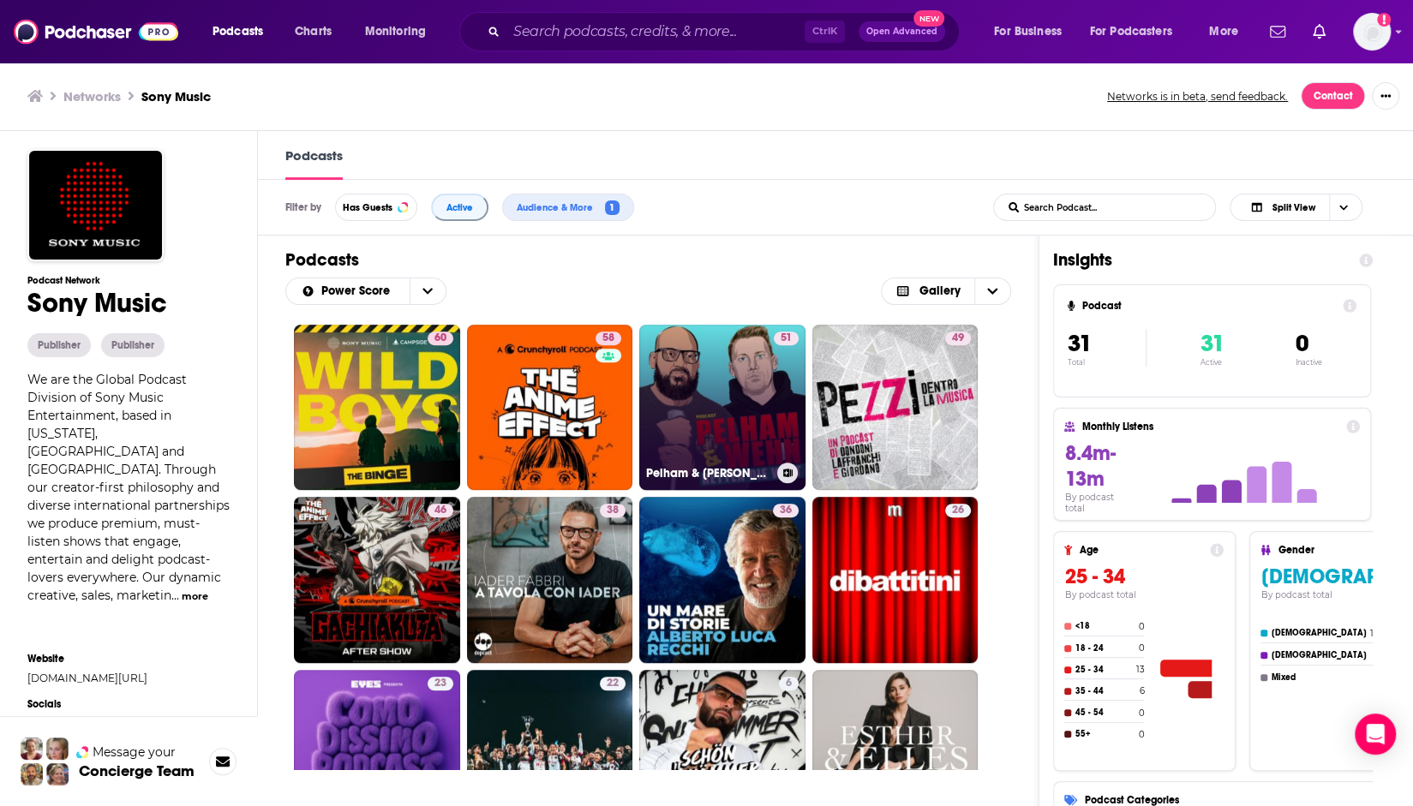
click at [718, 420] on link "51 Pelham & [PERSON_NAME] retten die Welt" at bounding box center [722, 408] width 166 height 166
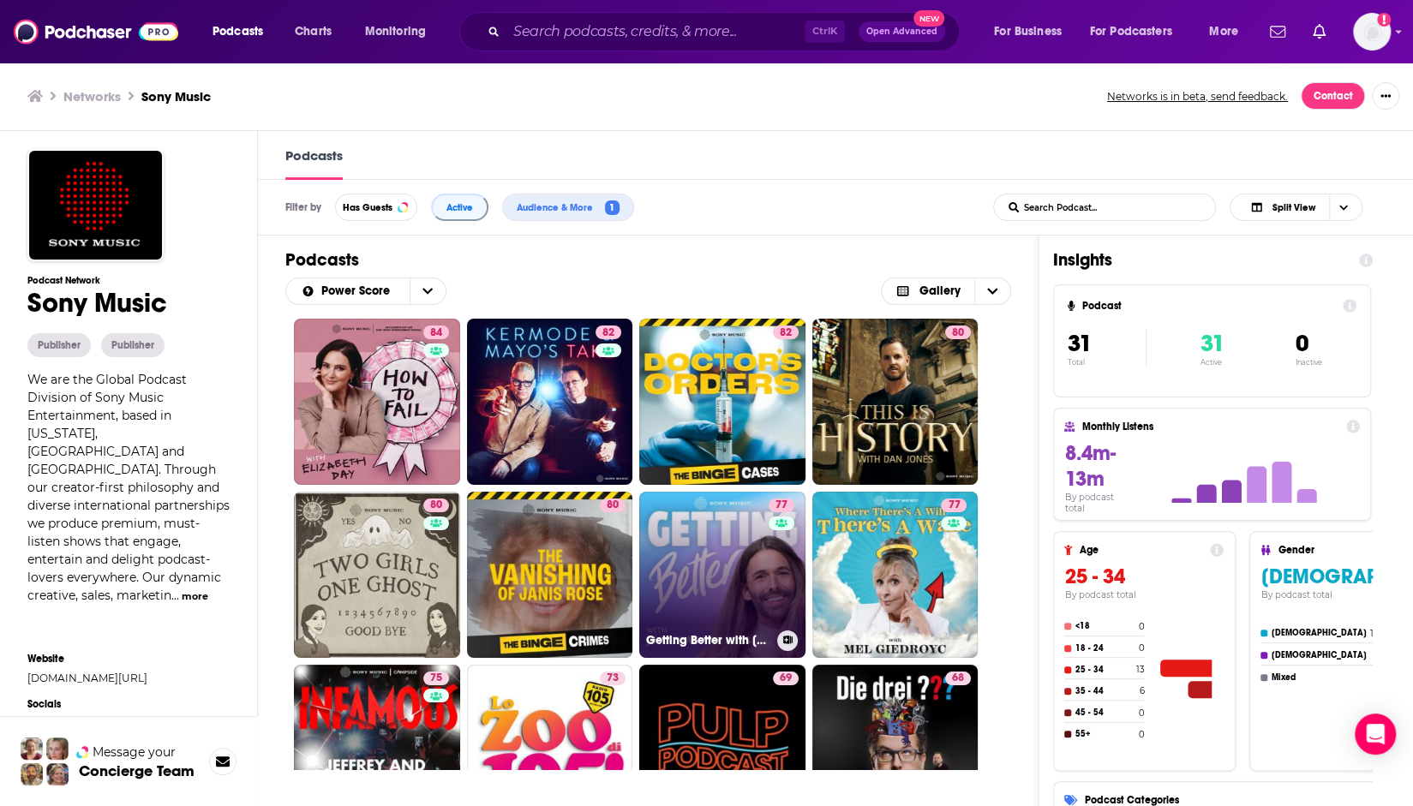
click at [692, 541] on link "77 Getting Better with [PERSON_NAME]" at bounding box center [722, 575] width 166 height 166
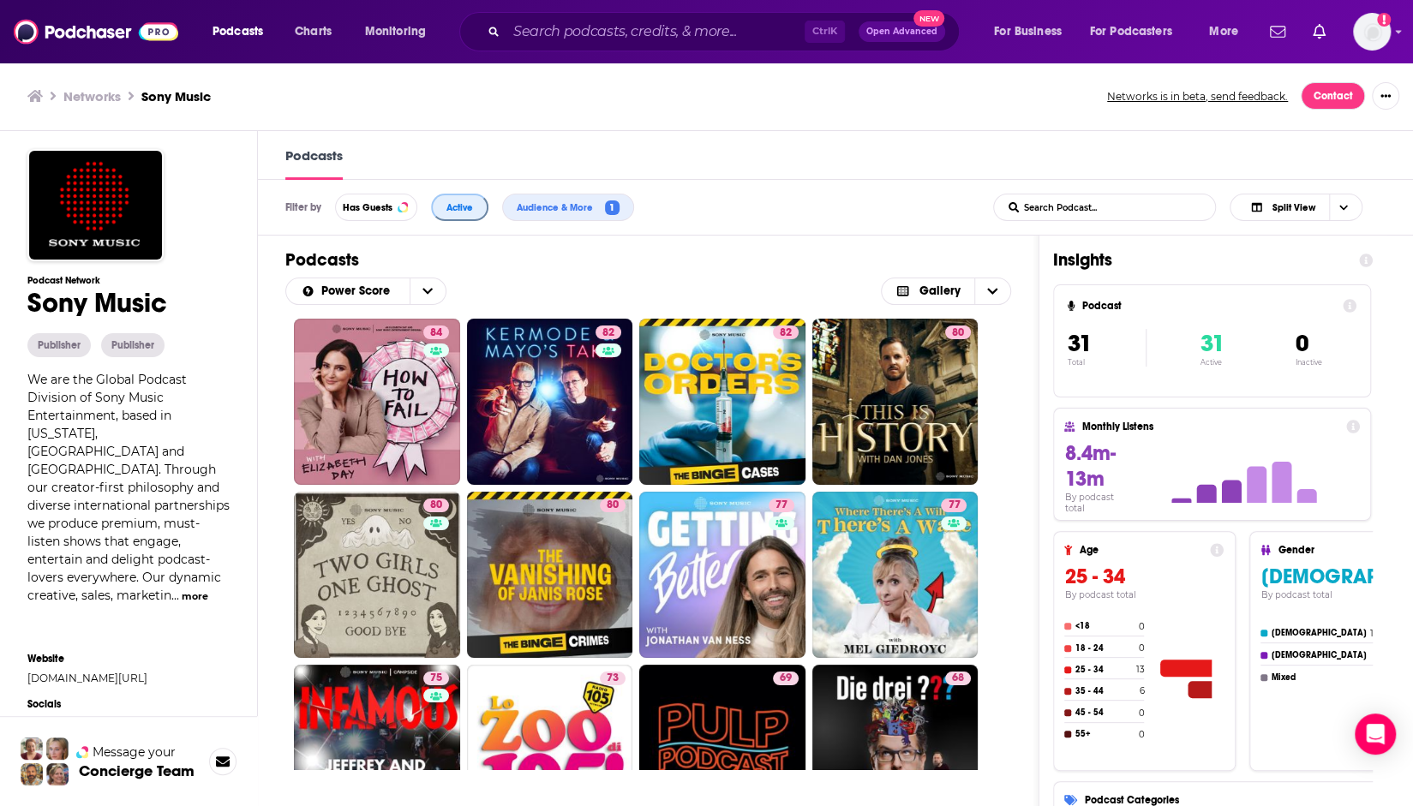
click at [444, 207] on button "Active" at bounding box center [459, 207] width 57 height 27
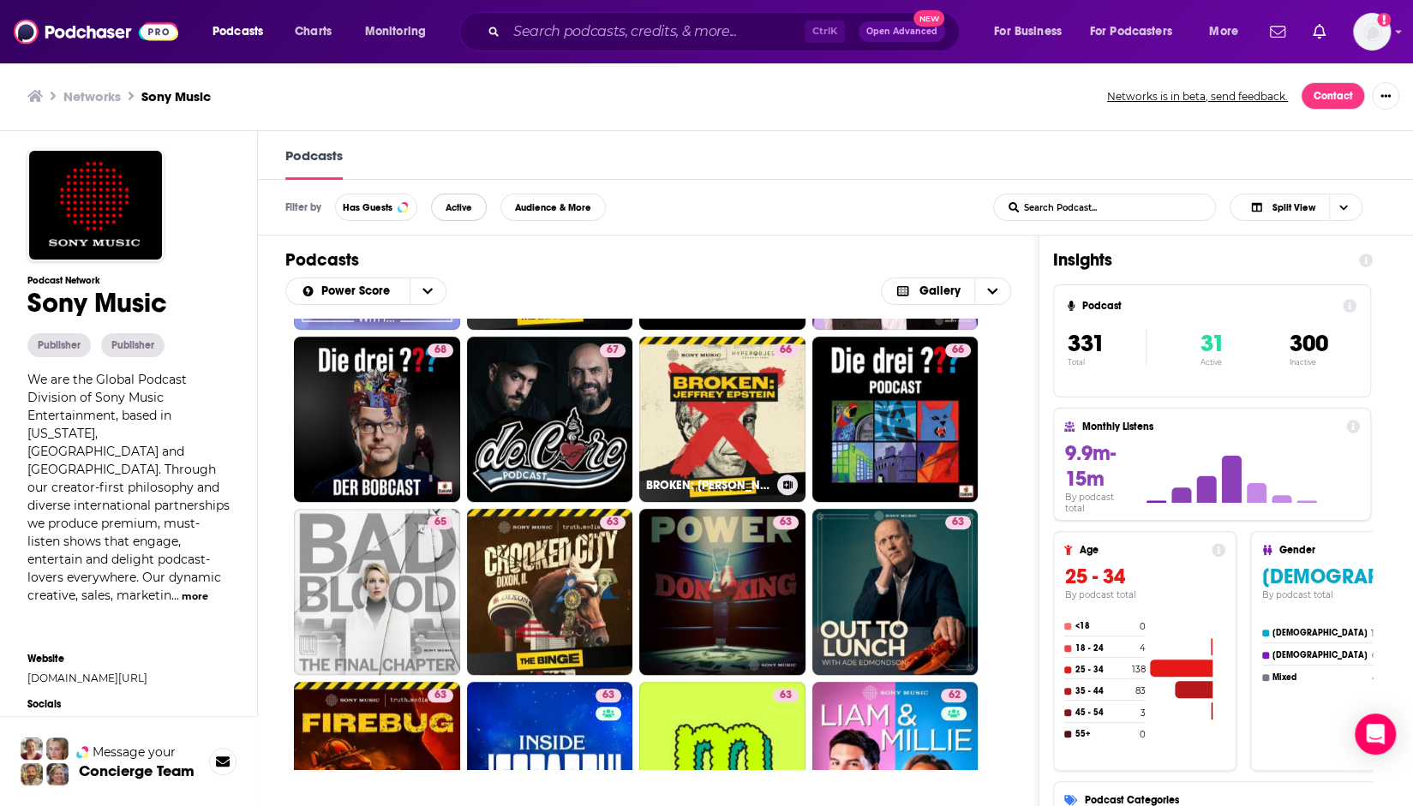
scroll to position [686, 0]
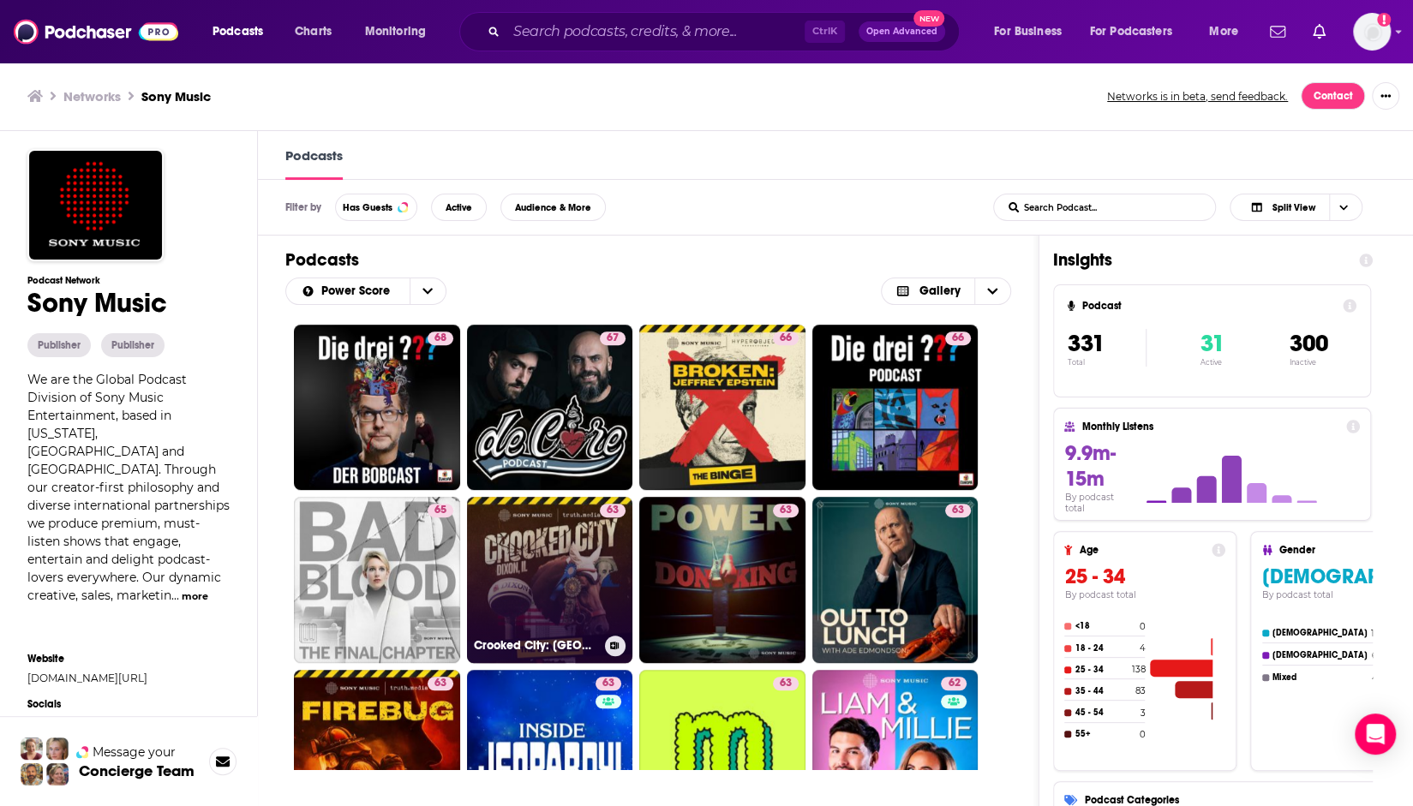
click at [572, 561] on link "63 Crooked City: [GEOGRAPHIC_DATA], [GEOGRAPHIC_DATA]" at bounding box center [550, 580] width 166 height 166
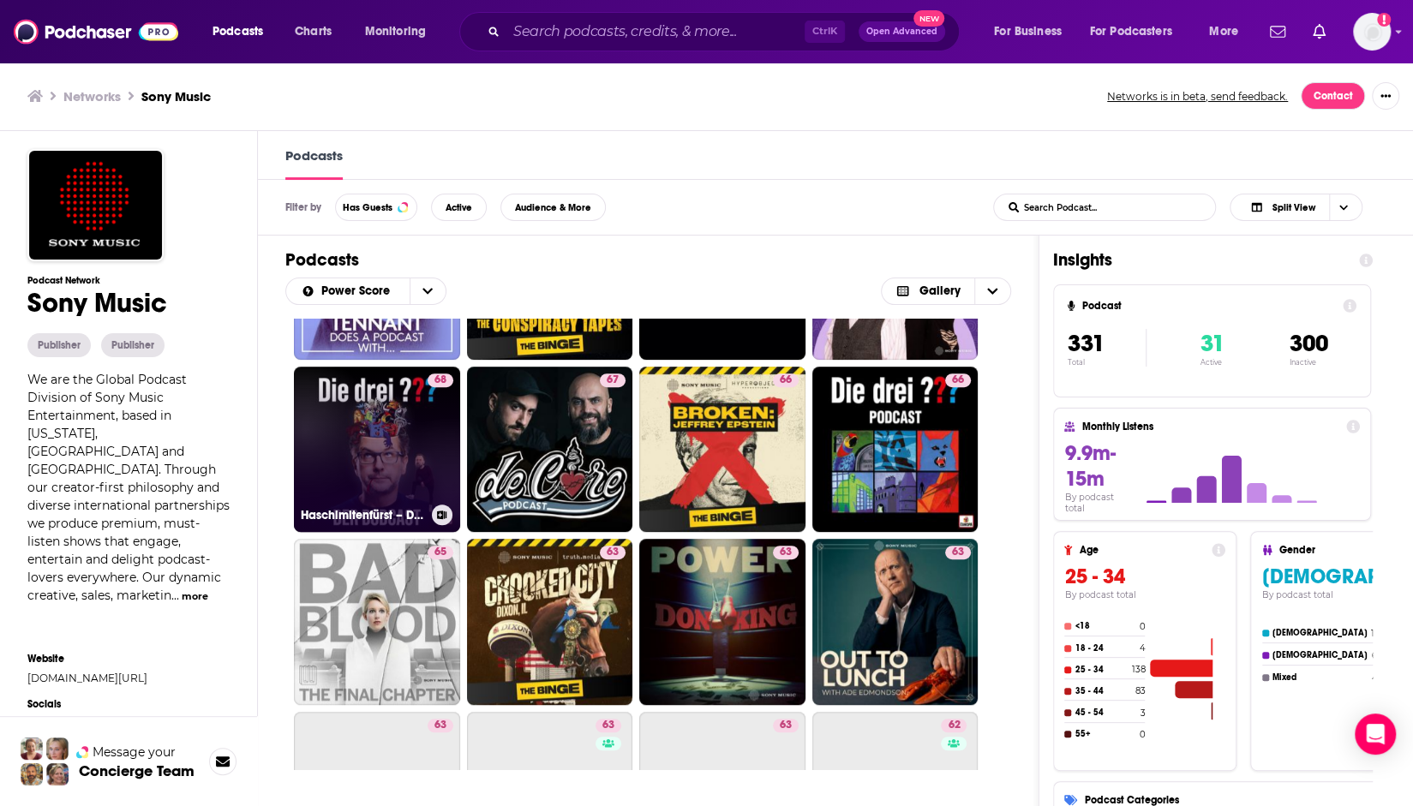
scroll to position [686, 0]
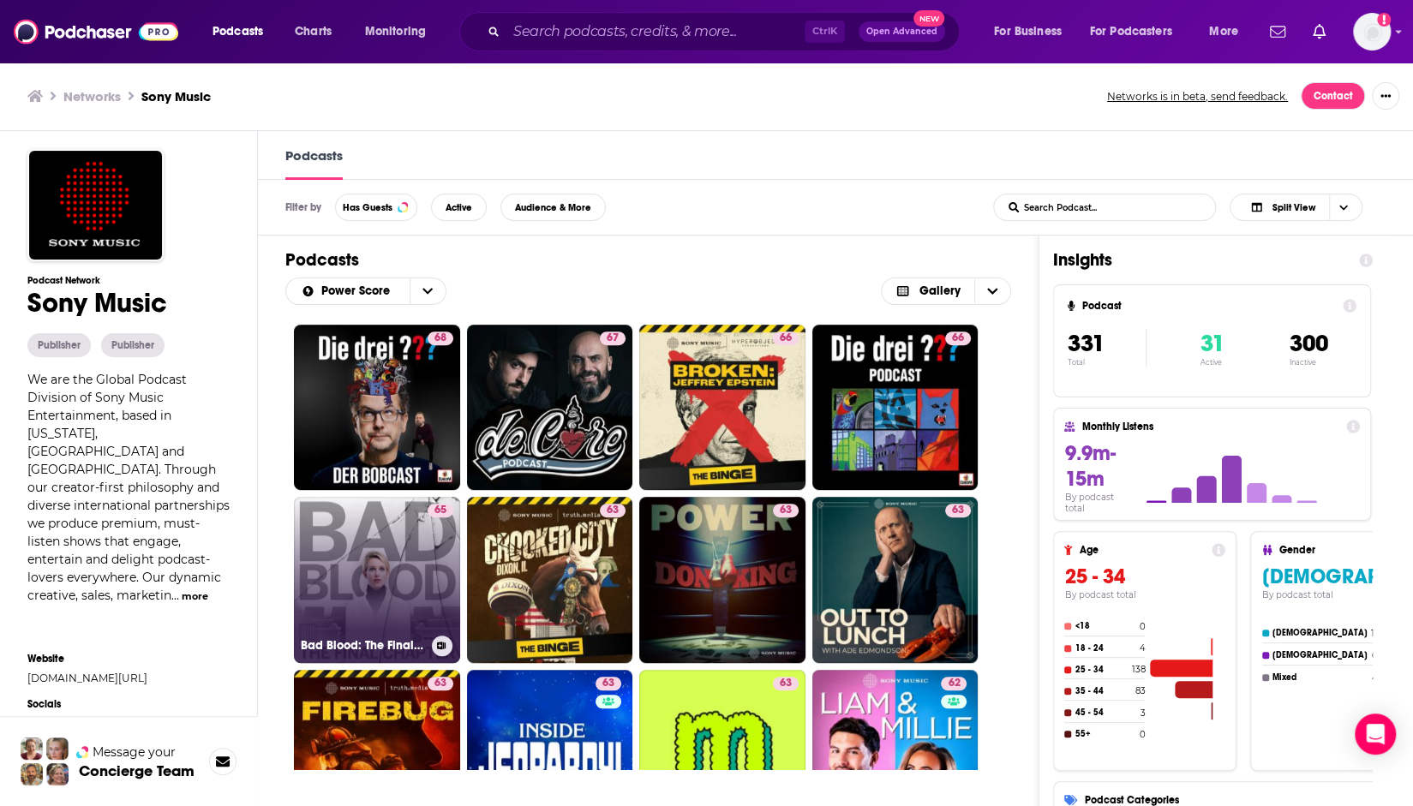
click at [415, 580] on link "65 Bad Blood: The Final Chapter" at bounding box center [377, 580] width 166 height 166
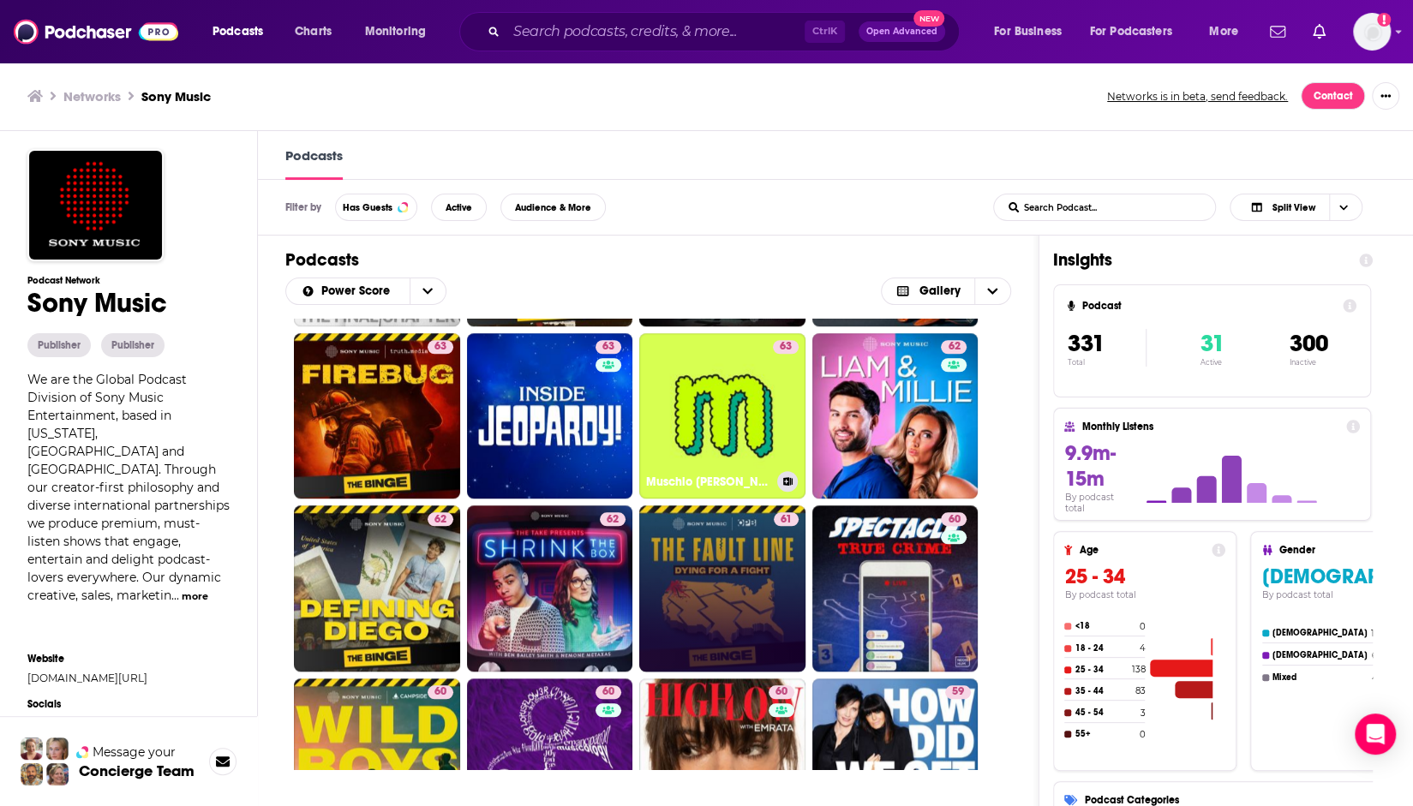
scroll to position [1114, 0]
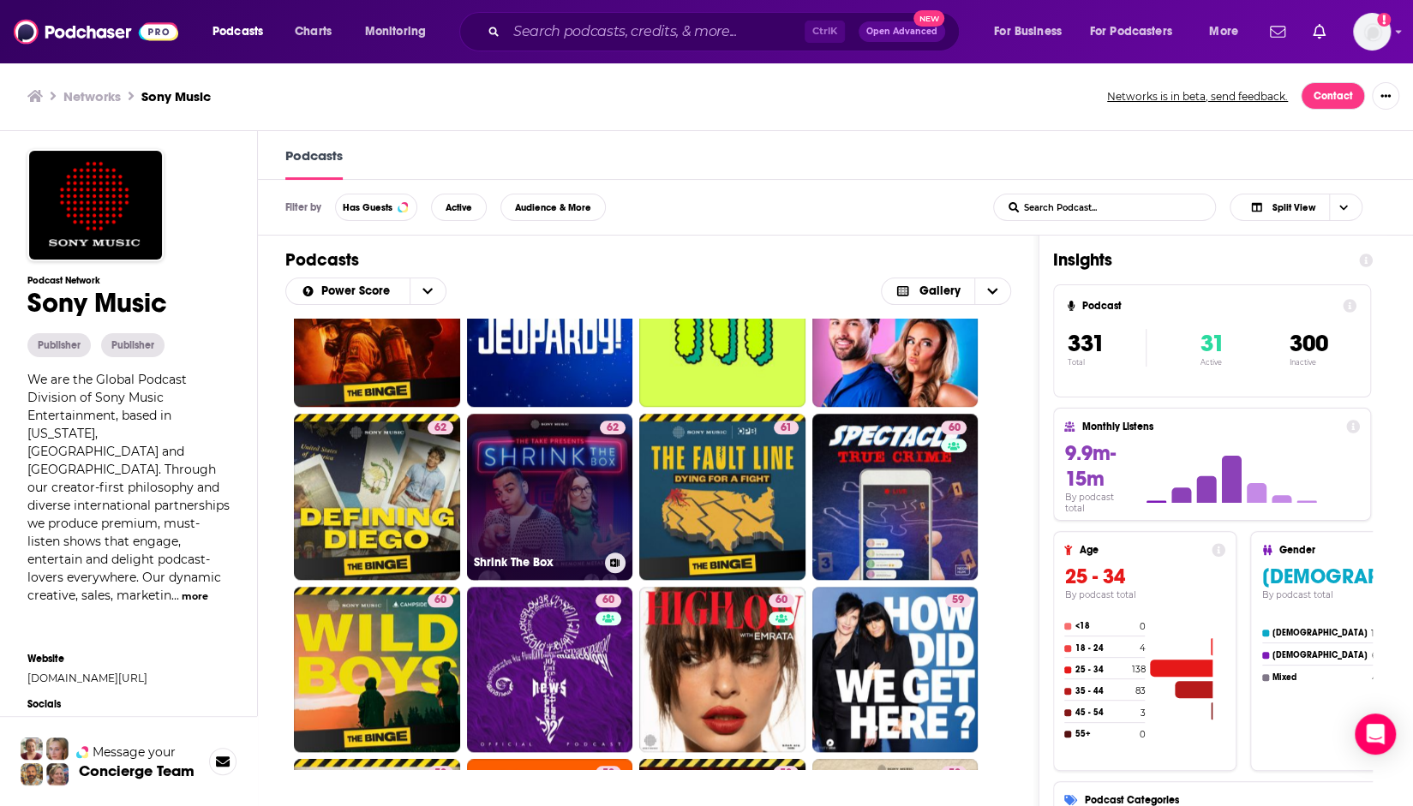
click at [574, 494] on link "62 Shrink The Box" at bounding box center [550, 497] width 166 height 166
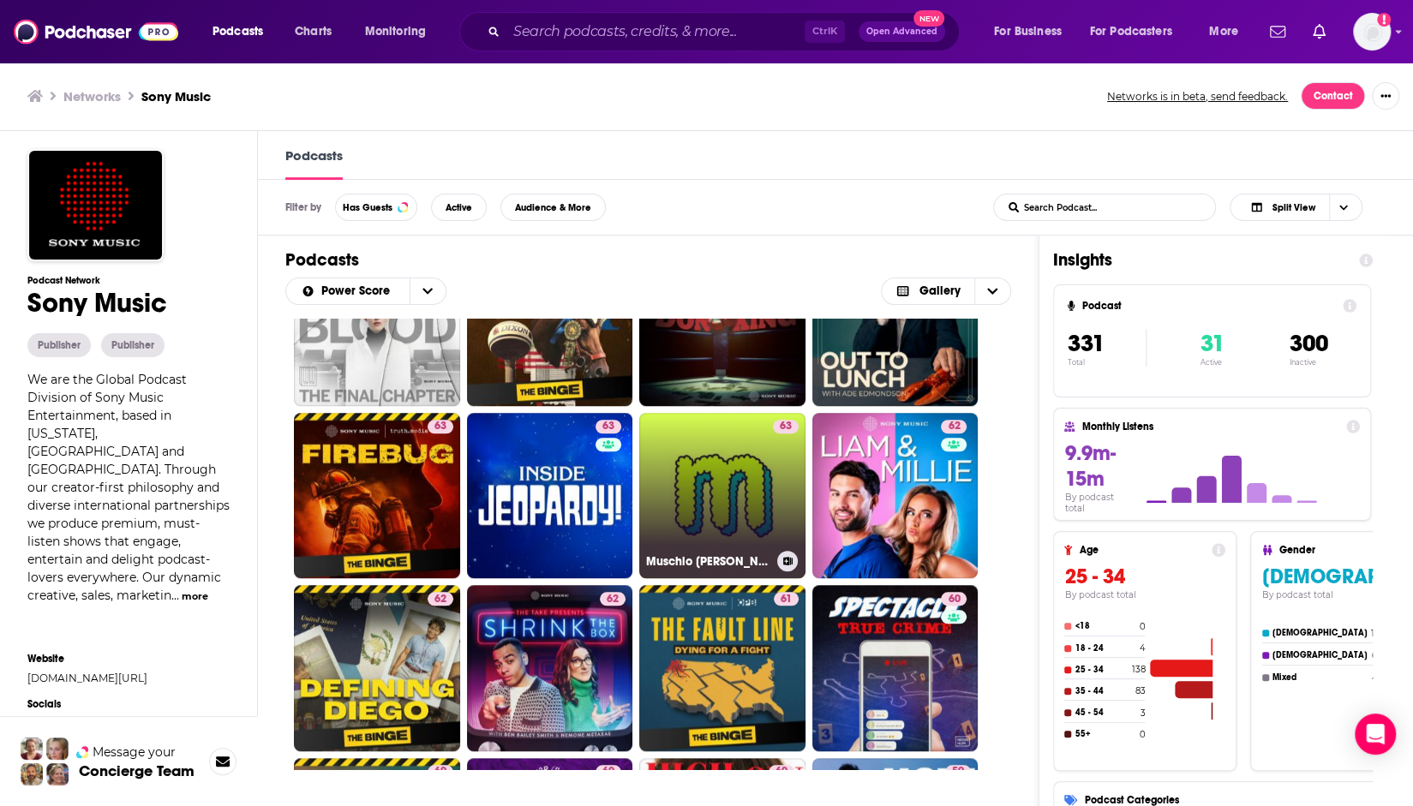
scroll to position [1200, 0]
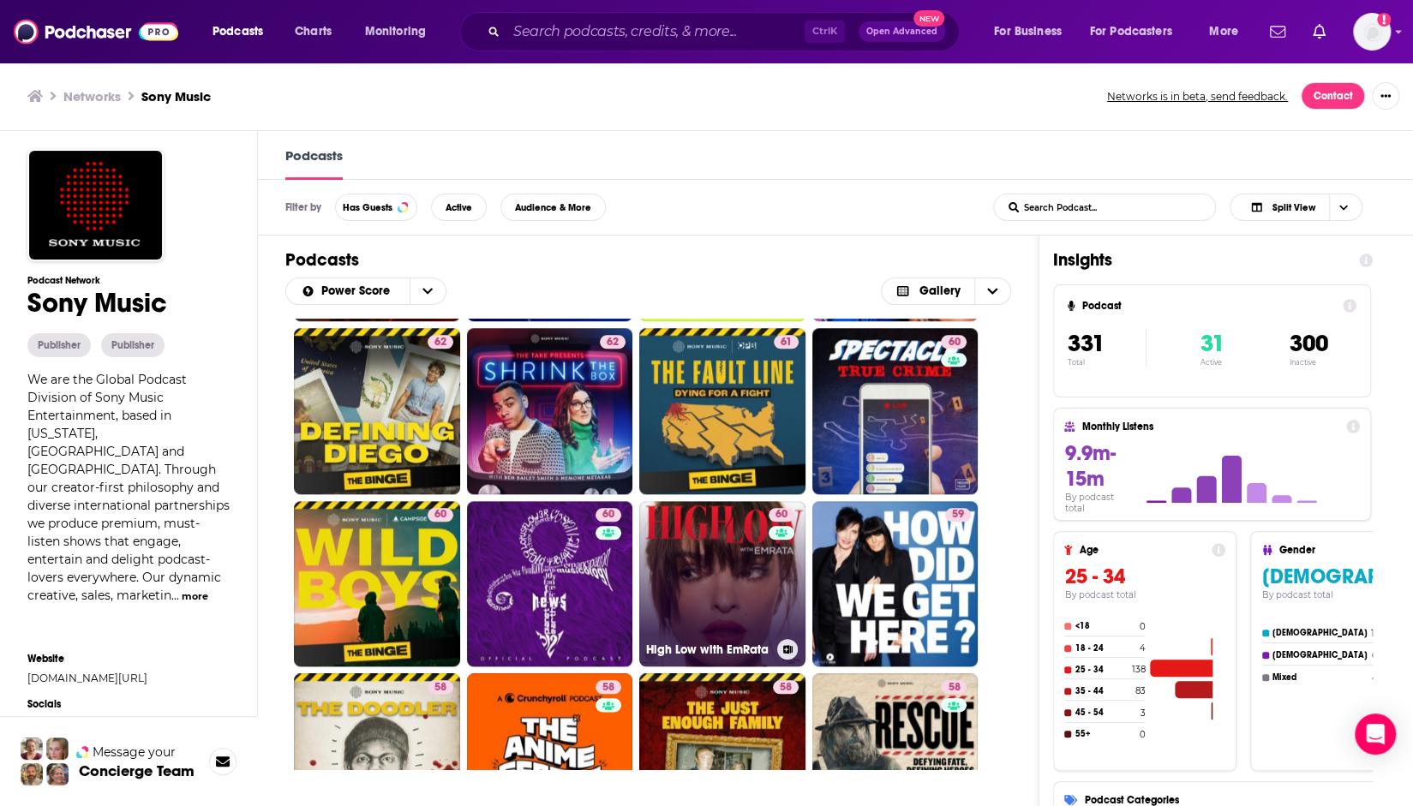
click at [727, 577] on link "60 High Low with EmRata" at bounding box center [722, 584] width 166 height 166
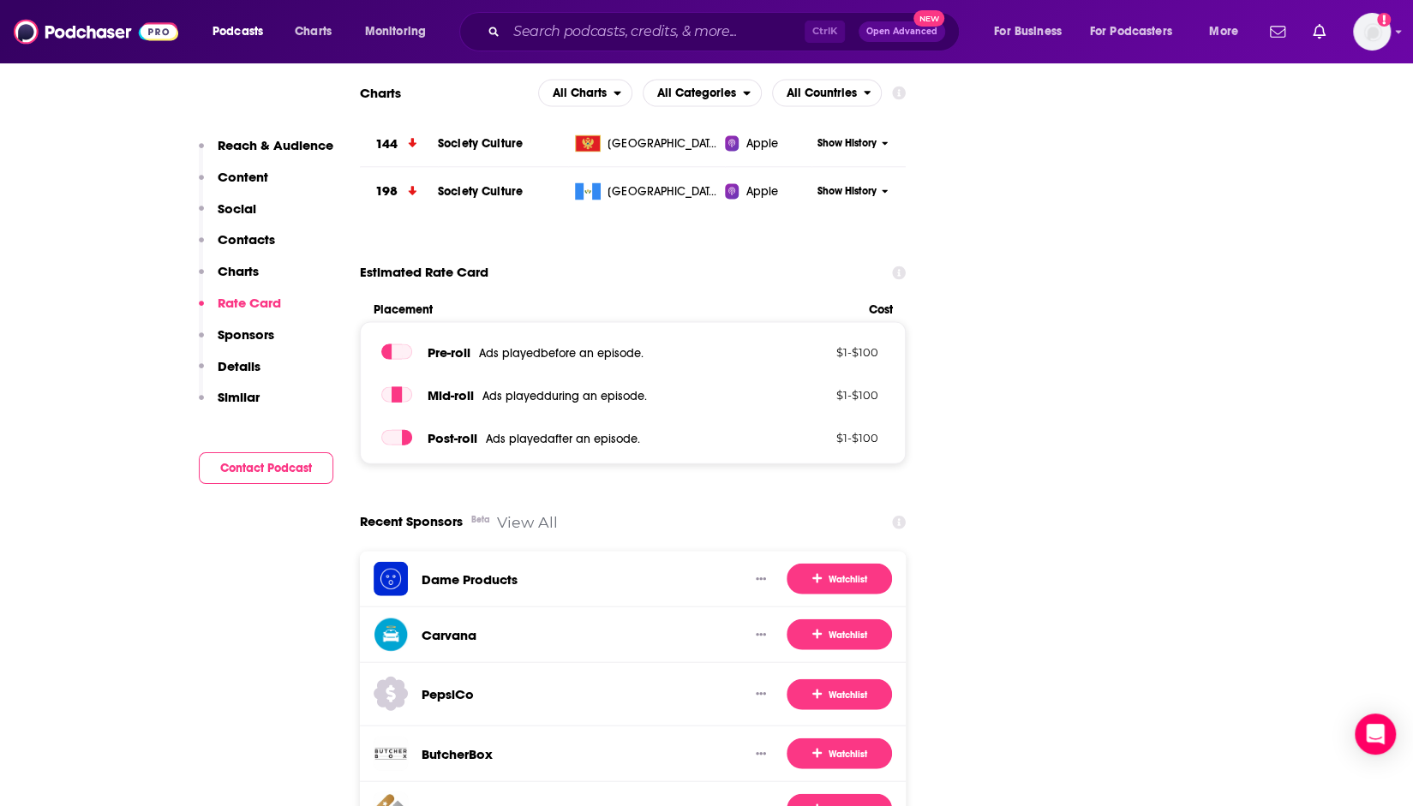
scroll to position [2999, 0]
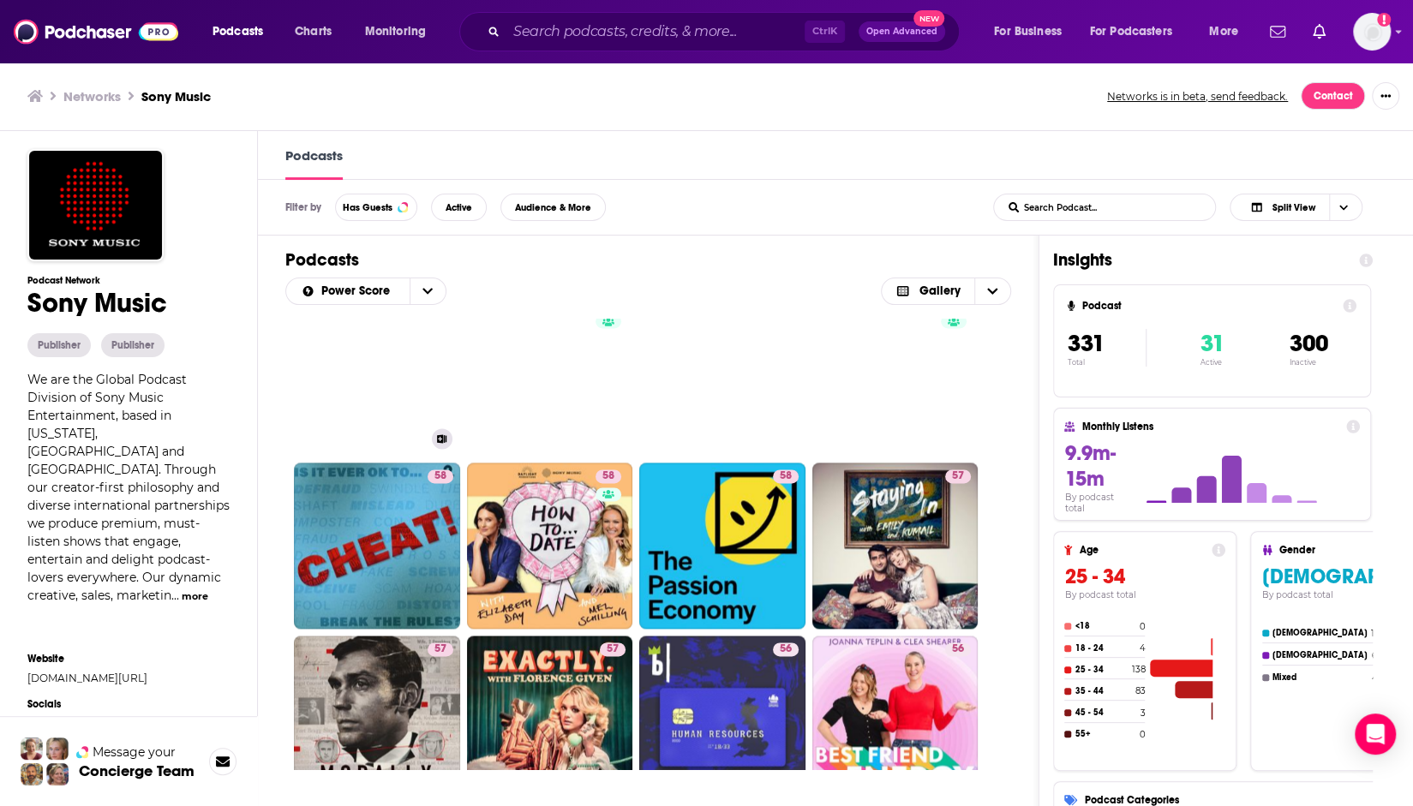
scroll to position [1714, 0]
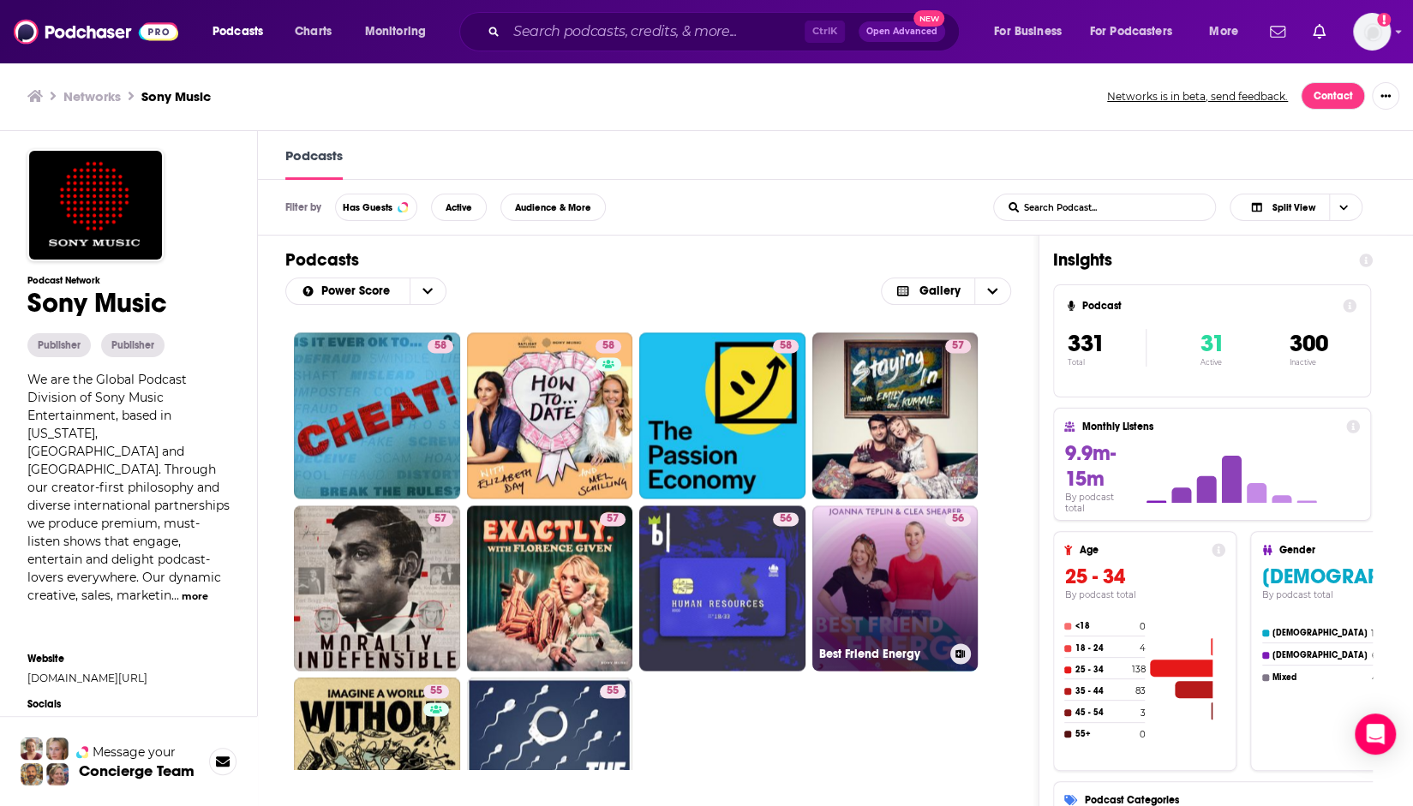
click at [886, 584] on link "56 Best Friend Energy" at bounding box center [895, 589] width 166 height 166
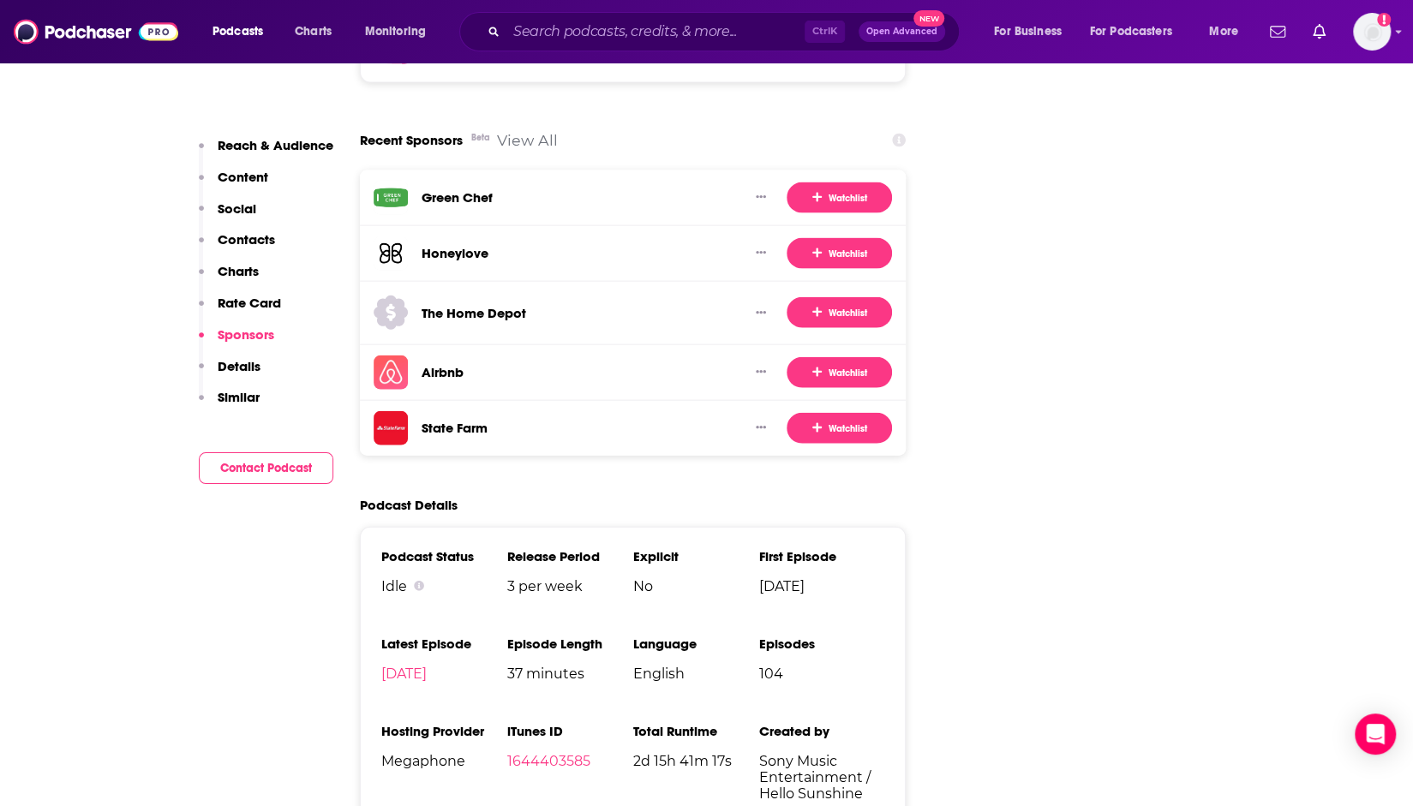
scroll to position [2399, 0]
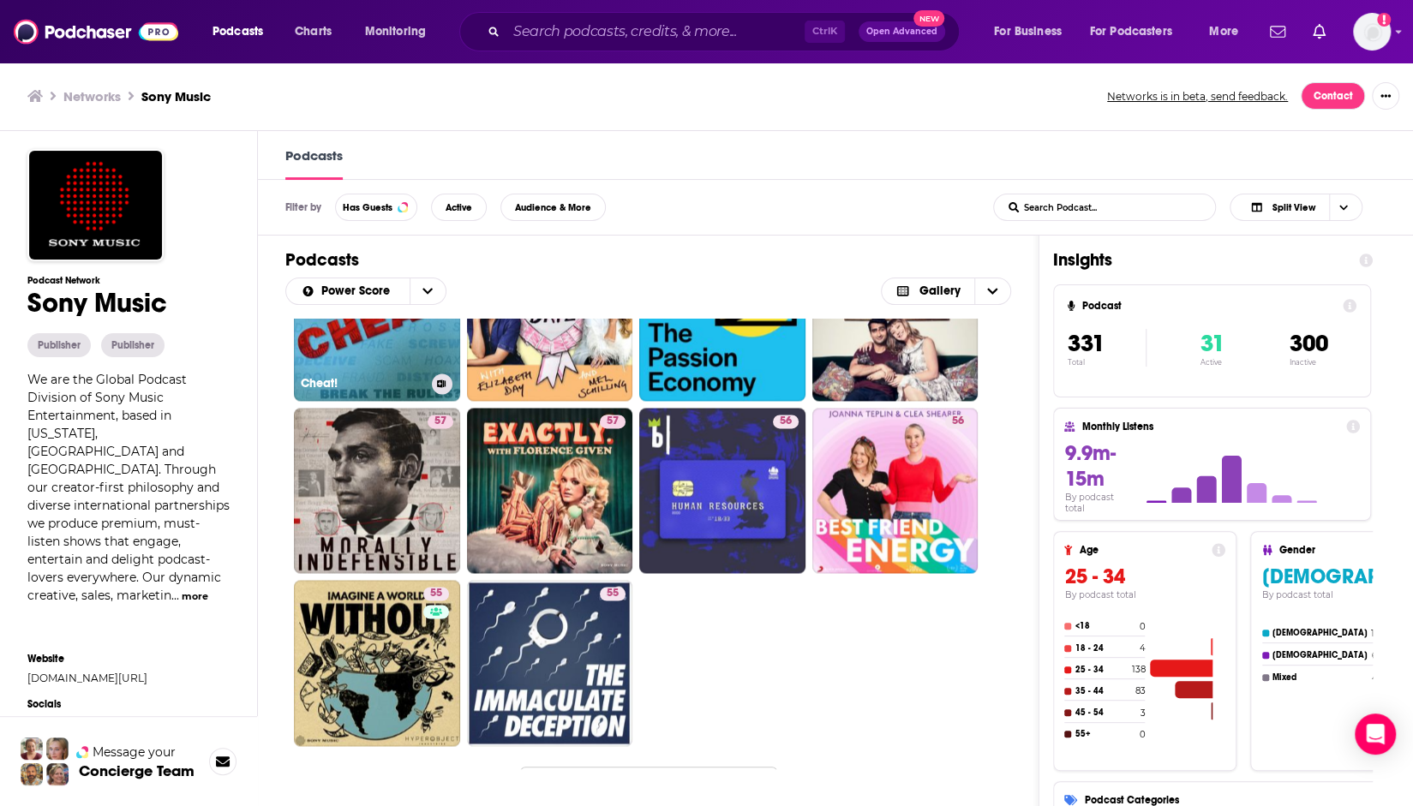
scroll to position [1882, 0]
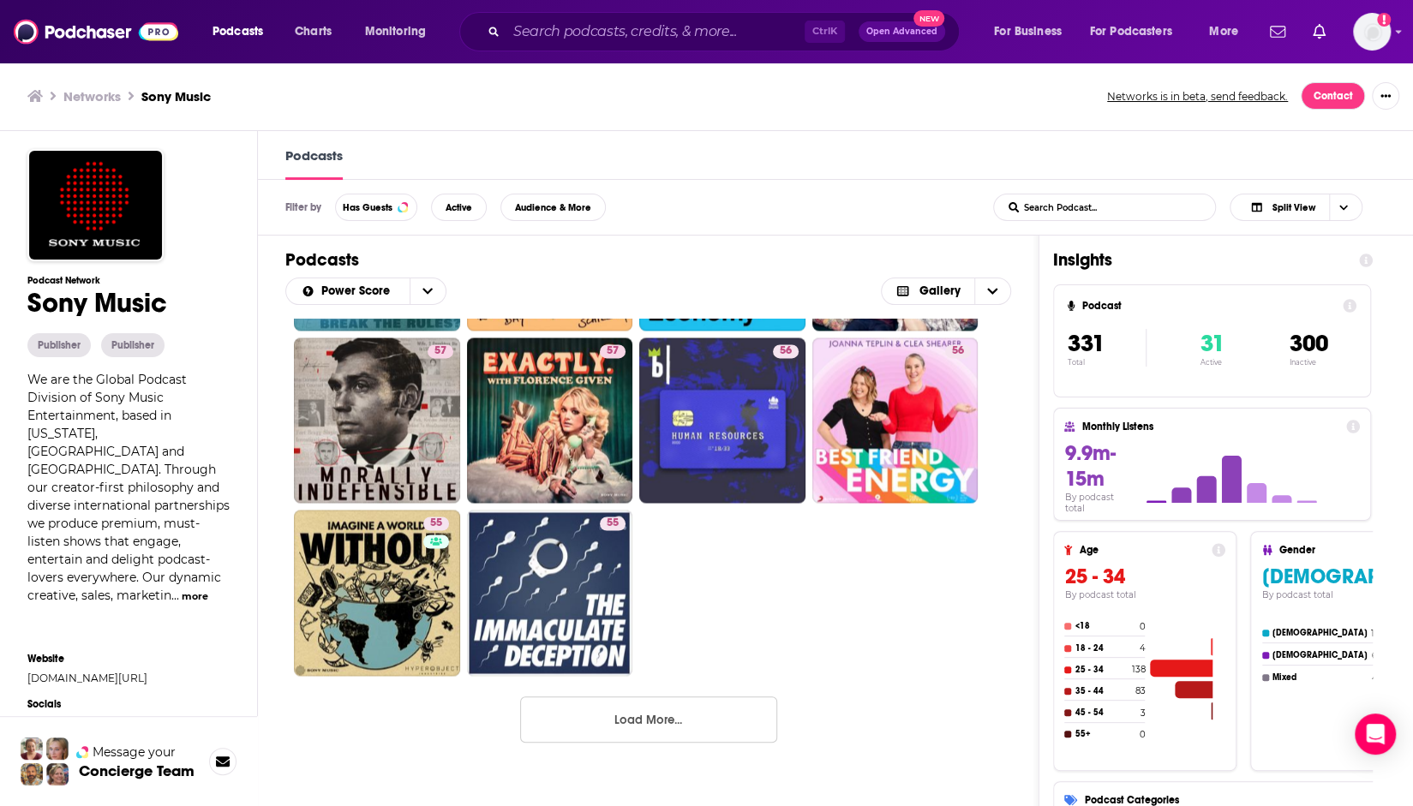
click at [728, 725] on button "Load More..." at bounding box center [648, 720] width 257 height 46
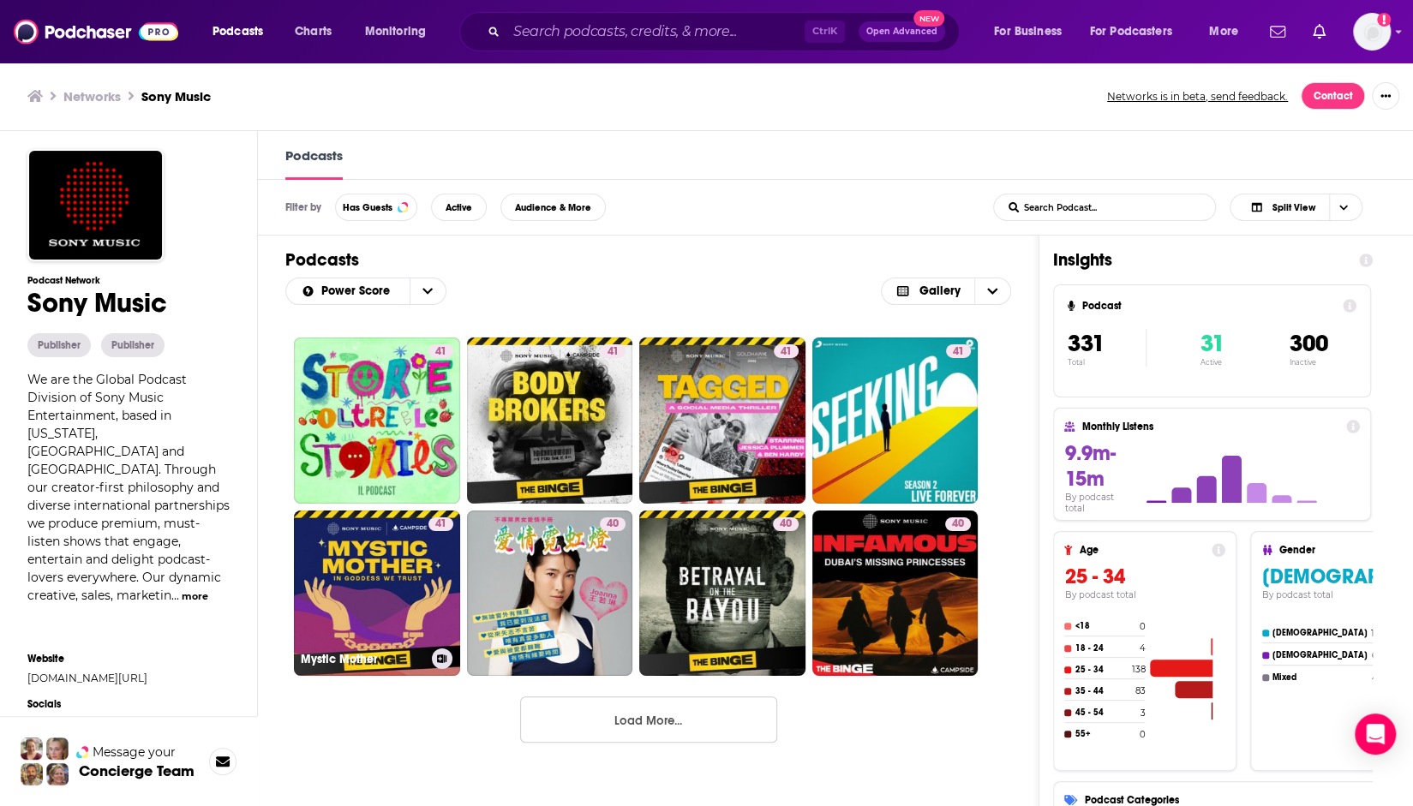
scroll to position [0, 0]
click at [721, 720] on button "Load More..." at bounding box center [648, 720] width 257 height 46
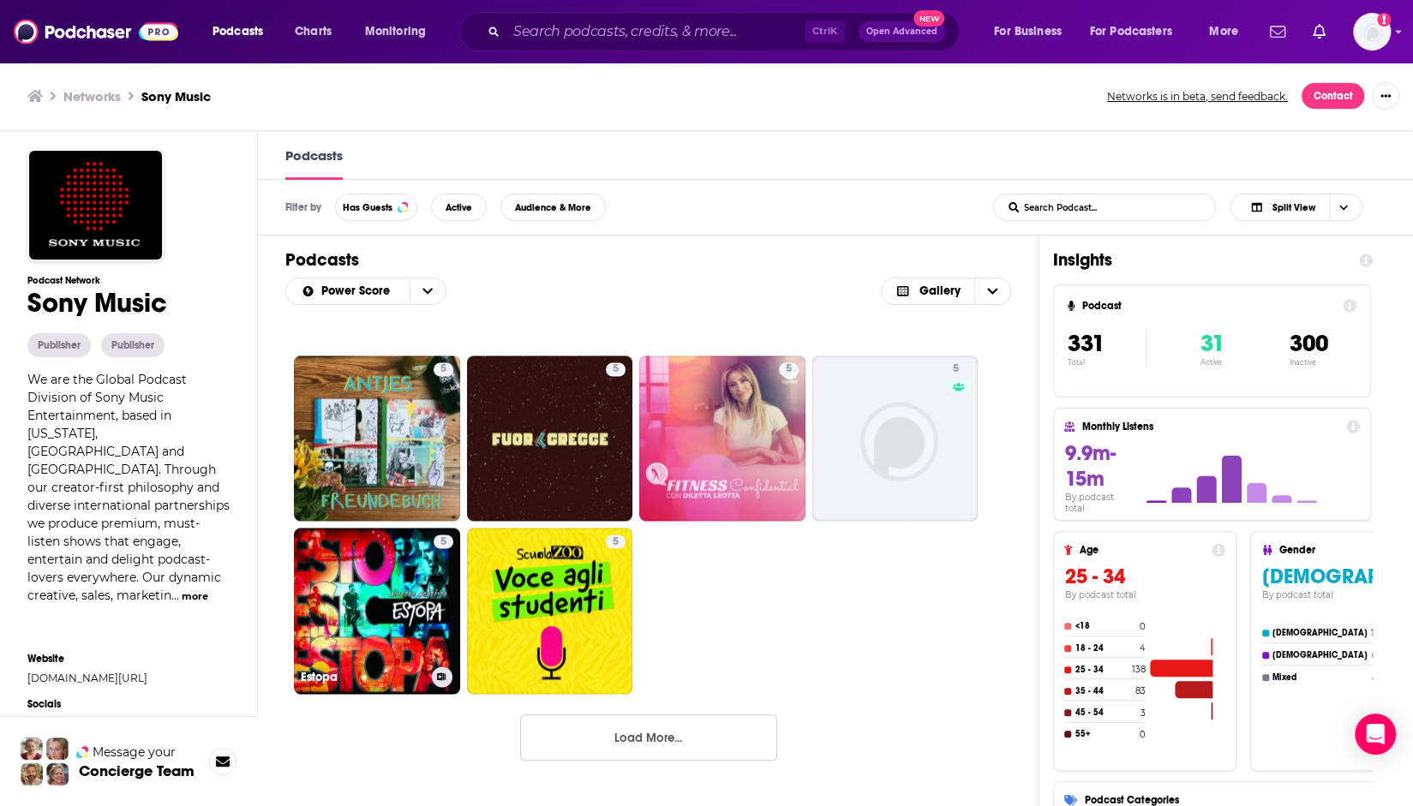
scroll to position [6200, 0]
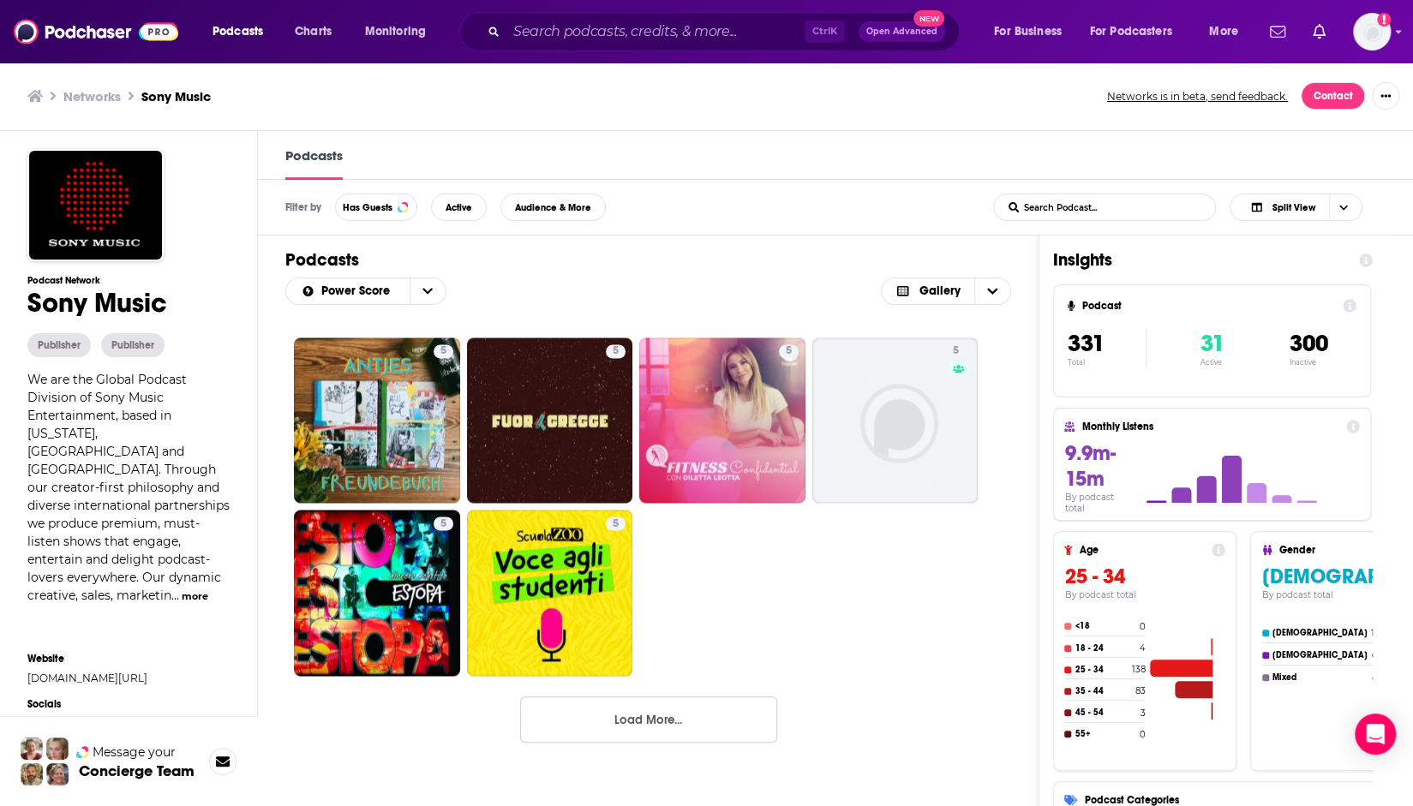
click at [692, 727] on button "Load More..." at bounding box center [648, 720] width 257 height 46
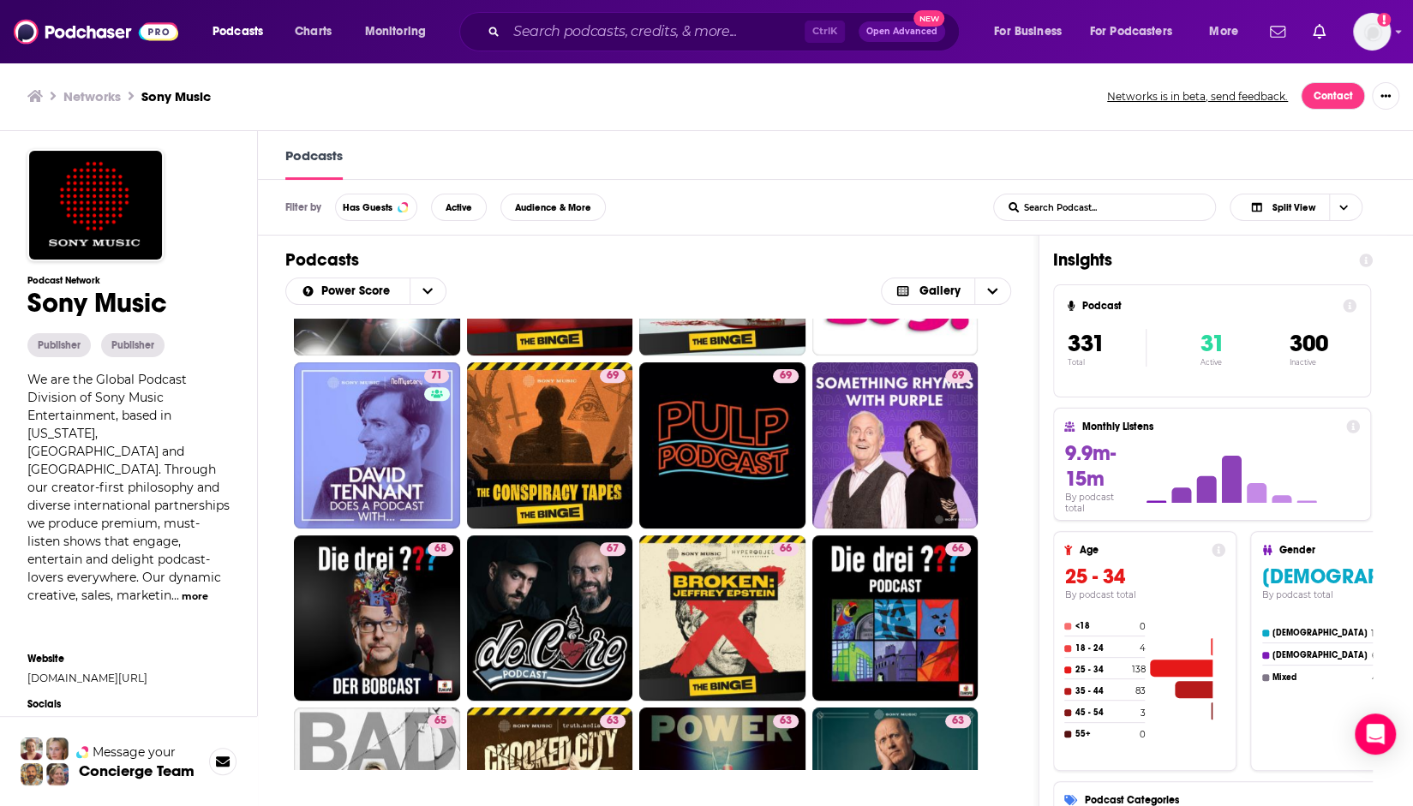
scroll to position [0, 0]
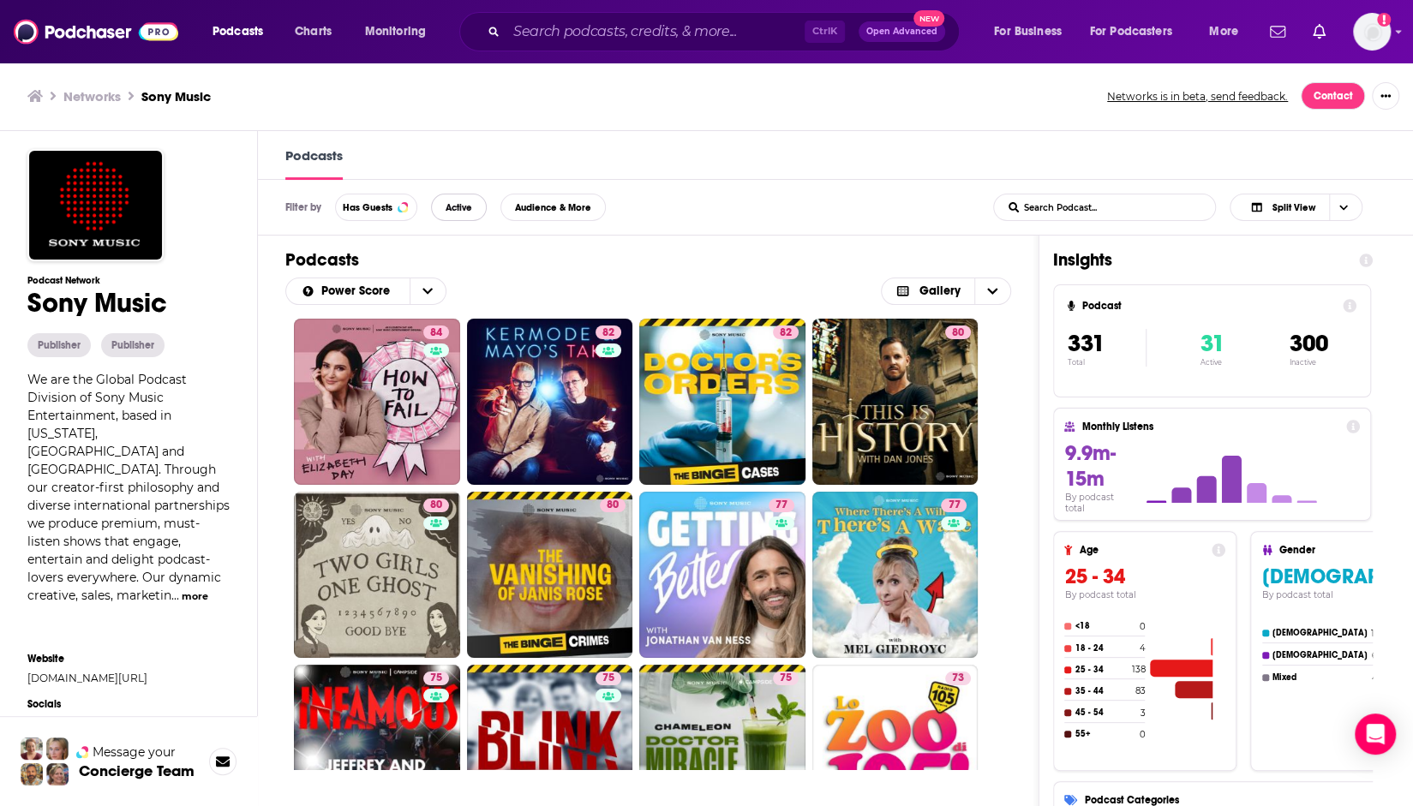
click at [454, 207] on span "Active" at bounding box center [459, 207] width 27 height 9
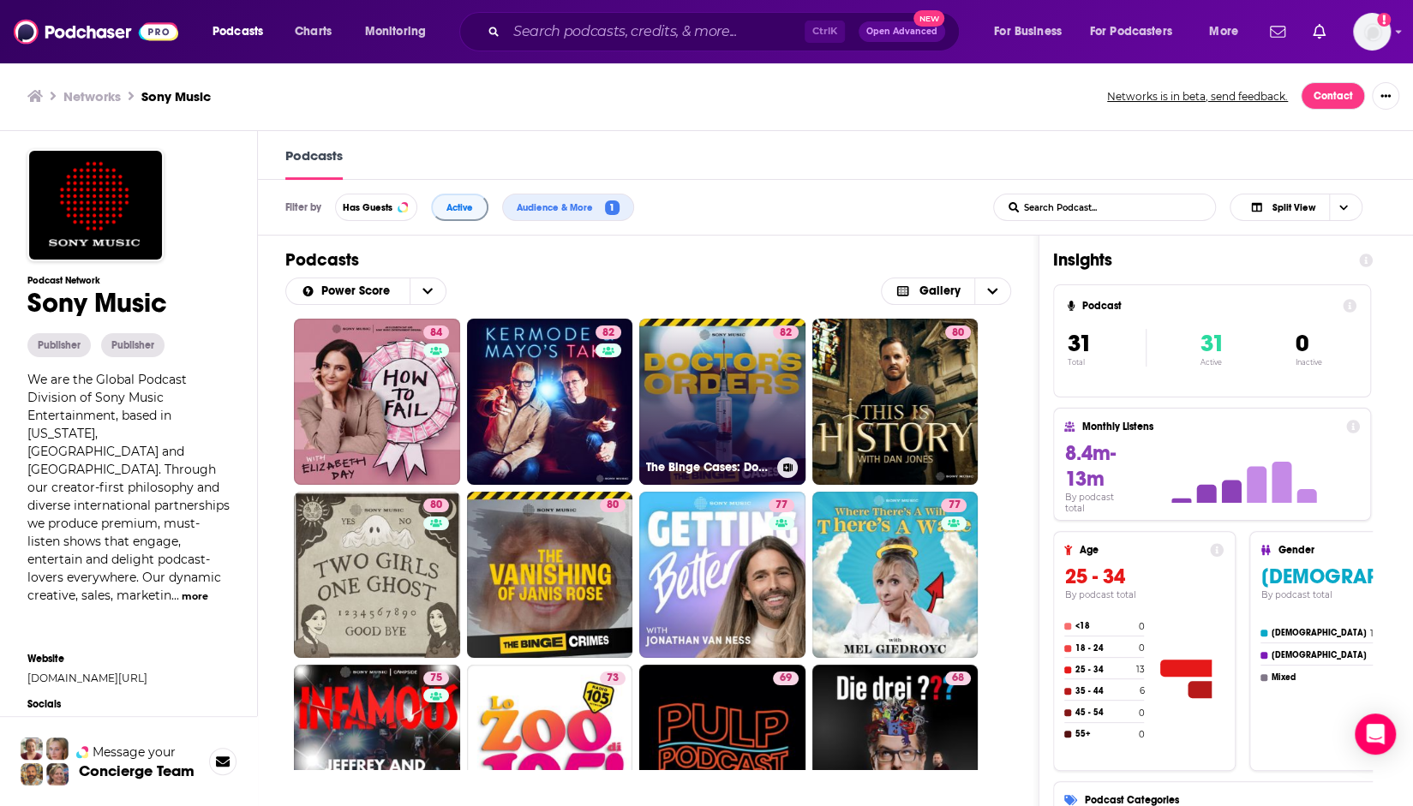
click at [712, 393] on link "82 The Binge Cases: Doctor's Orders" at bounding box center [722, 402] width 166 height 166
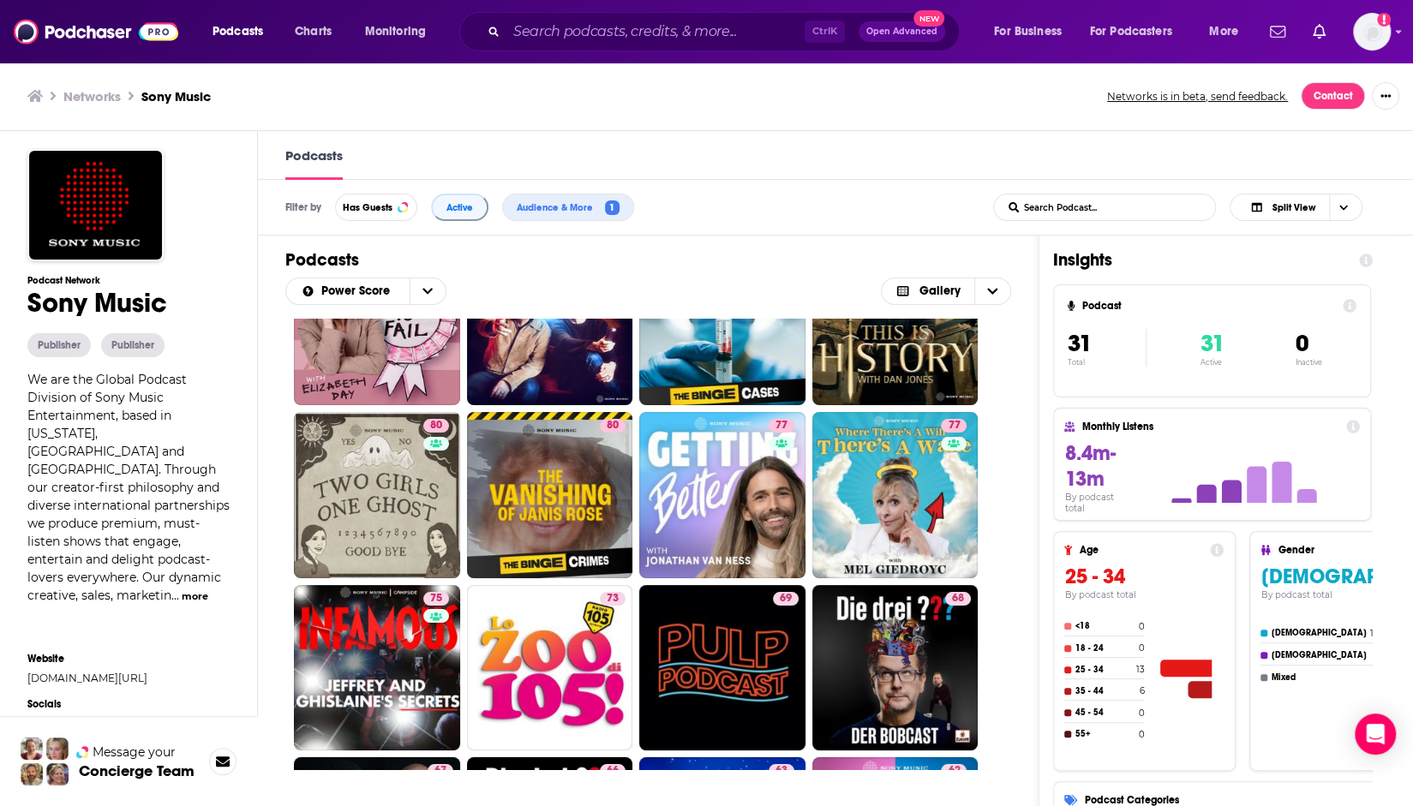
scroll to position [171, 0]
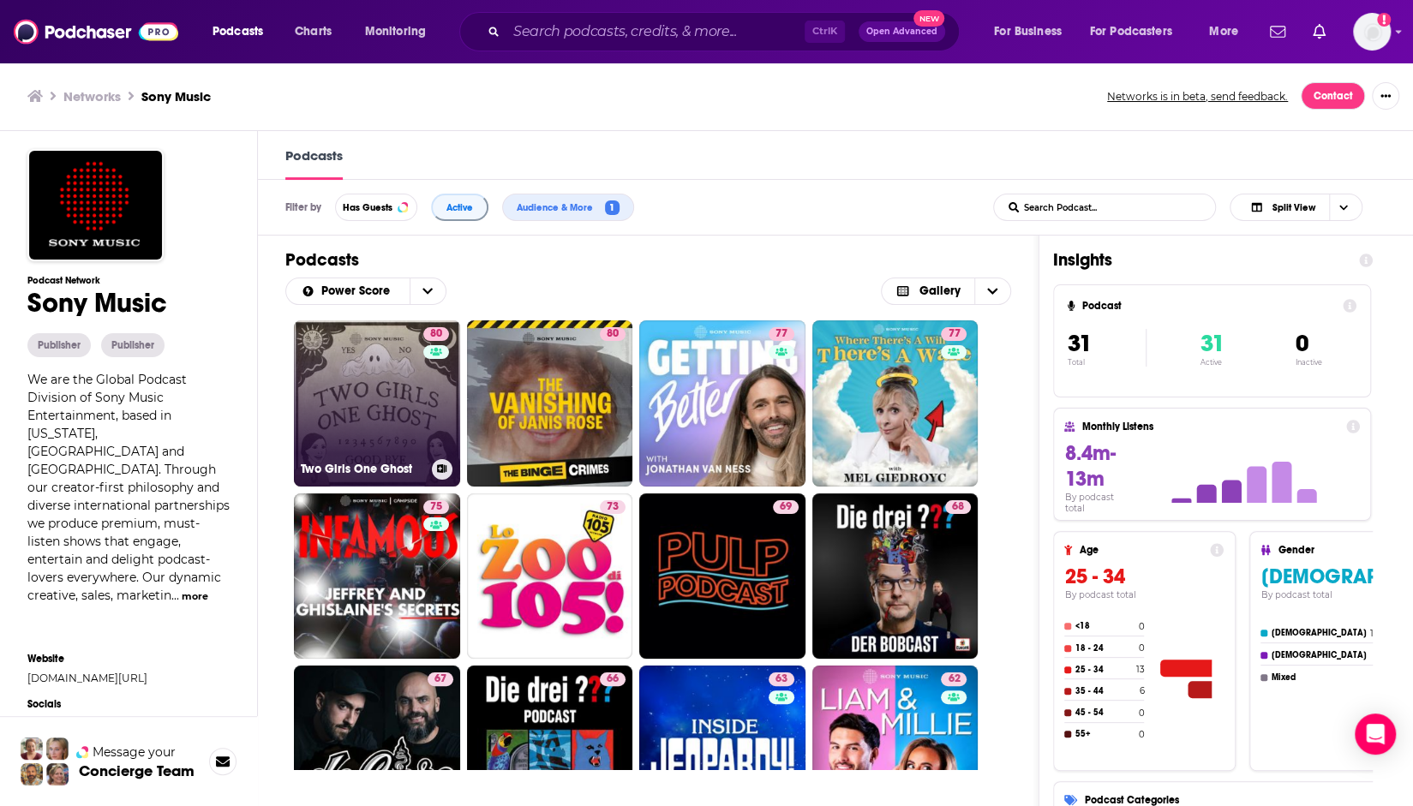
click at [394, 434] on link "80 Two Girls One Ghost" at bounding box center [377, 403] width 166 height 166
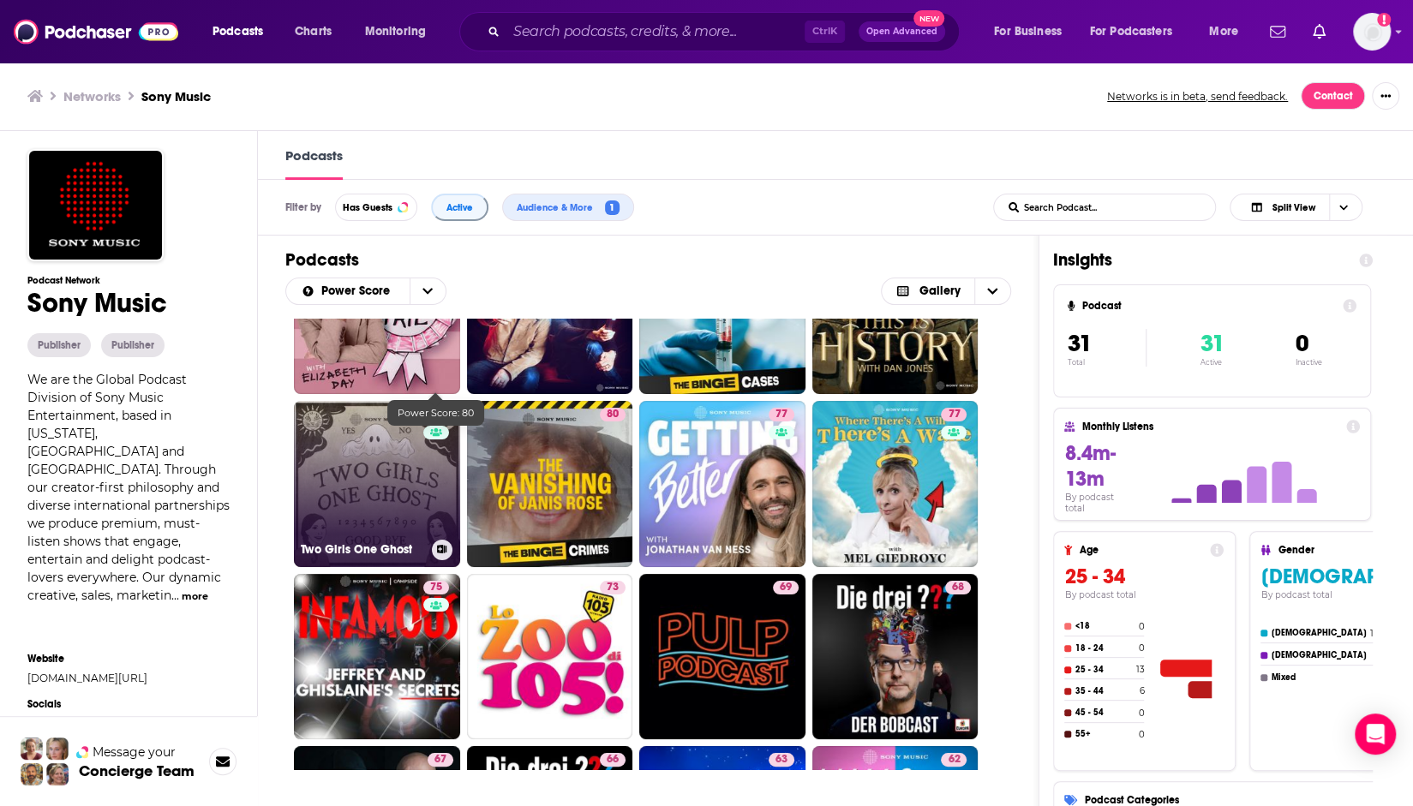
scroll to position [171, 0]
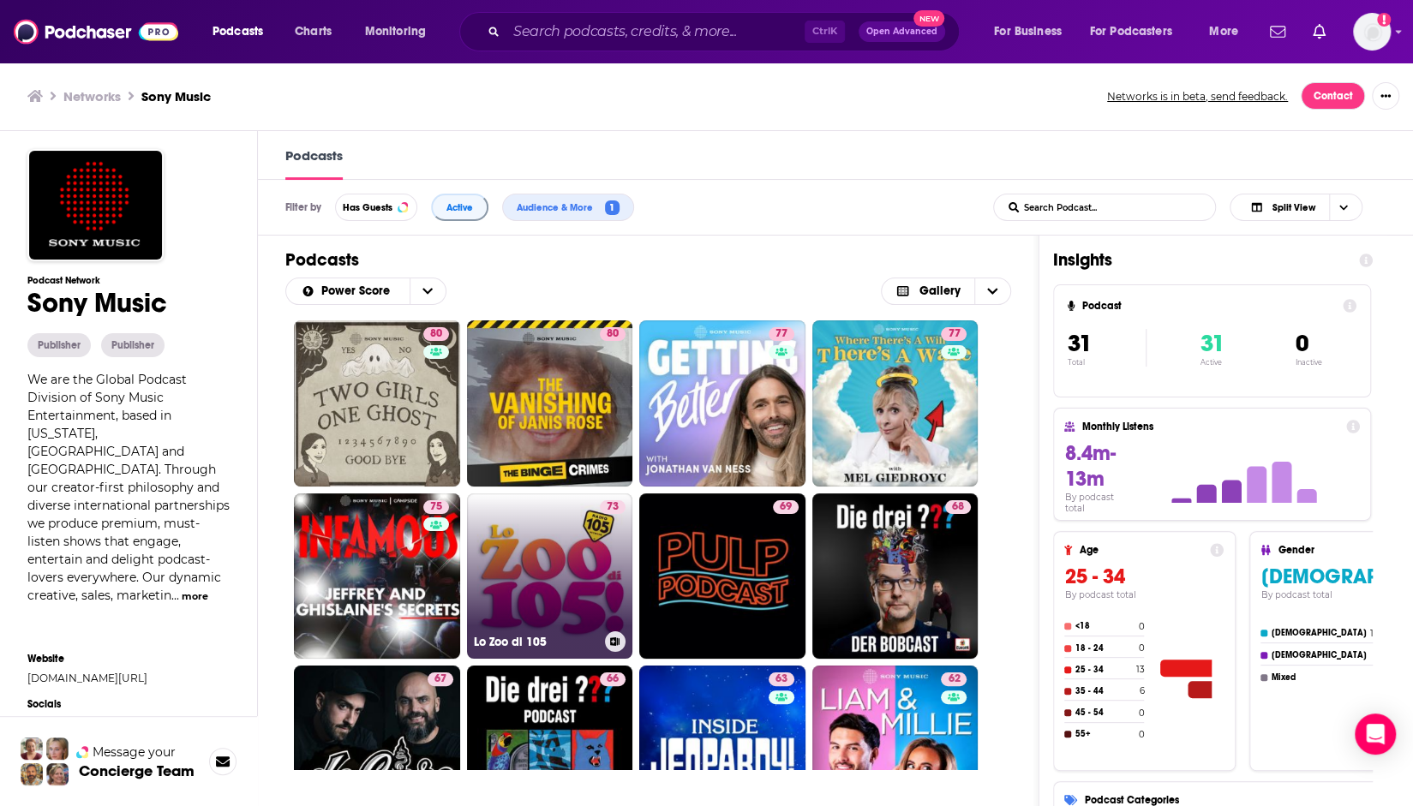
click at [542, 594] on link "73 Lo Zoo di 105" at bounding box center [550, 577] width 166 height 166
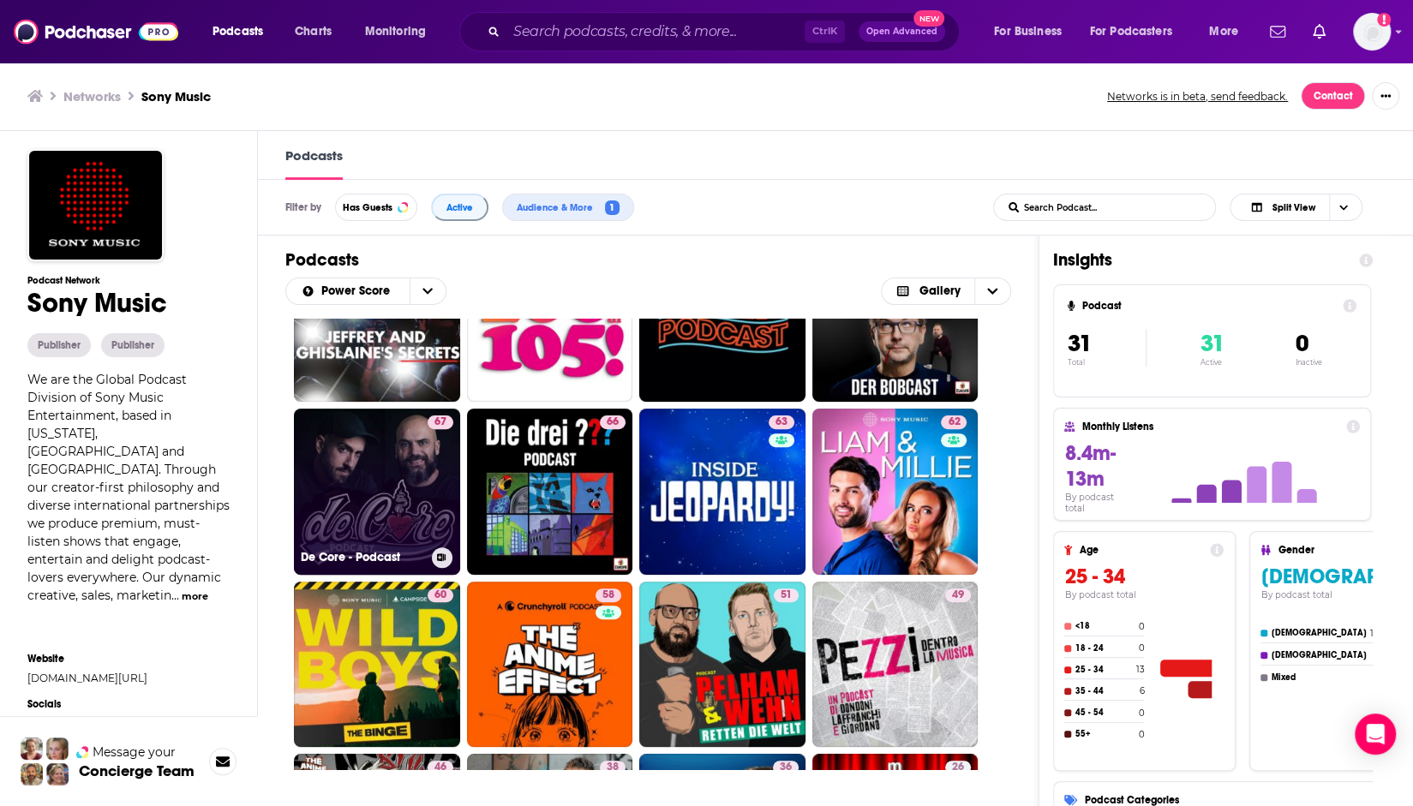
scroll to position [514, 0]
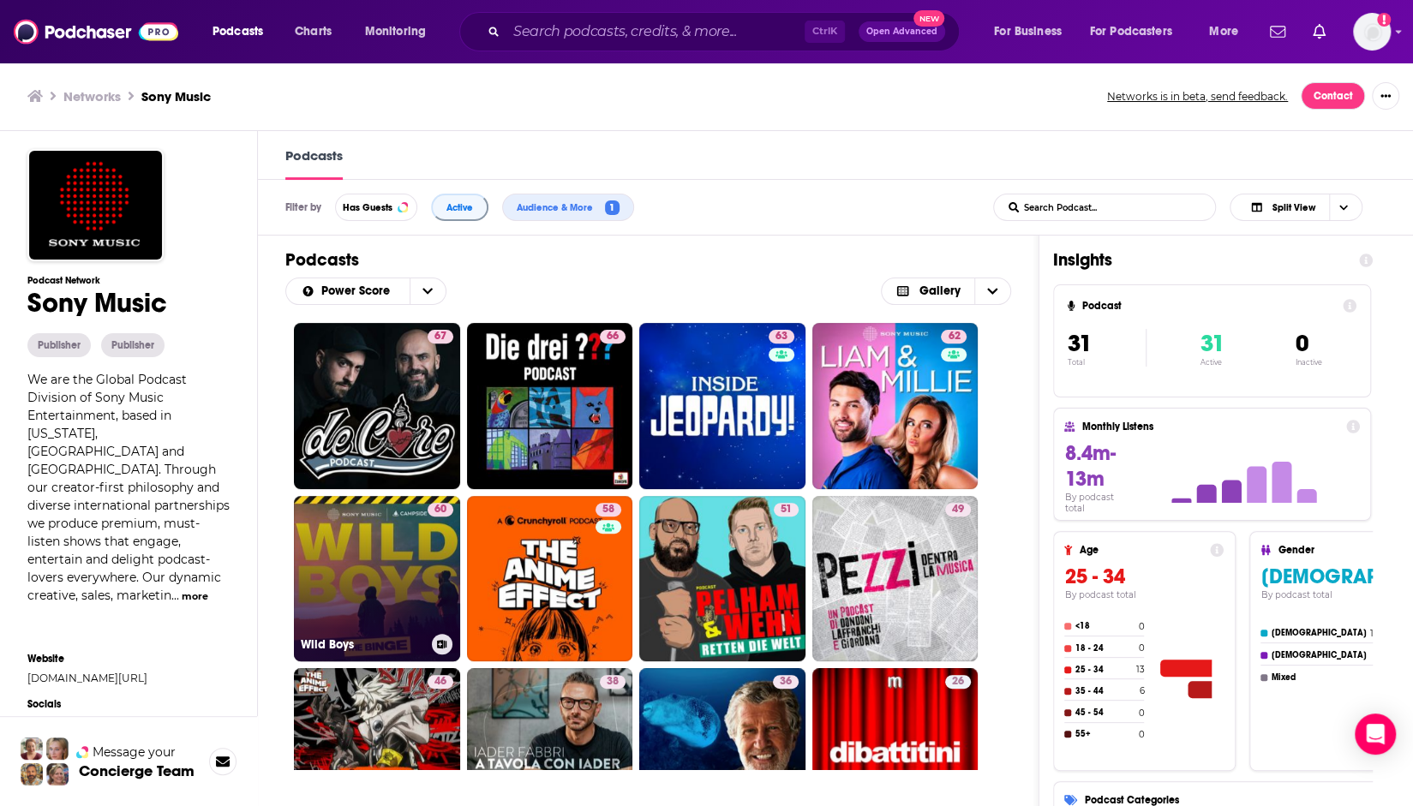
click at [379, 565] on link "60 Wild Boys" at bounding box center [377, 579] width 166 height 166
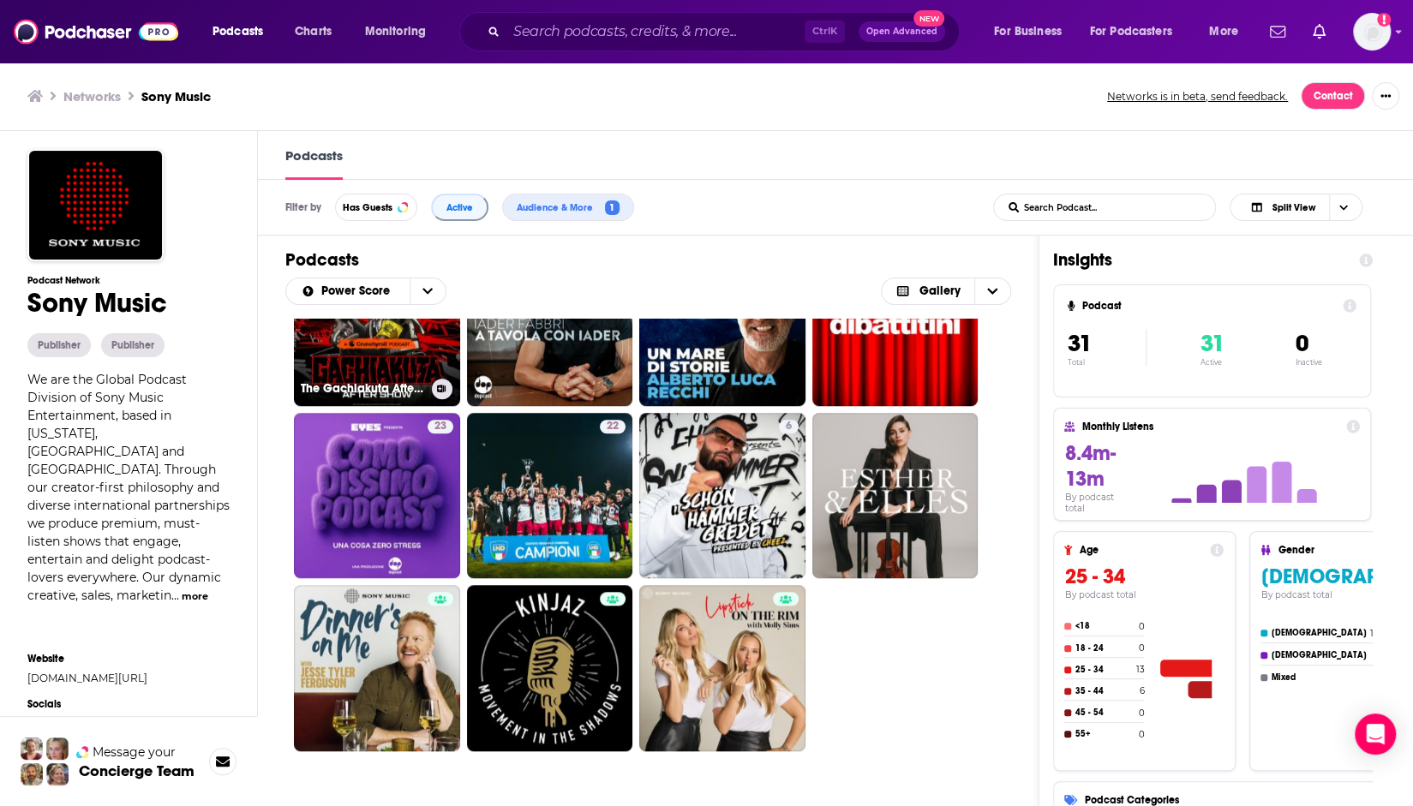
scroll to position [1018, 0]
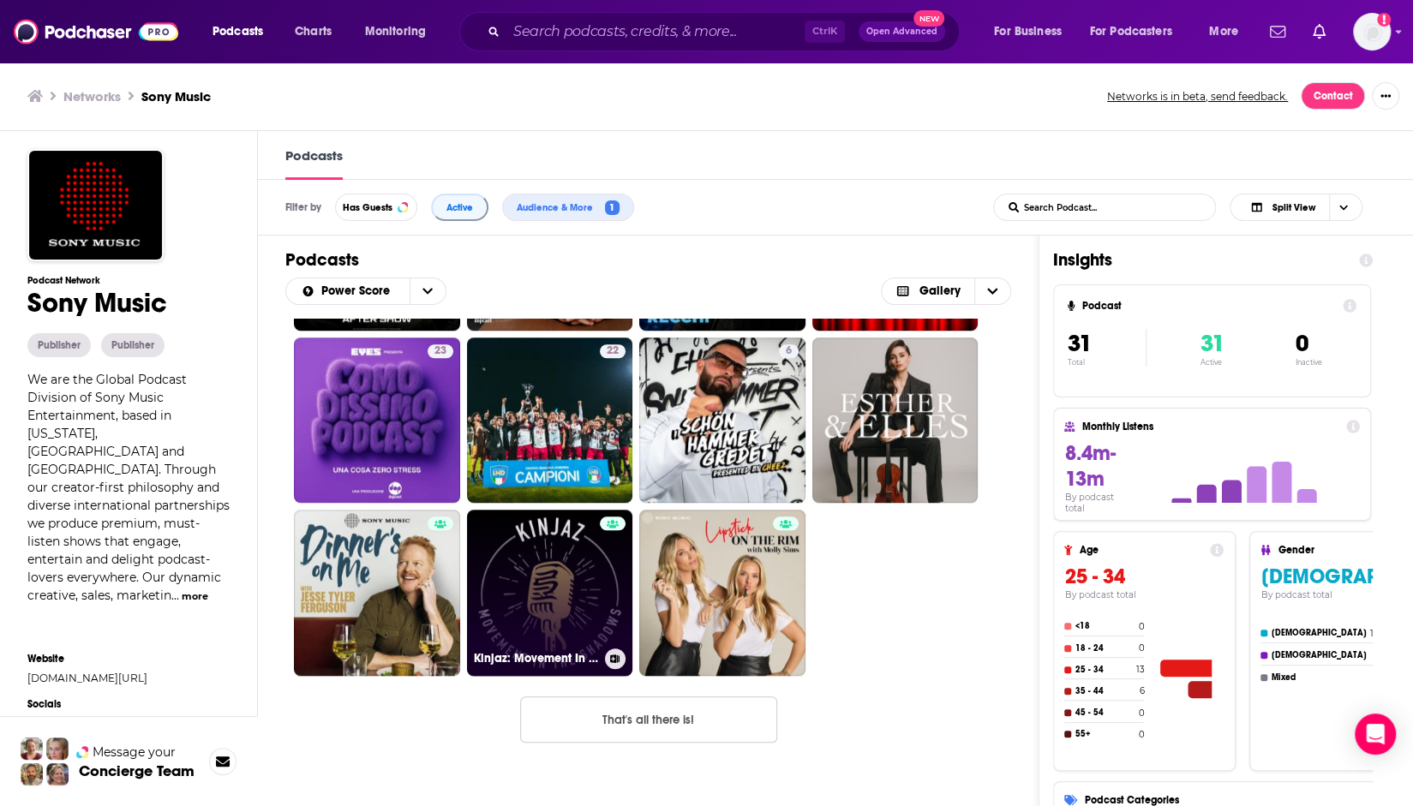
click at [590, 587] on link "Kinjaz: Movement In The Shadows" at bounding box center [550, 593] width 166 height 166
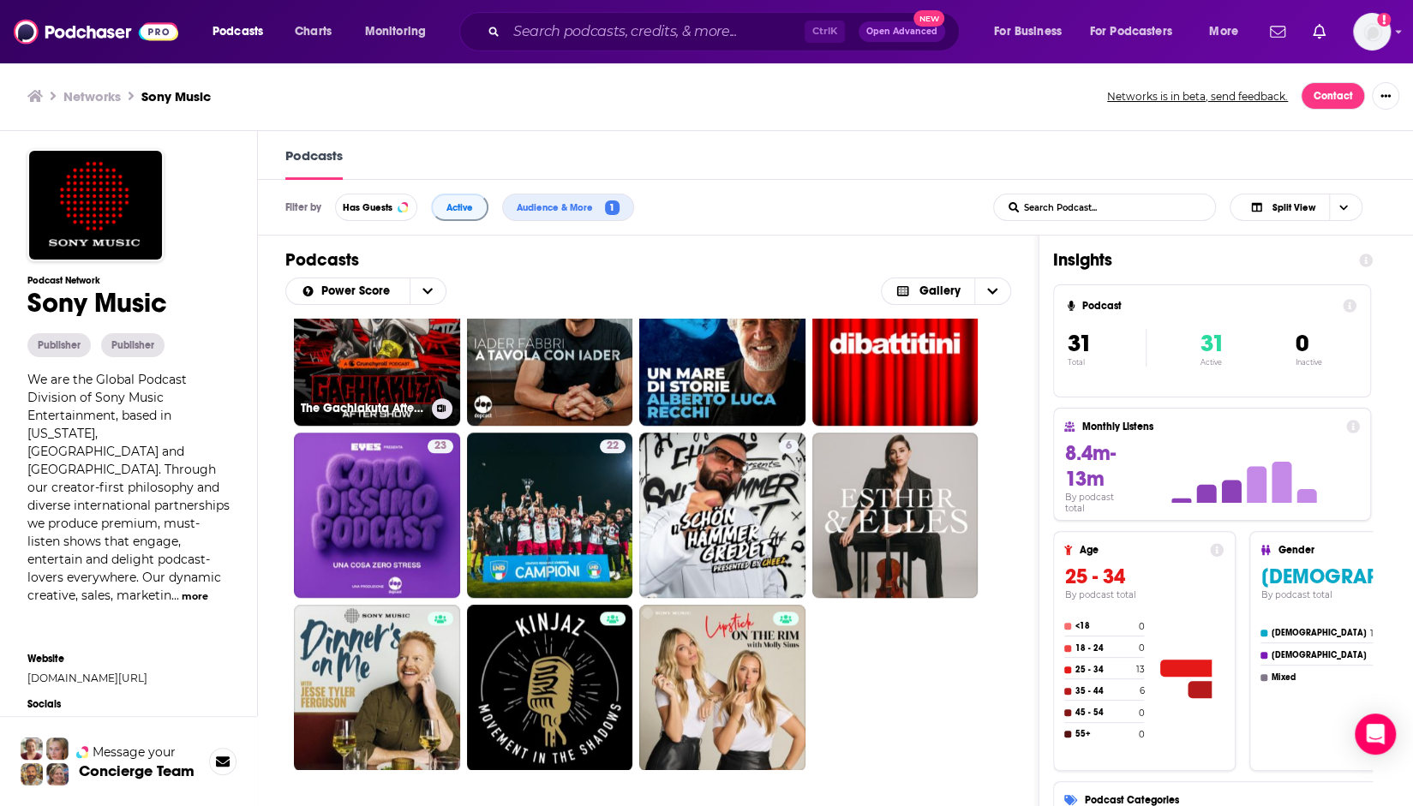
scroll to position [1018, 0]
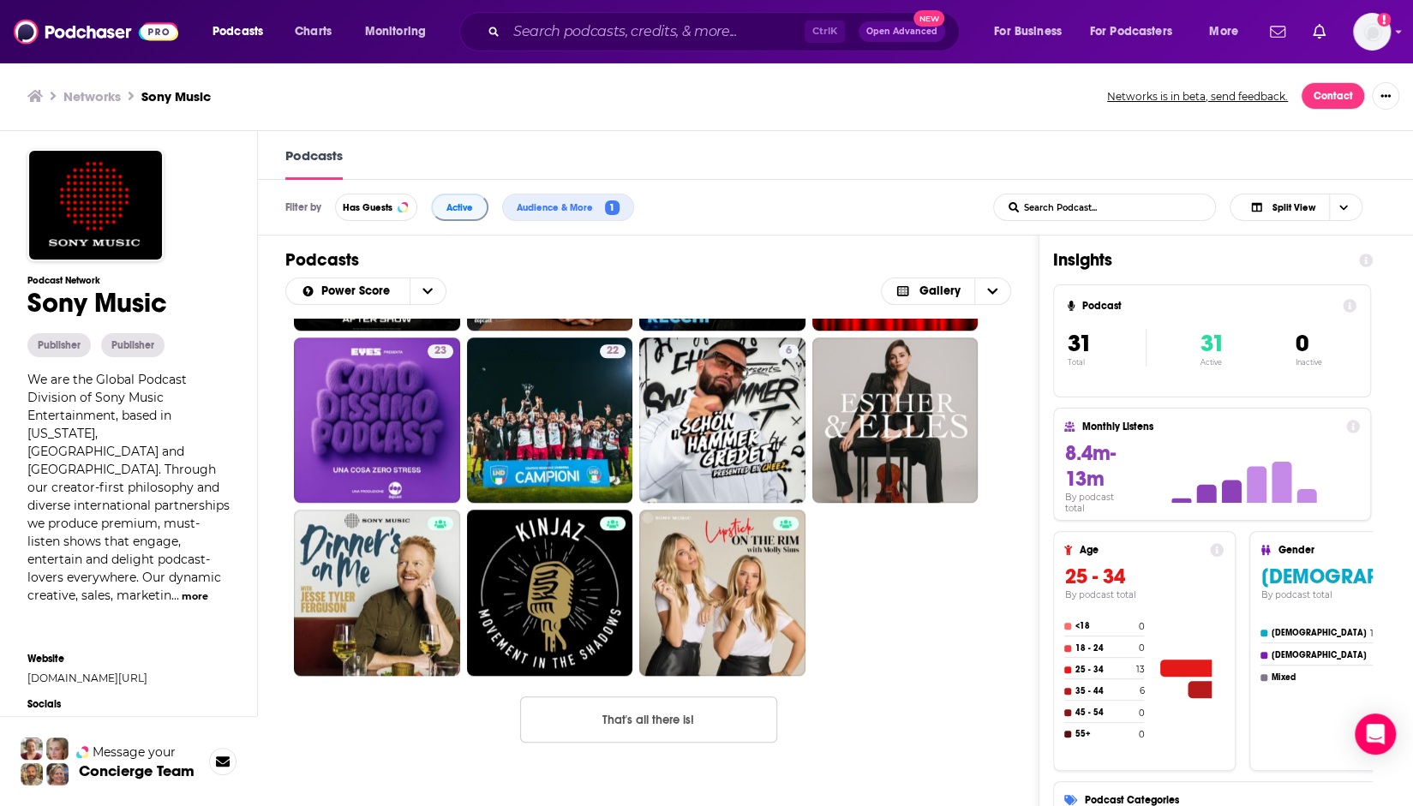
click at [701, 709] on button "That's all there is!" at bounding box center [648, 720] width 257 height 46
click at [671, 30] on input "Search podcasts, credits, & more..." at bounding box center [655, 31] width 298 height 27
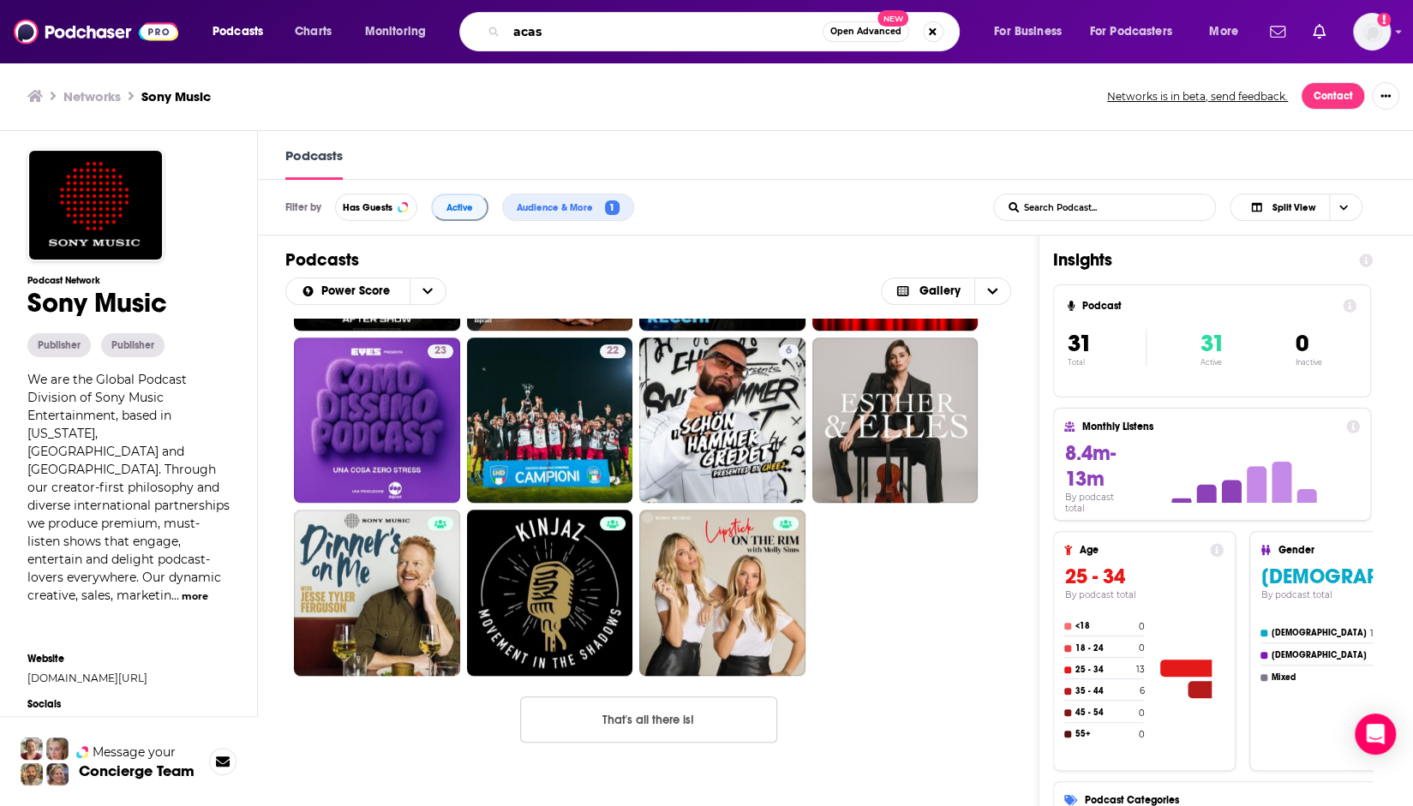
type input "acast"
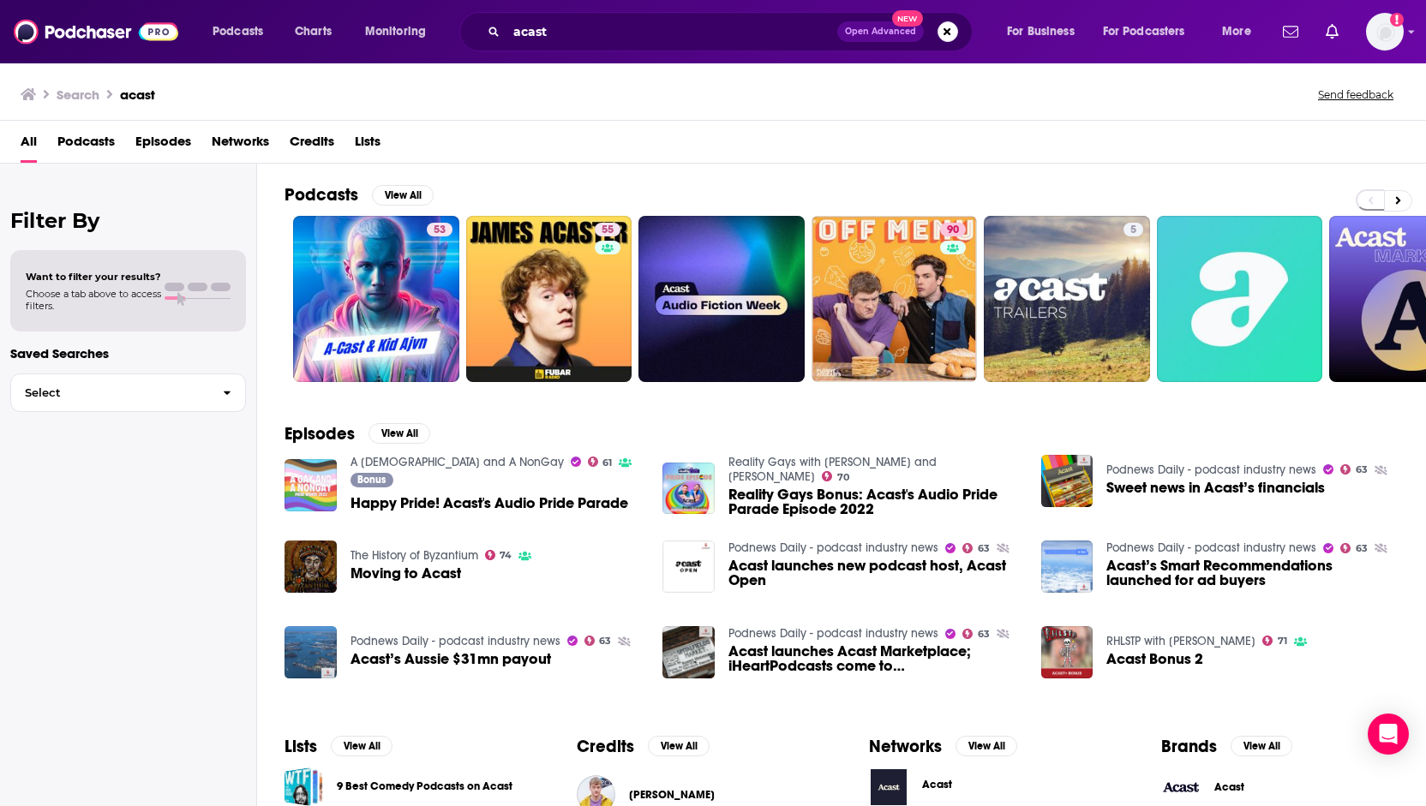
click at [240, 142] on span "Networks" at bounding box center [240, 145] width 57 height 35
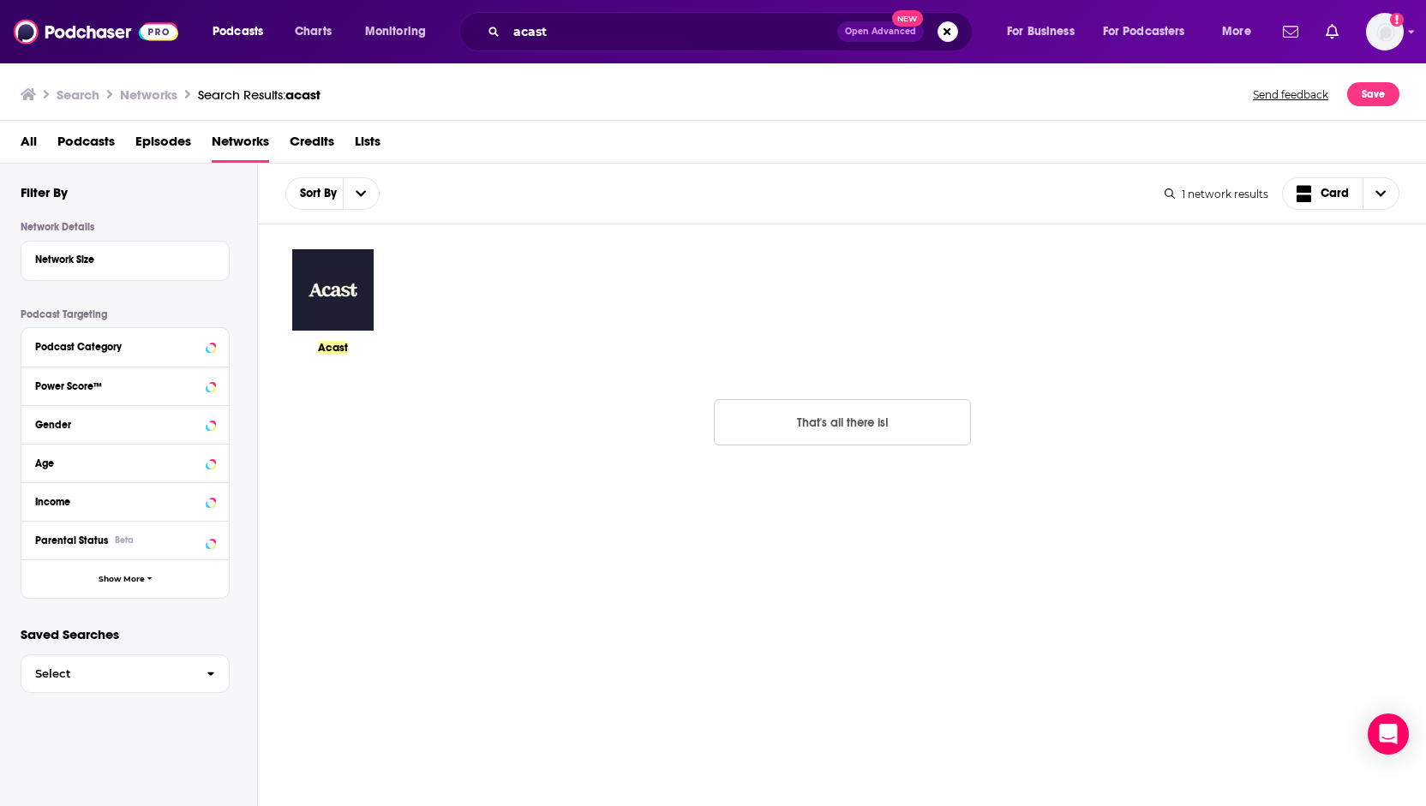
click at [331, 278] on img at bounding box center [332, 290] width 85 height 85
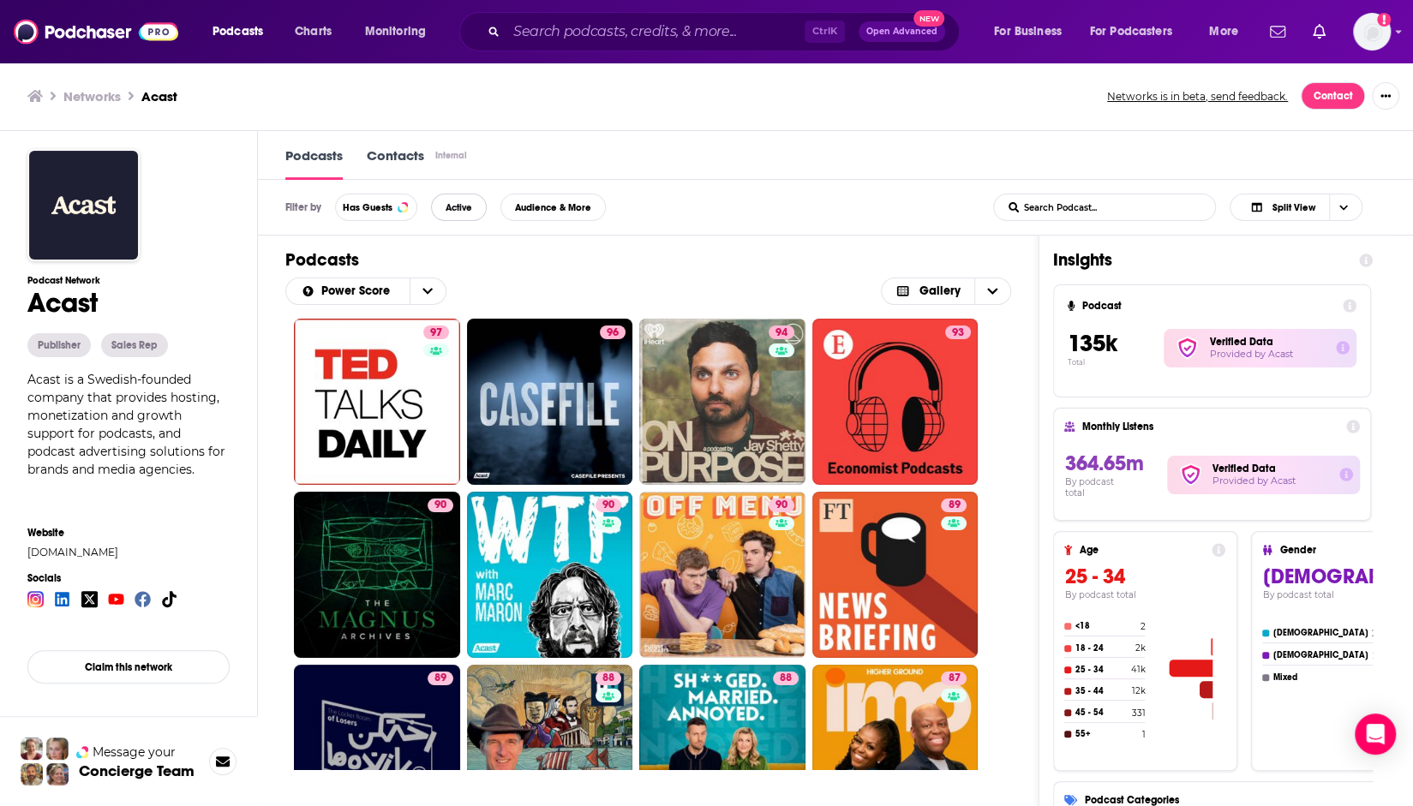
click at [440, 209] on button "Active" at bounding box center [459, 207] width 56 height 27
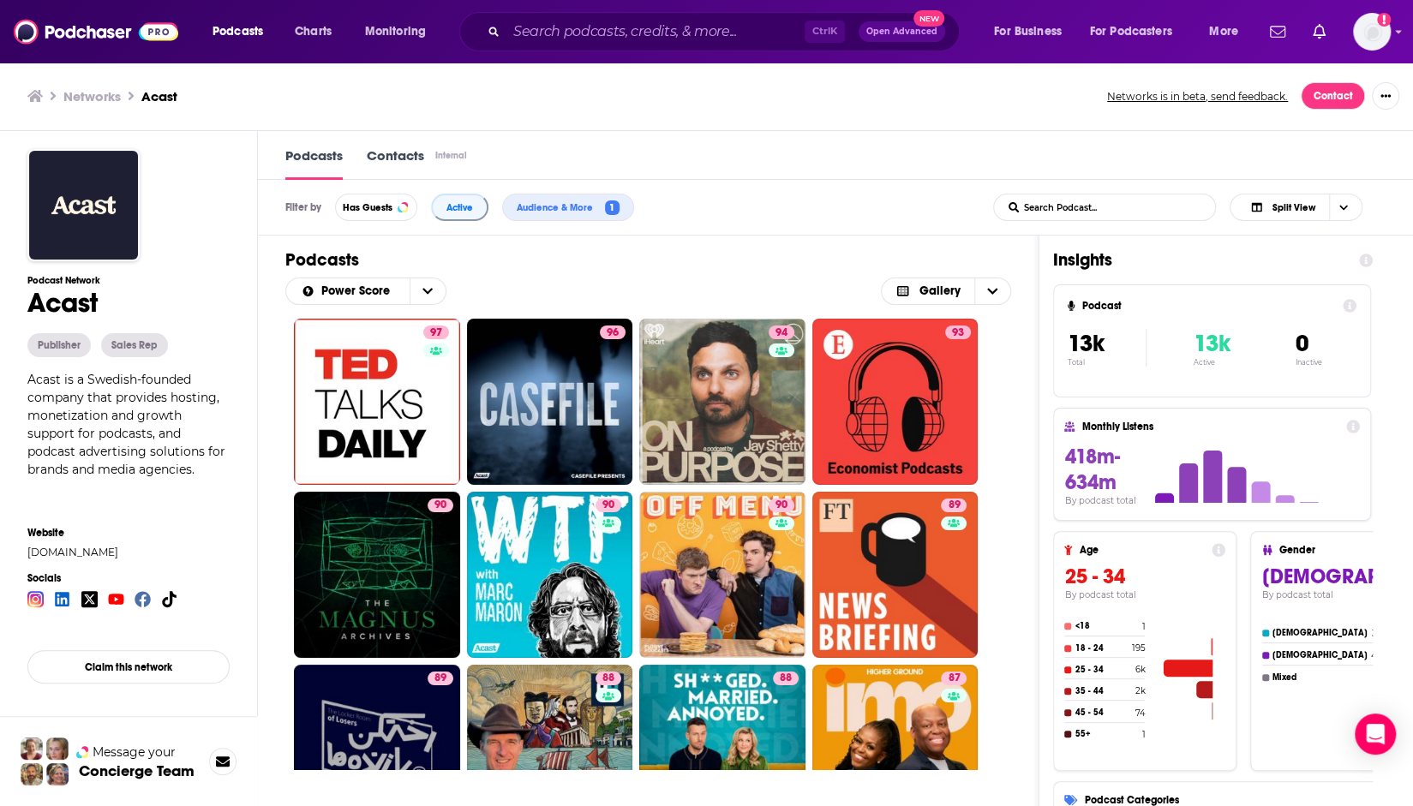
click at [1268, 256] on h1 "Insights" at bounding box center [1199, 259] width 292 height 21
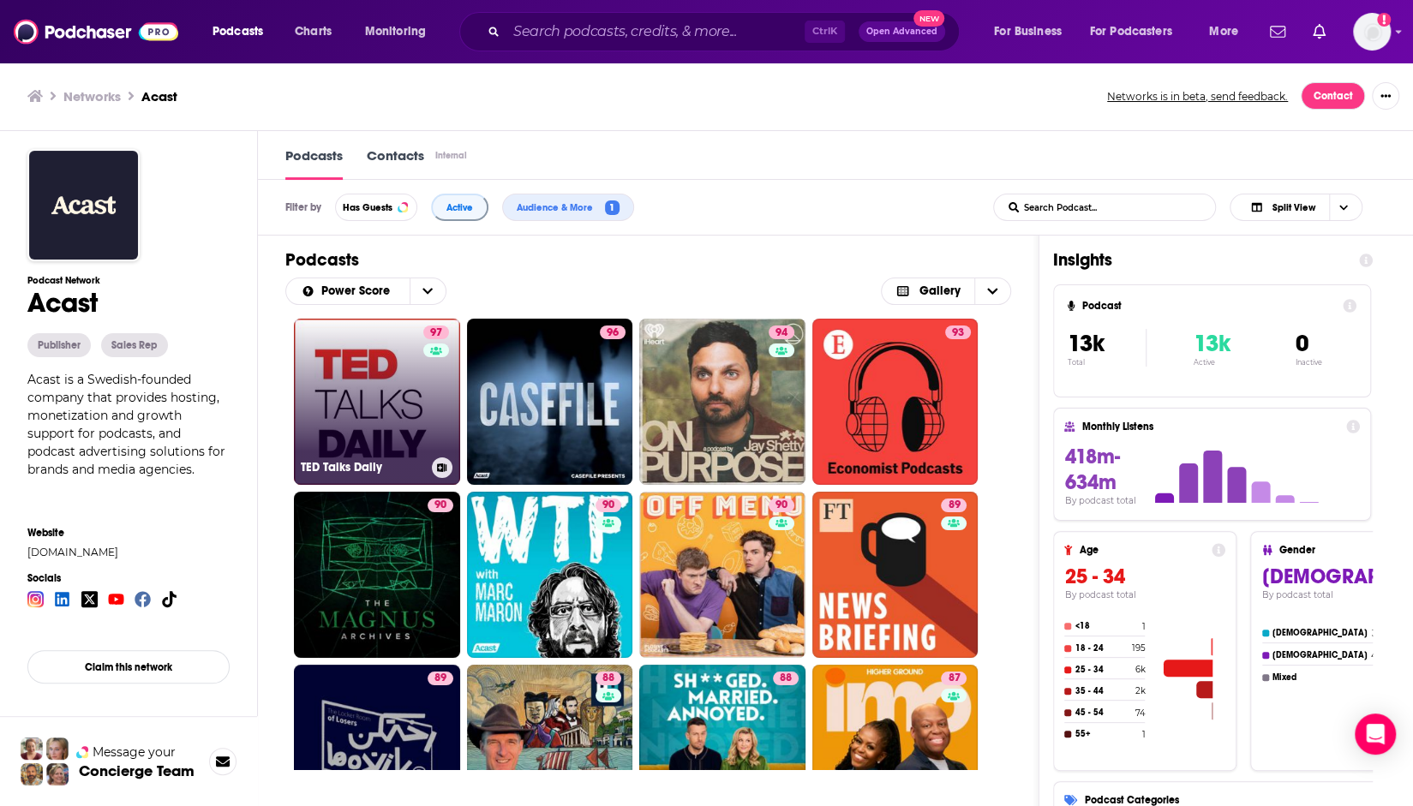
click at [385, 378] on link "97 TED Talks Daily" at bounding box center [377, 402] width 166 height 166
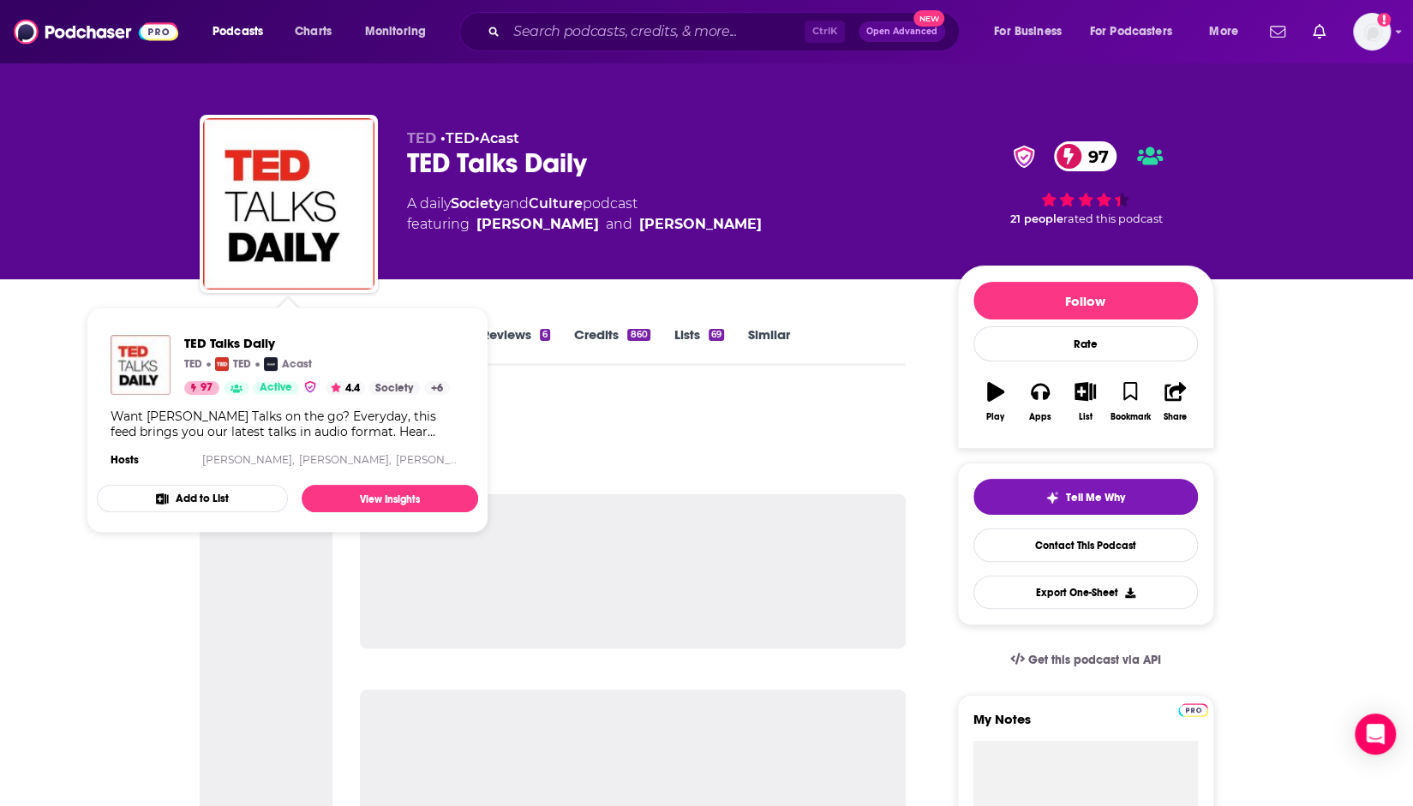
drag, startPoint x: 302, startPoint y: 251, endPoint x: 340, endPoint y: 289, distance: 53.3
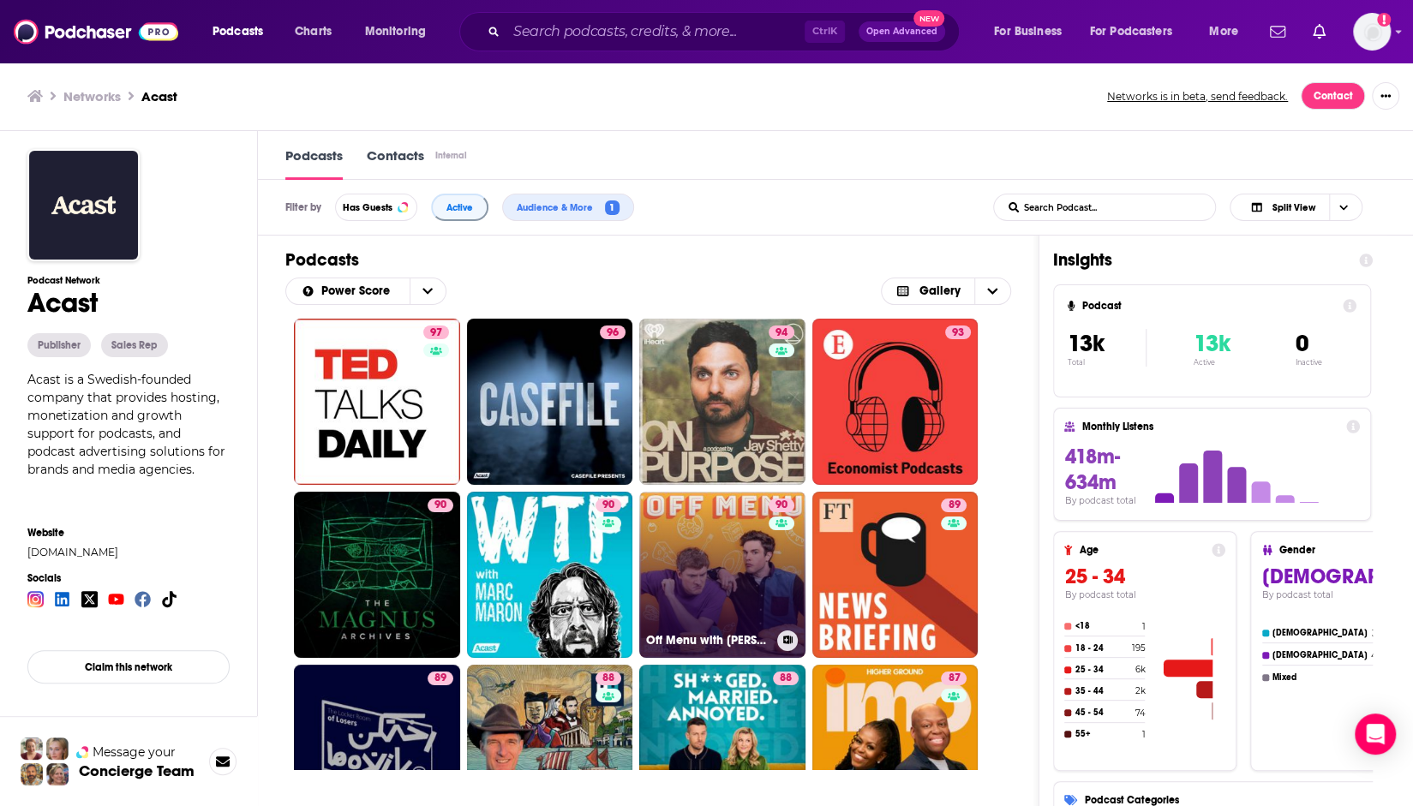
click at [735, 572] on link "90 Off Menu with Ed Gamble and James Acaster" at bounding box center [722, 575] width 166 height 166
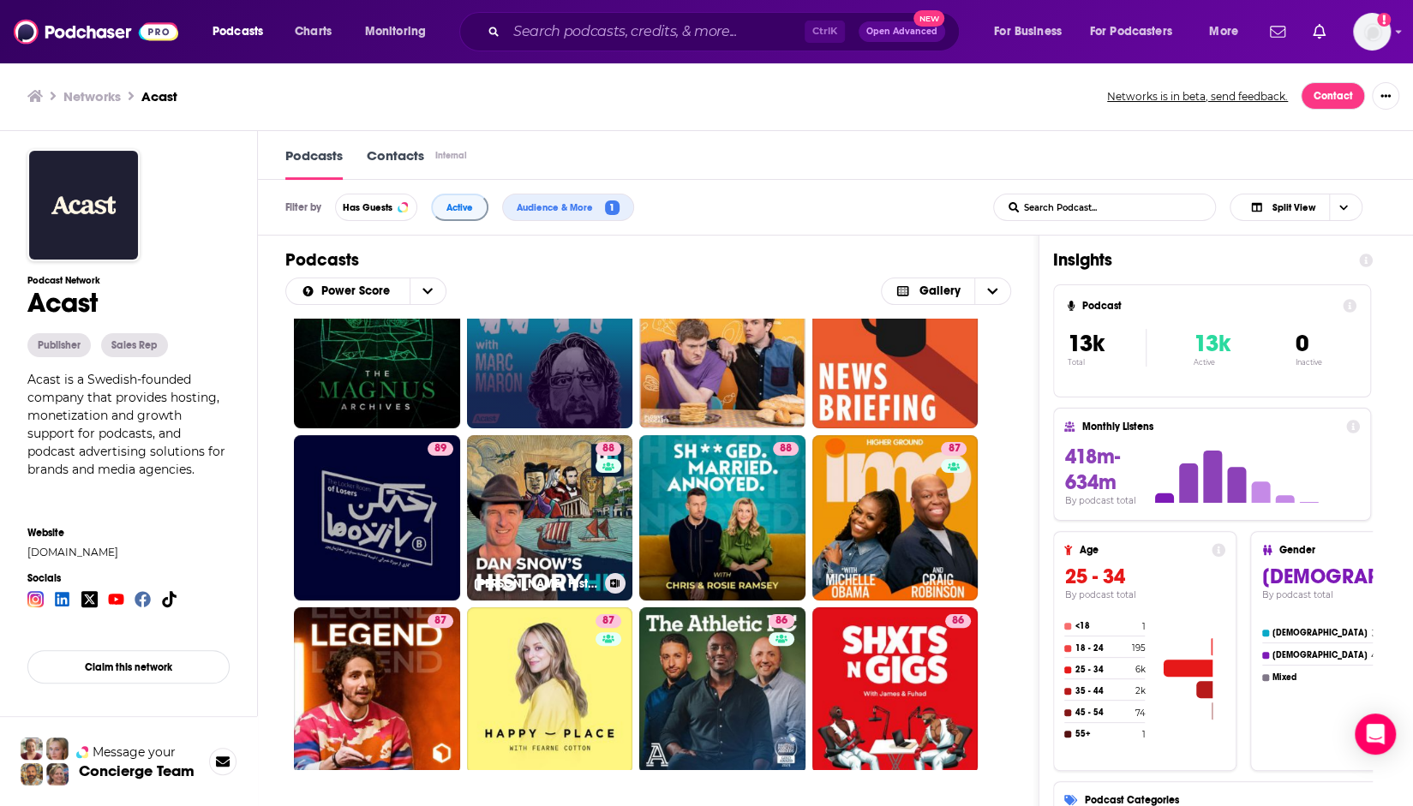
scroll to position [257, 0]
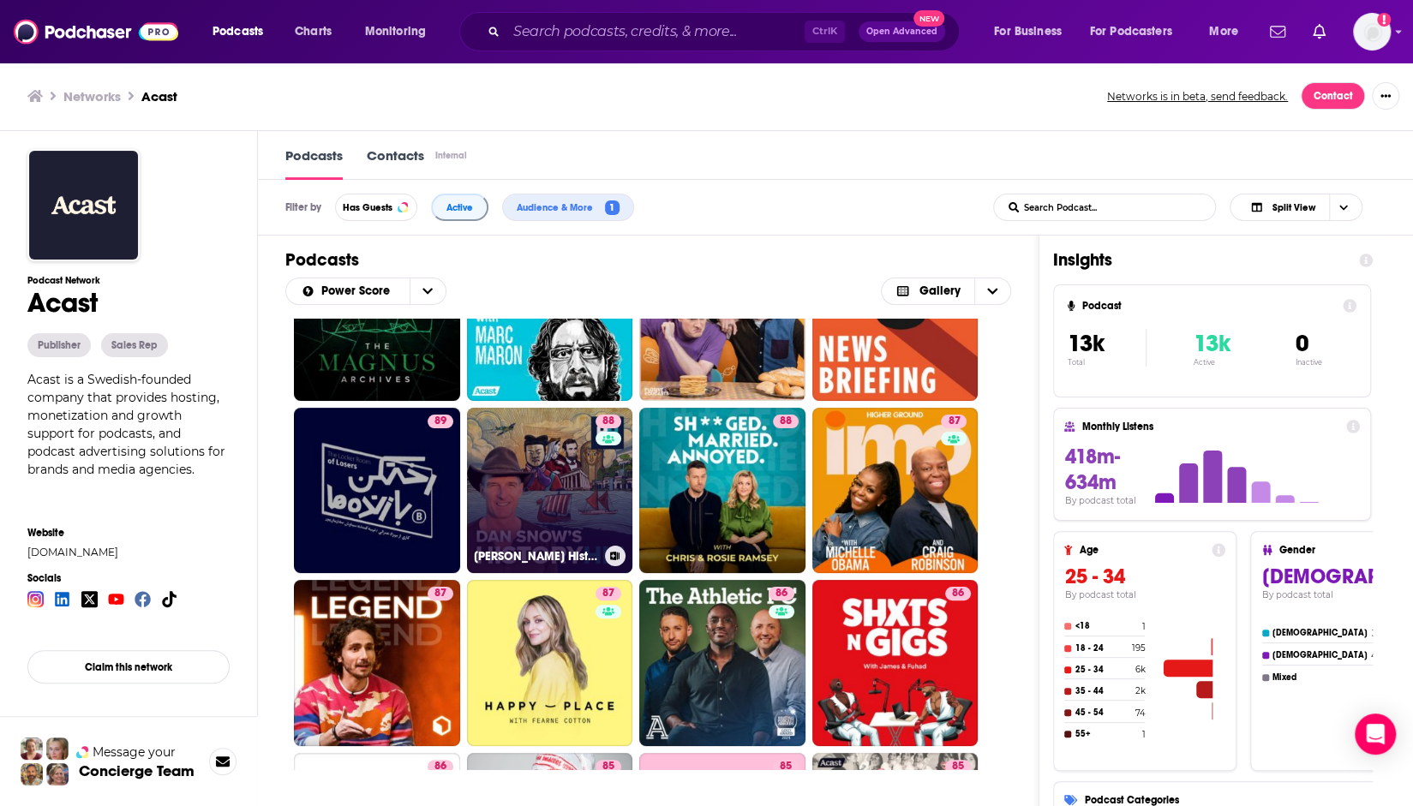
click at [544, 453] on link "88 Dan Snow's History Hit" at bounding box center [550, 491] width 166 height 166
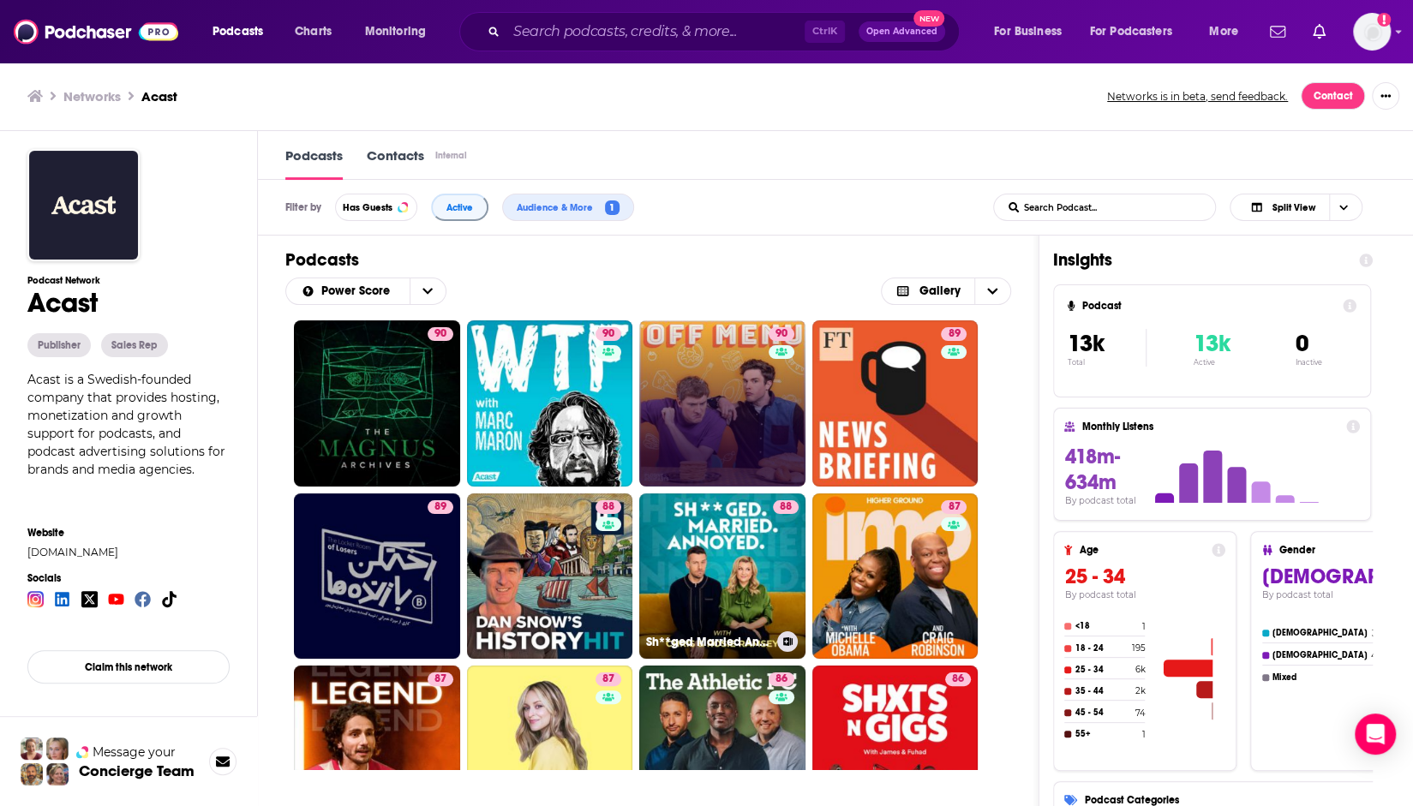
scroll to position [257, 0]
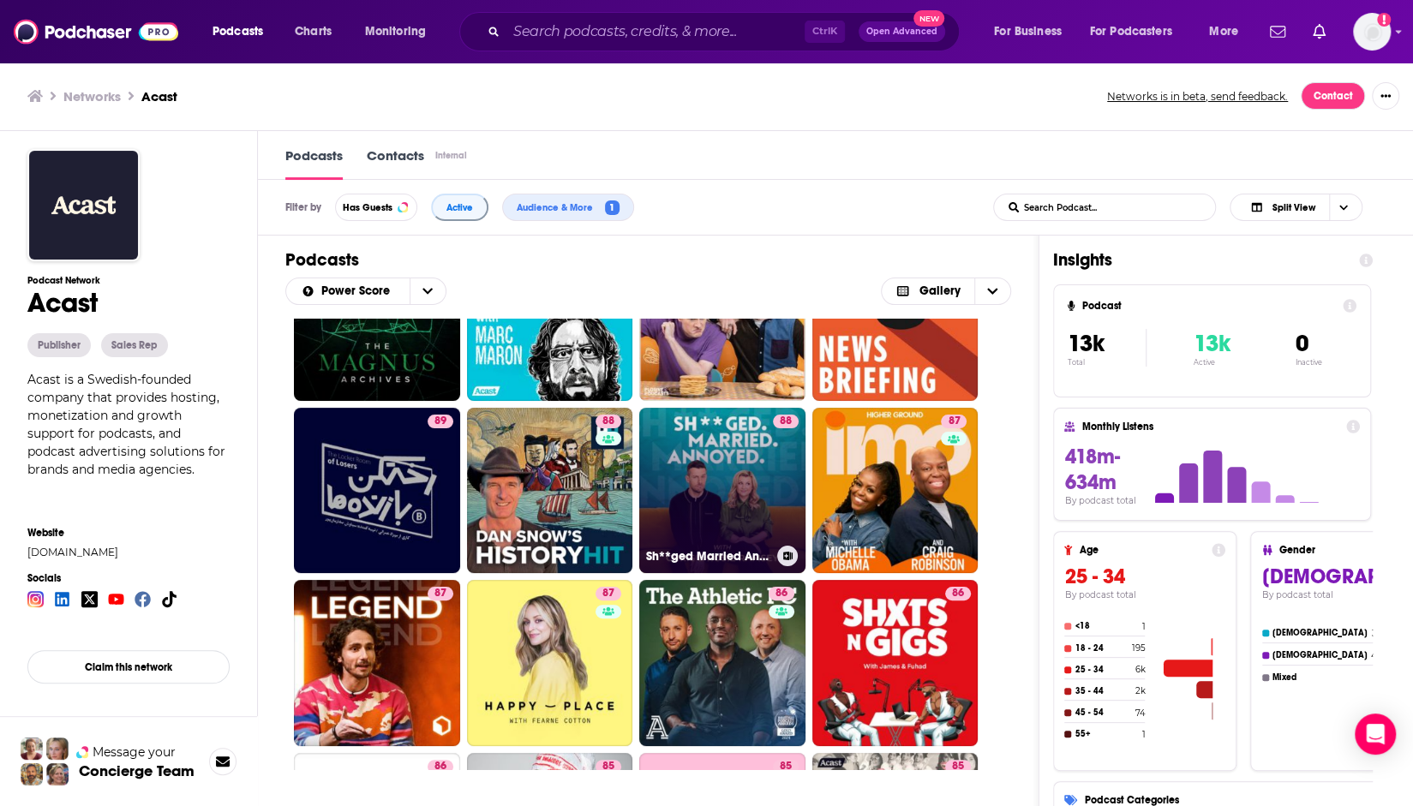
click at [697, 506] on link "88 Sh**ged Married Annoyed" at bounding box center [722, 491] width 166 height 166
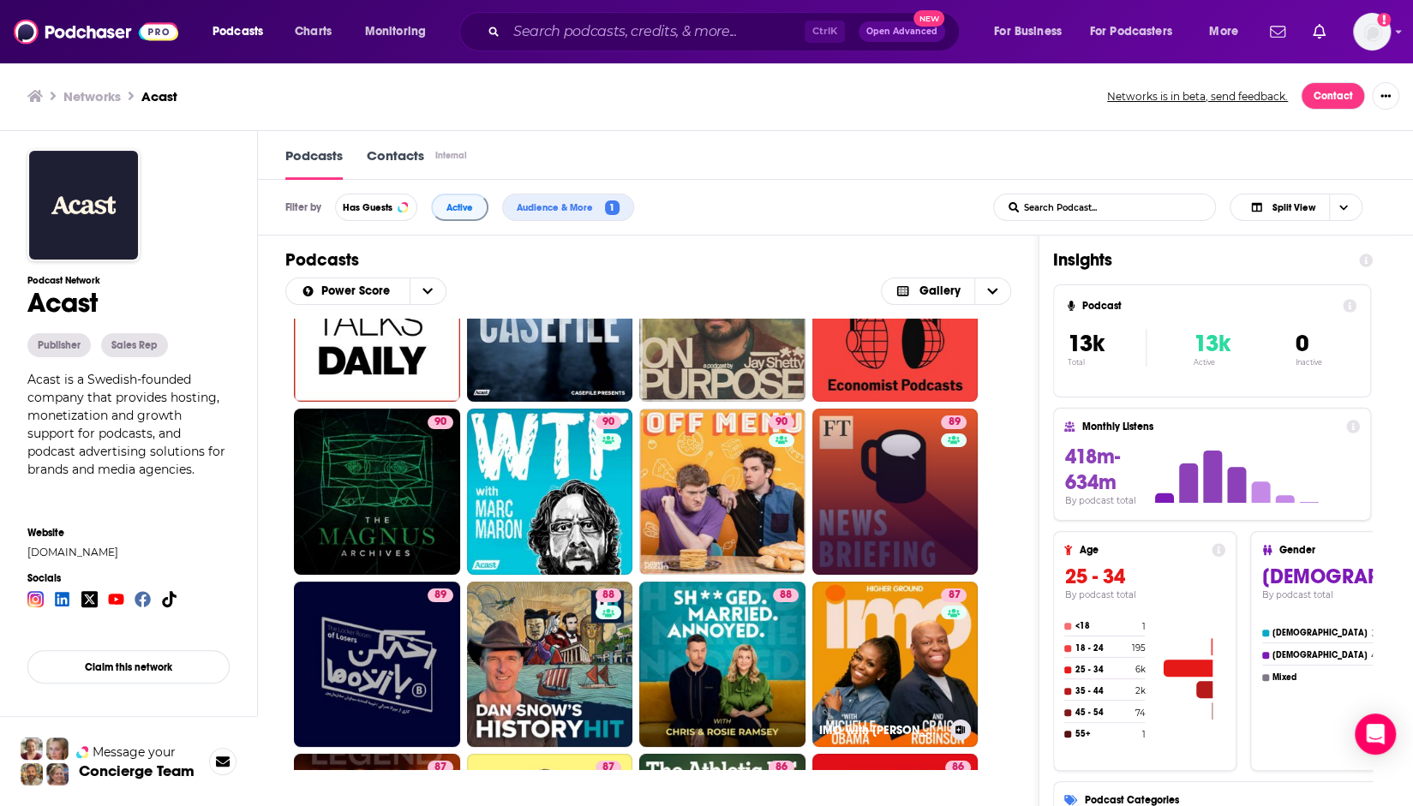
scroll to position [257, 0]
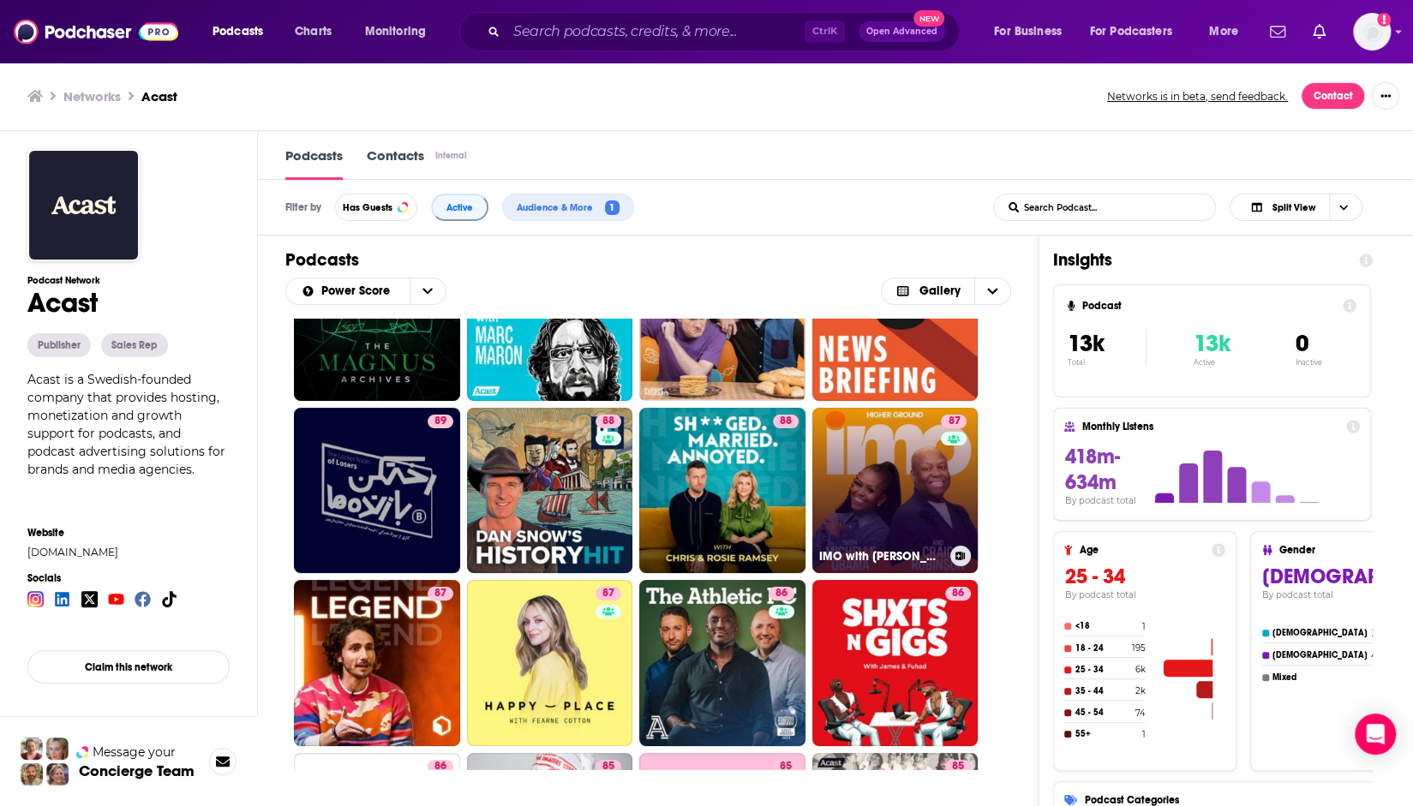
click at [869, 494] on link "87 IMO with Michelle Obama and Craig Robinson" at bounding box center [895, 491] width 166 height 166
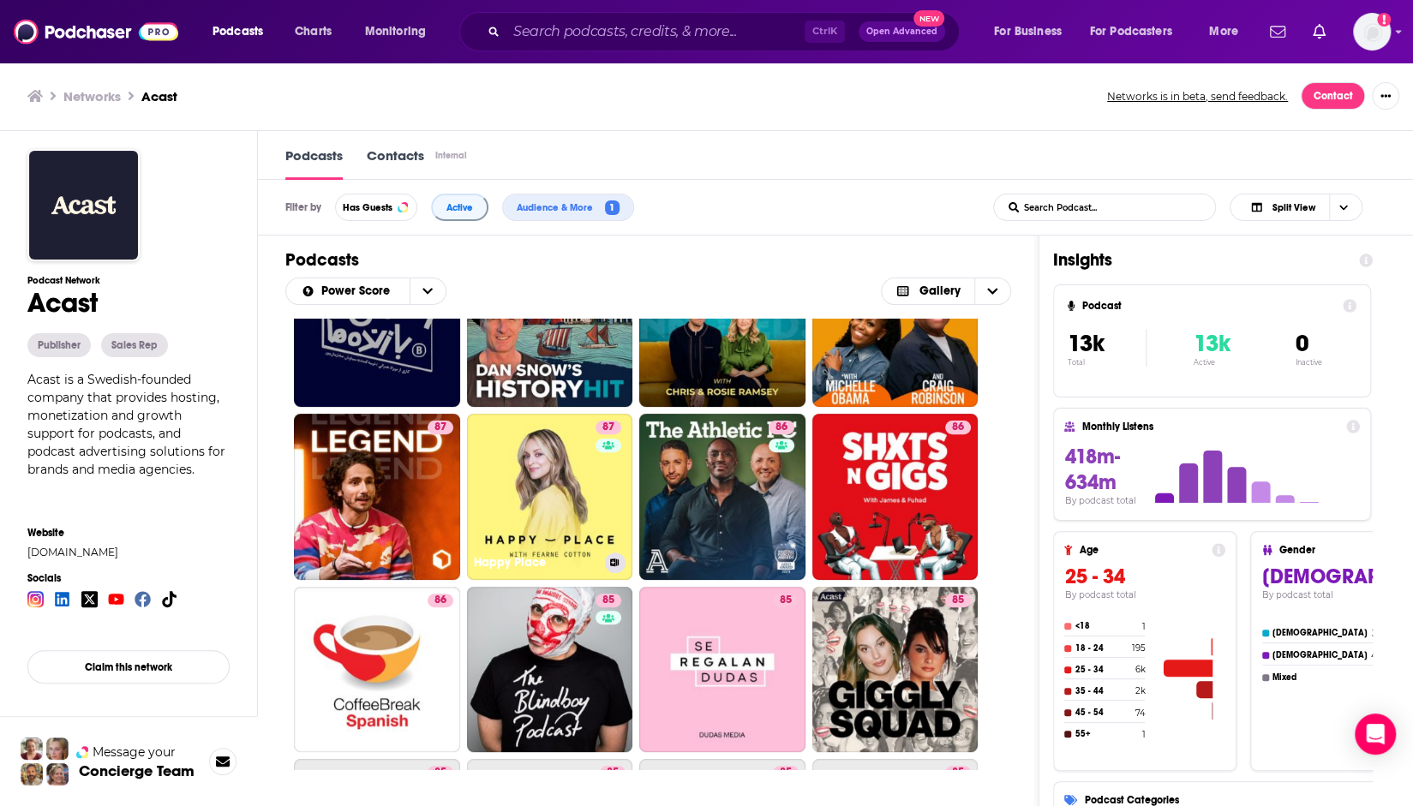
scroll to position [428, 0]
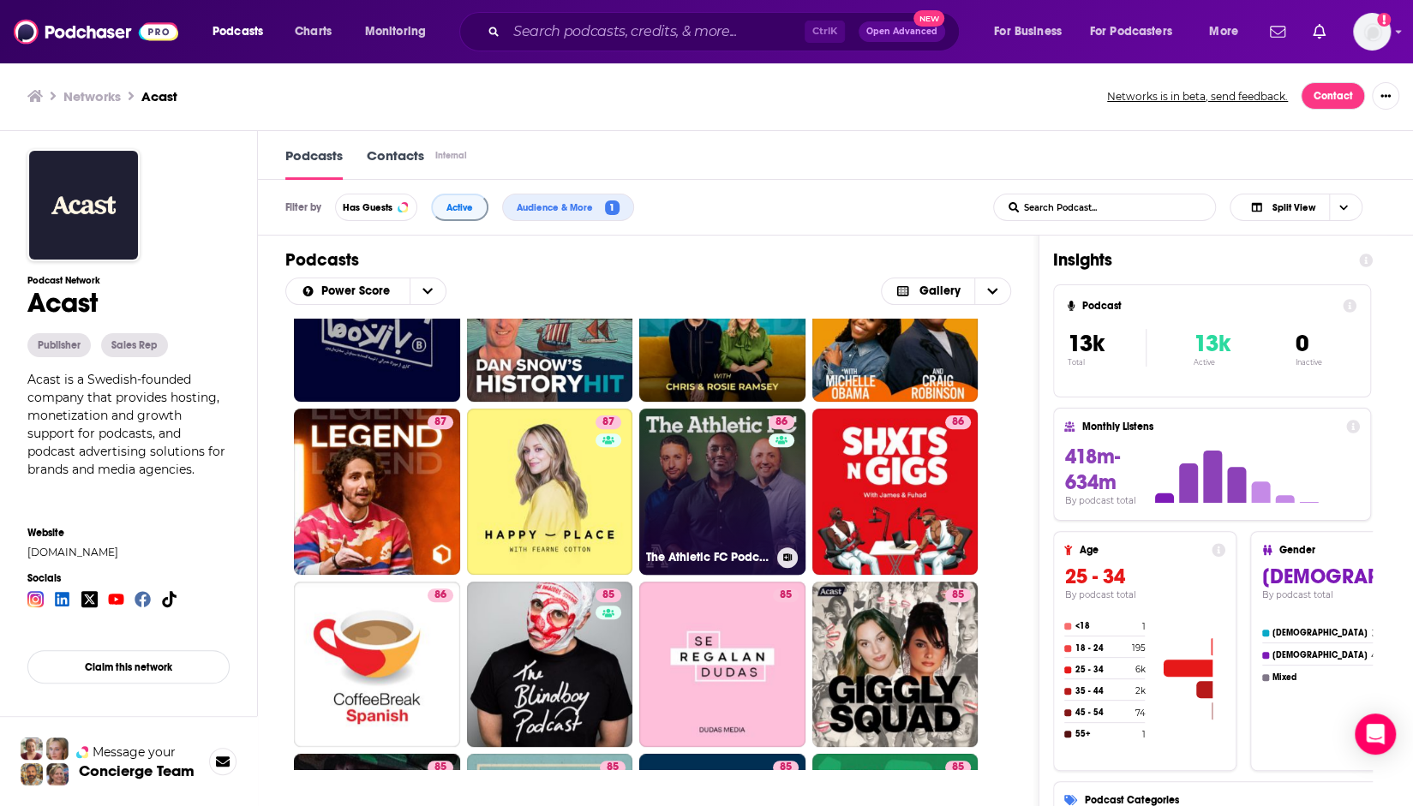
drag, startPoint x: 721, startPoint y: 497, endPoint x: 684, endPoint y: 470, distance: 45.4
click at [684, 470] on link "86 The Athletic FC Podcast" at bounding box center [722, 492] width 166 height 166
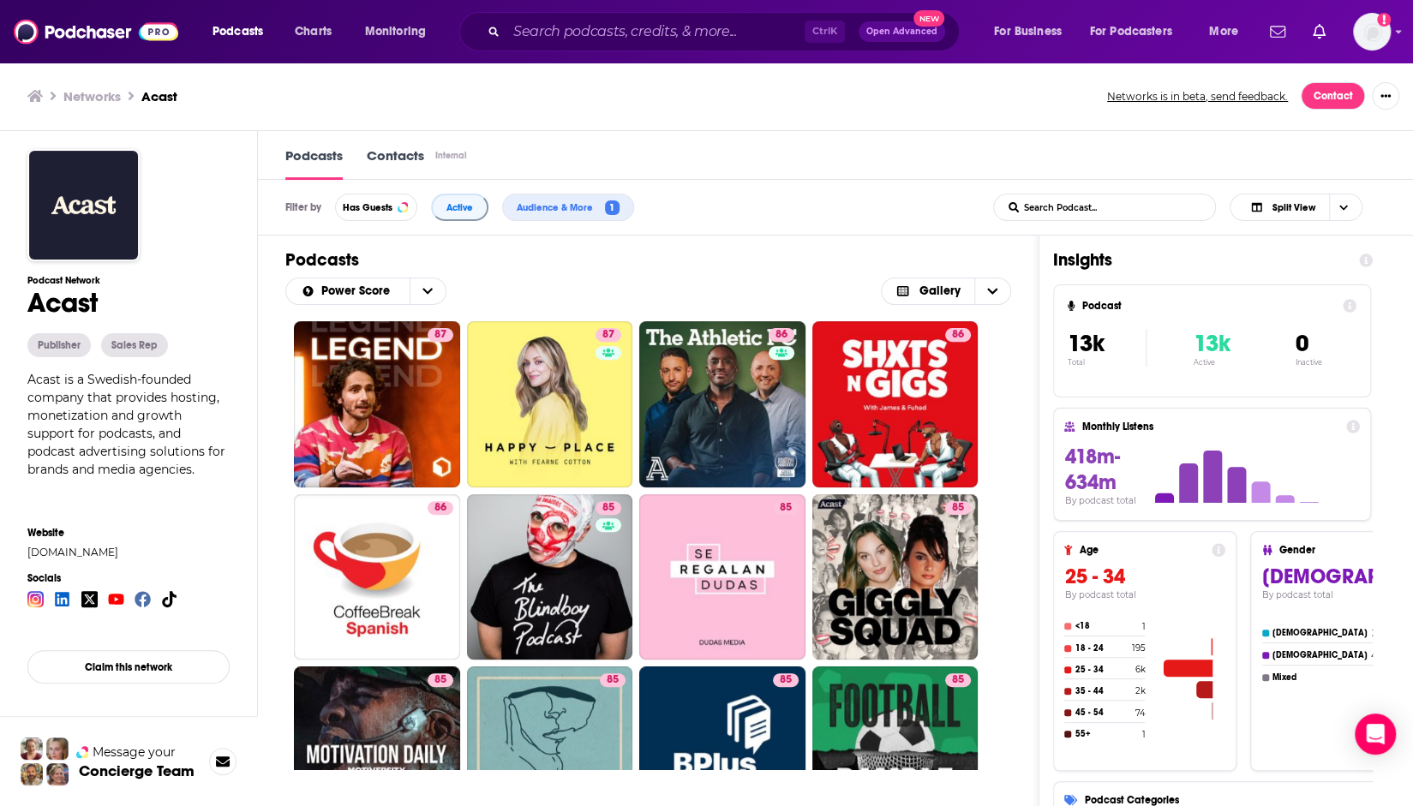
scroll to position [600, 0]
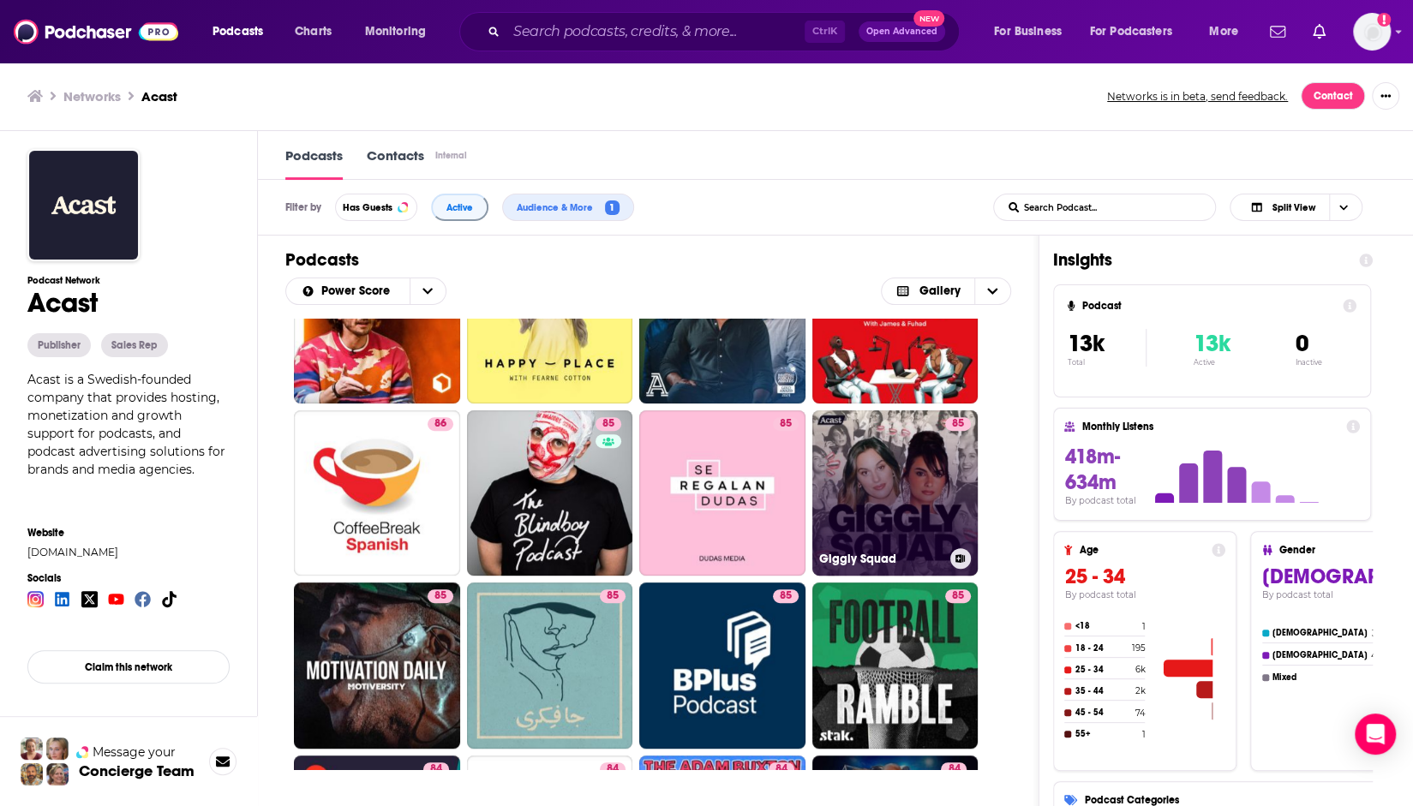
click at [901, 515] on link "85 Giggly Squad" at bounding box center [895, 493] width 166 height 166
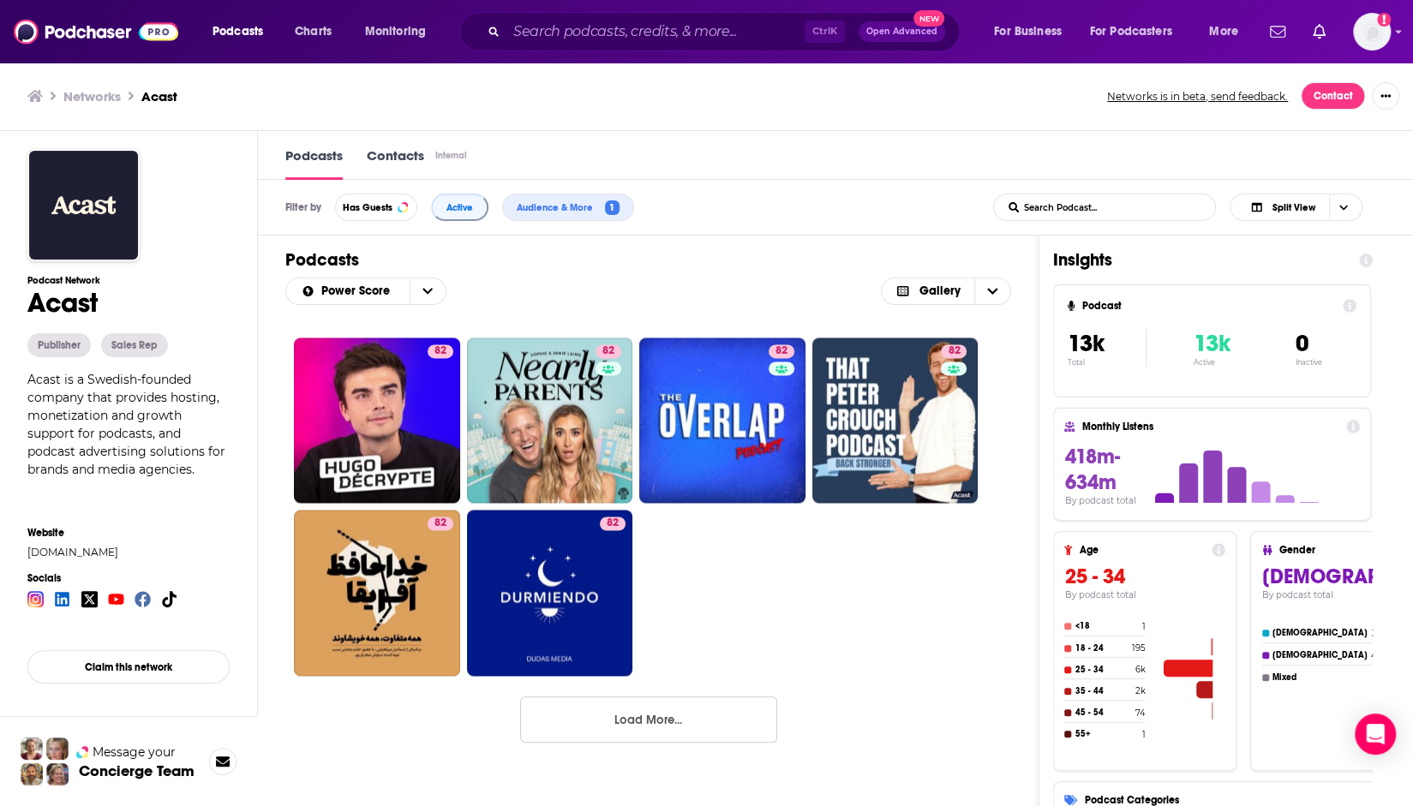
click at [655, 721] on button "Load More..." at bounding box center [648, 720] width 257 height 46
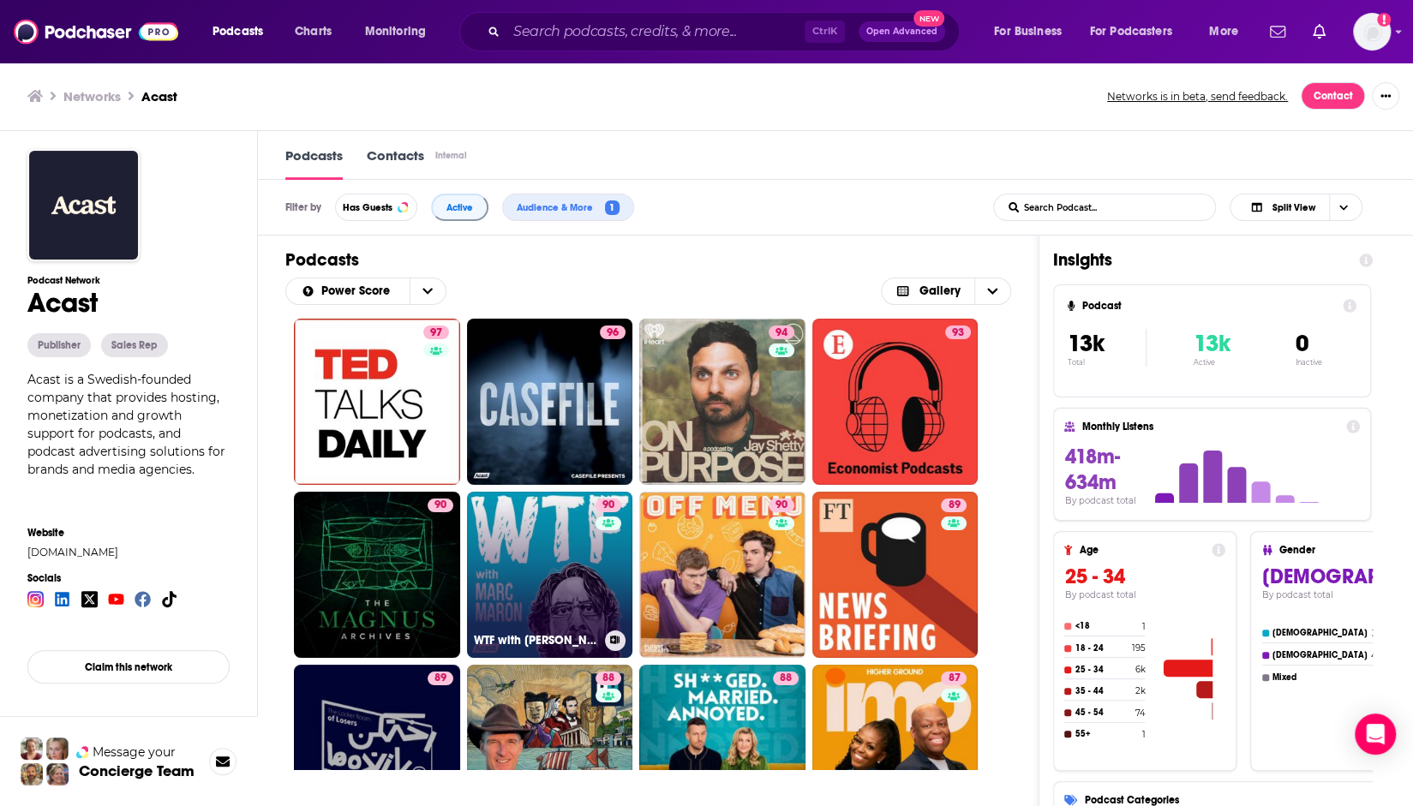
scroll to position [171, 0]
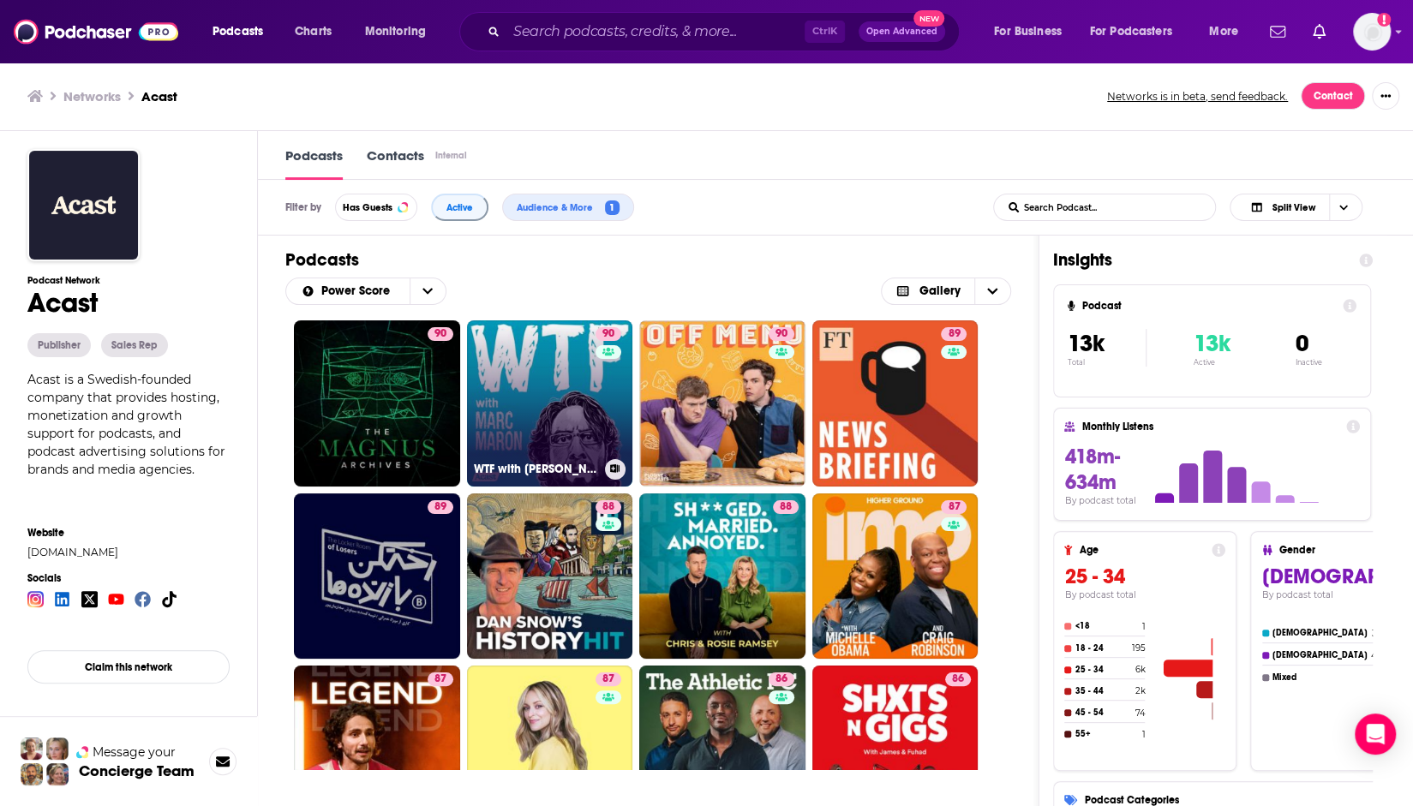
click at [522, 406] on link "90 WTF with Marc Maron Podcast" at bounding box center [550, 403] width 166 height 166
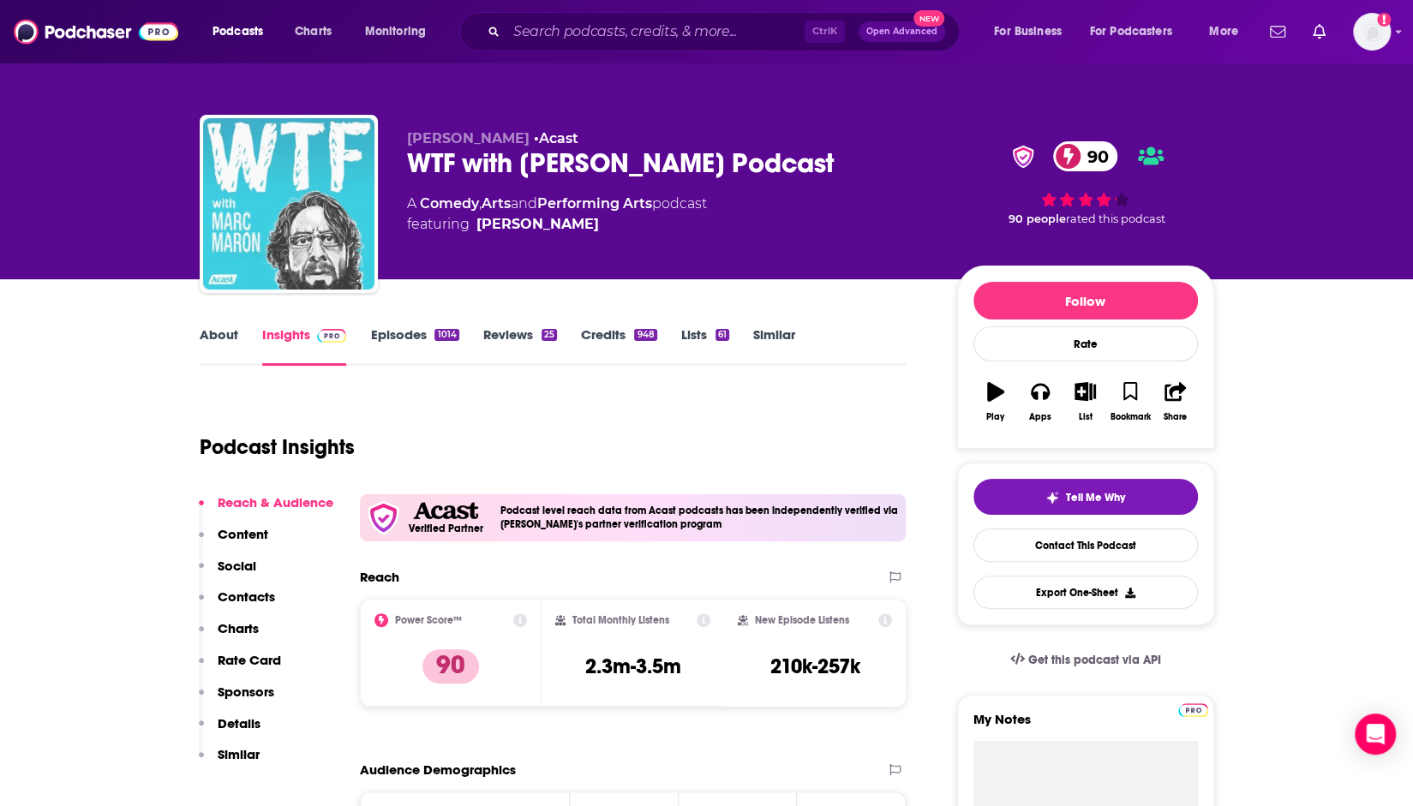
scroll to position [257, 0]
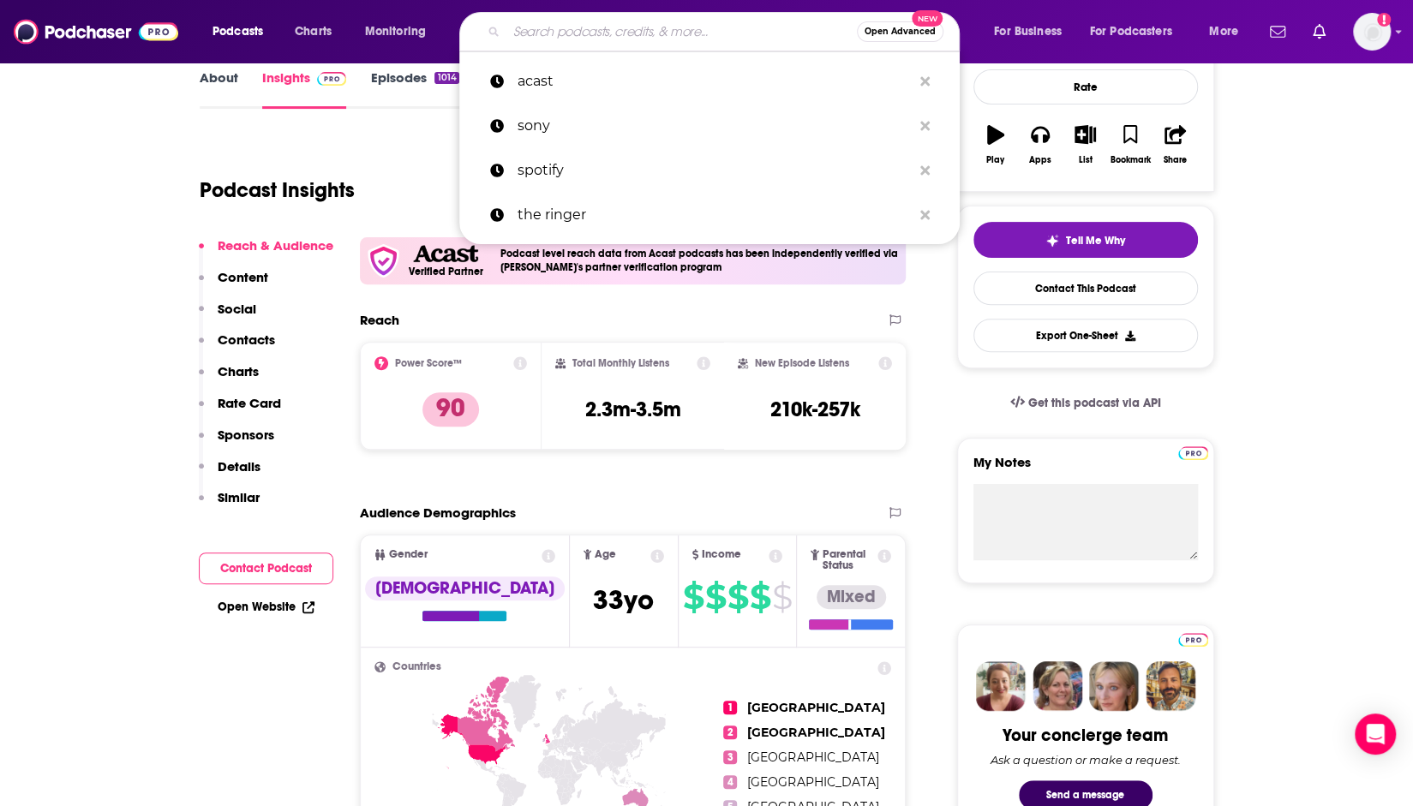
click at [569, 21] on input "Search podcasts, credits, & more..." at bounding box center [681, 31] width 350 height 27
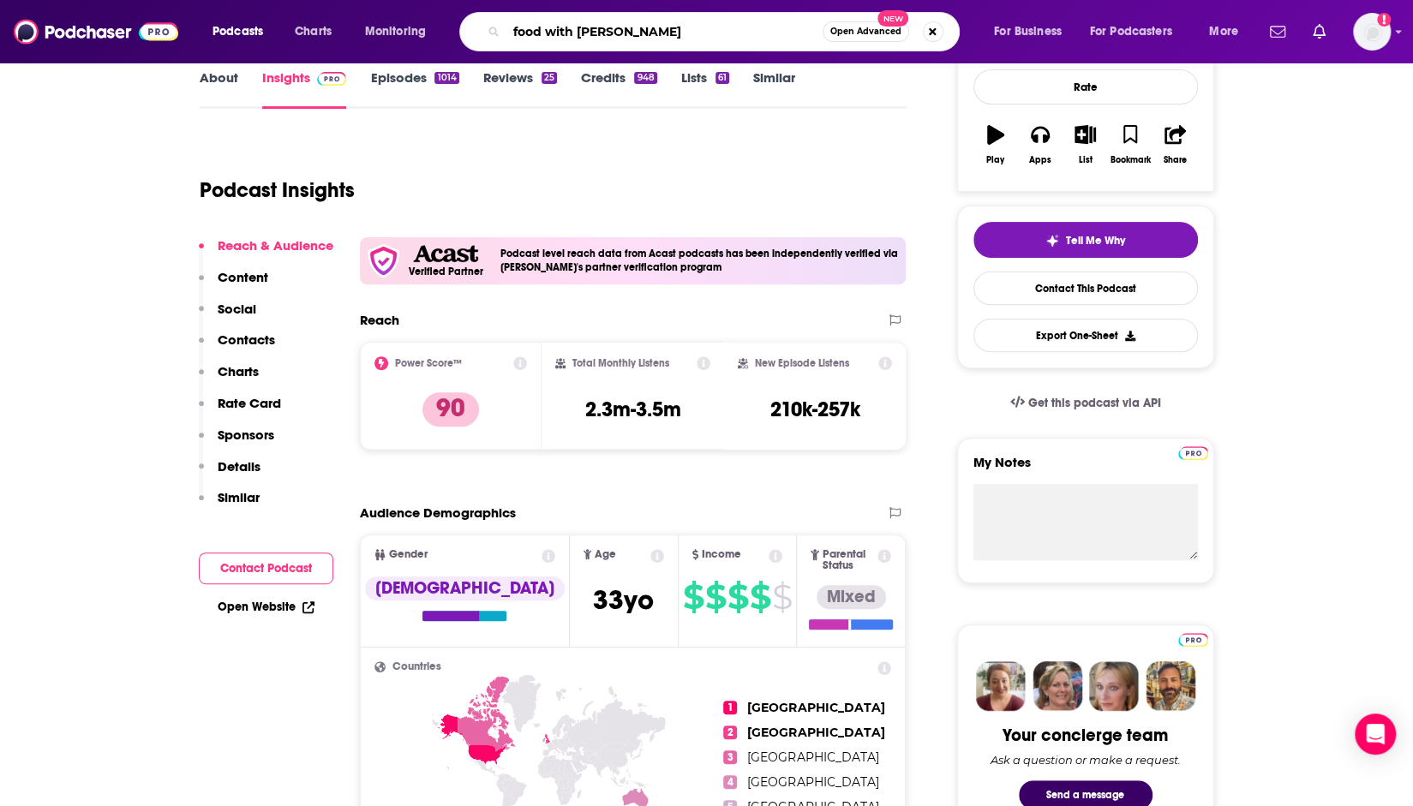
type input "food with [PERSON_NAME]"
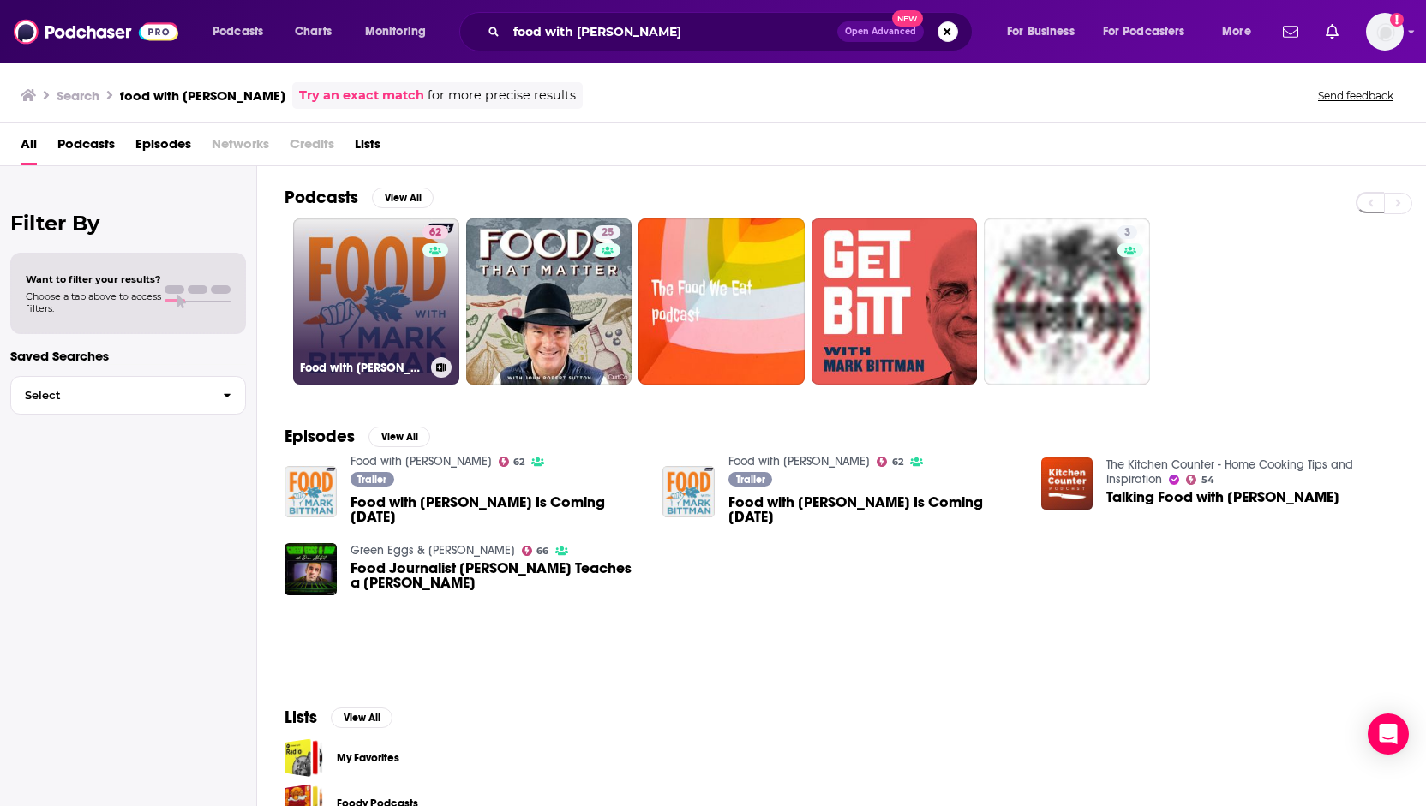
click at [380, 299] on link "62 Food with Mark Bittman" at bounding box center [376, 302] width 166 height 166
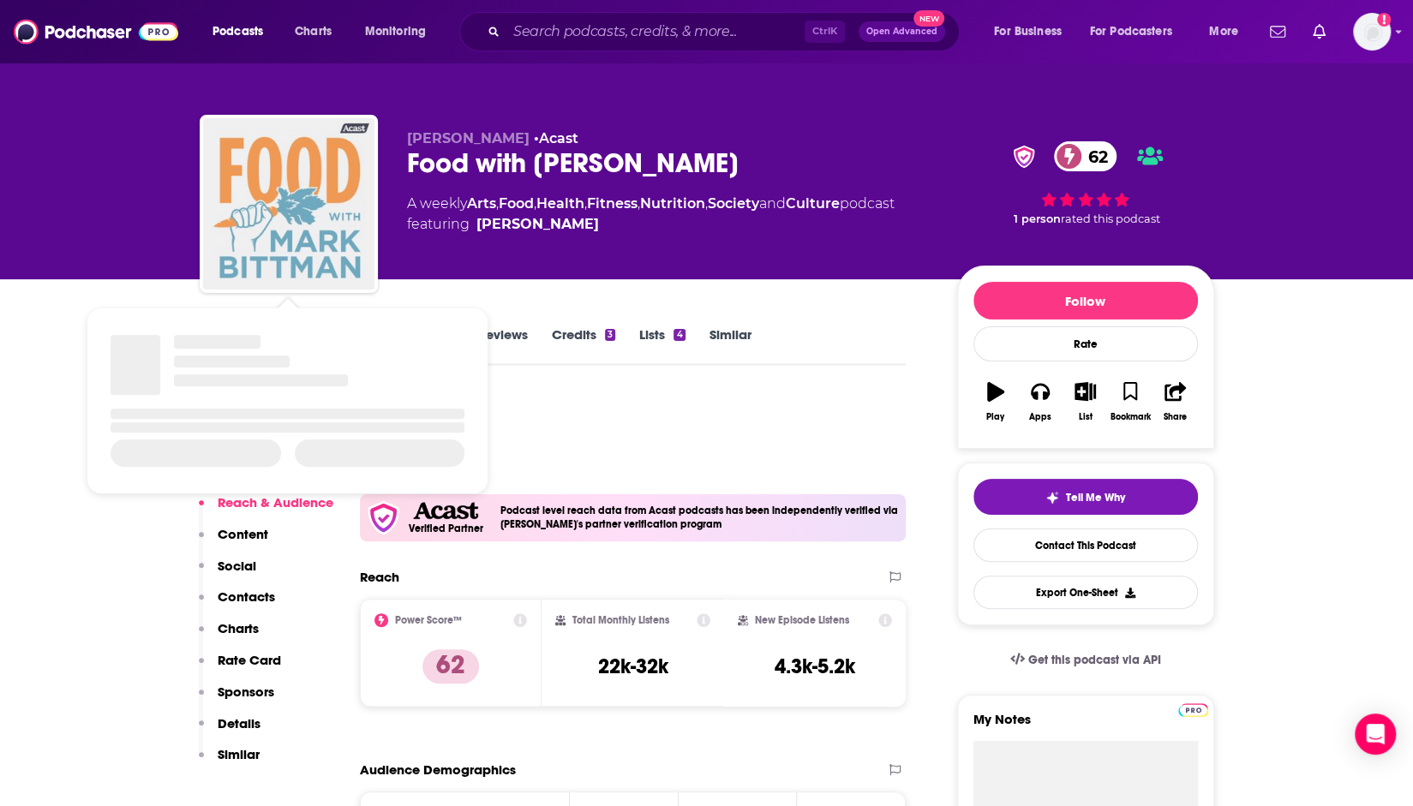
click at [332, 224] on img "Food with Mark Bittman" at bounding box center [288, 203] width 171 height 171
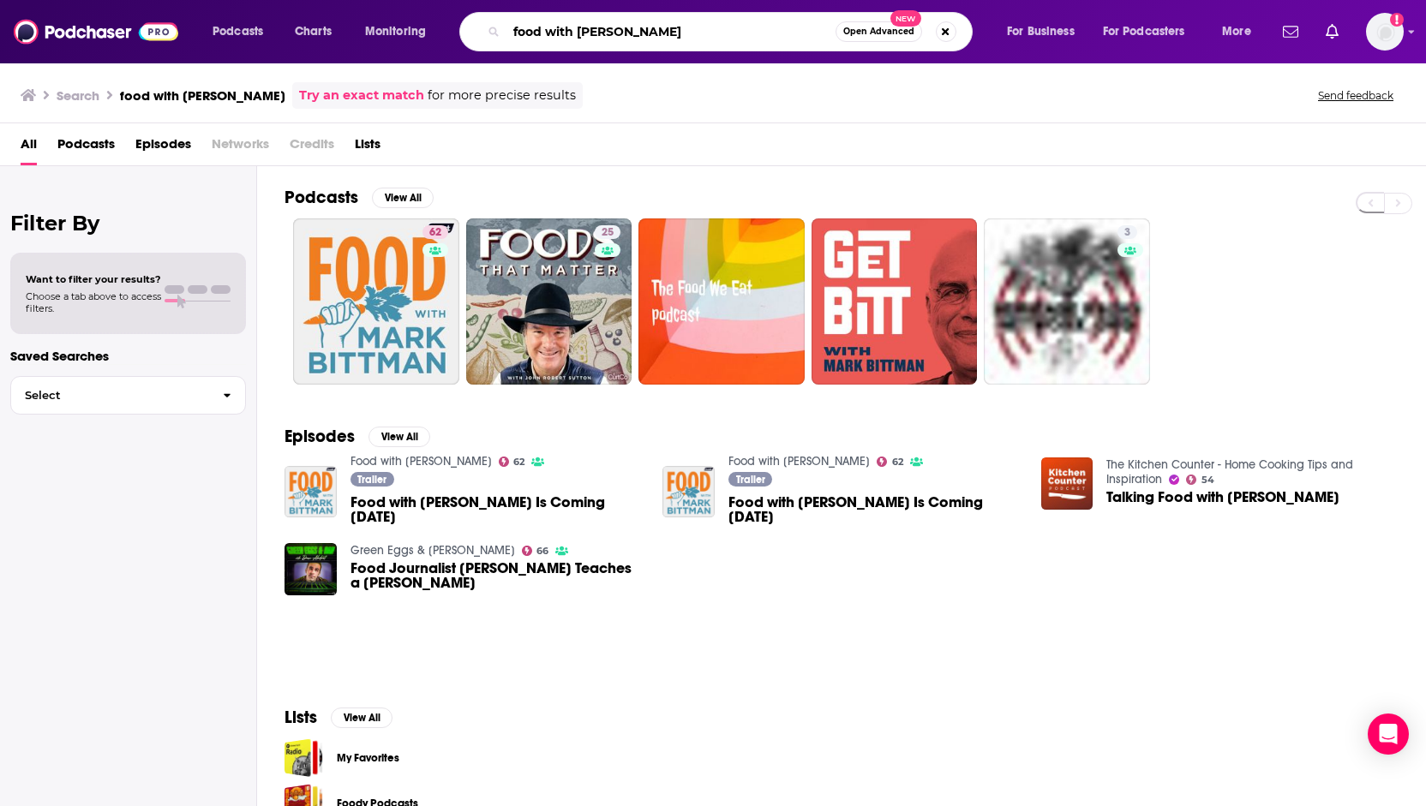
drag, startPoint x: 674, startPoint y: 35, endPoint x: 380, endPoint y: 21, distance: 293.4
click at [380, 21] on div "Podcasts Charts Monitoring food with mark bittman Open Advanced New For Busines…" at bounding box center [734, 31] width 1067 height 39
type input "e"
type input "everything iconic"
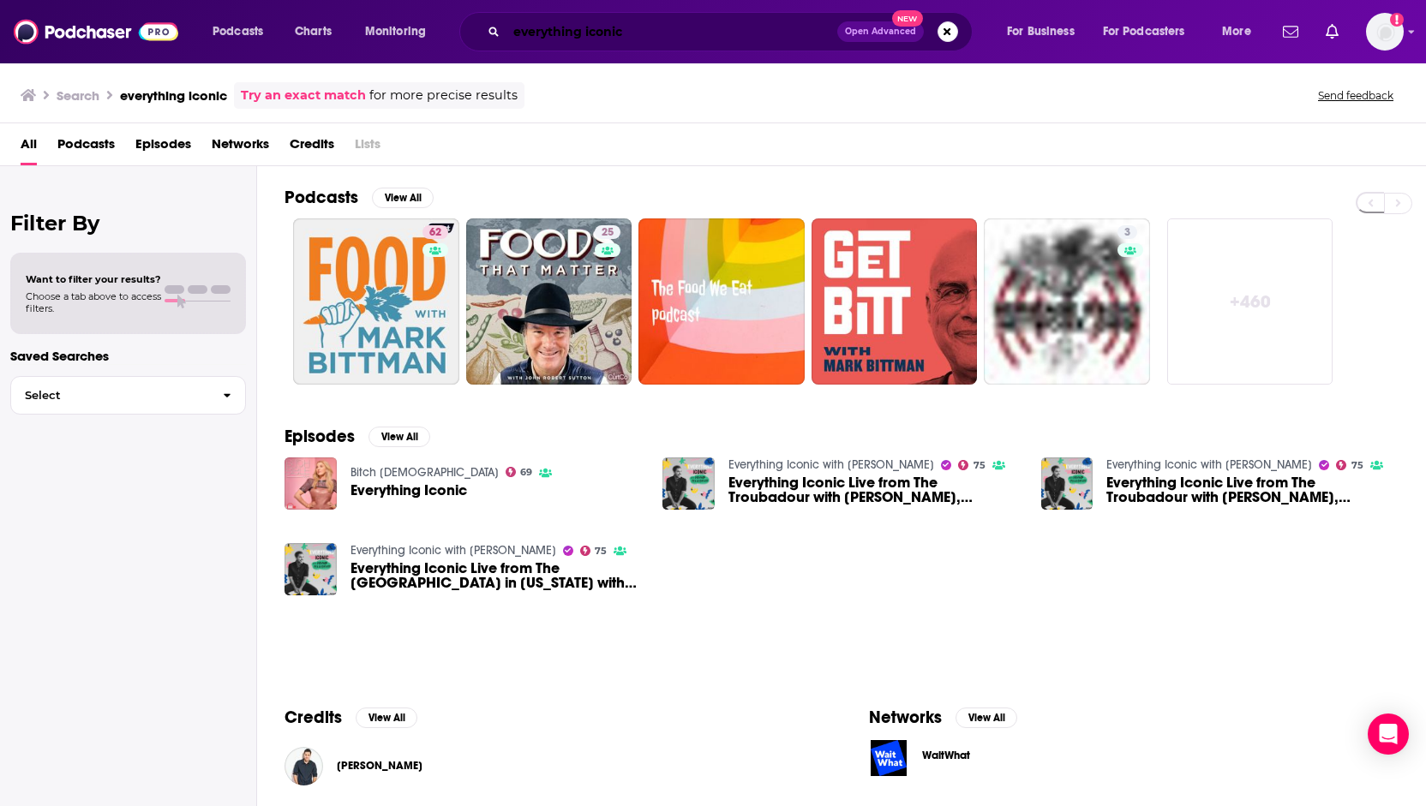
click at [675, 27] on input "everything iconic" at bounding box center [671, 31] width 331 height 27
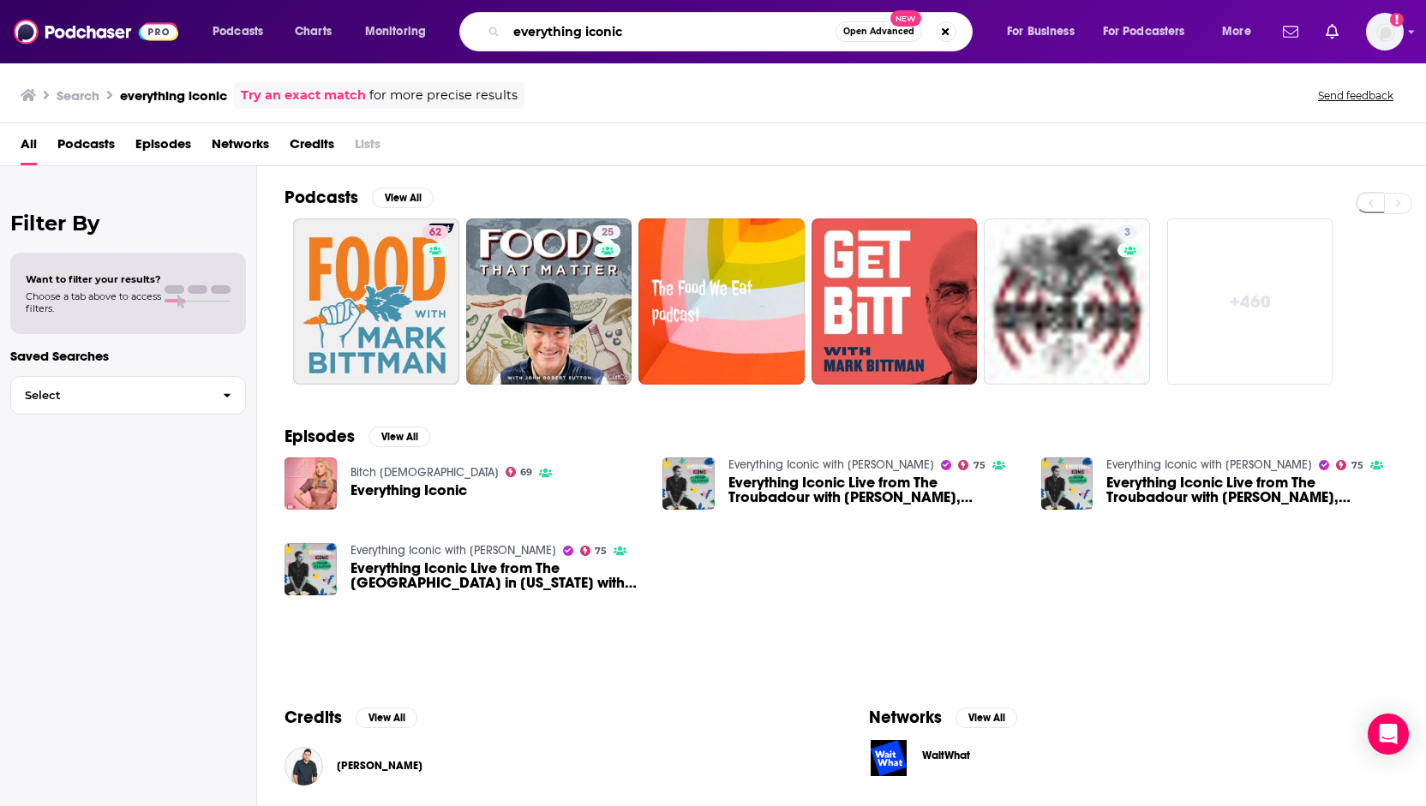
click at [675, 27] on input "everything iconic" at bounding box center [670, 31] width 329 height 27
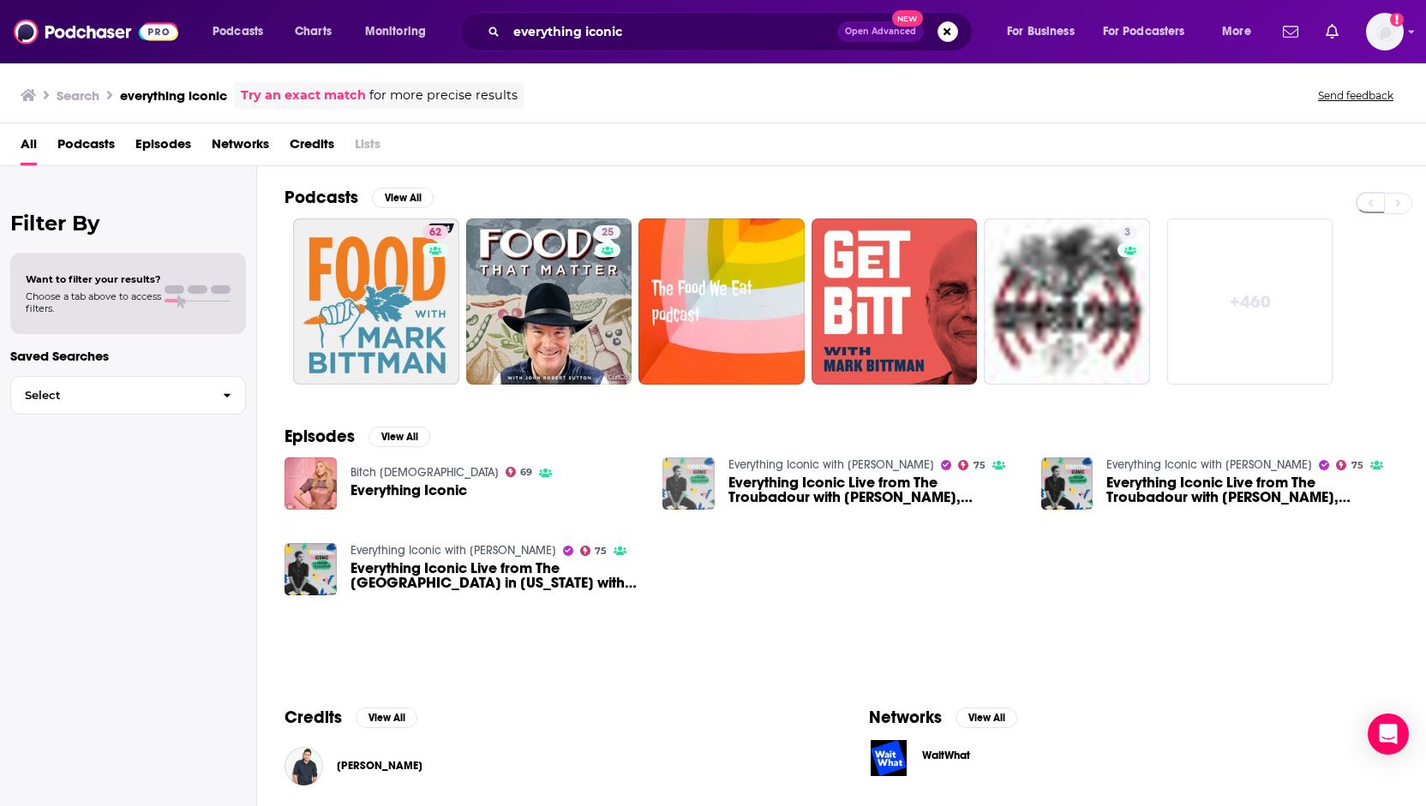
click at [691, 482] on img "Everything Iconic Live from The Troubadour with Ariana Madix, Tom Sandoval, & H…" at bounding box center [688, 484] width 52 height 52
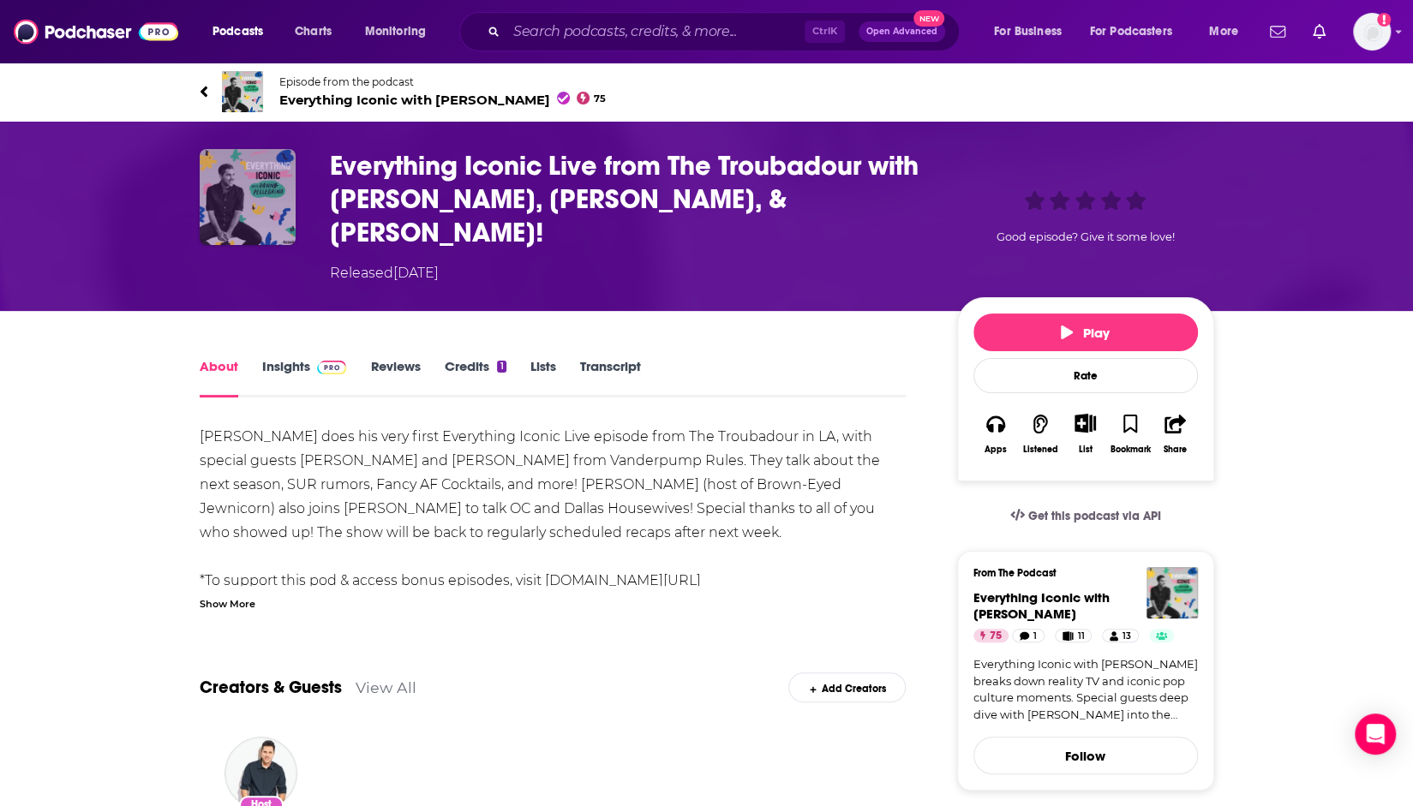
click at [278, 219] on img "Everything Iconic Live from The Troubadour with Ariana Madix, Tom Sandoval, & H…" at bounding box center [248, 197] width 96 height 96
click at [239, 196] on img "Everything Iconic Live from The Troubadour with Ariana Madix, Tom Sandoval, & H…" at bounding box center [248, 197] width 96 height 96
click at [303, 358] on link "Insights" at bounding box center [304, 377] width 85 height 39
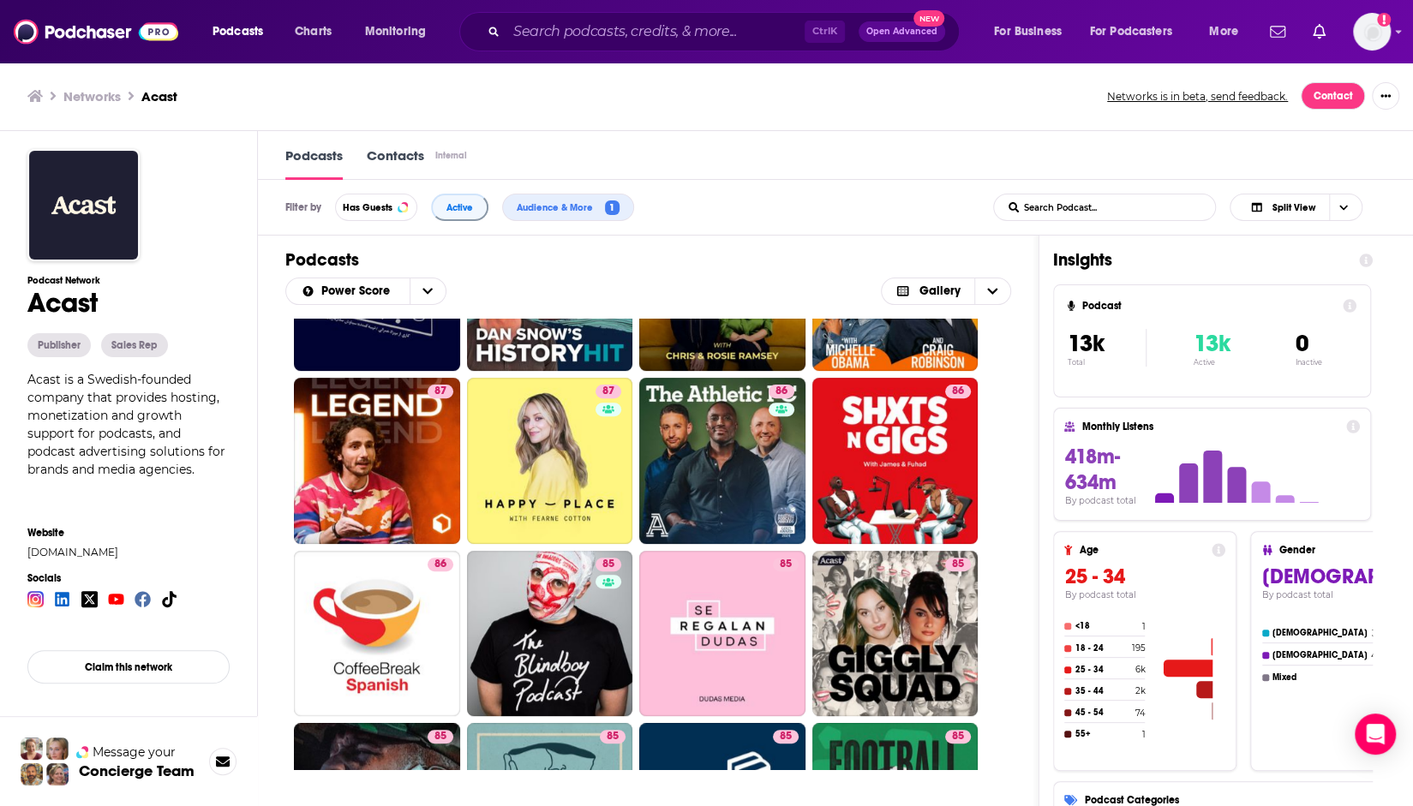
scroll to position [480, 0]
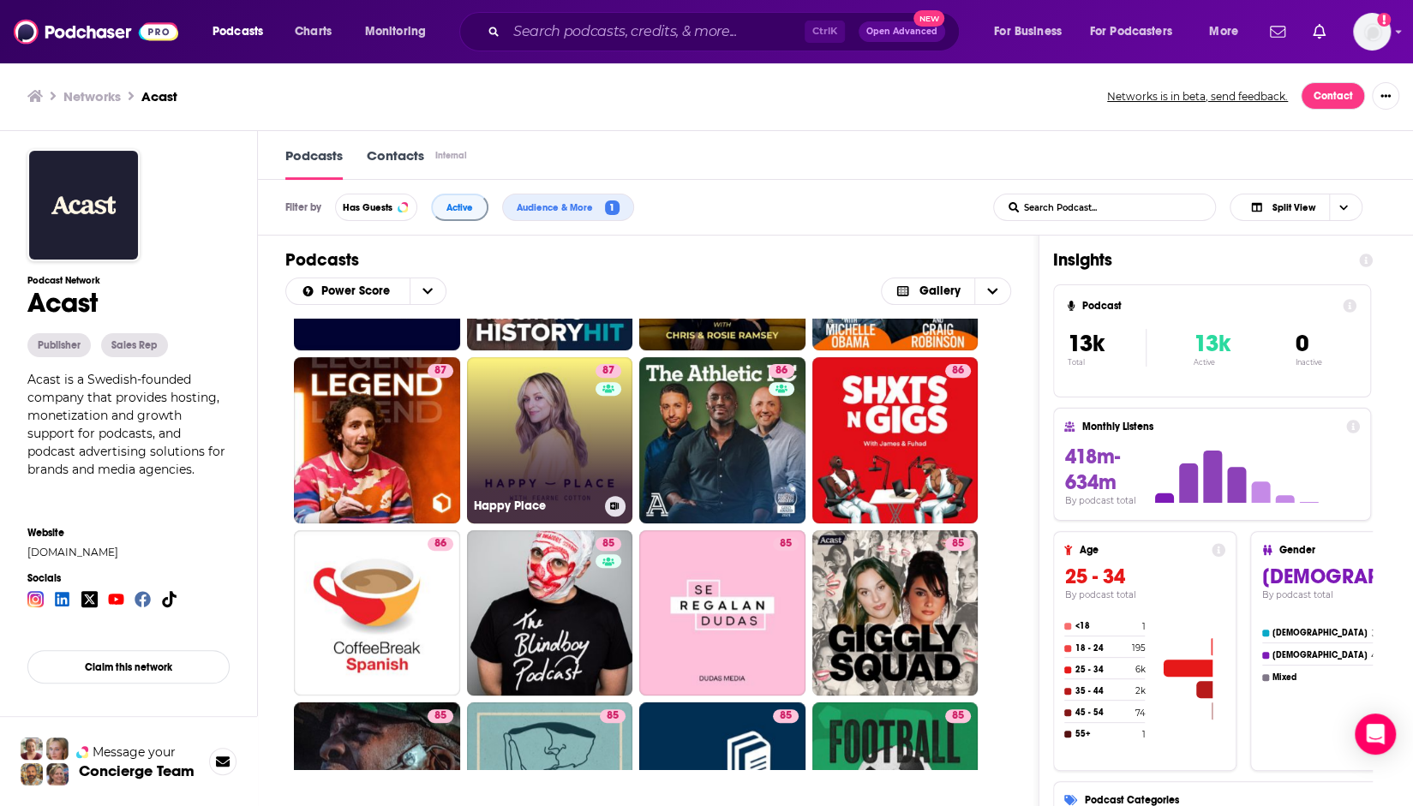
click at [591, 449] on link "87 Happy Place" at bounding box center [550, 440] width 166 height 166
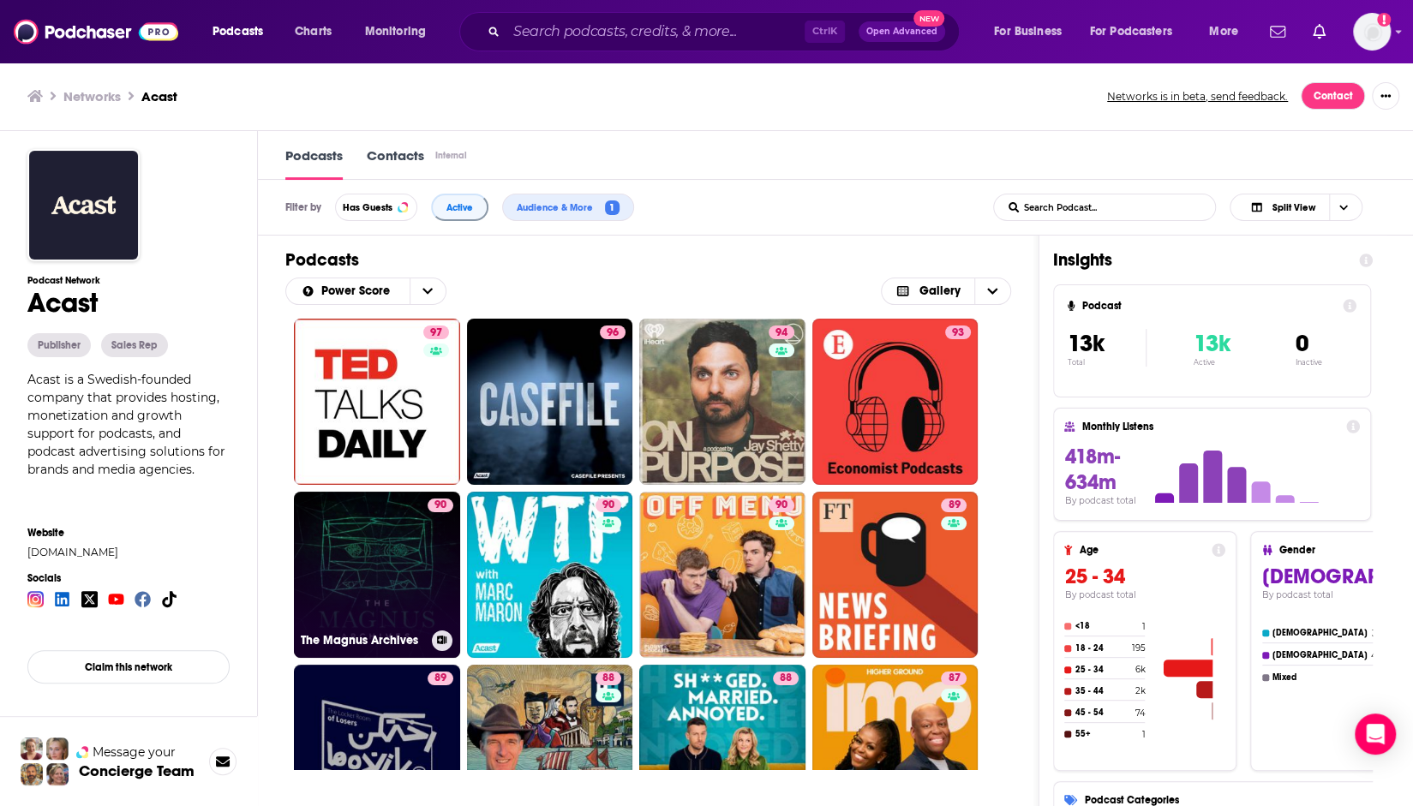
scroll to position [86, 0]
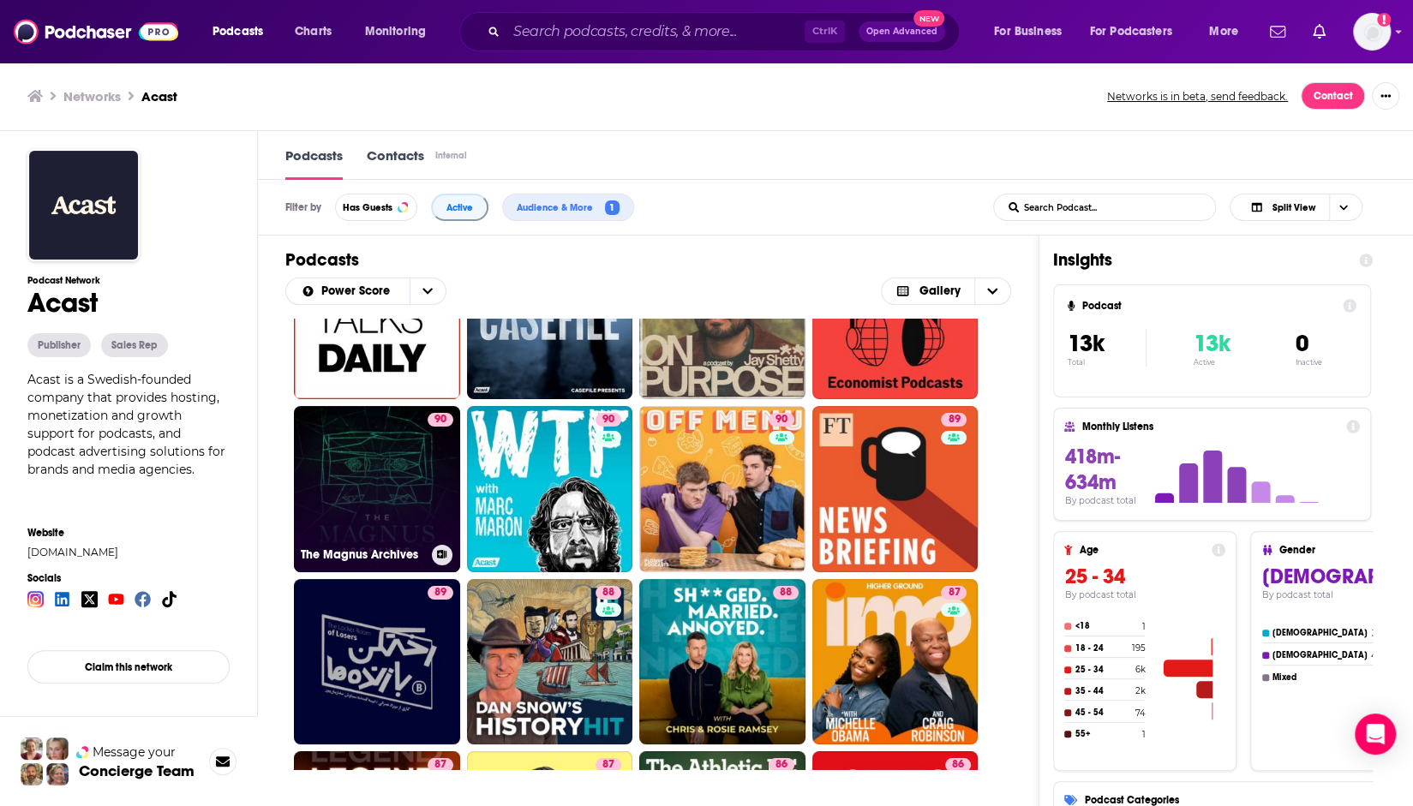
click at [317, 477] on link "90 The Magnus Archives" at bounding box center [377, 489] width 166 height 166
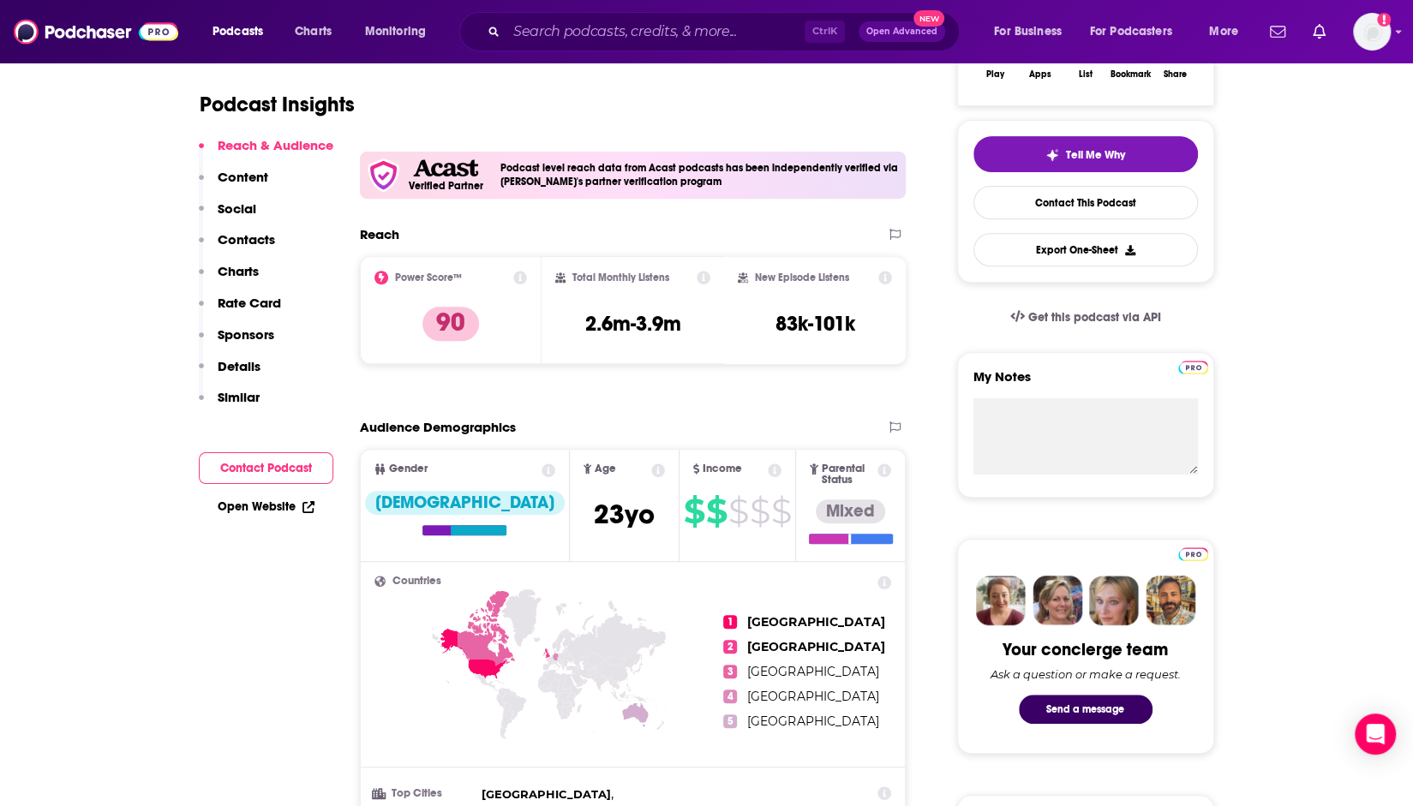
scroll to position [686, 0]
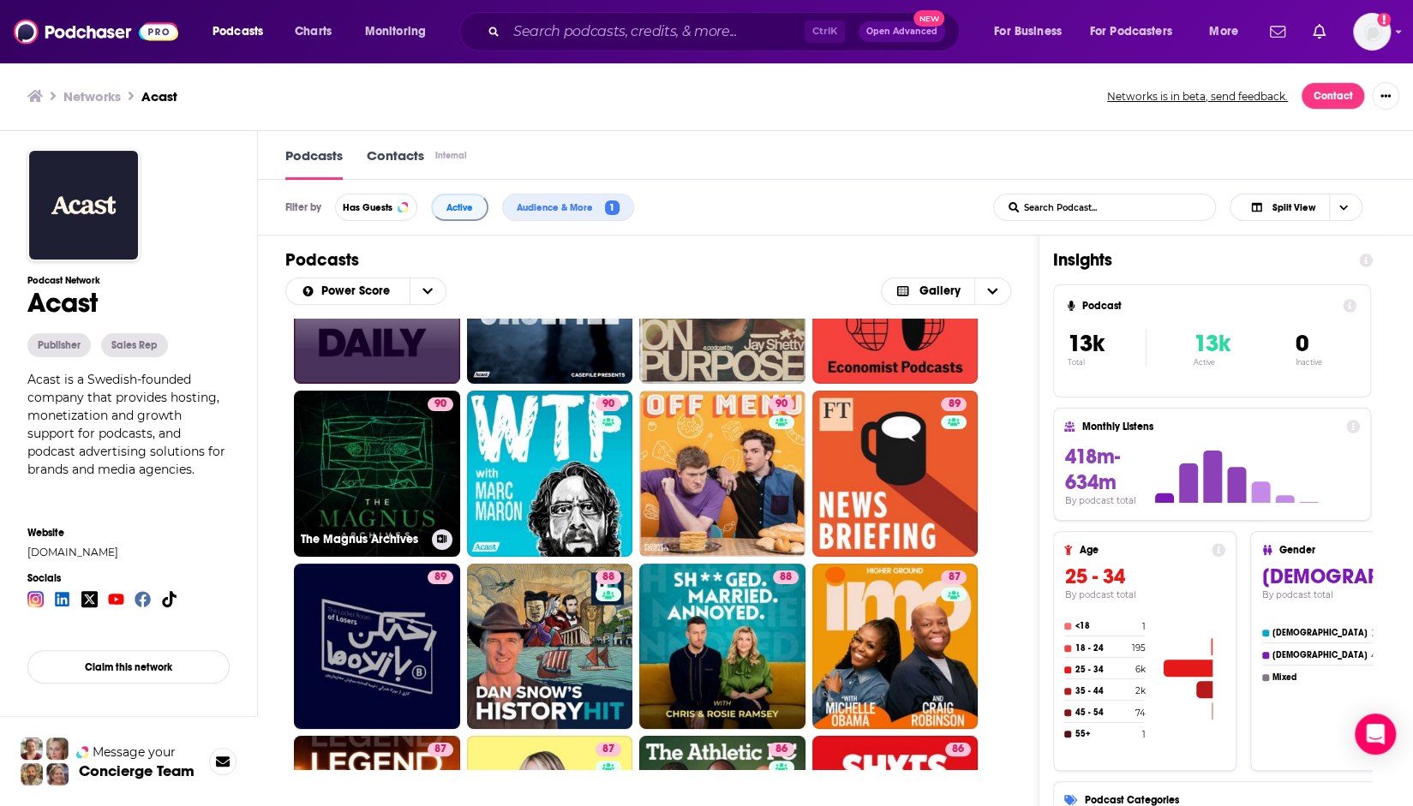
scroll to position [257, 0]
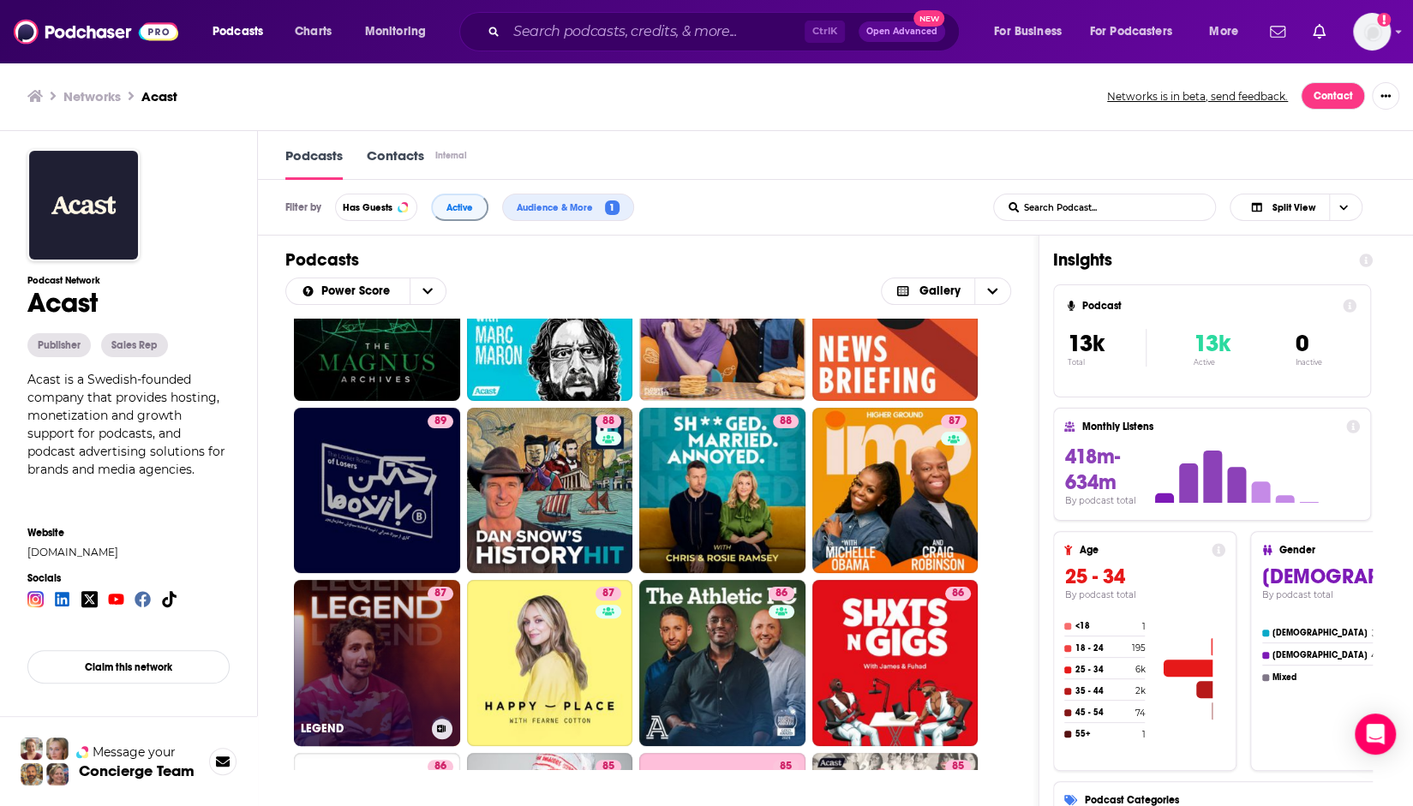
click at [422, 662] on link "87 LEGEND" at bounding box center [377, 663] width 166 height 166
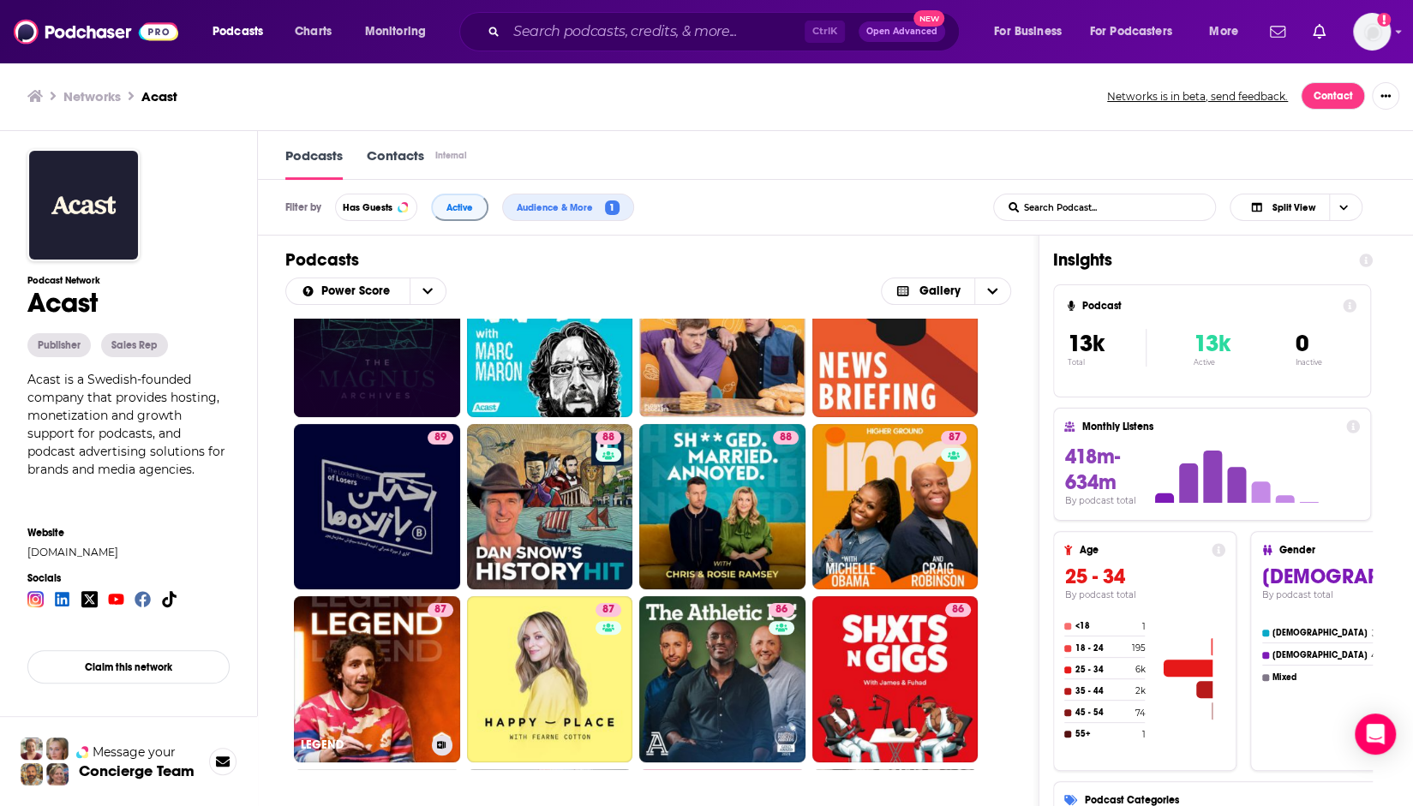
scroll to position [343, 0]
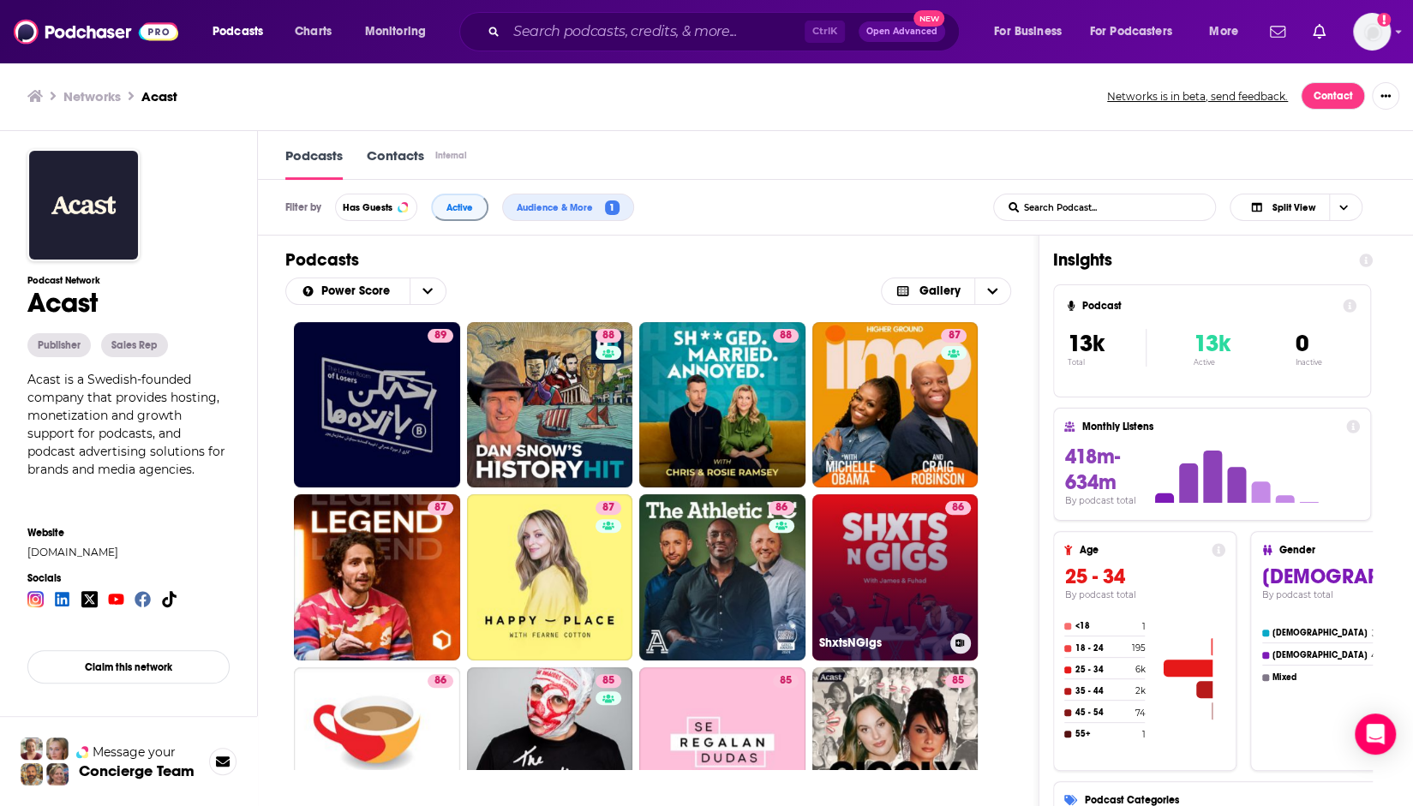
click at [936, 577] on link "86 ShxtsNGigs" at bounding box center [895, 577] width 166 height 166
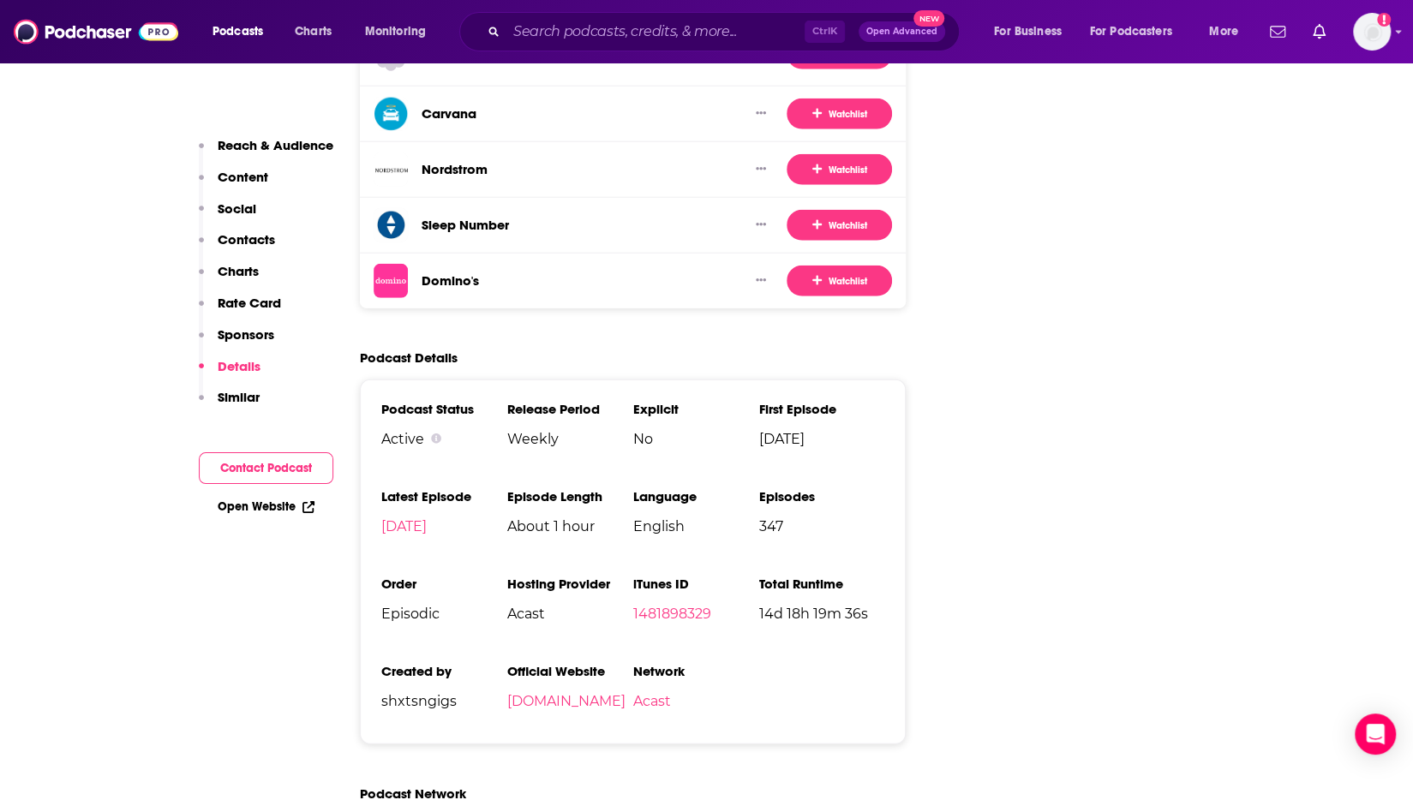
scroll to position [3256, 0]
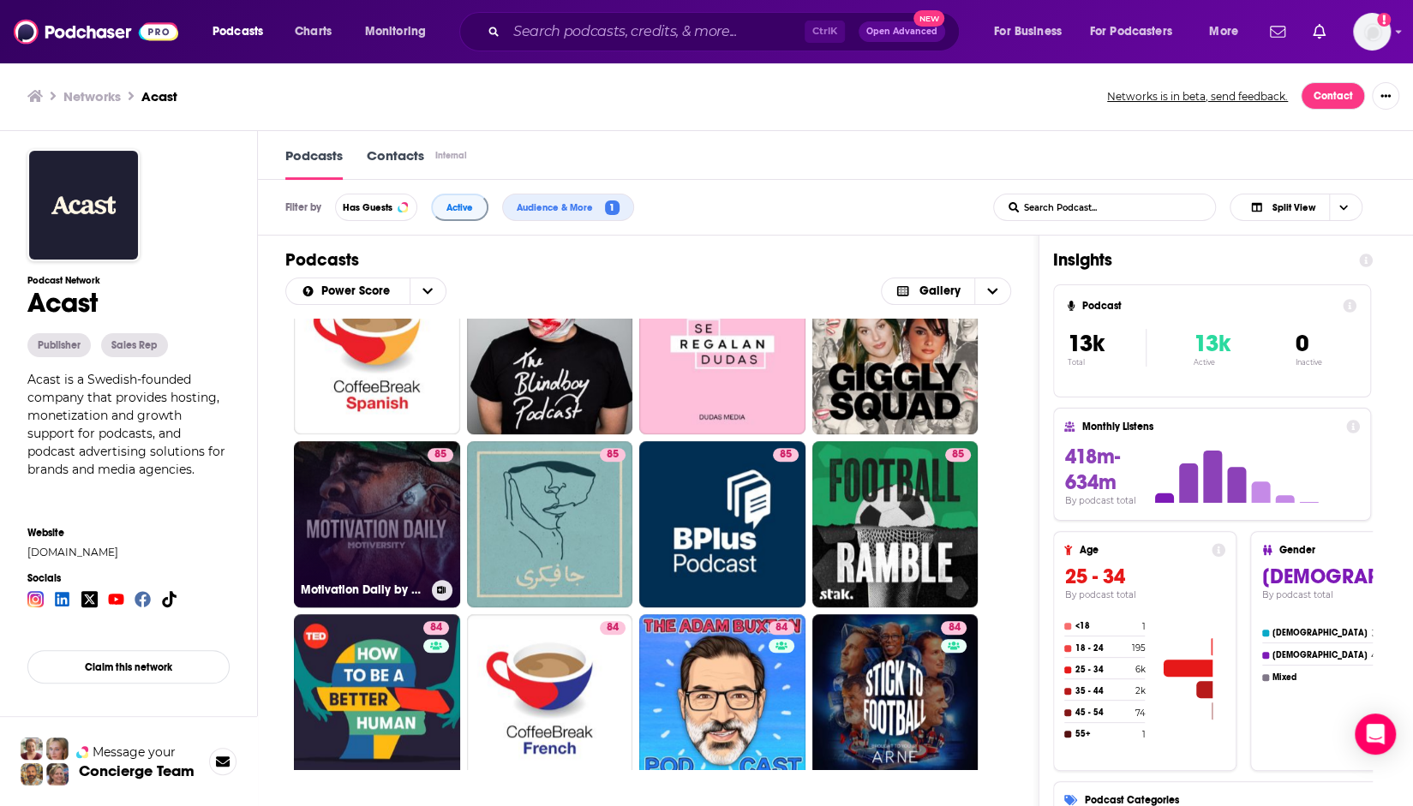
scroll to position [771, 0]
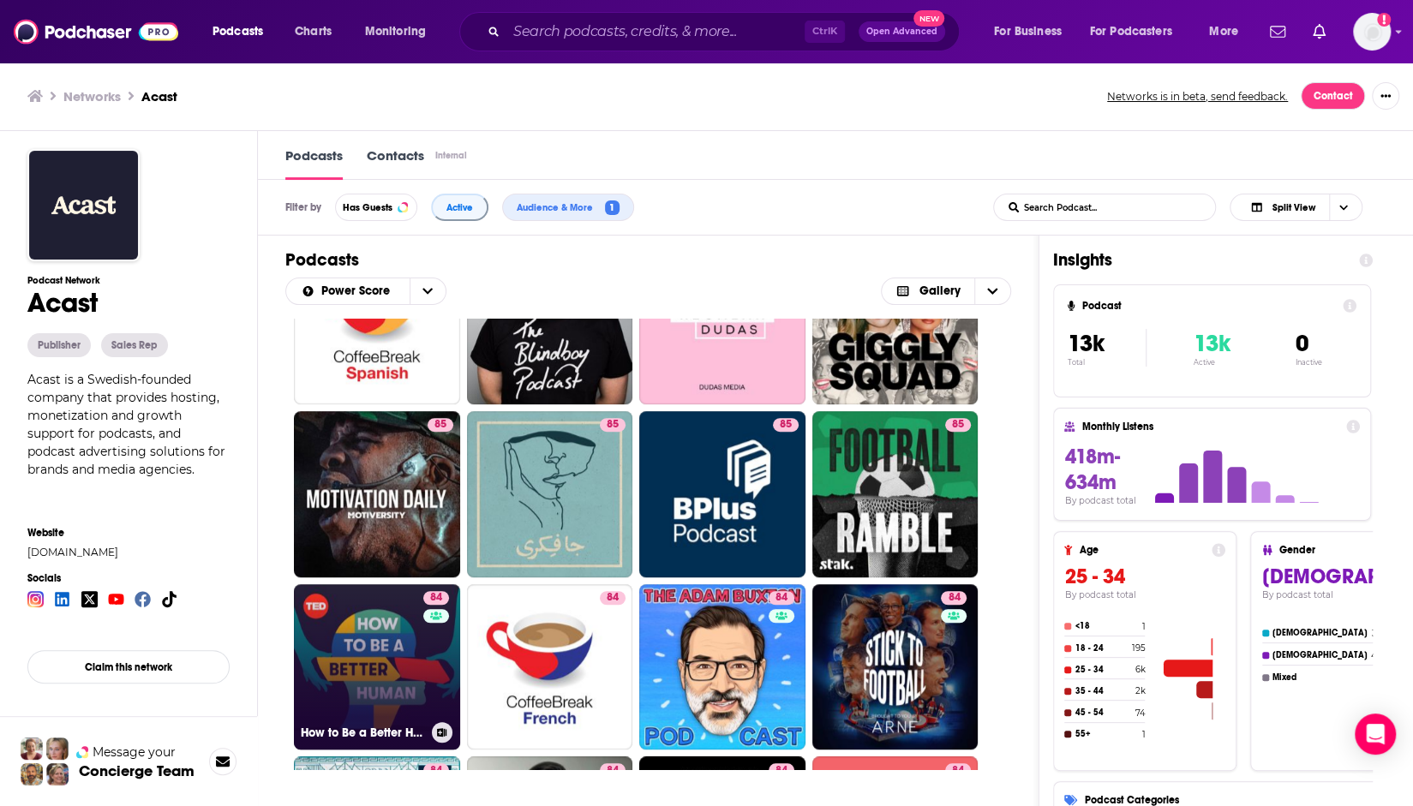
click at [392, 652] on link "84 How to Be a Better Human" at bounding box center [377, 667] width 166 height 166
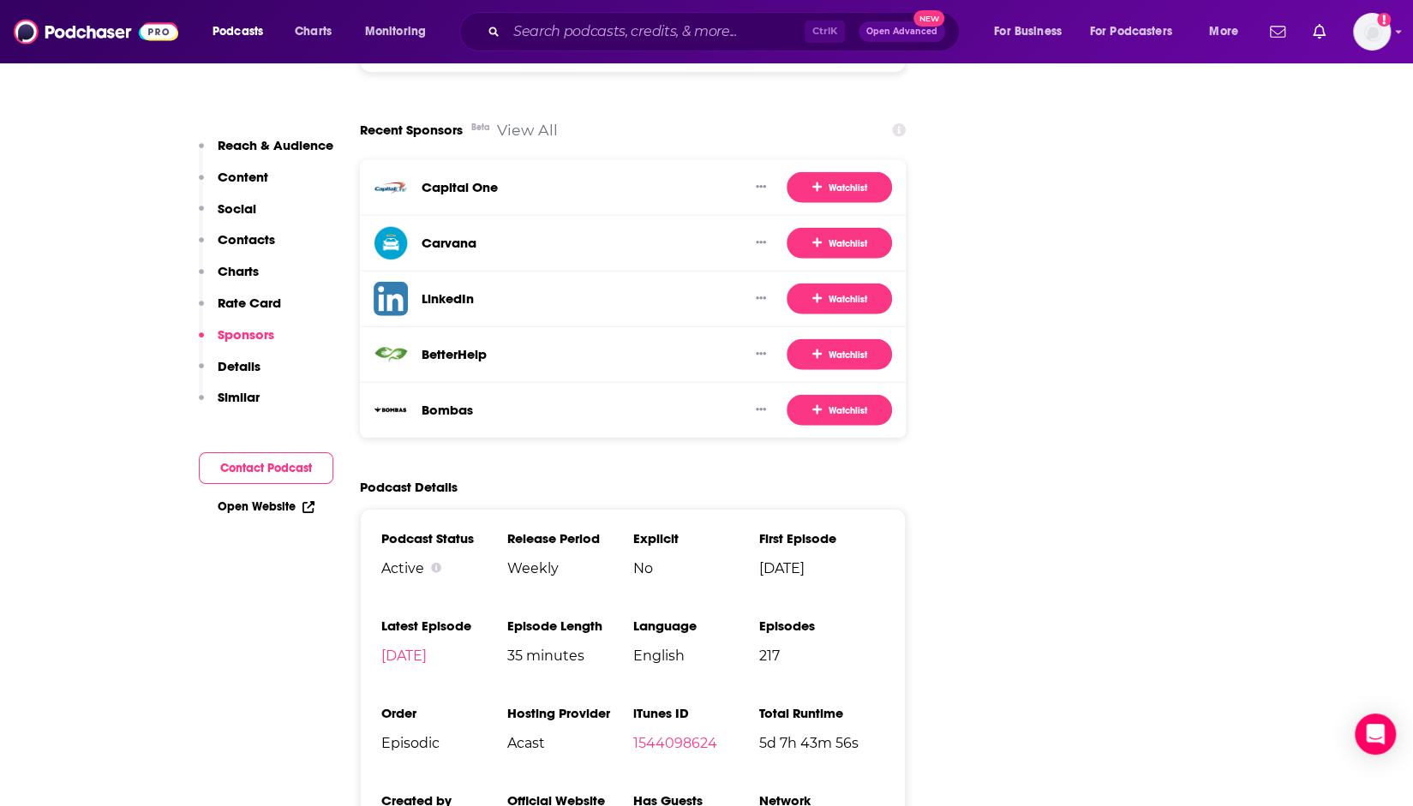
scroll to position [2656, 0]
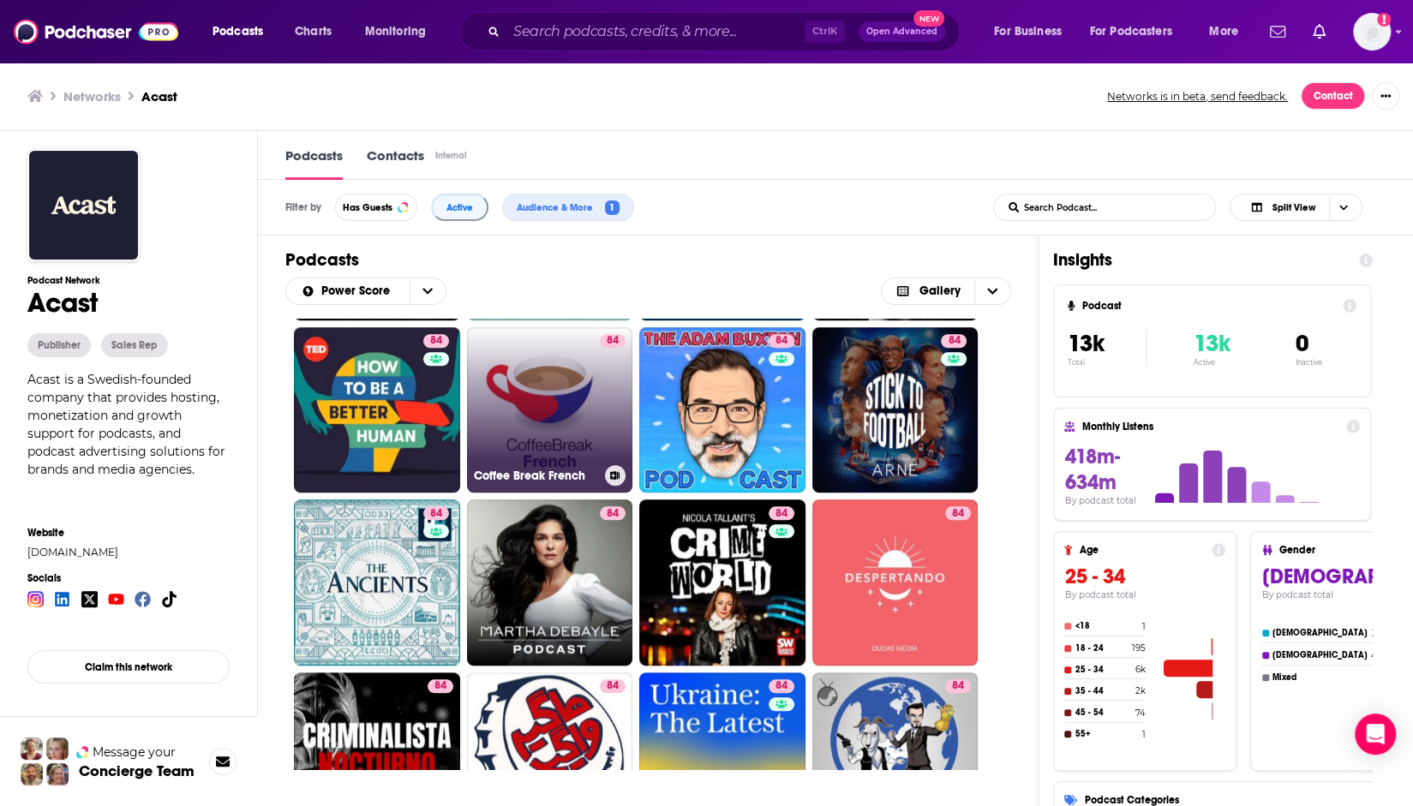
scroll to position [1200, 0]
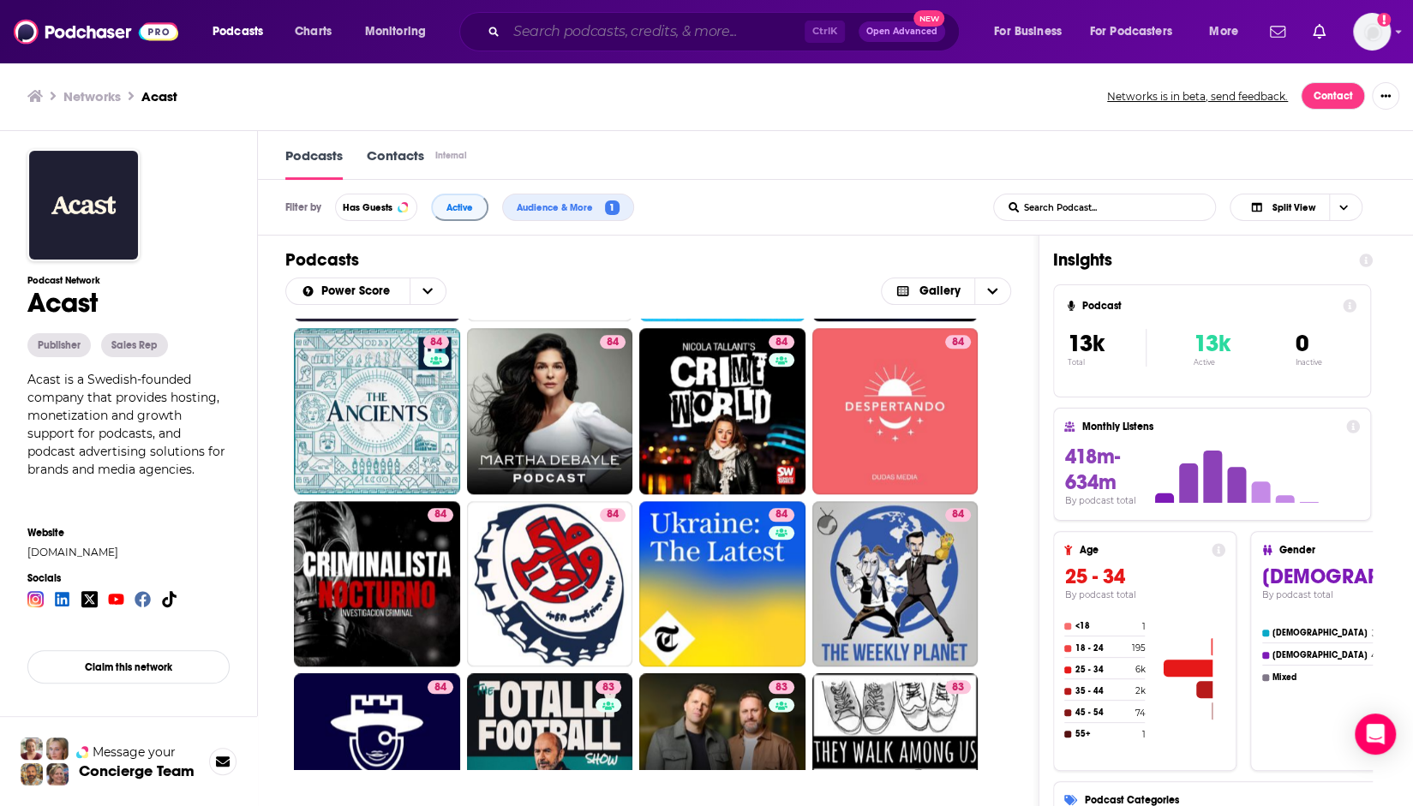
click at [580, 30] on input "Search podcasts, credits, & more..." at bounding box center [655, 31] width 298 height 27
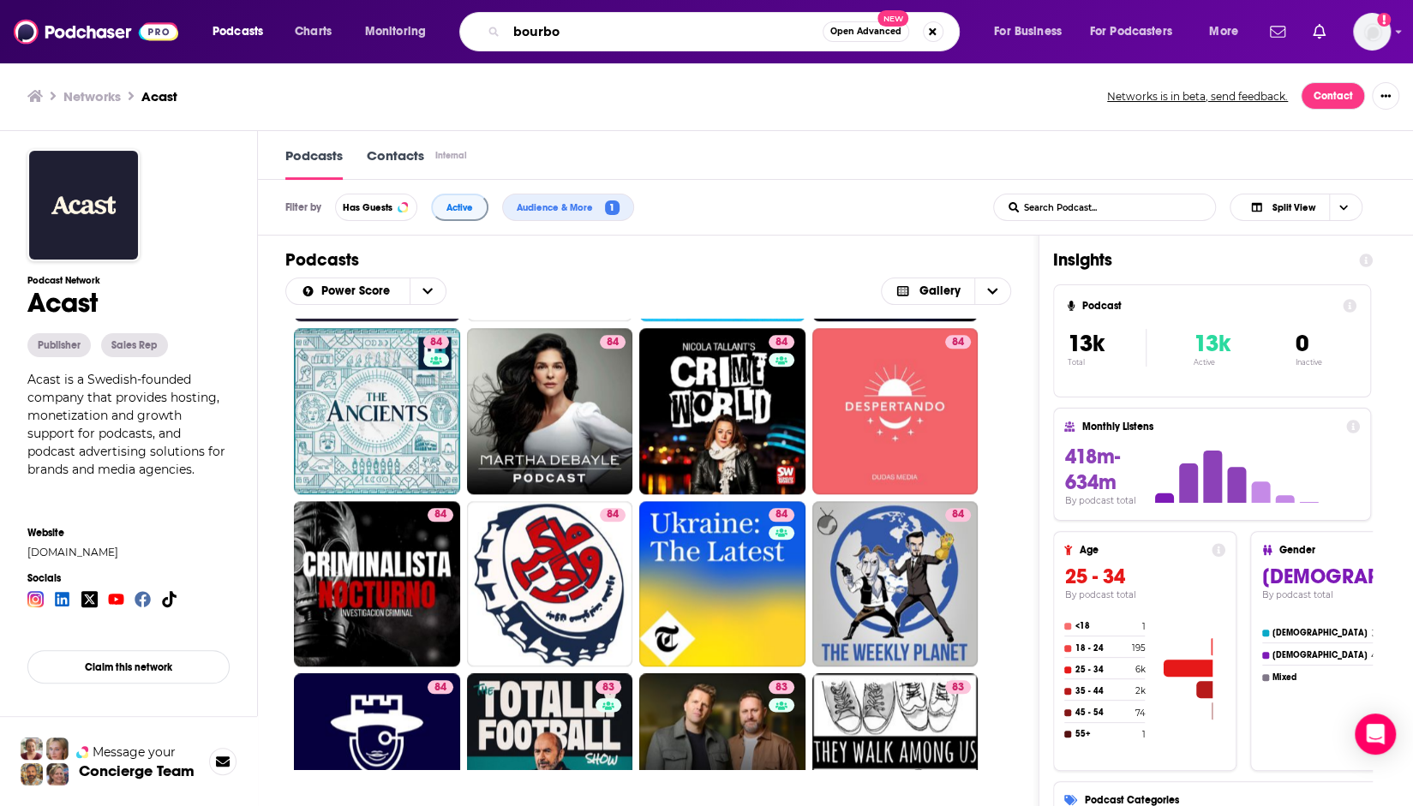
type input "bourbon"
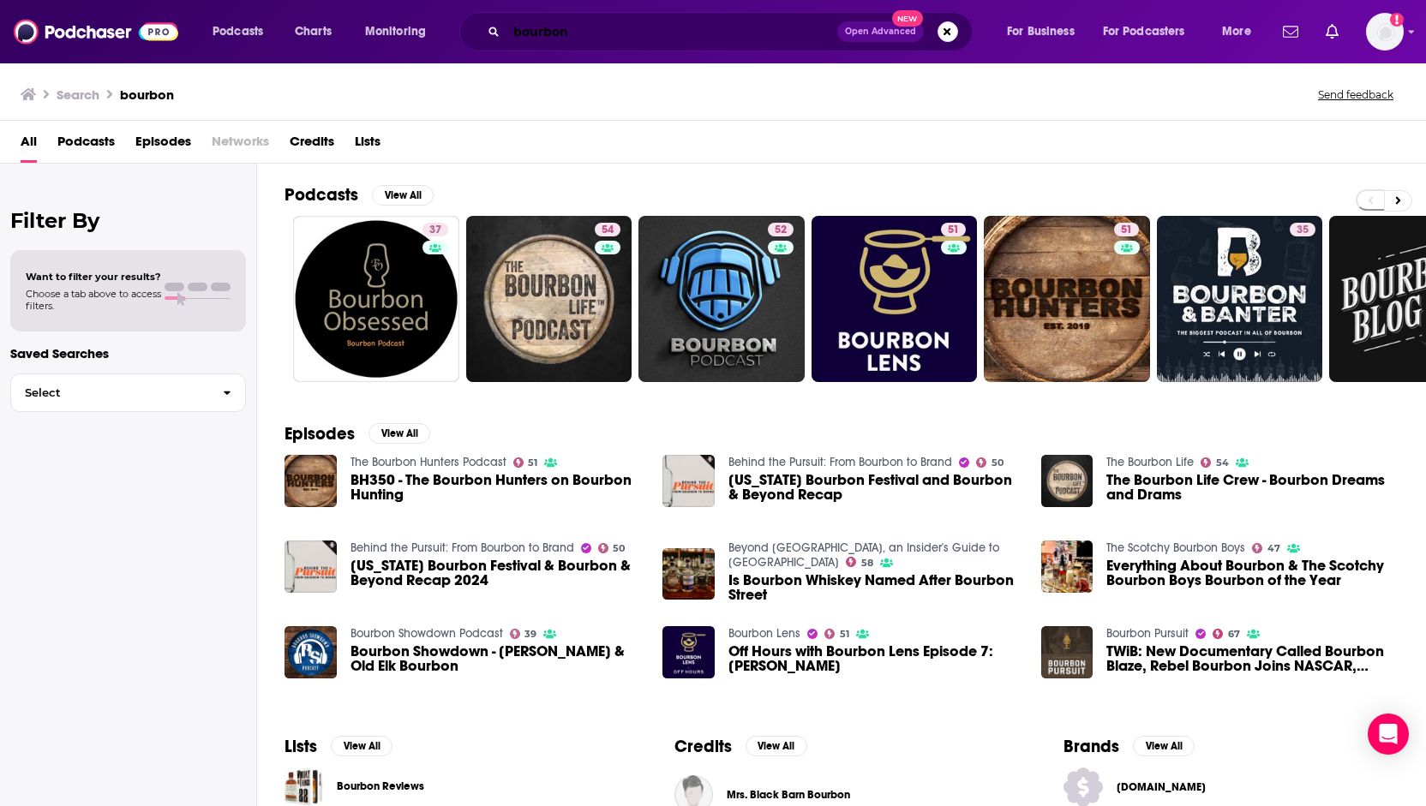
click at [611, 33] on input "bourbon" at bounding box center [671, 31] width 331 height 27
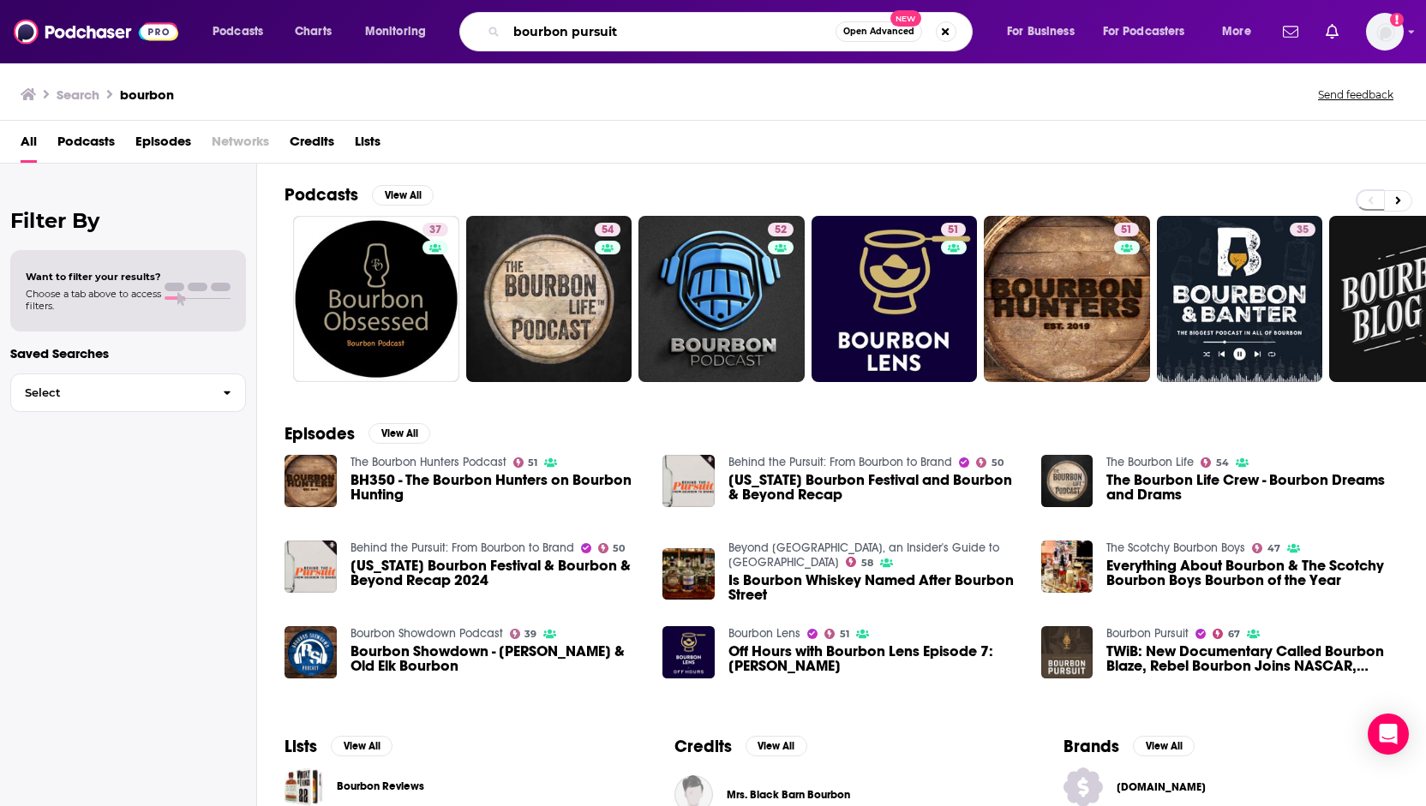
type input "bourbon pursuit"
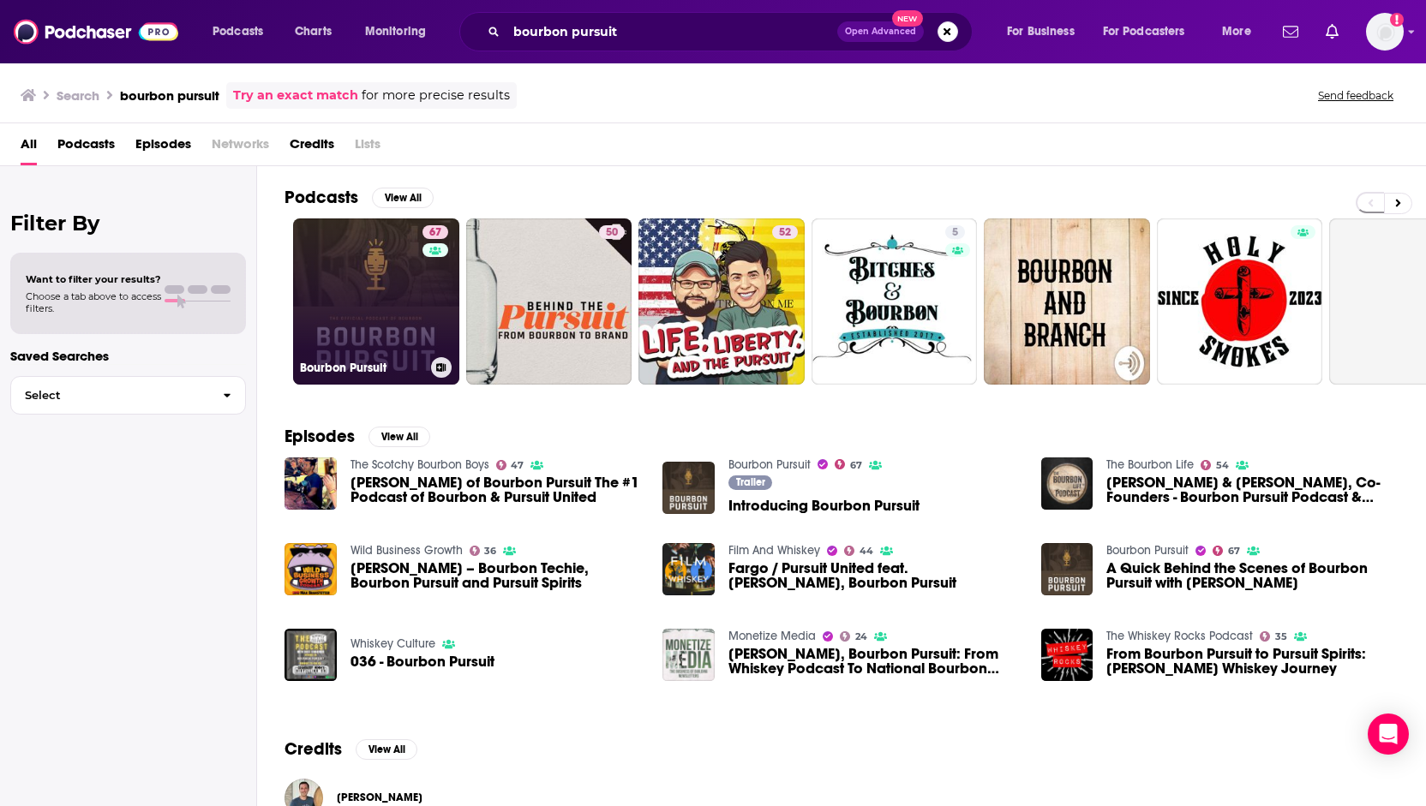
click at [368, 314] on link "67 Bourbon Pursuit" at bounding box center [376, 302] width 166 height 166
